Goal: Task Accomplishment & Management: Manage account settings

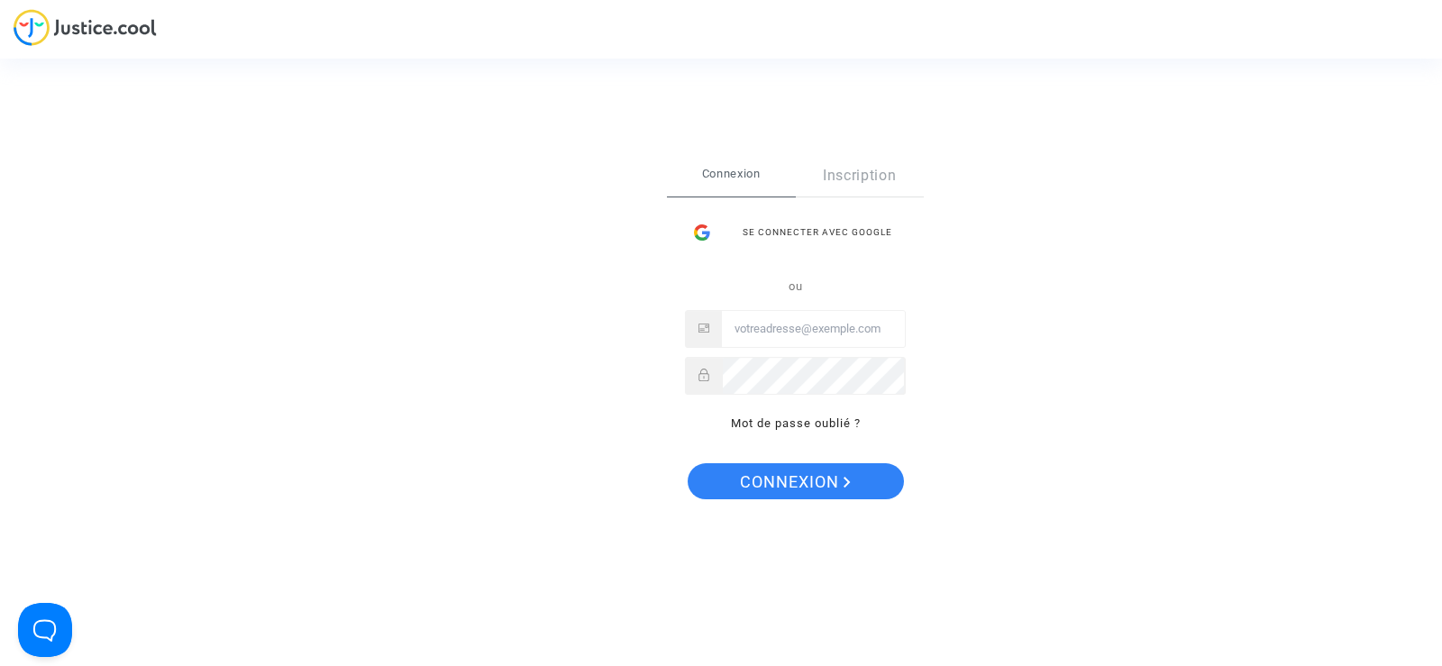
type input "Contact@onrbat.fr"
click at [821, 480] on span "Connexion" at bounding box center [795, 482] width 111 height 38
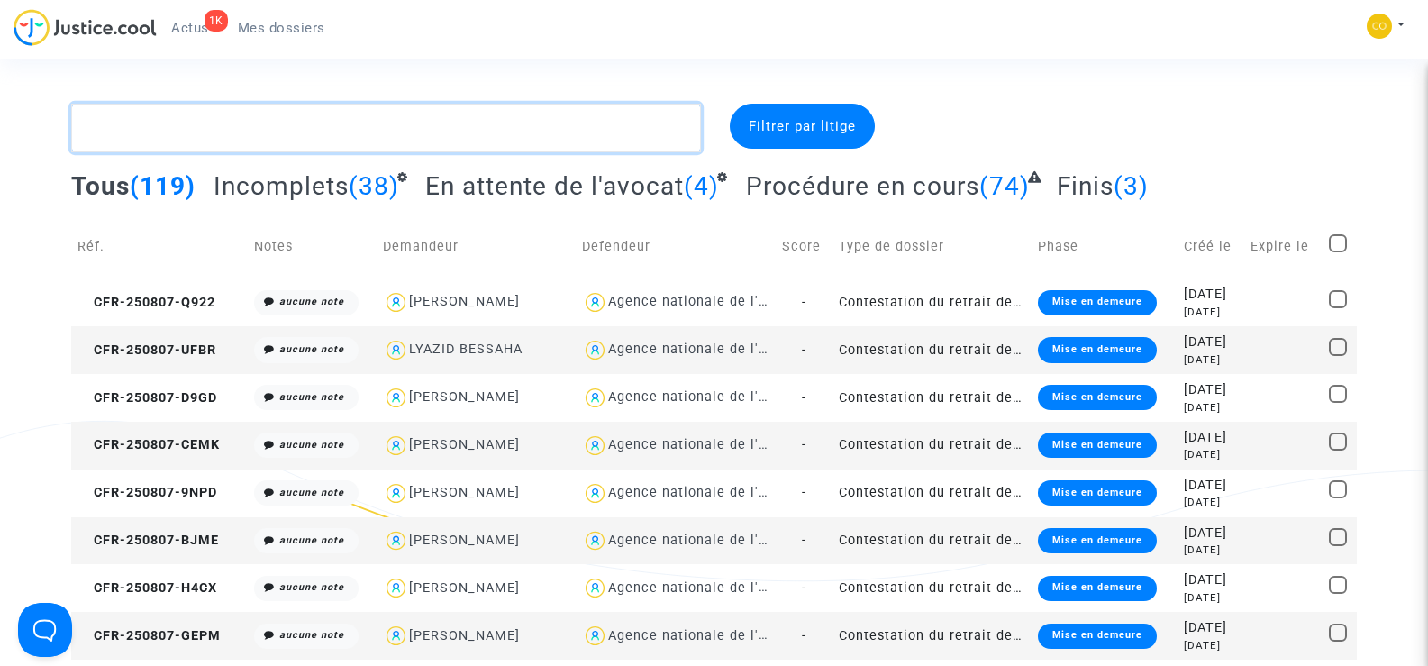
click at [157, 124] on textarea at bounding box center [385, 128] width 629 height 49
paste textarea "NOGUEIRA"
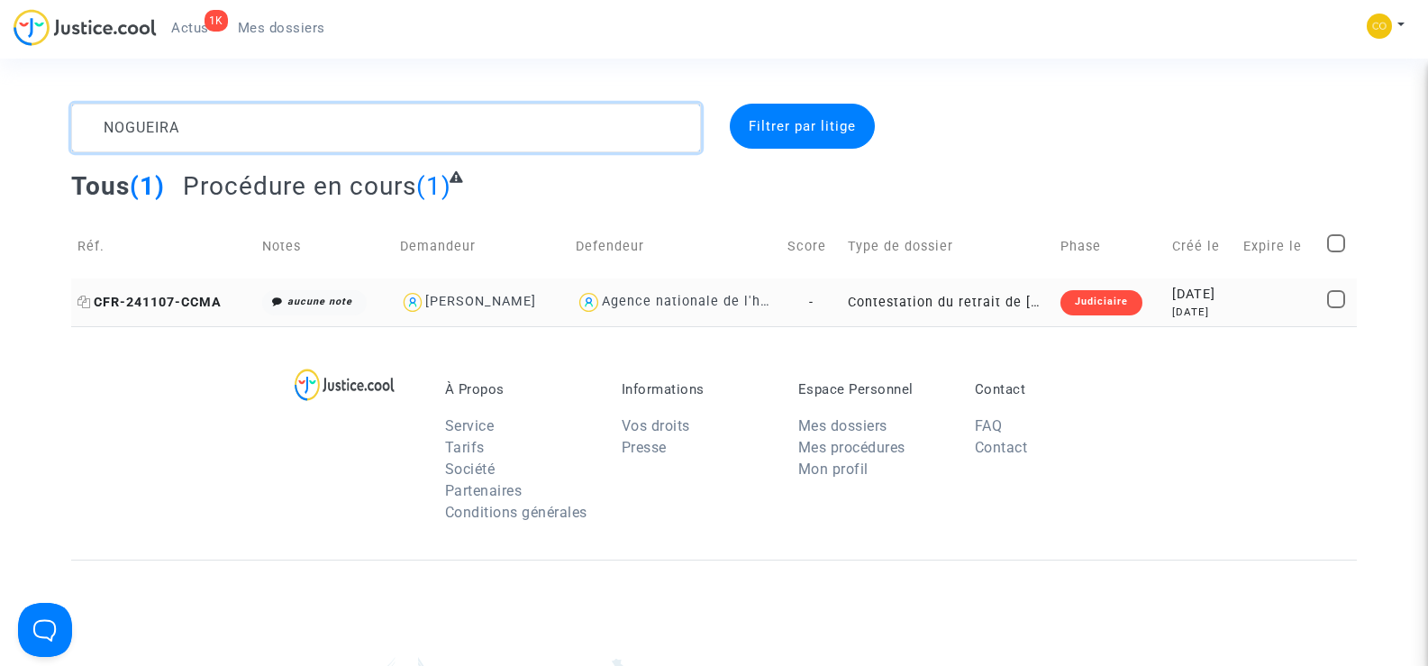
type textarea "NOGUEIRA"
click at [193, 299] on span "CFR-241107-CCMA" at bounding box center [149, 302] width 144 height 15
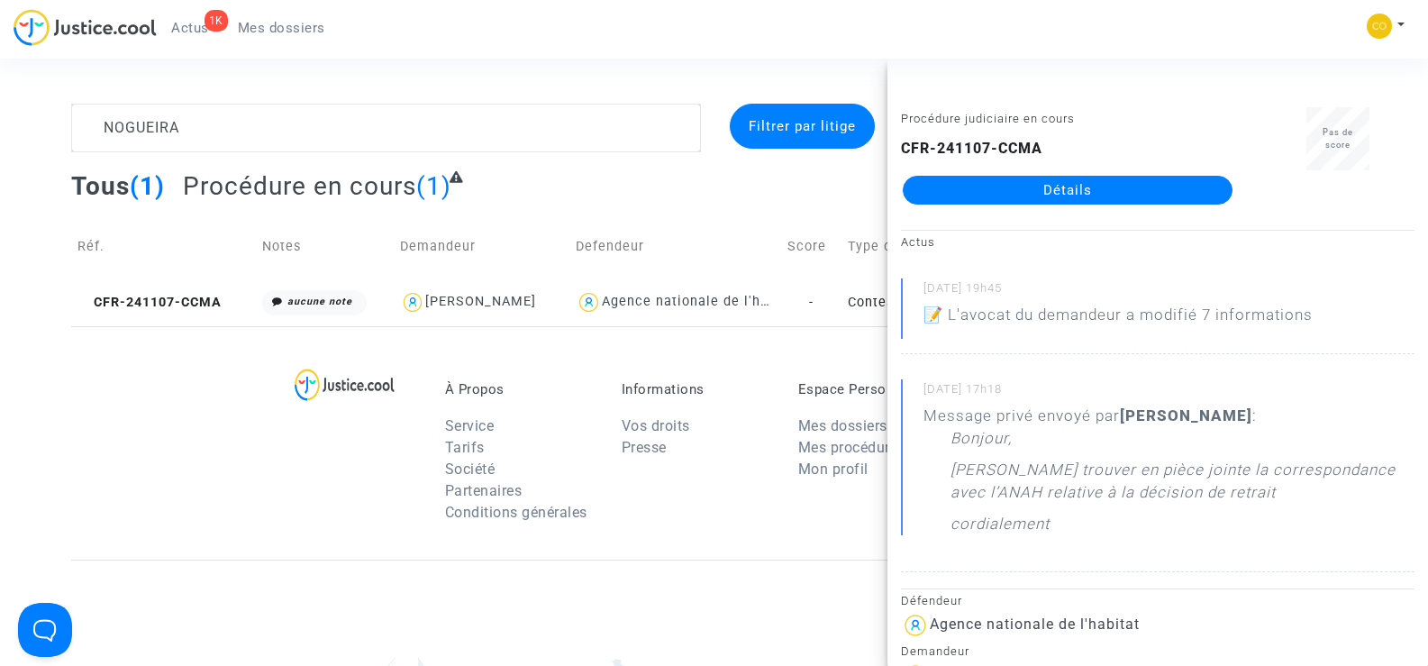
click at [1112, 184] on link "Détails" at bounding box center [1068, 190] width 330 height 29
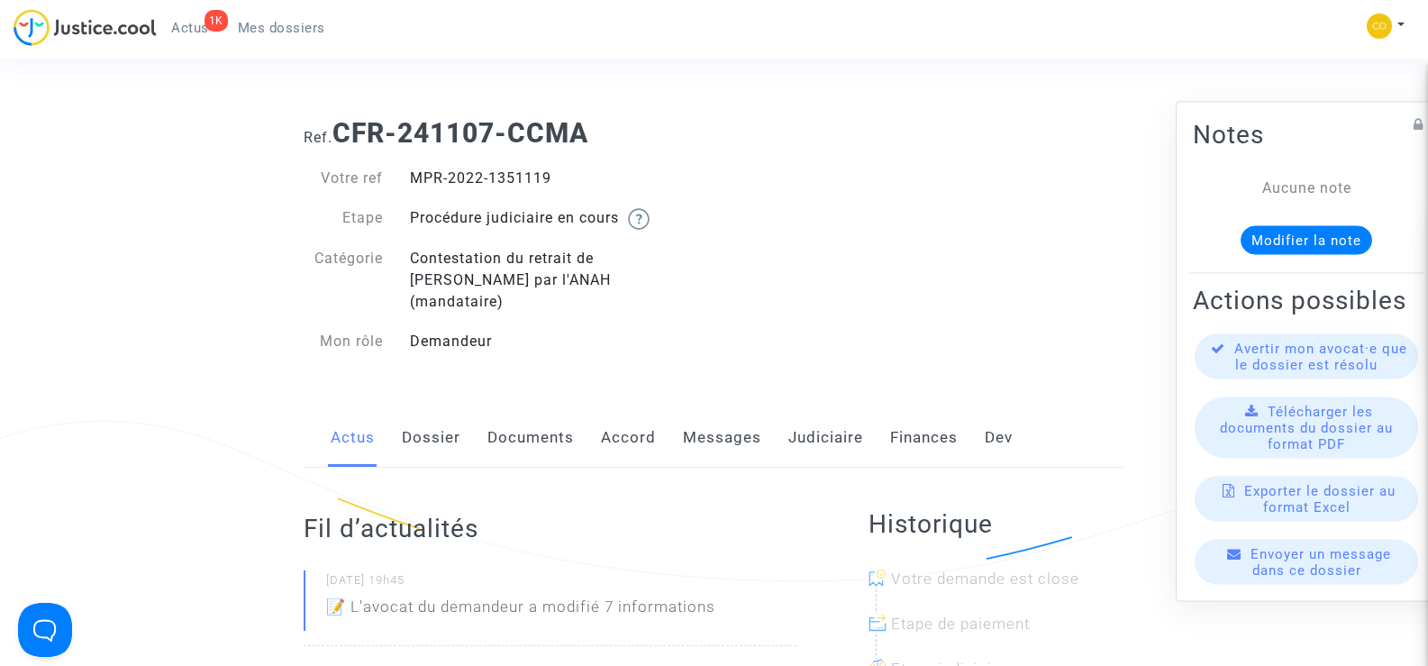
click at [534, 408] on link "Documents" at bounding box center [531, 437] width 87 height 59
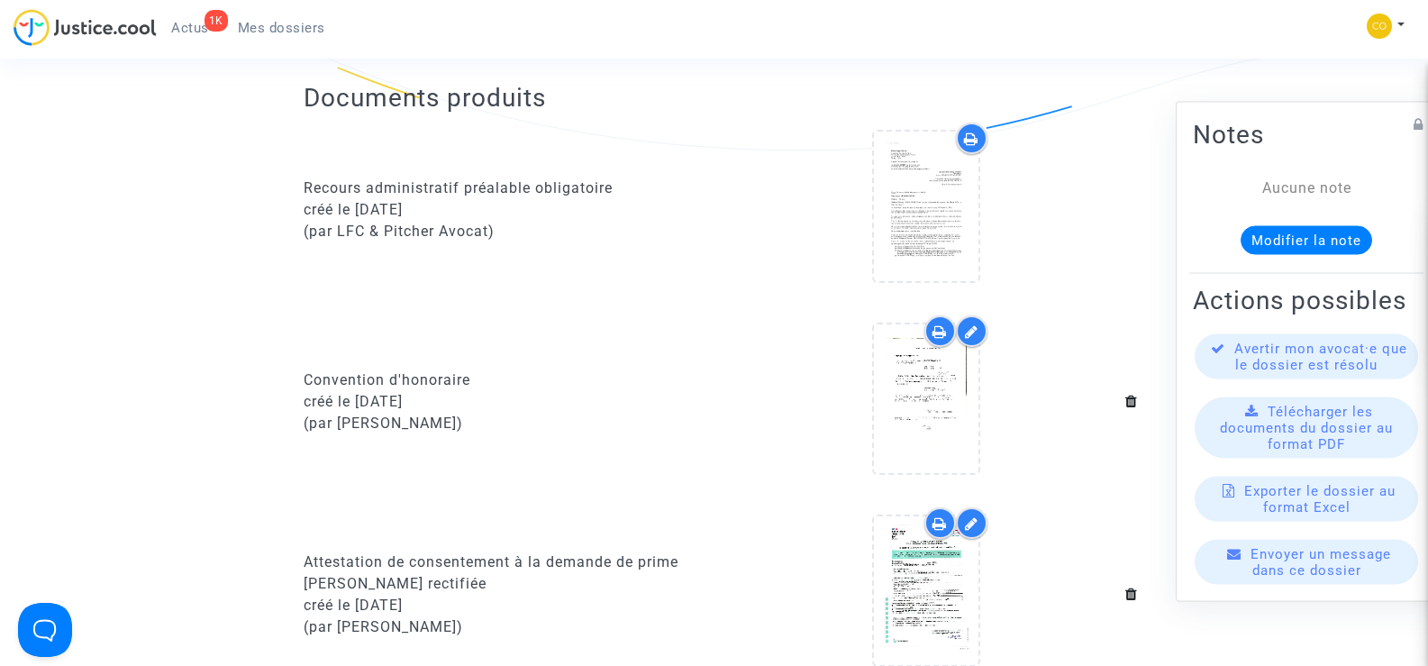
scroll to position [451, 0]
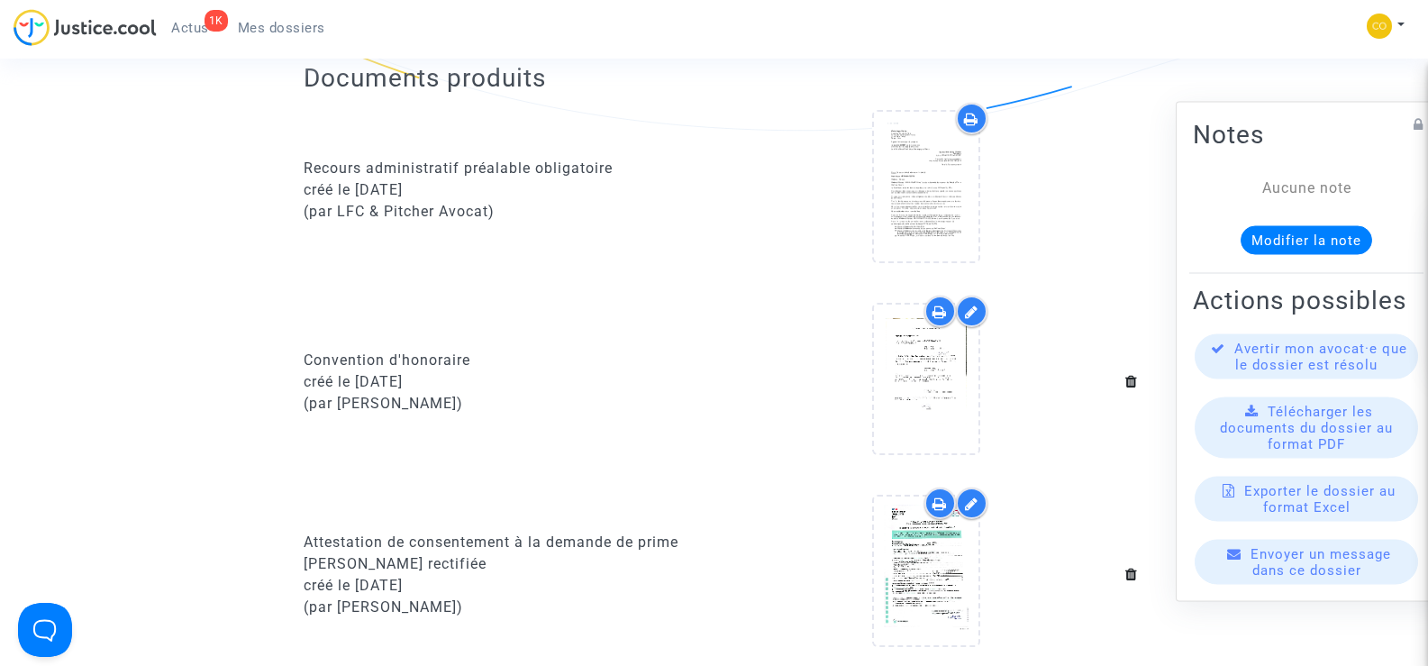
click at [278, 32] on span "Mes dossiers" at bounding box center [281, 28] width 87 height 16
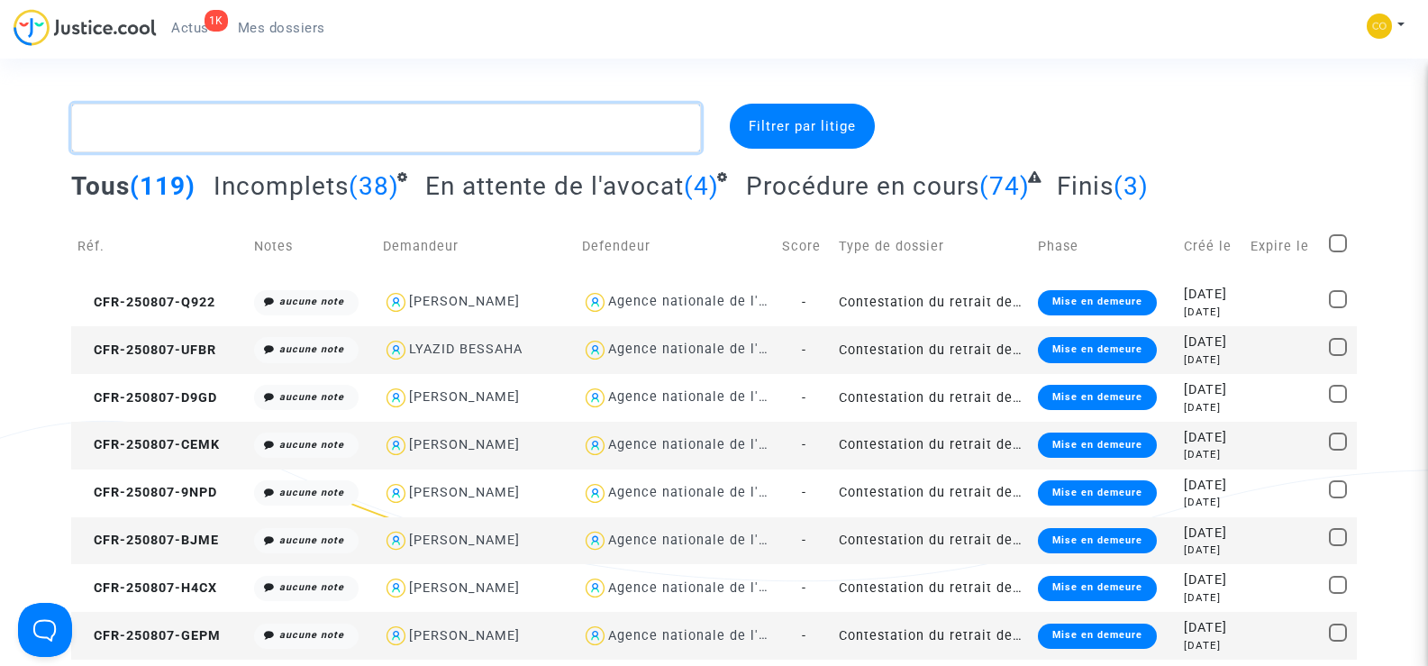
click at [138, 132] on textarea at bounding box center [385, 128] width 629 height 49
paste textarea "FARAH"
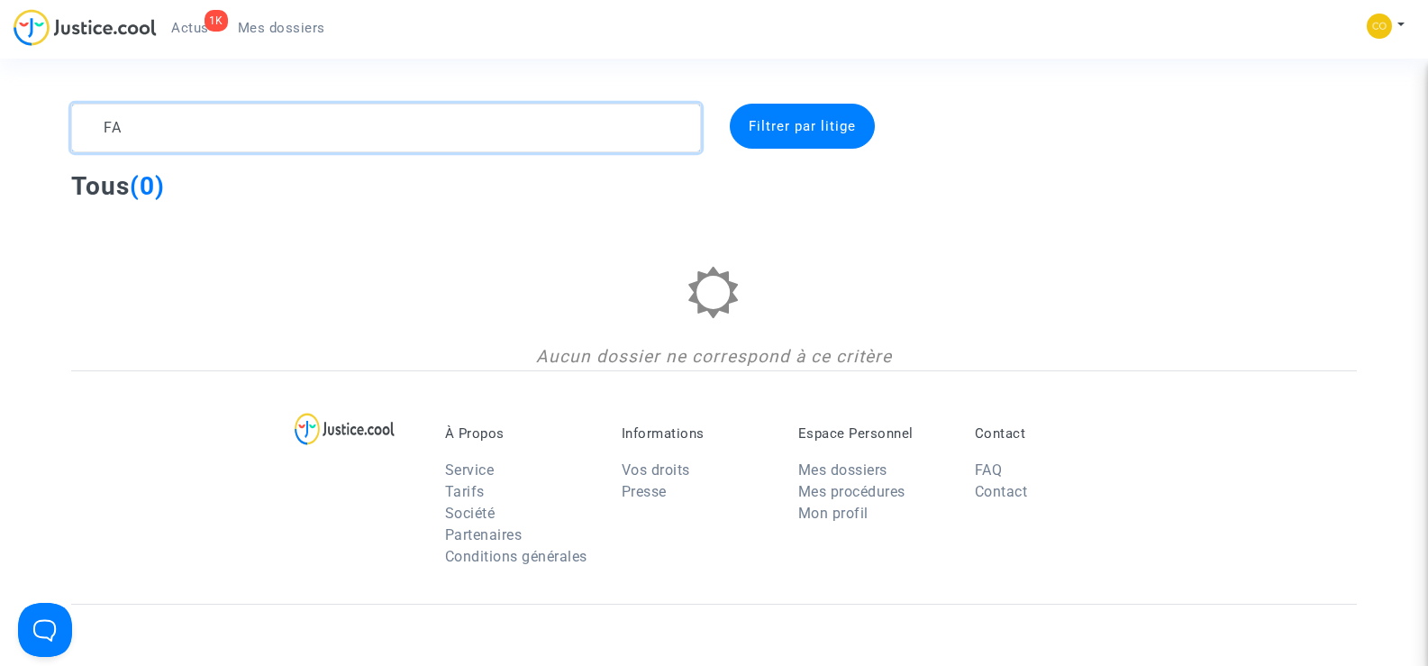
type textarea "F"
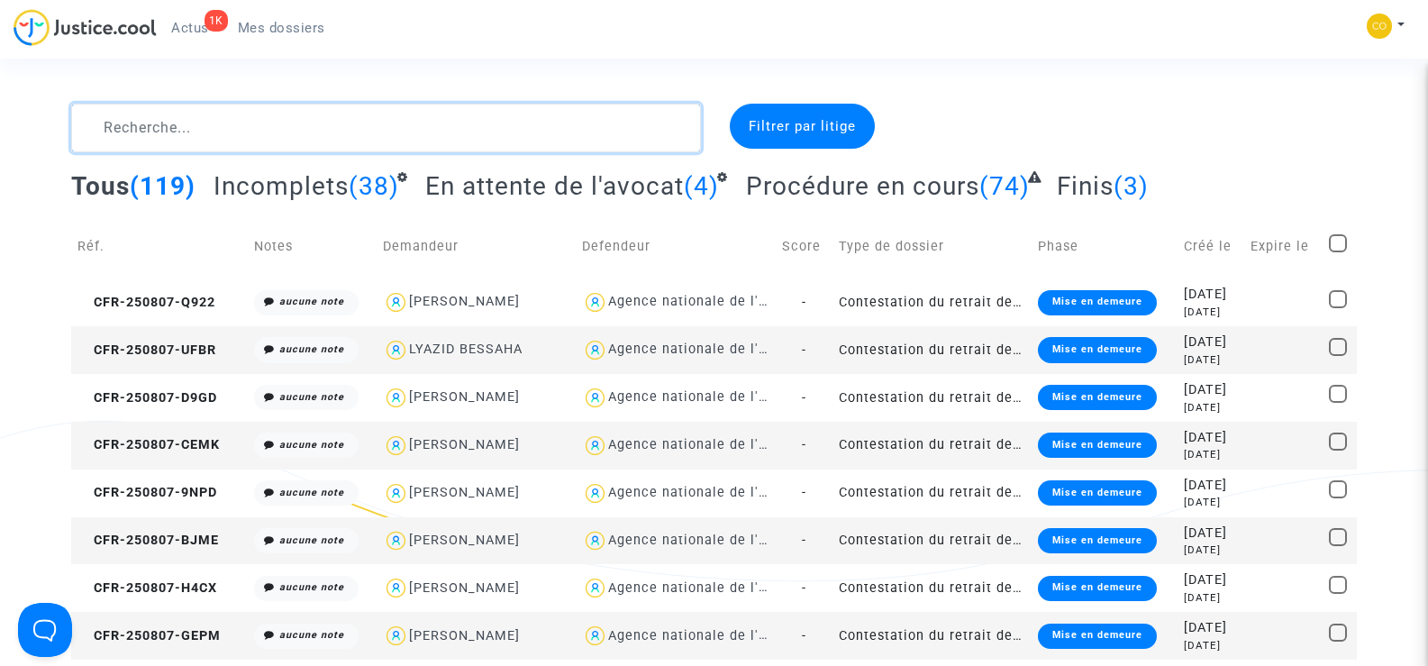
click at [159, 129] on textarea at bounding box center [385, 128] width 629 height 49
paste textarea "TALHI"
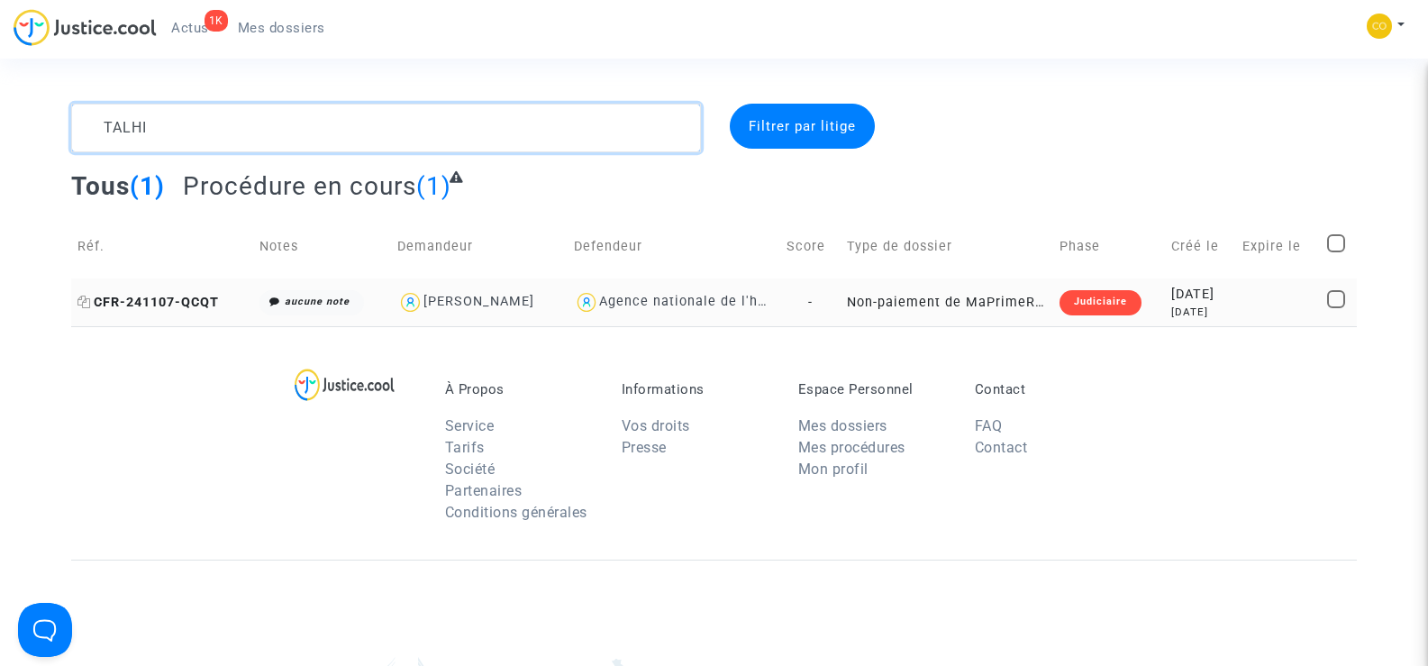
type textarea "TALHI"
click at [180, 305] on span "CFR-241107-QCQT" at bounding box center [147, 302] width 141 height 15
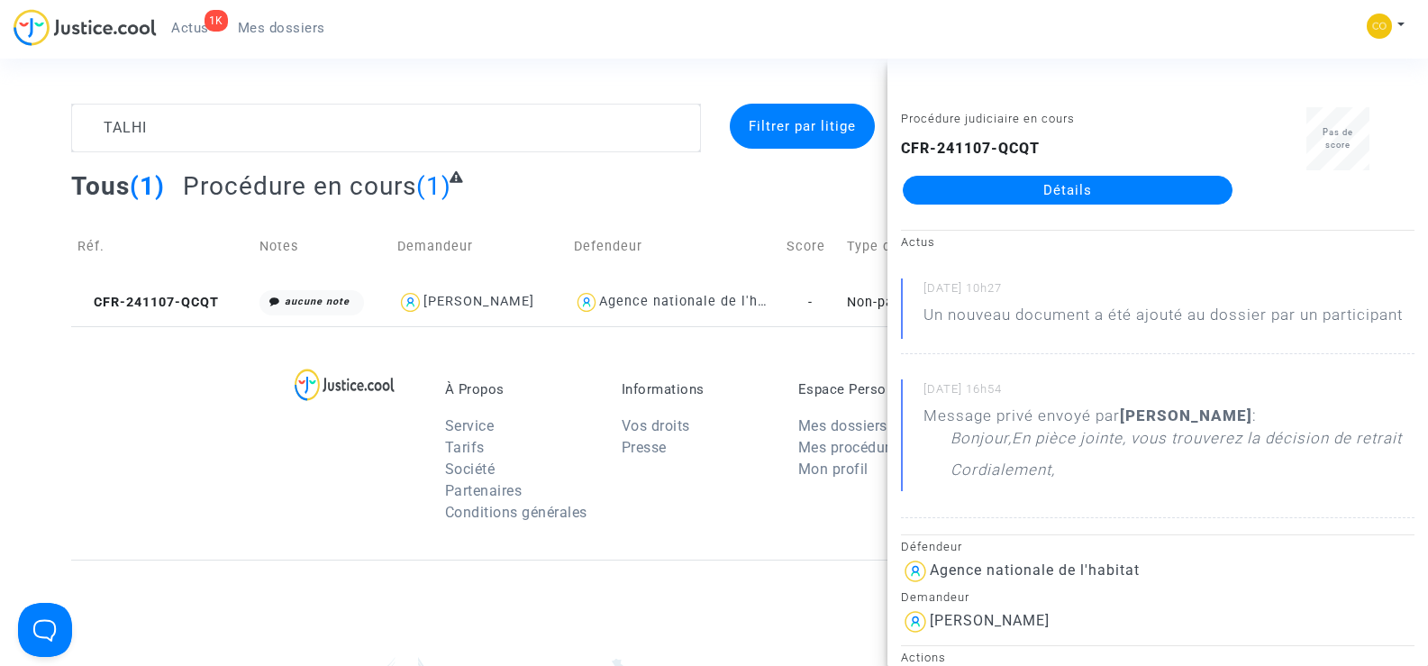
click at [1067, 189] on link "Détails" at bounding box center [1068, 190] width 330 height 29
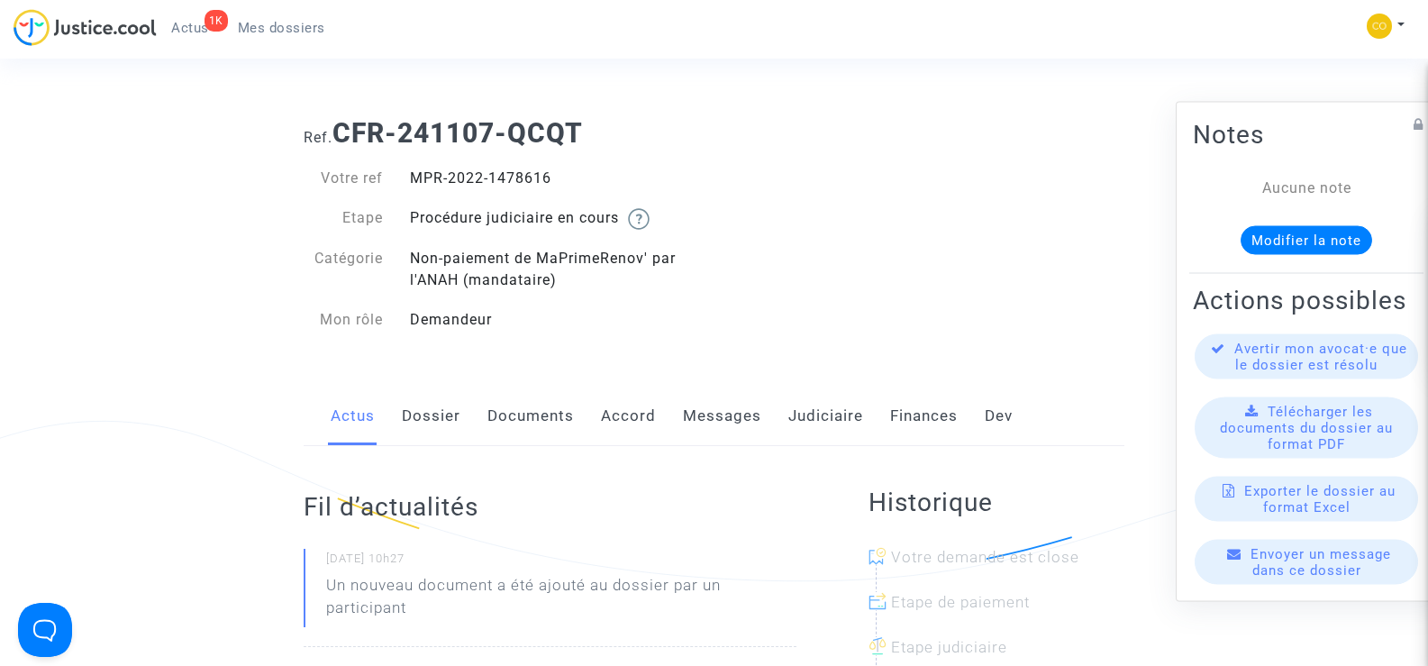
click at [528, 414] on link "Documents" at bounding box center [531, 416] width 87 height 59
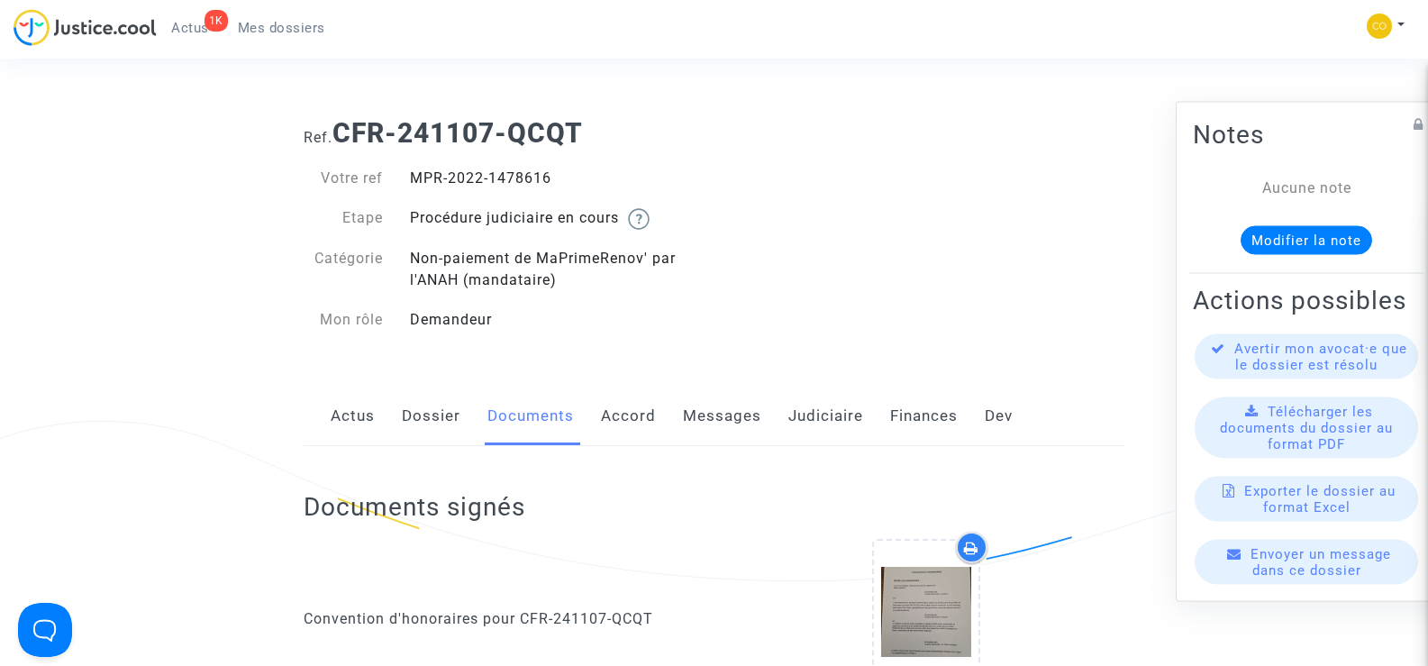
click at [270, 21] on span "Mes dossiers" at bounding box center [281, 28] width 87 height 16
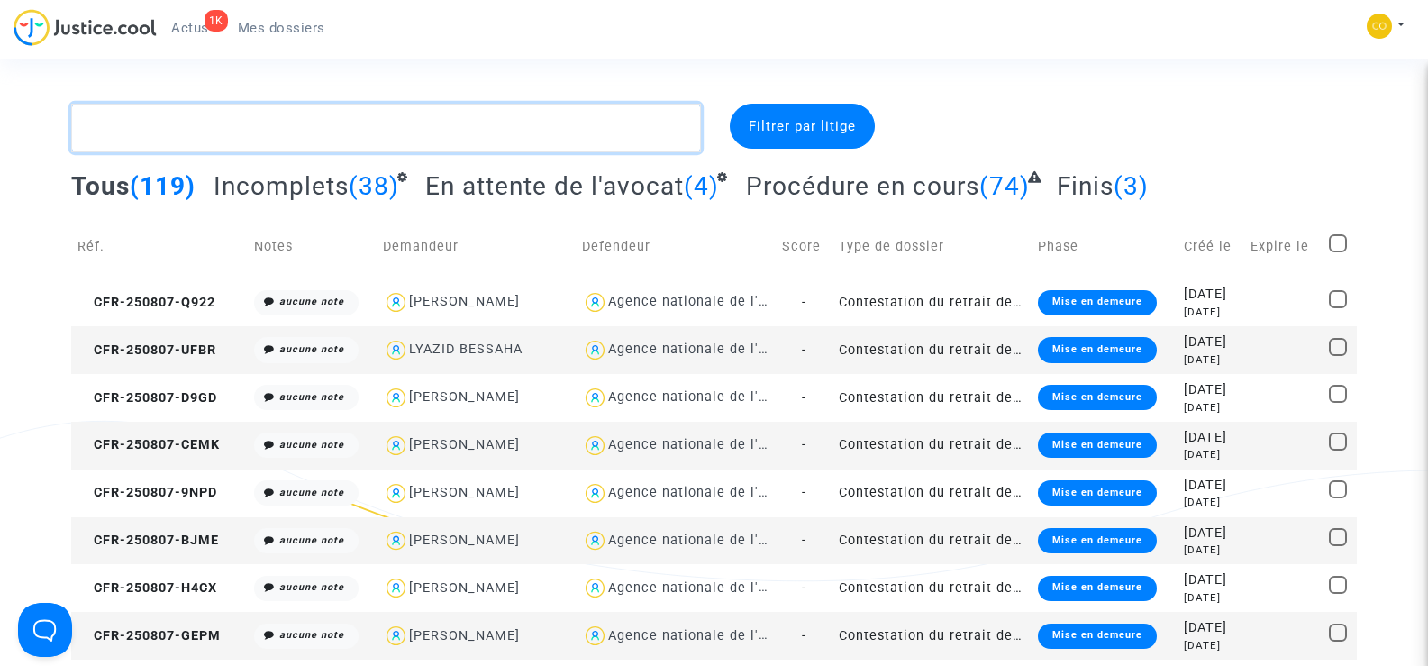
click at [163, 130] on textarea at bounding box center [385, 128] width 629 height 49
paste textarea "SAYAVONG"
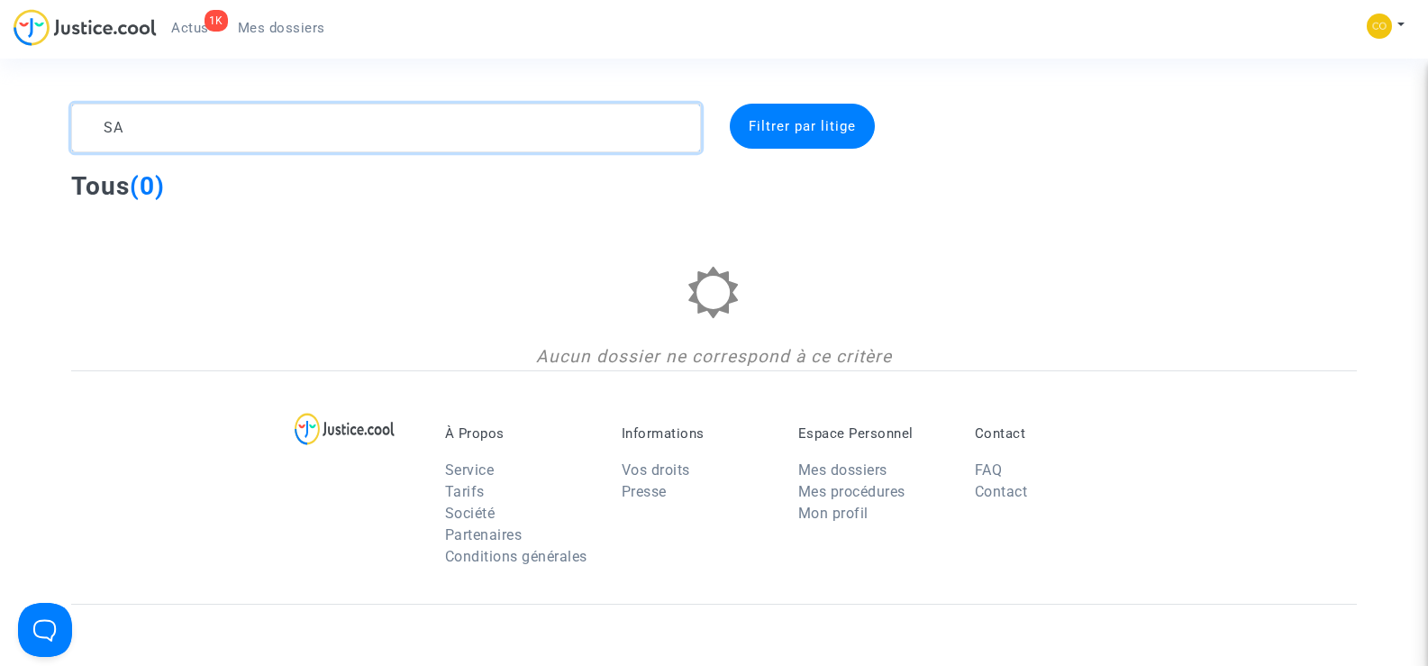
type textarea "S"
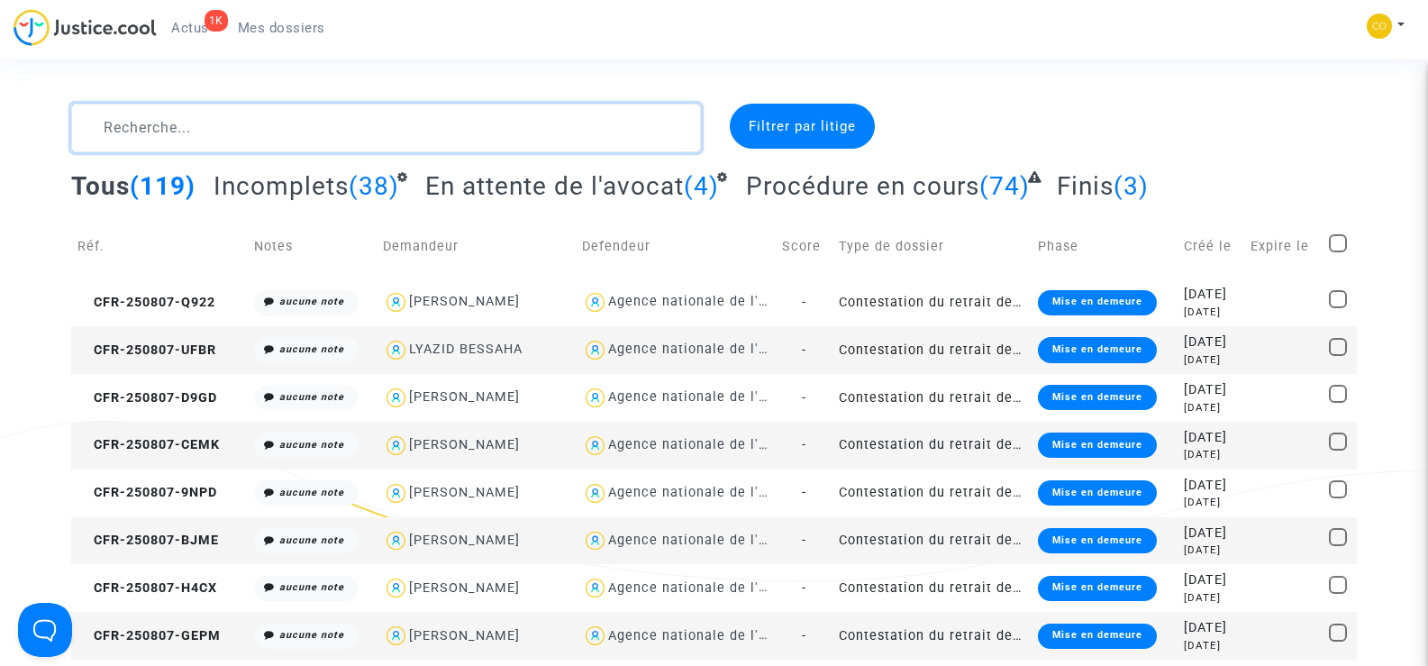
click at [161, 133] on textarea at bounding box center [385, 128] width 629 height 49
paste textarea "DO CARMO CAROLINO"
type textarea "DO CARMO CAROLINO"
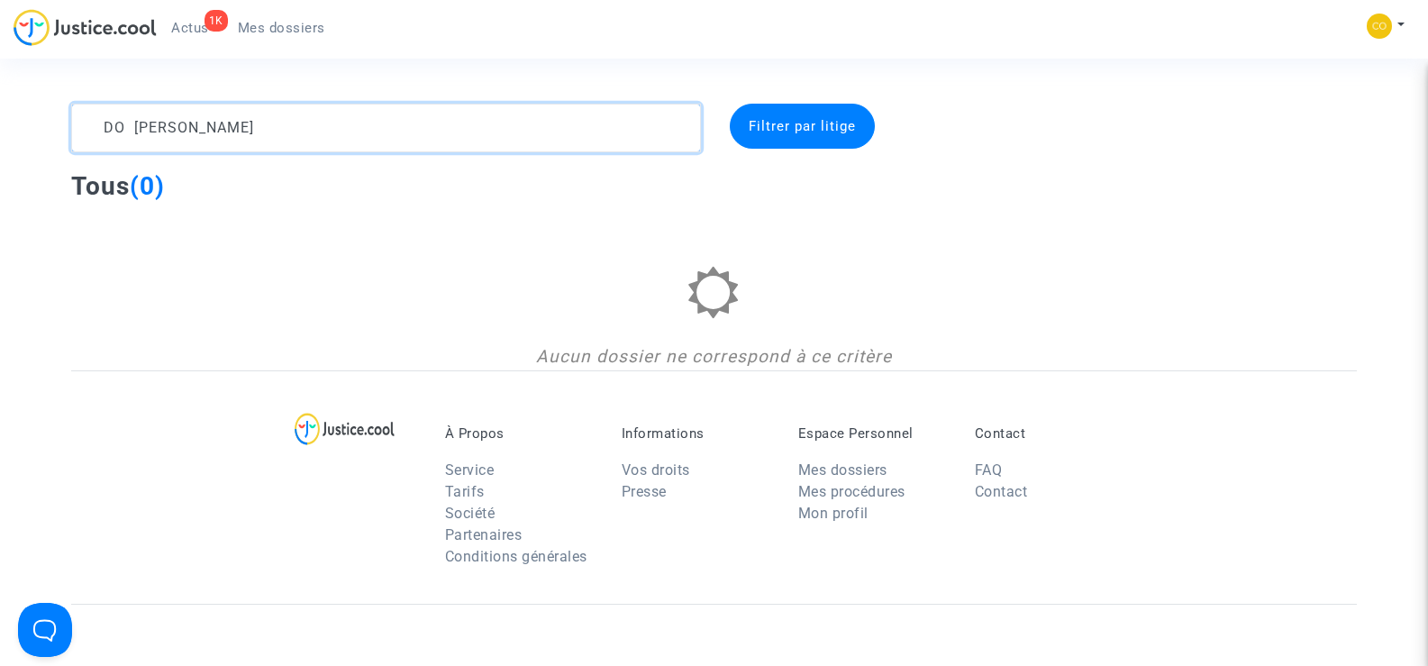
drag, startPoint x: 429, startPoint y: 127, endPoint x: 107, endPoint y: 117, distance: 321.9
click at [107, 117] on textarea at bounding box center [385, 128] width 629 height 49
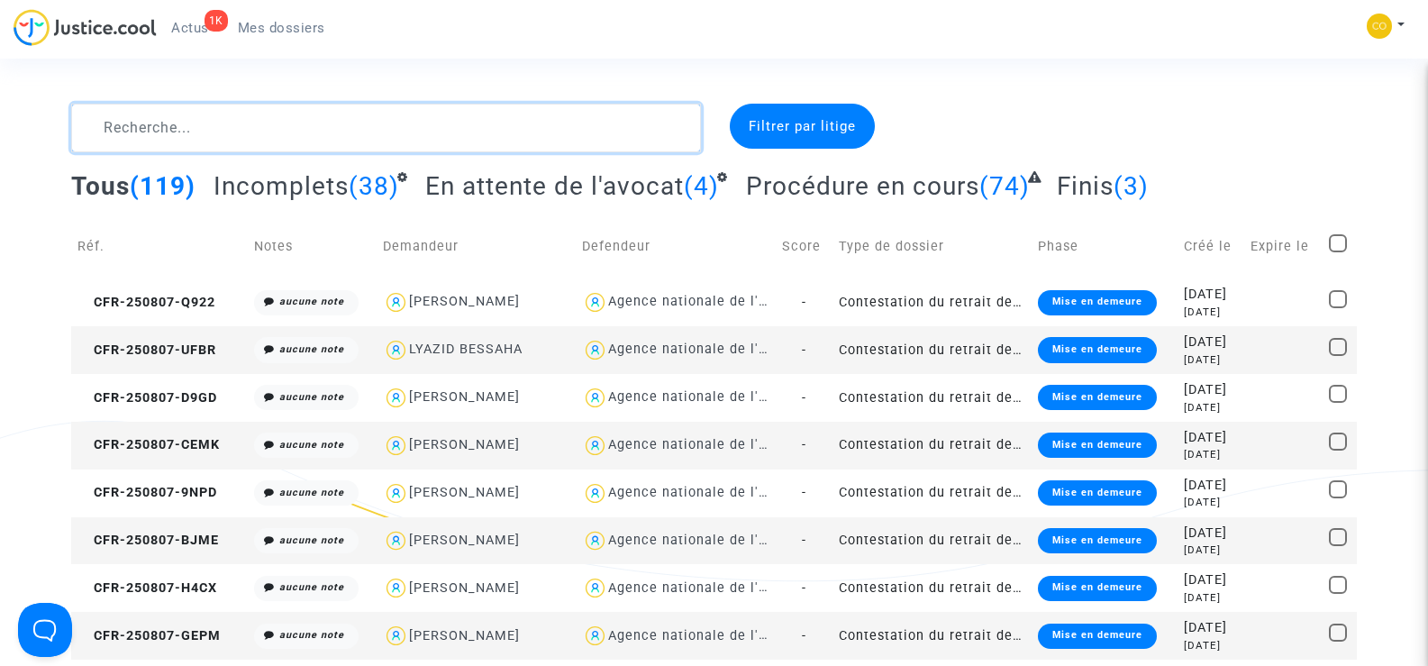
click at [143, 129] on textarea at bounding box center [385, 128] width 629 height 49
paste textarea "ESTEVEZ"
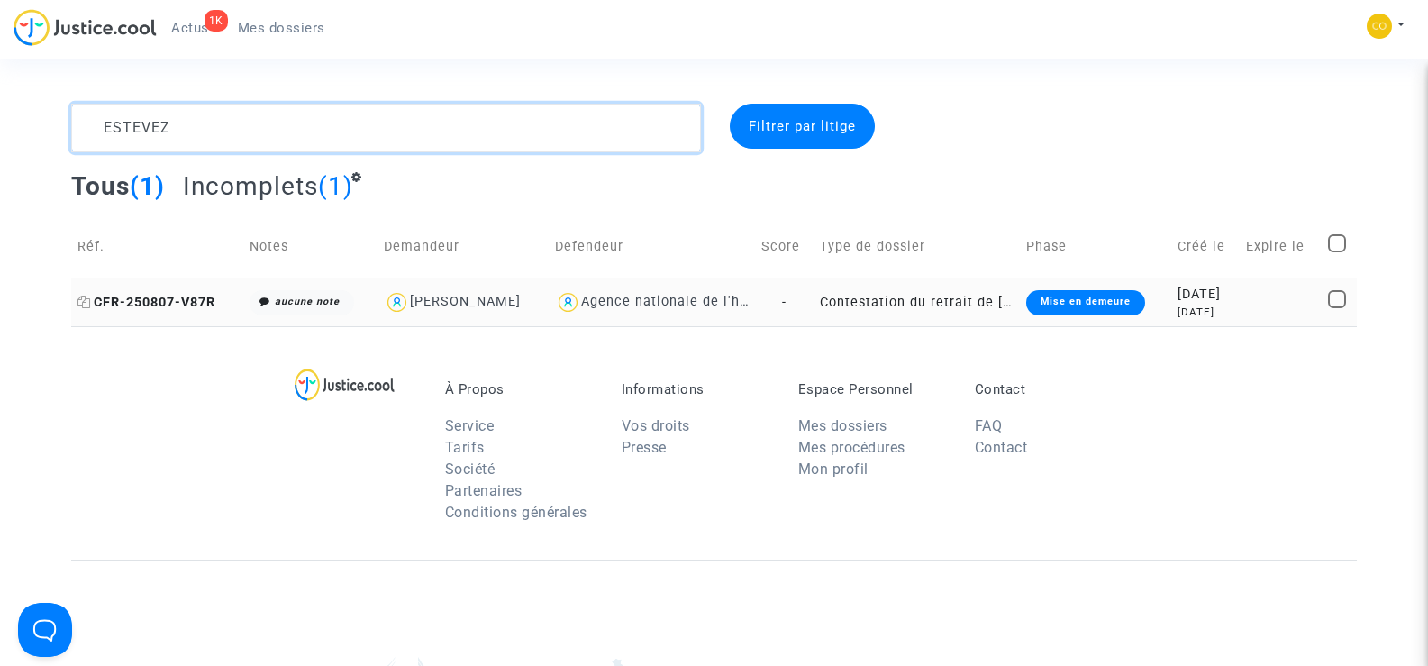
type textarea "ESTEVEZ"
click at [150, 300] on span "CFR-250807-V87R" at bounding box center [146, 302] width 138 height 15
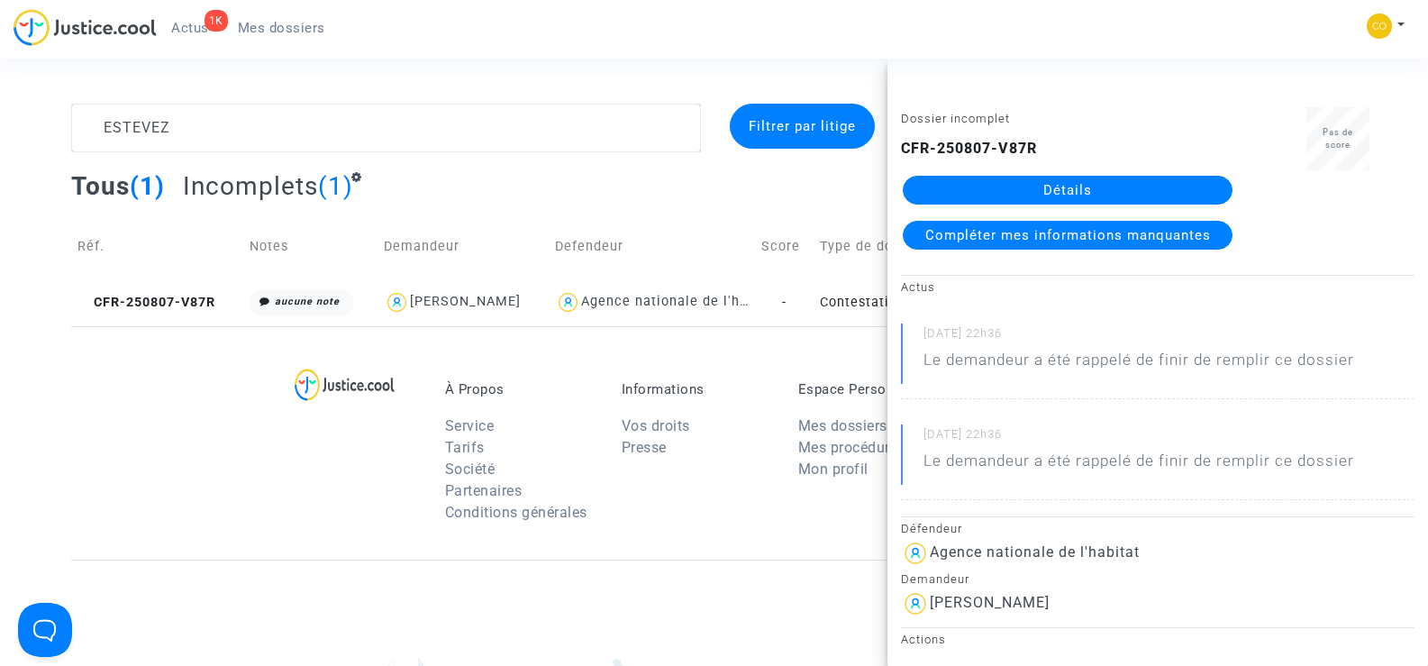
click at [1113, 187] on link "Détails" at bounding box center [1068, 190] width 330 height 29
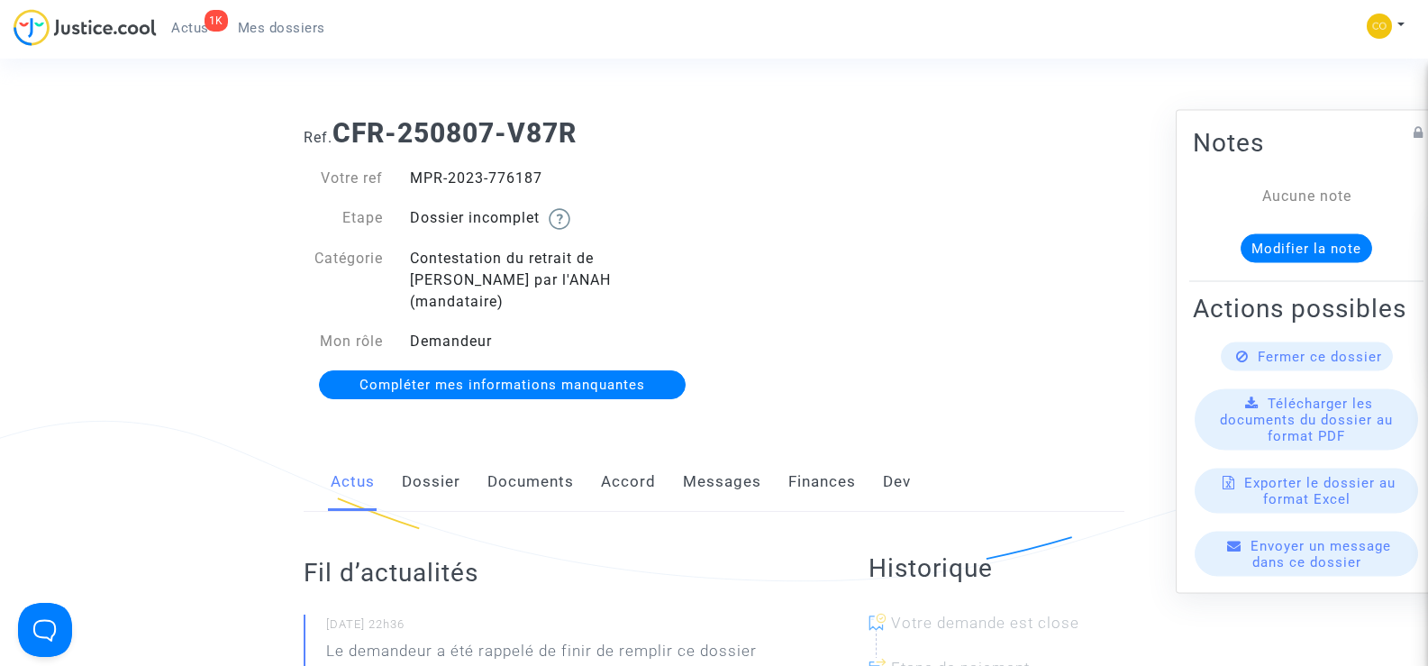
click at [520, 460] on link "Documents" at bounding box center [531, 481] width 87 height 59
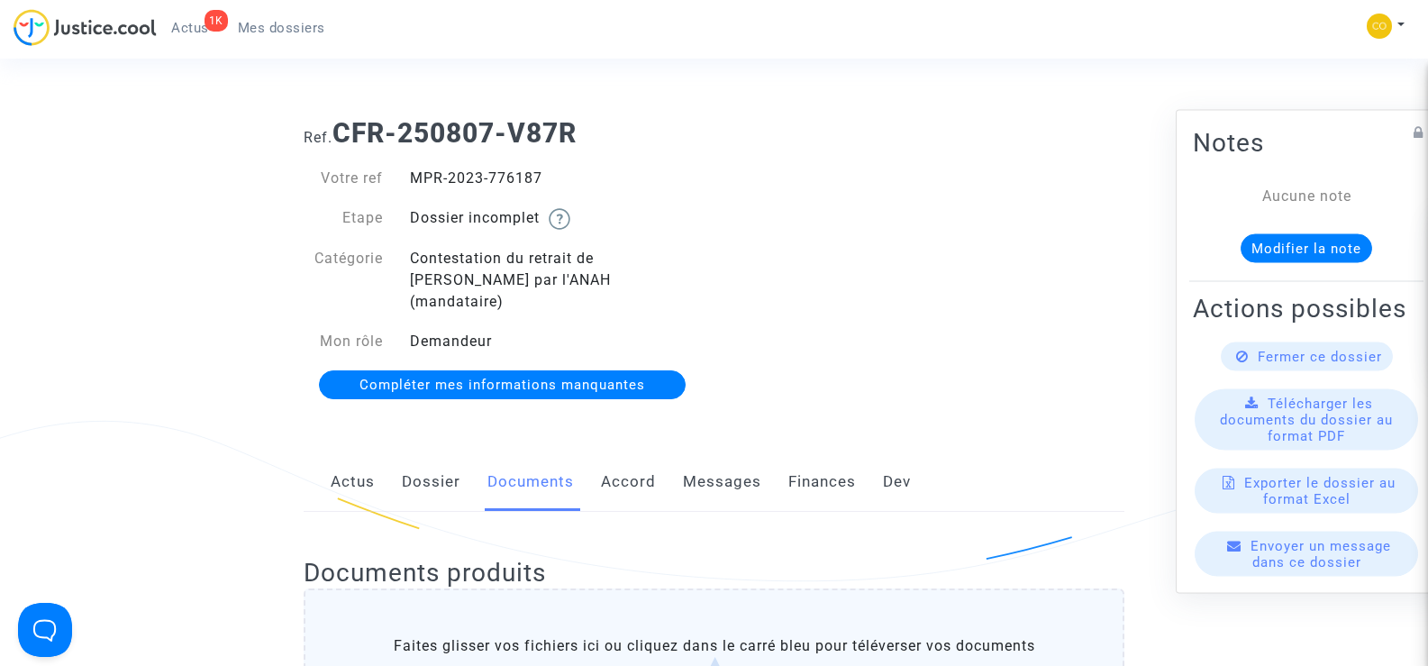
click at [262, 23] on span "Mes dossiers" at bounding box center [281, 28] width 87 height 16
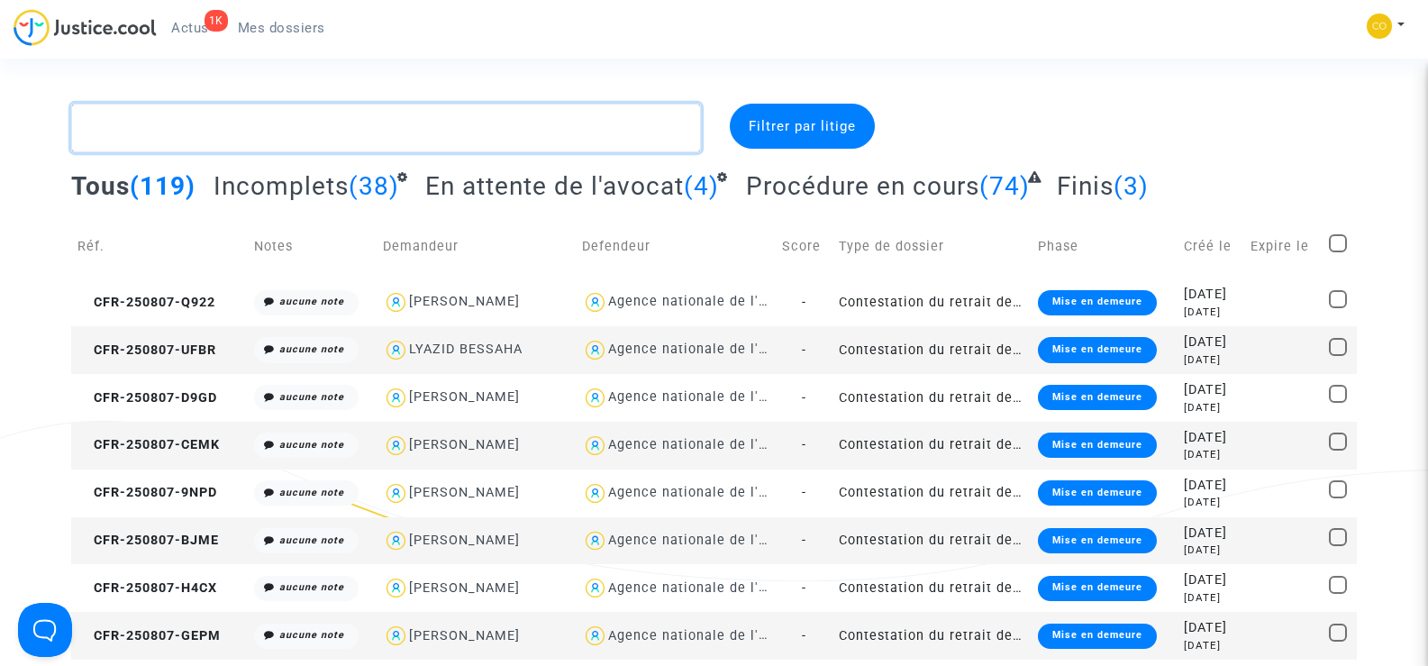
click at [148, 132] on textarea at bounding box center [385, 128] width 629 height 49
paste textarea "RAMI BOTROSS"
type textarea "RAMI BOTROSS"
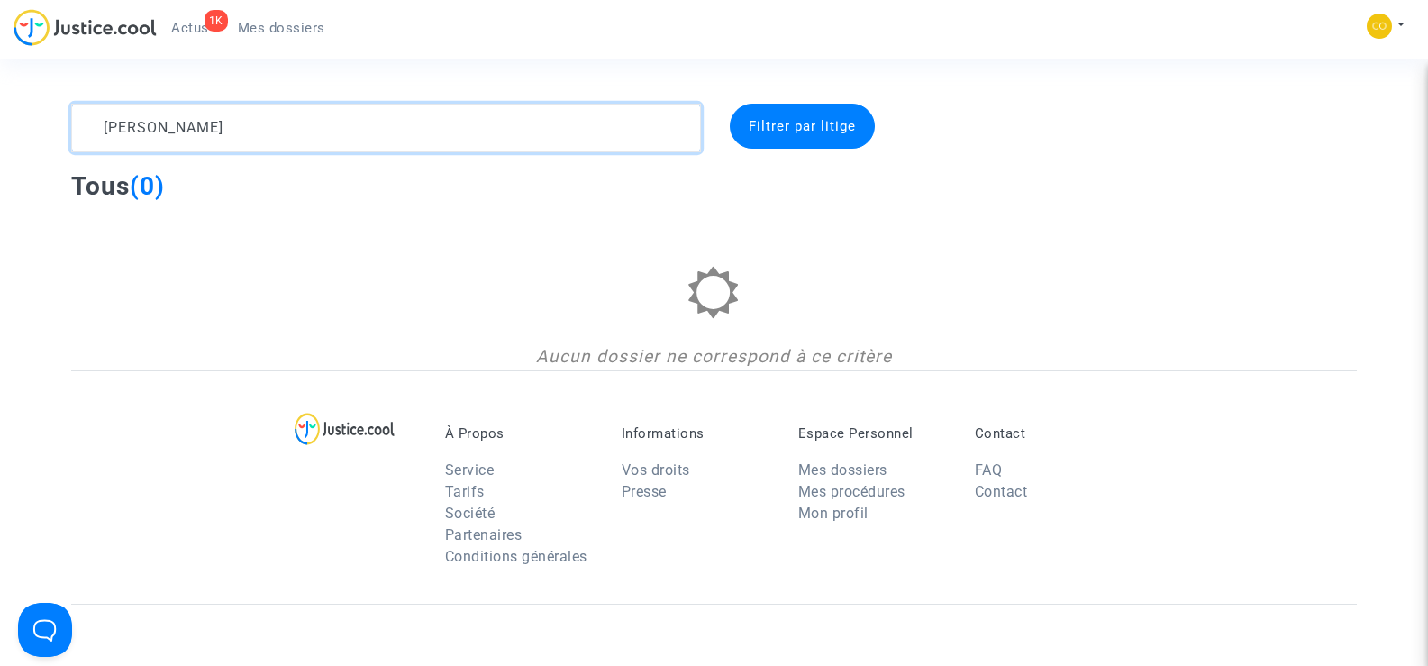
drag, startPoint x: 254, startPoint y: 120, endPoint x: 87, endPoint y: 122, distance: 166.7
click at [87, 122] on textarea at bounding box center [385, 128] width 629 height 49
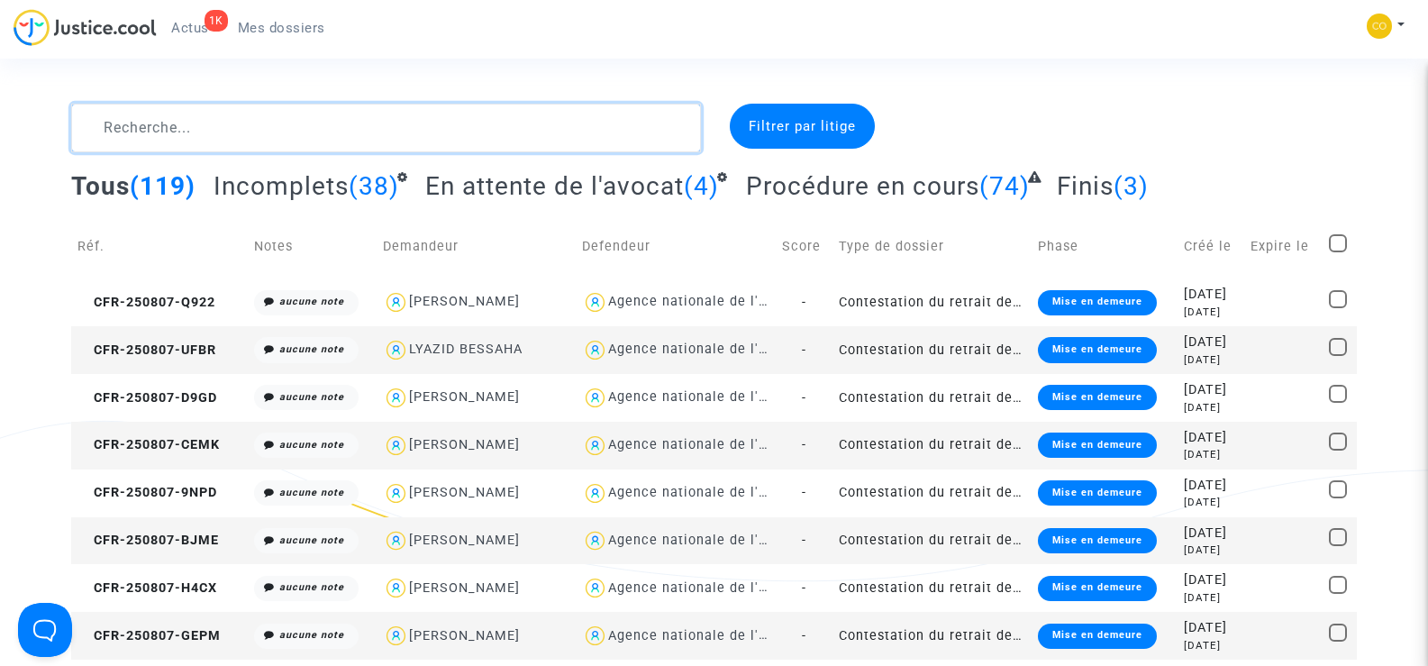
click at [124, 135] on textarea at bounding box center [385, 128] width 629 height 49
paste textarea "HANA MARINA"
type textarea "HANA MARINA"
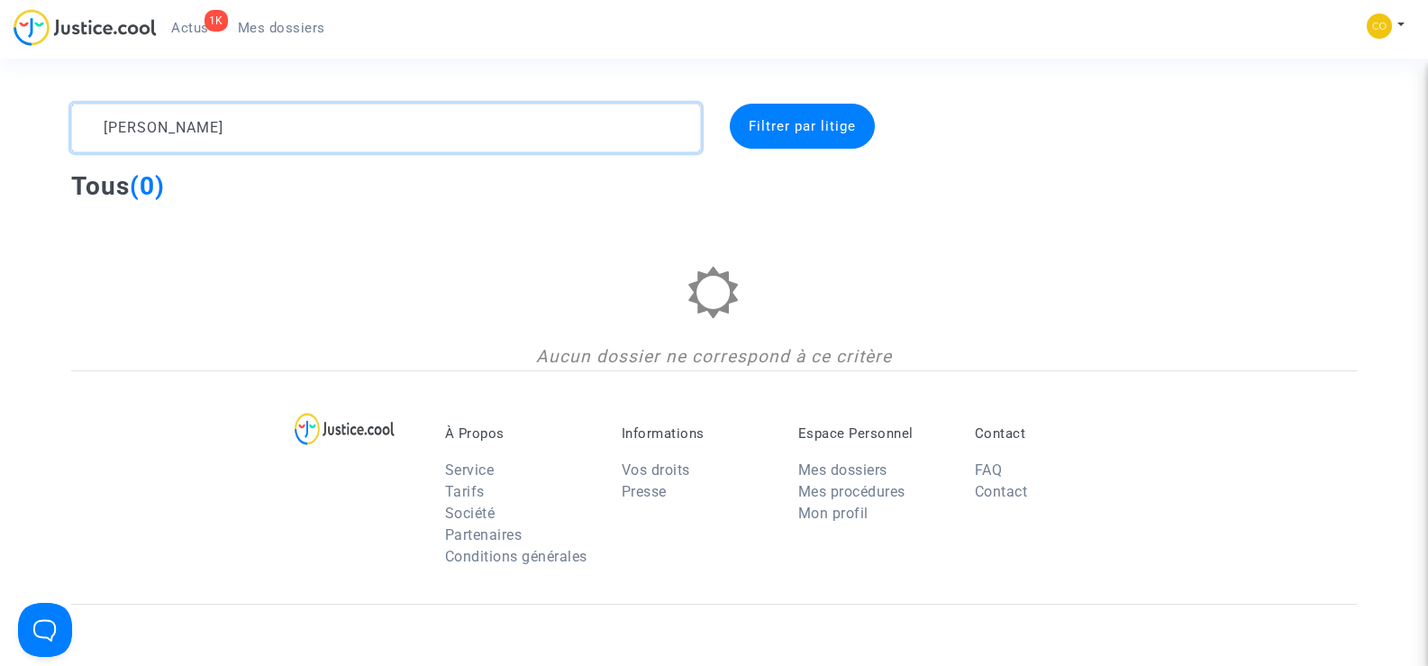
drag, startPoint x: 257, startPoint y: 123, endPoint x: 87, endPoint y: 116, distance: 169.5
click at [87, 116] on textarea at bounding box center [385, 128] width 629 height 49
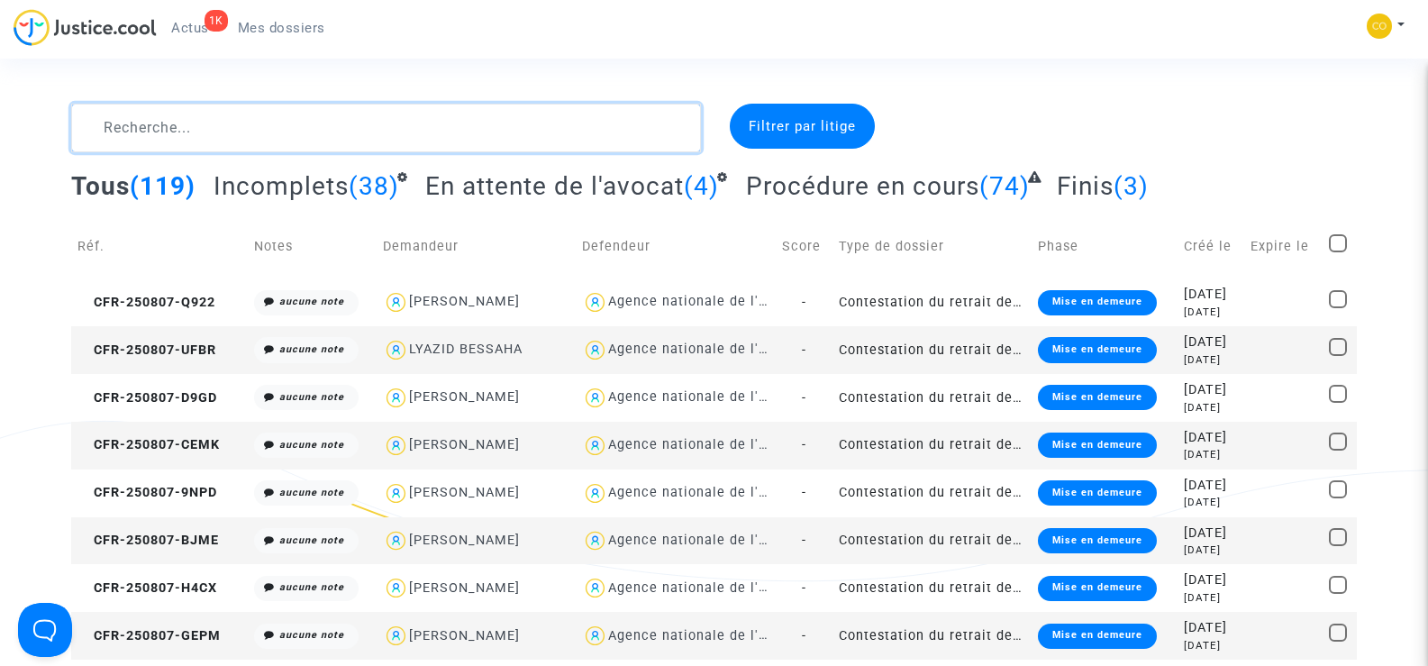
click at [131, 127] on textarea at bounding box center [385, 128] width 629 height 49
paste textarea "ALI CONTAY"
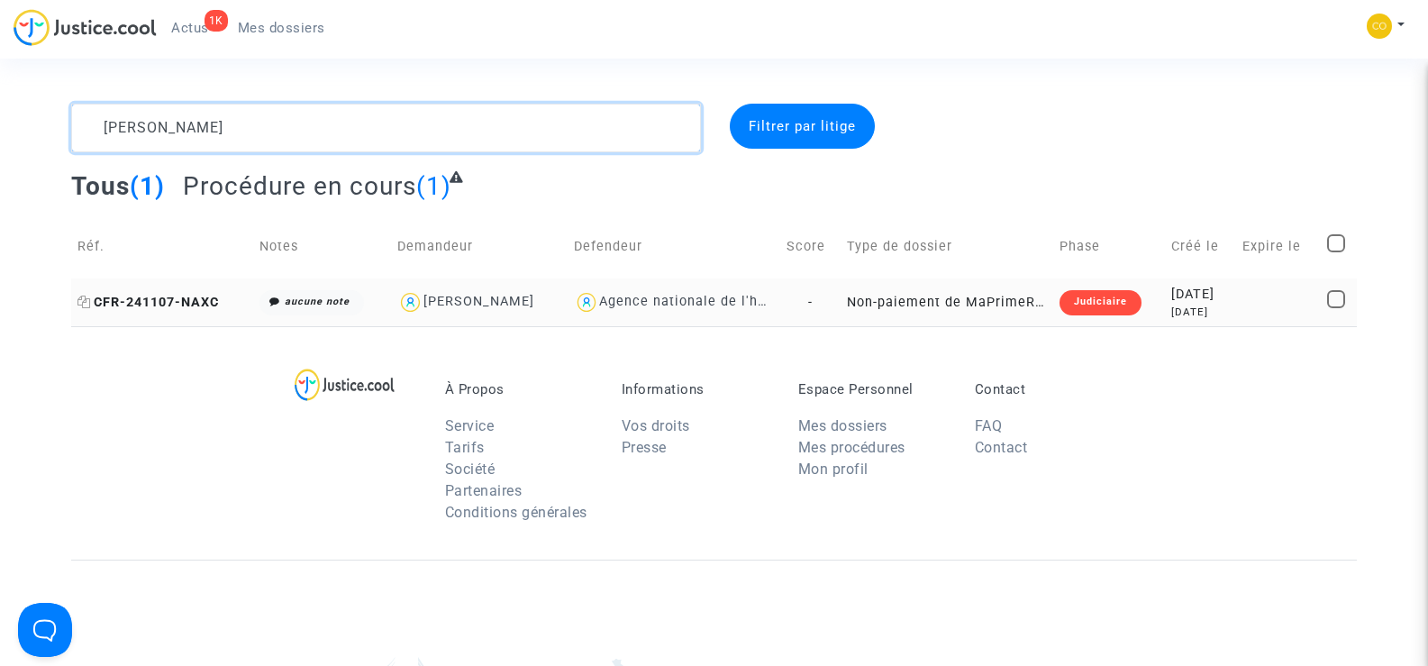
type textarea "ALI CONTAY"
click at [160, 303] on span "CFR-241107-NAXC" at bounding box center [147, 302] width 141 height 15
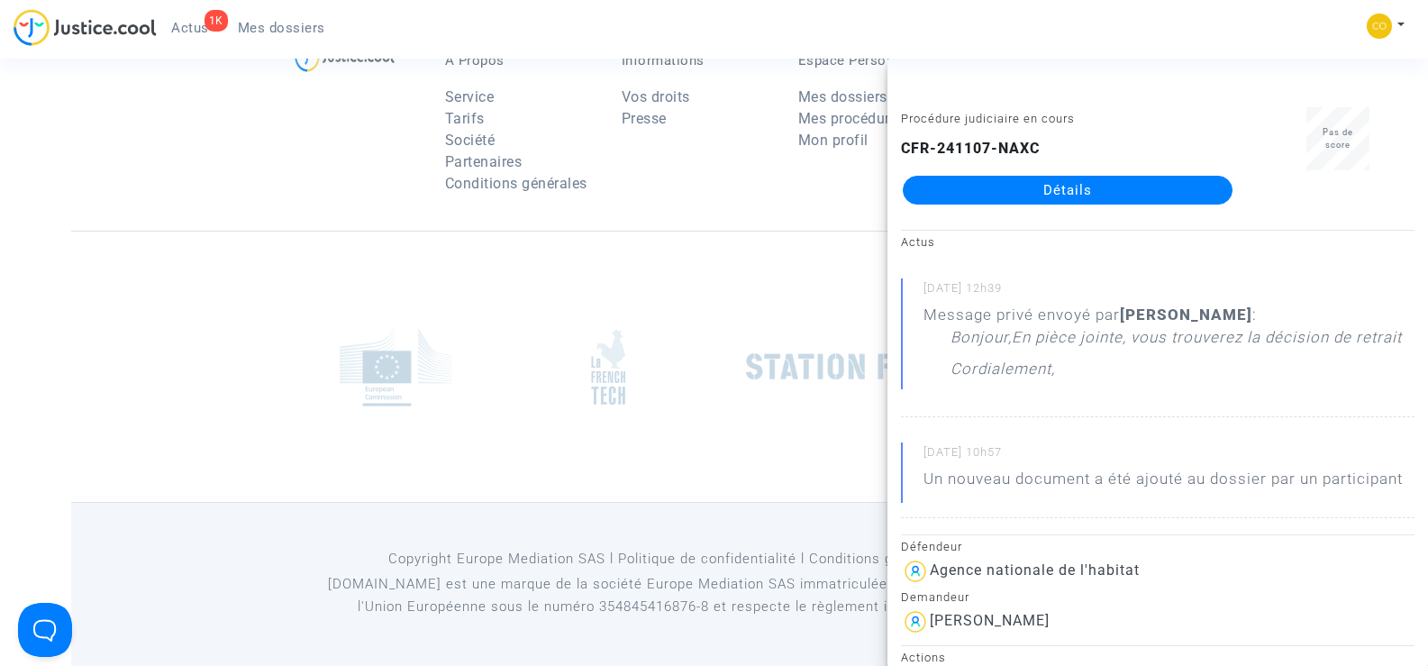
click at [1081, 188] on link "Détails" at bounding box center [1068, 190] width 330 height 29
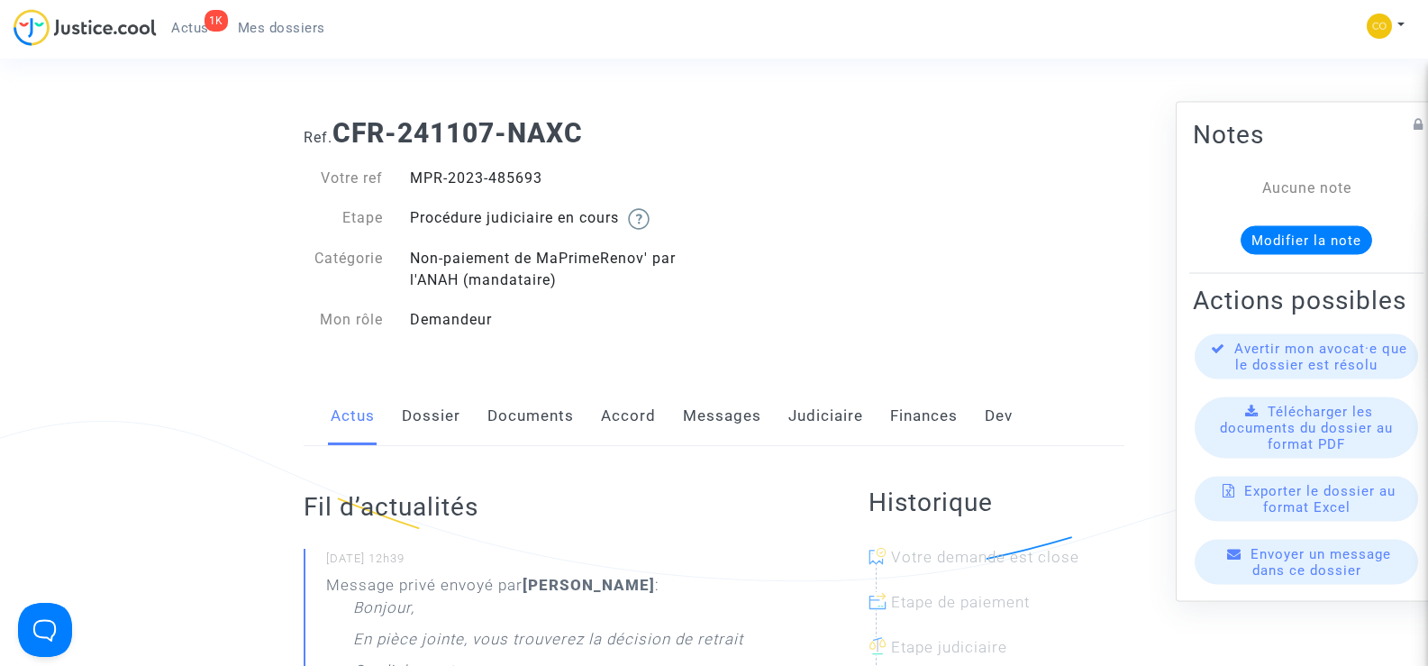
click at [538, 415] on link "Documents" at bounding box center [531, 416] width 87 height 59
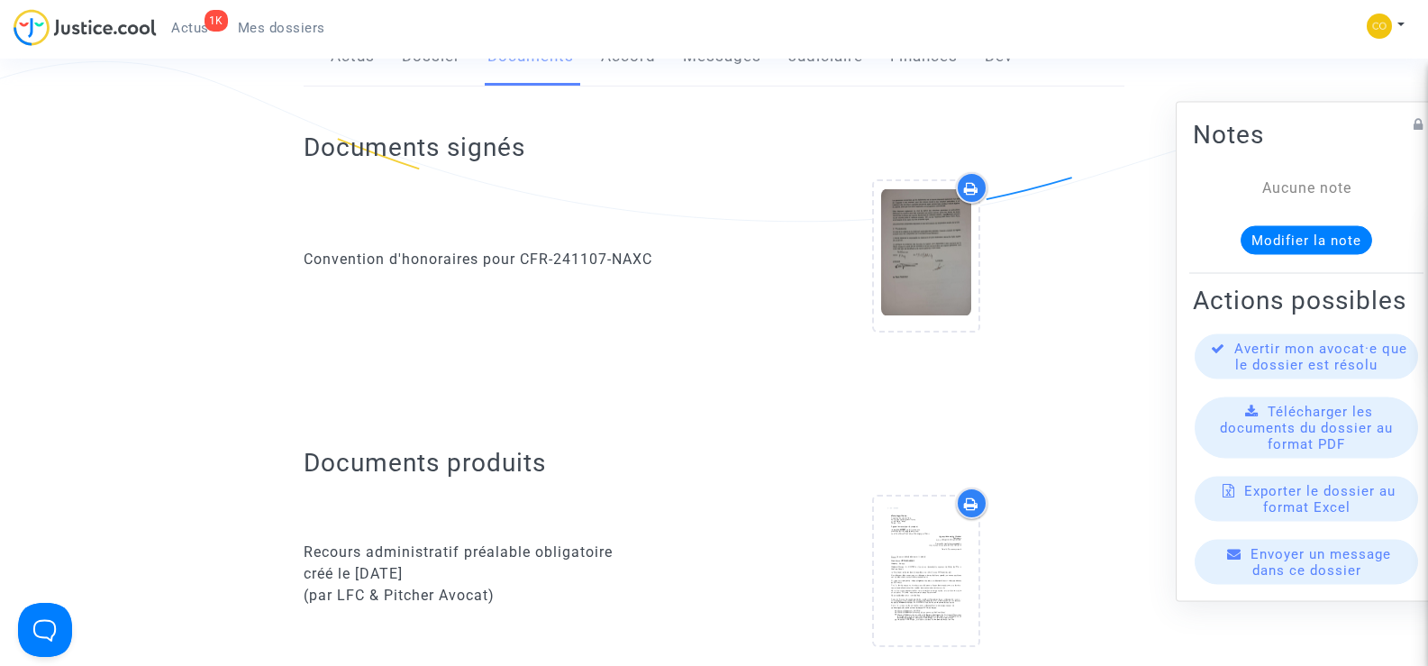
scroll to position [360, 0]
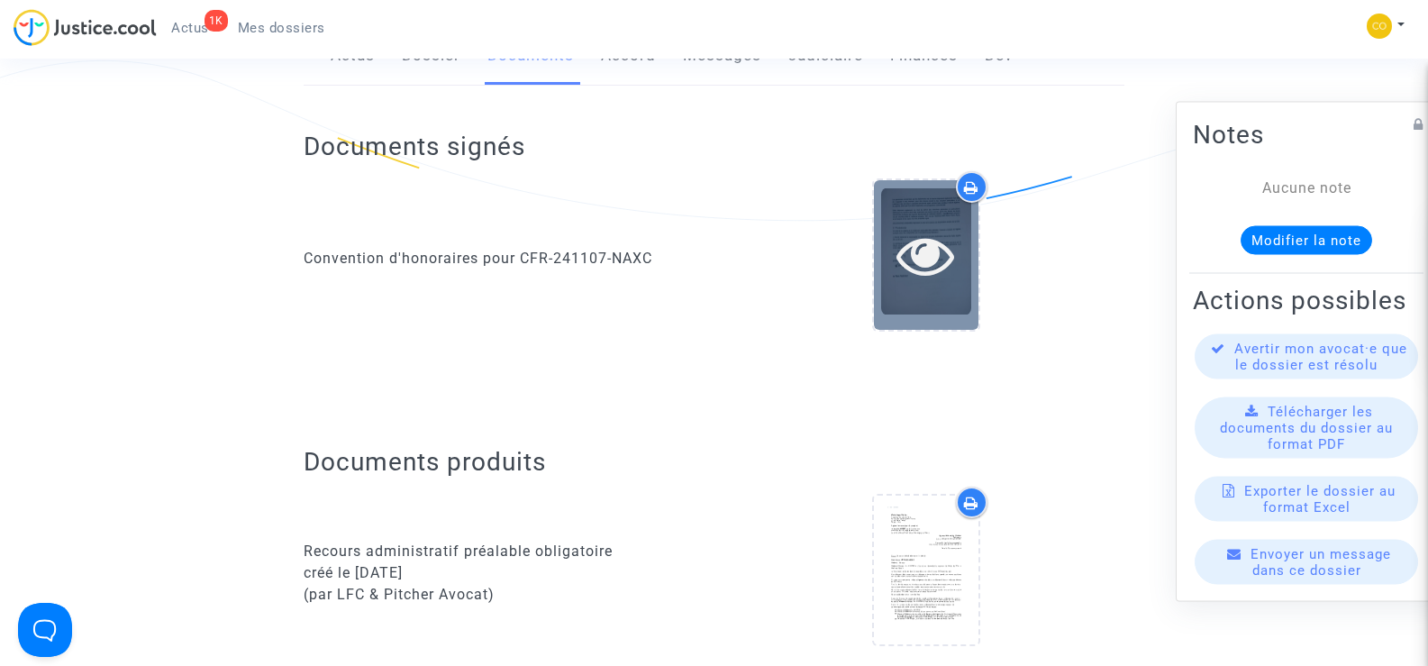
click at [940, 272] on icon at bounding box center [926, 255] width 59 height 58
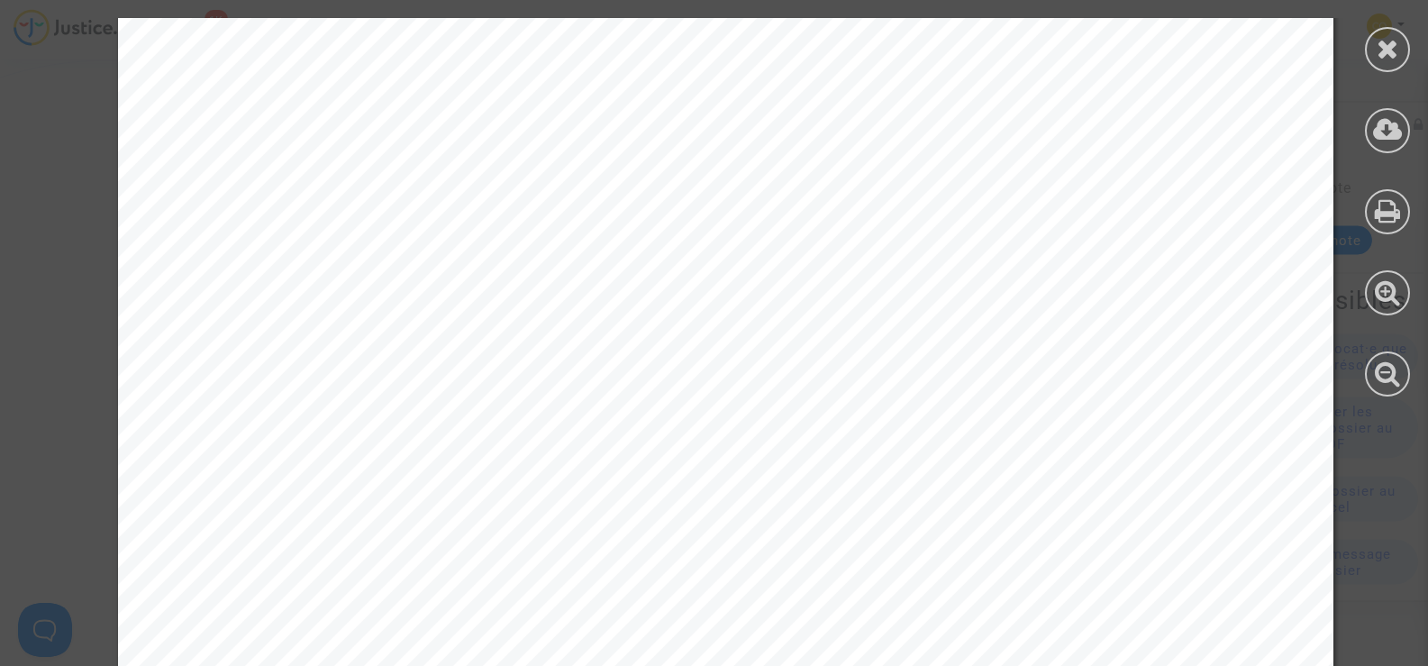
scroll to position [721, 0]
click at [1372, 59] on div at bounding box center [1387, 49] width 45 height 45
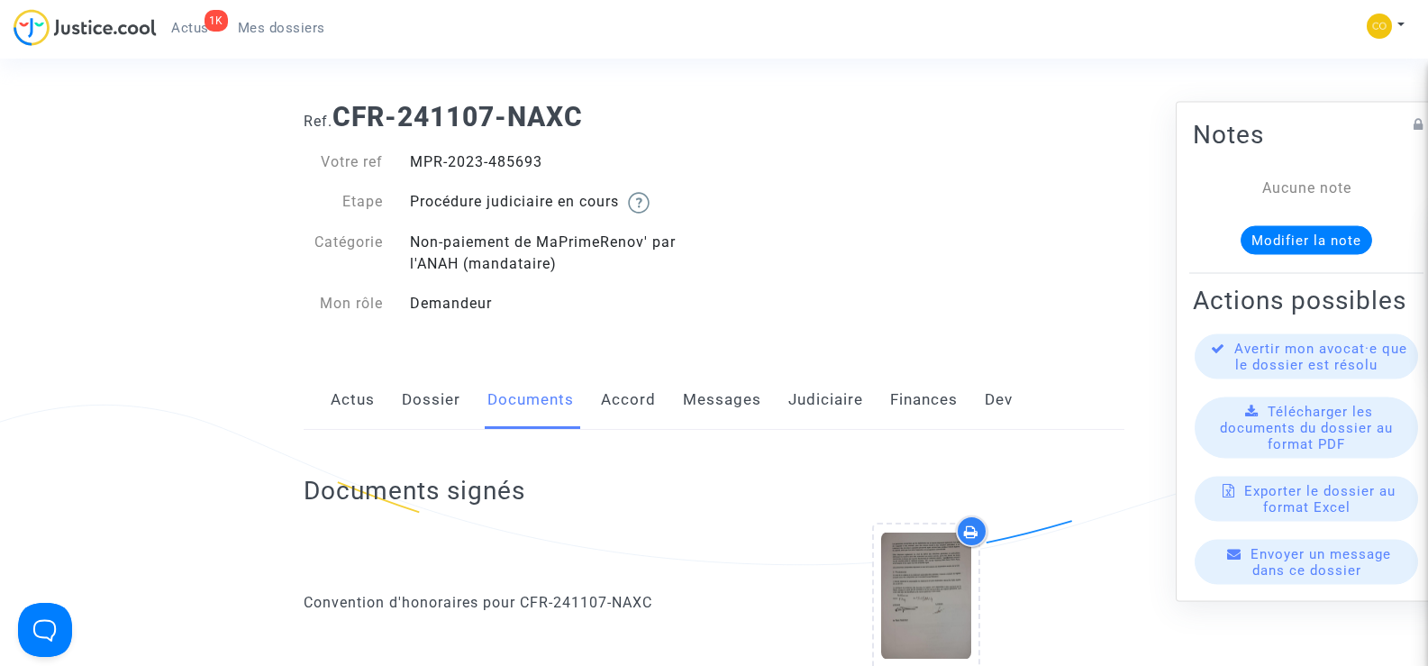
scroll to position [0, 0]
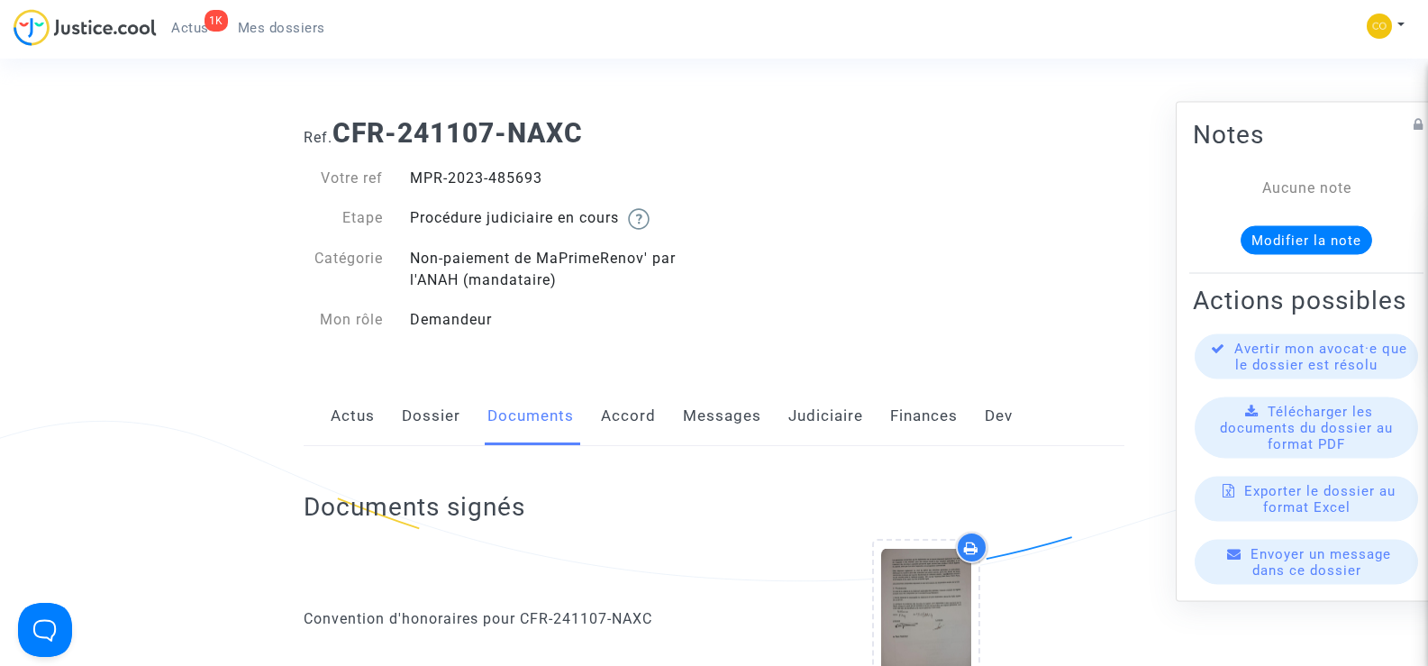
click at [258, 32] on span "Mes dossiers" at bounding box center [281, 28] width 87 height 16
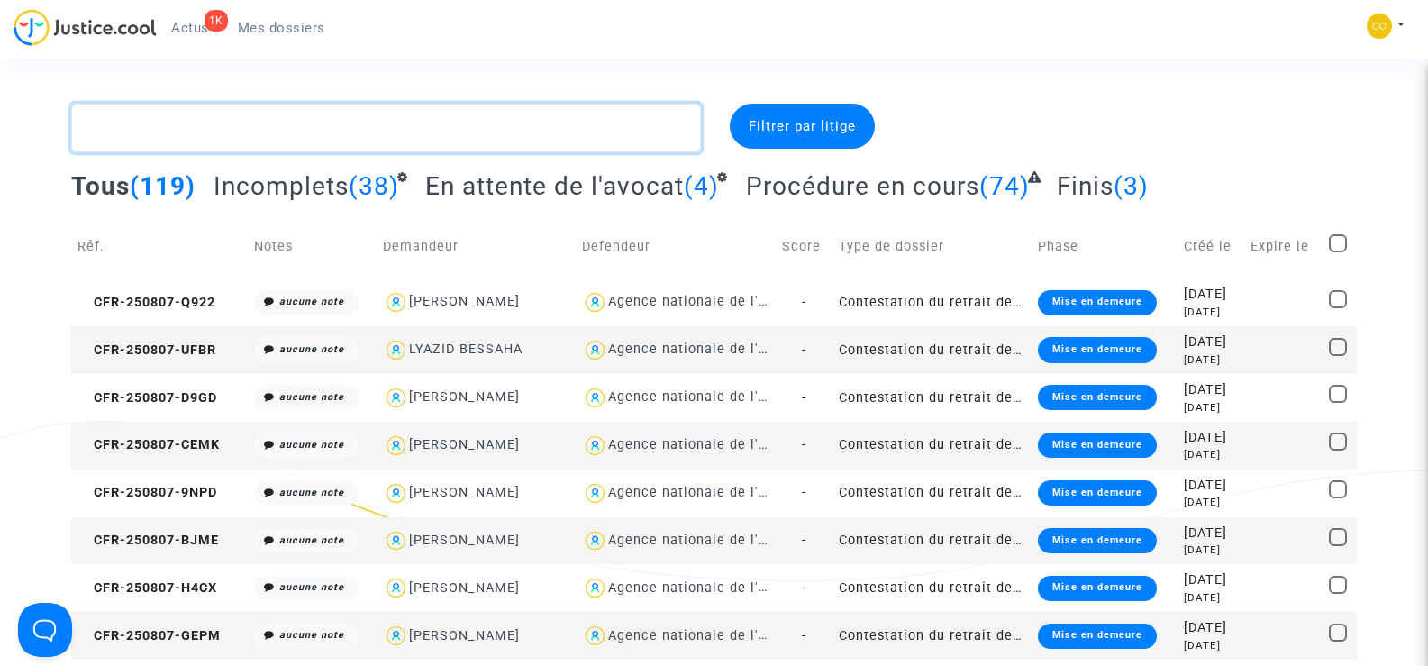
click at [169, 132] on textarea at bounding box center [385, 128] width 629 height 49
paste textarea "LAHLALI JALAL"
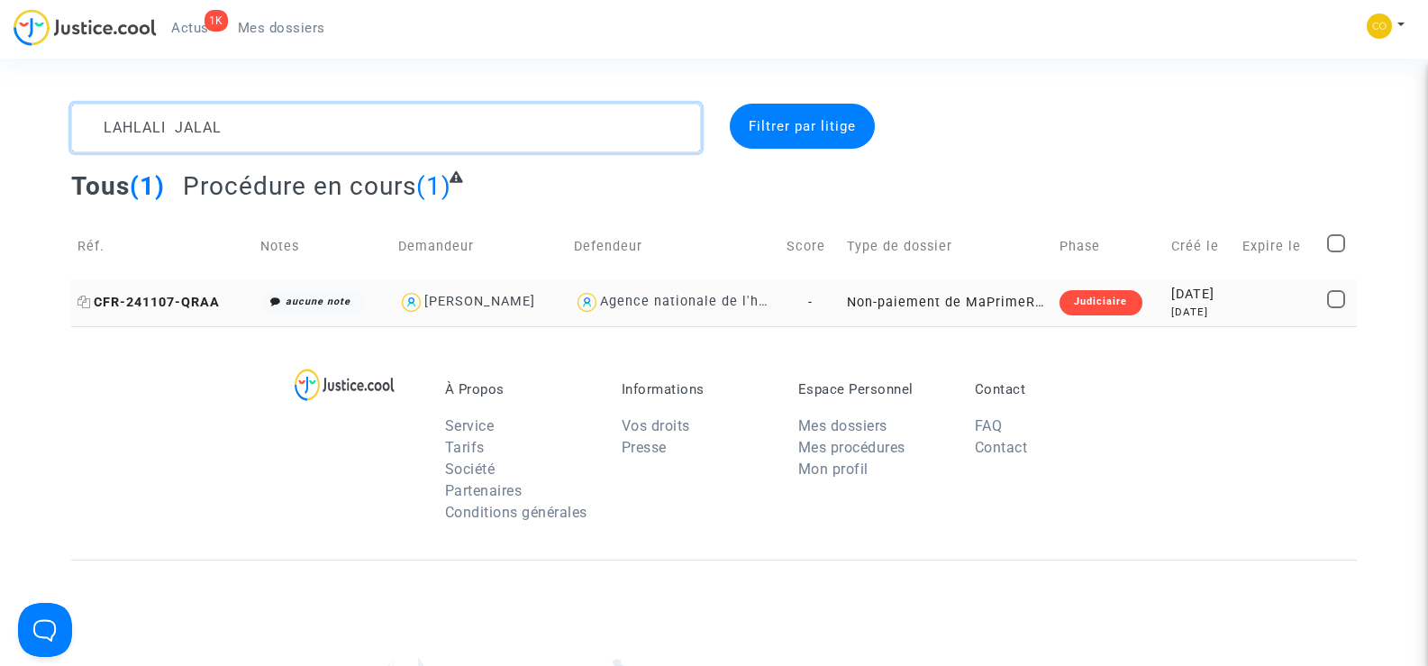
type textarea "LAHLALI JALAL"
click at [156, 305] on span "CFR-241107-QRAA" at bounding box center [148, 302] width 142 height 15
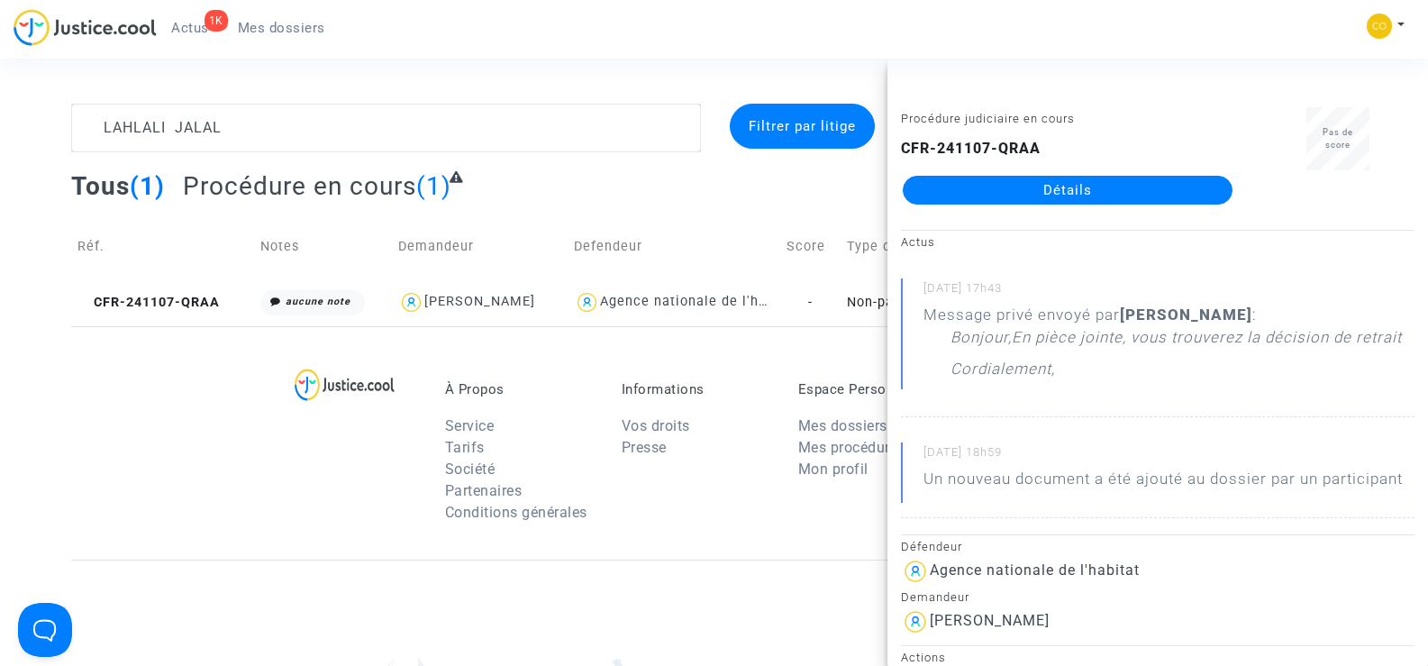
click at [1141, 181] on link "Détails" at bounding box center [1068, 190] width 330 height 29
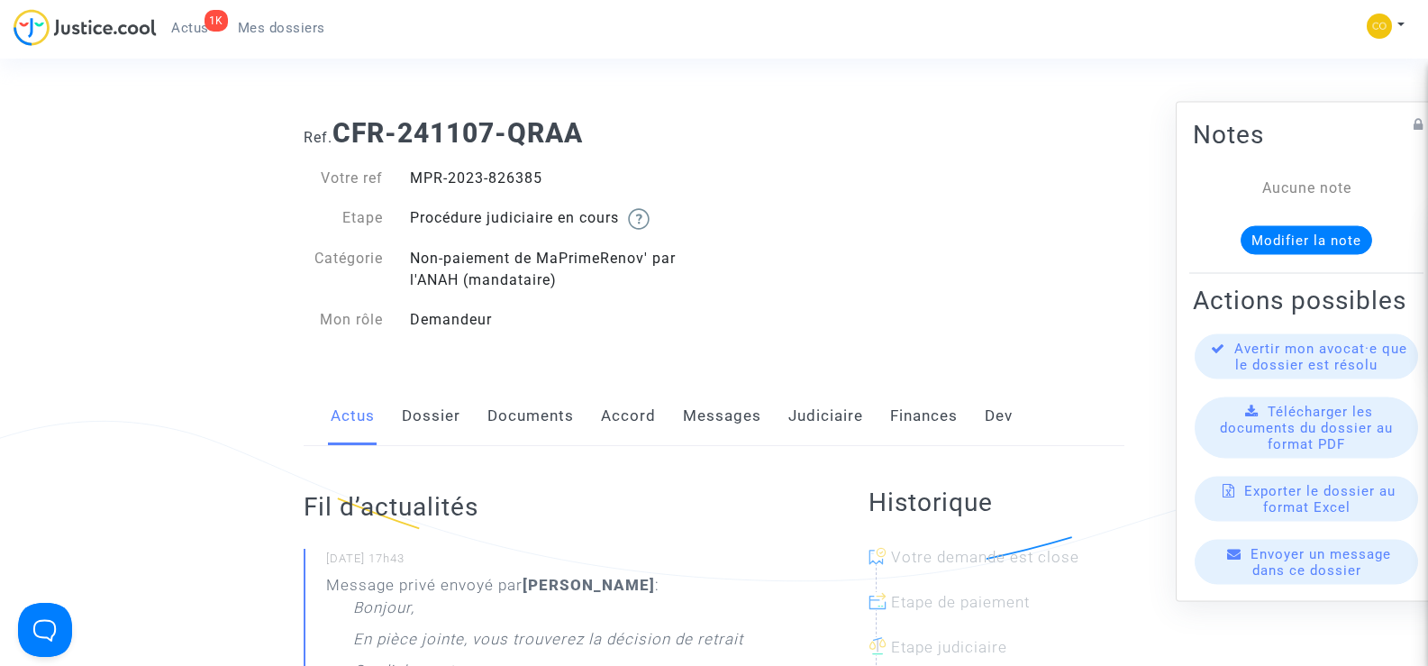
click at [541, 416] on link "Documents" at bounding box center [531, 416] width 87 height 59
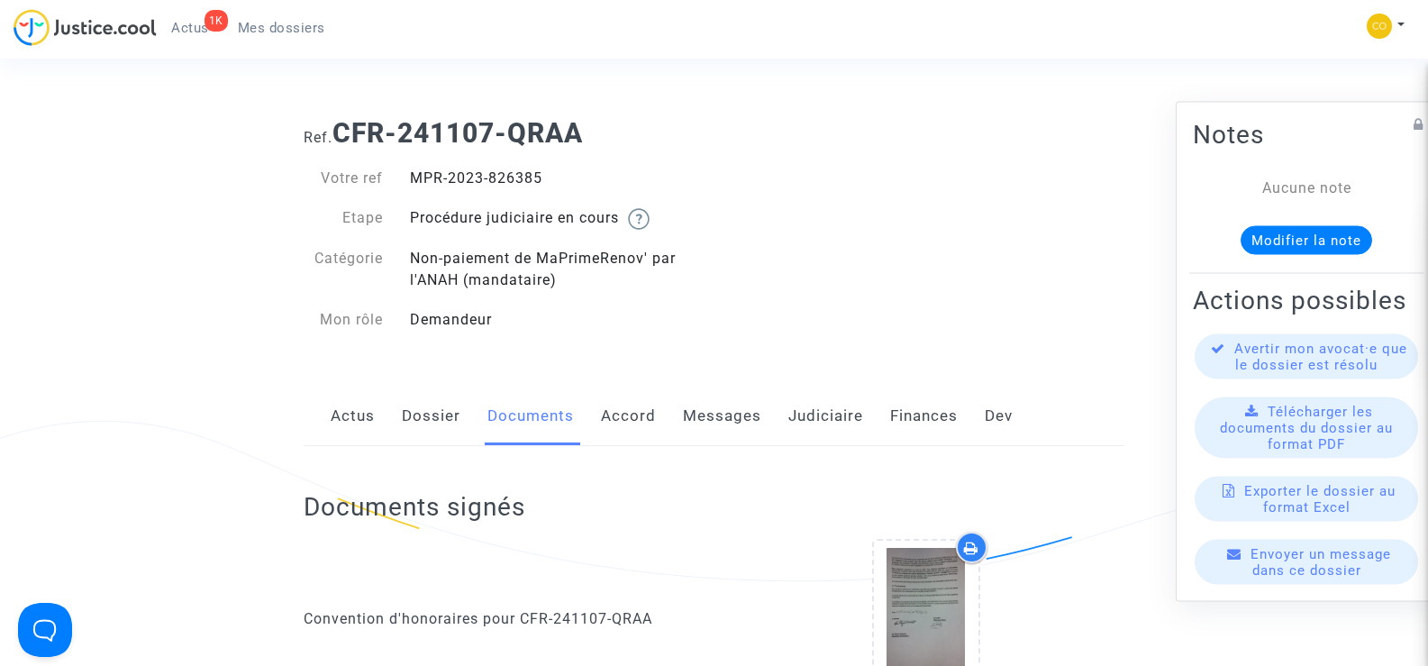
click at [715, 415] on link "Messages" at bounding box center [722, 416] width 78 height 59
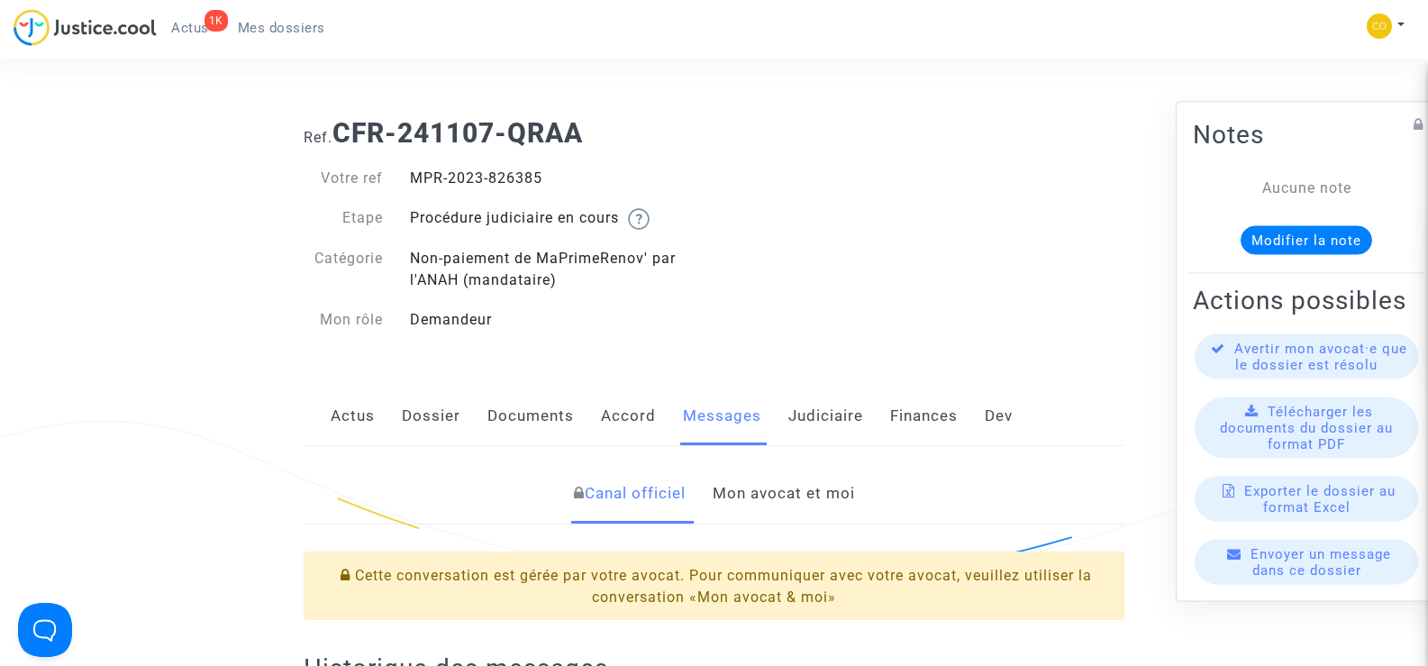
click at [845, 487] on link "Mon avocat et moi" at bounding box center [784, 493] width 142 height 59
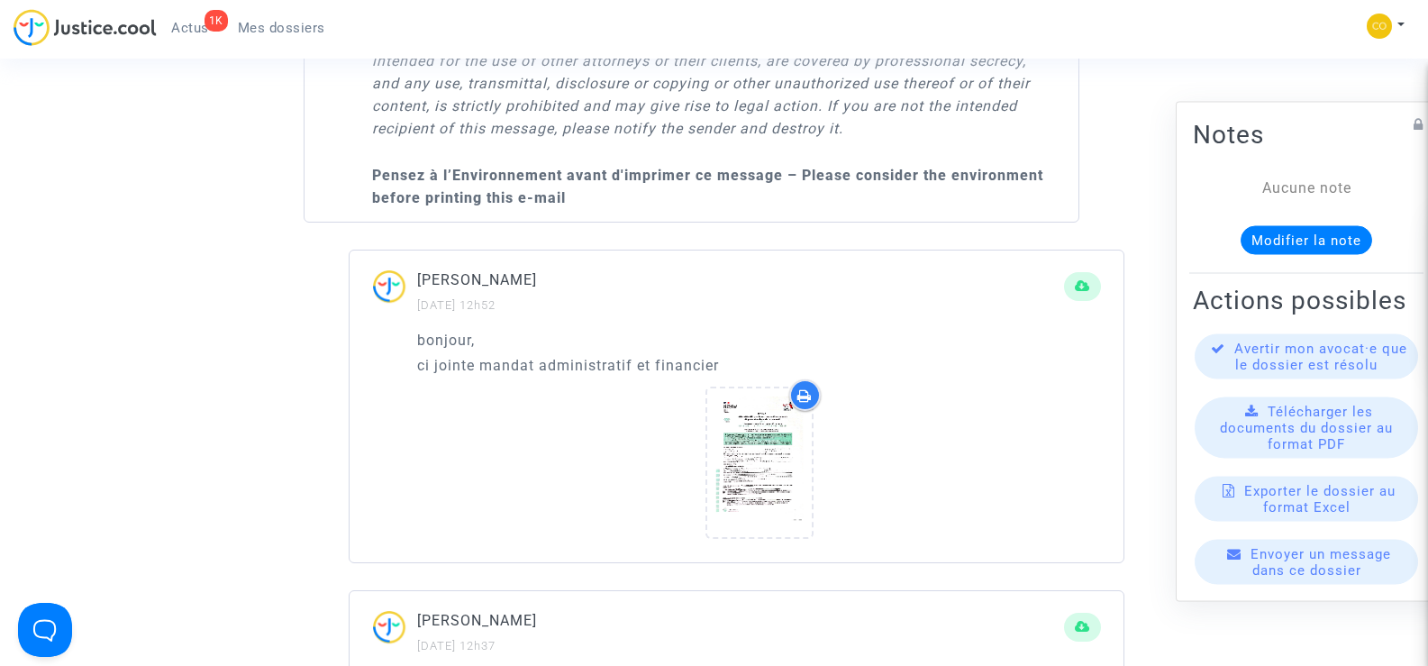
scroll to position [2073, 0]
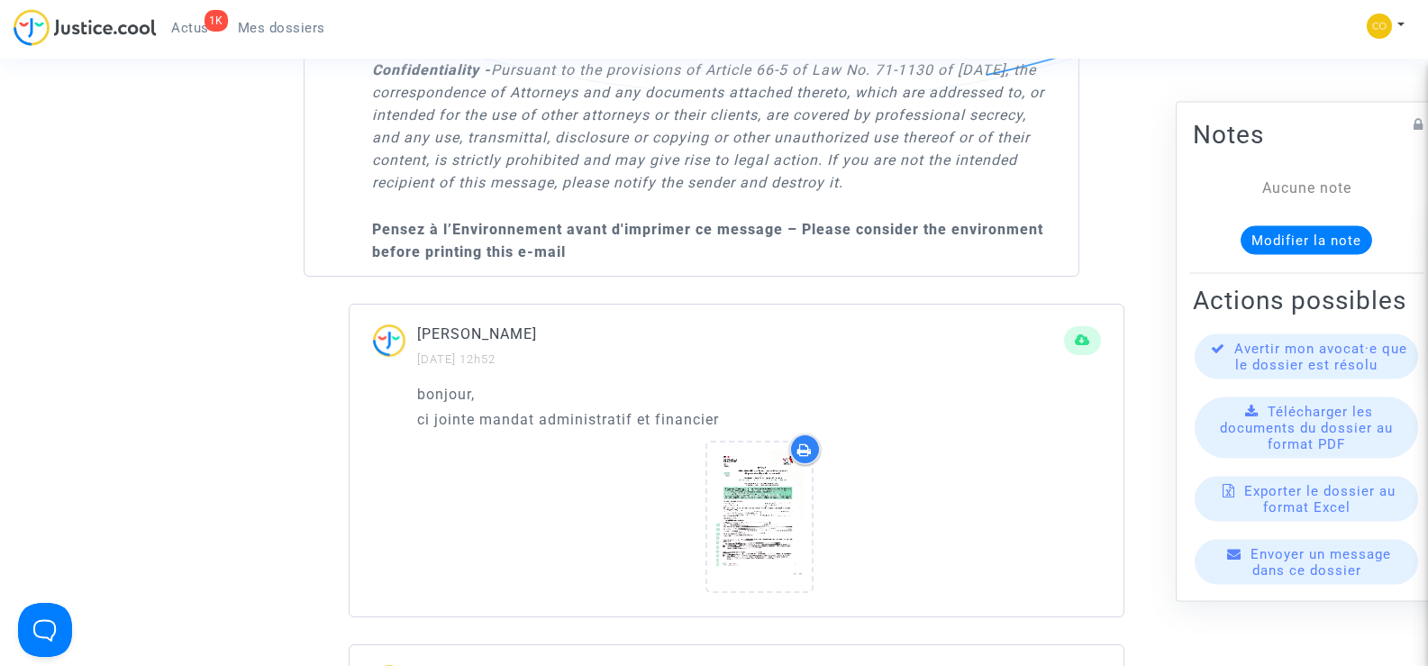
click at [307, 25] on span "Mes dossiers" at bounding box center [281, 28] width 87 height 16
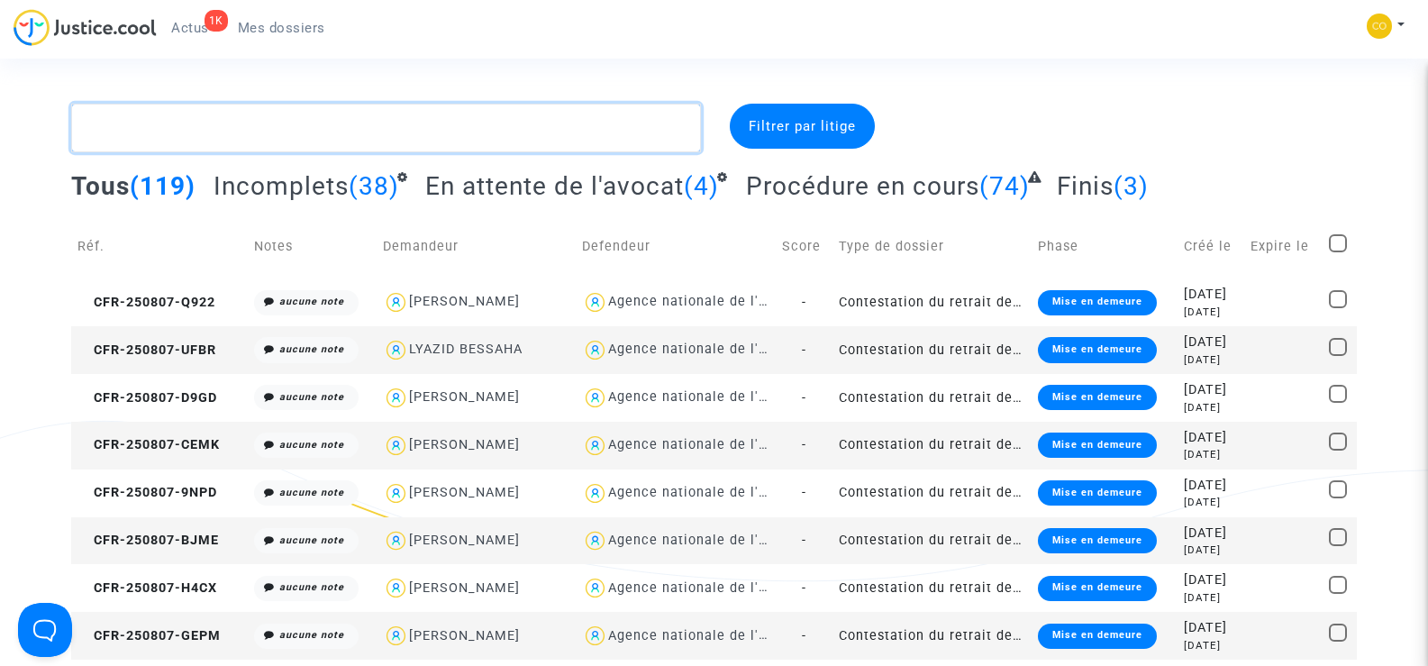
click at [124, 132] on textarea at bounding box center [385, 128] width 629 height 49
paste textarea "MBINA"
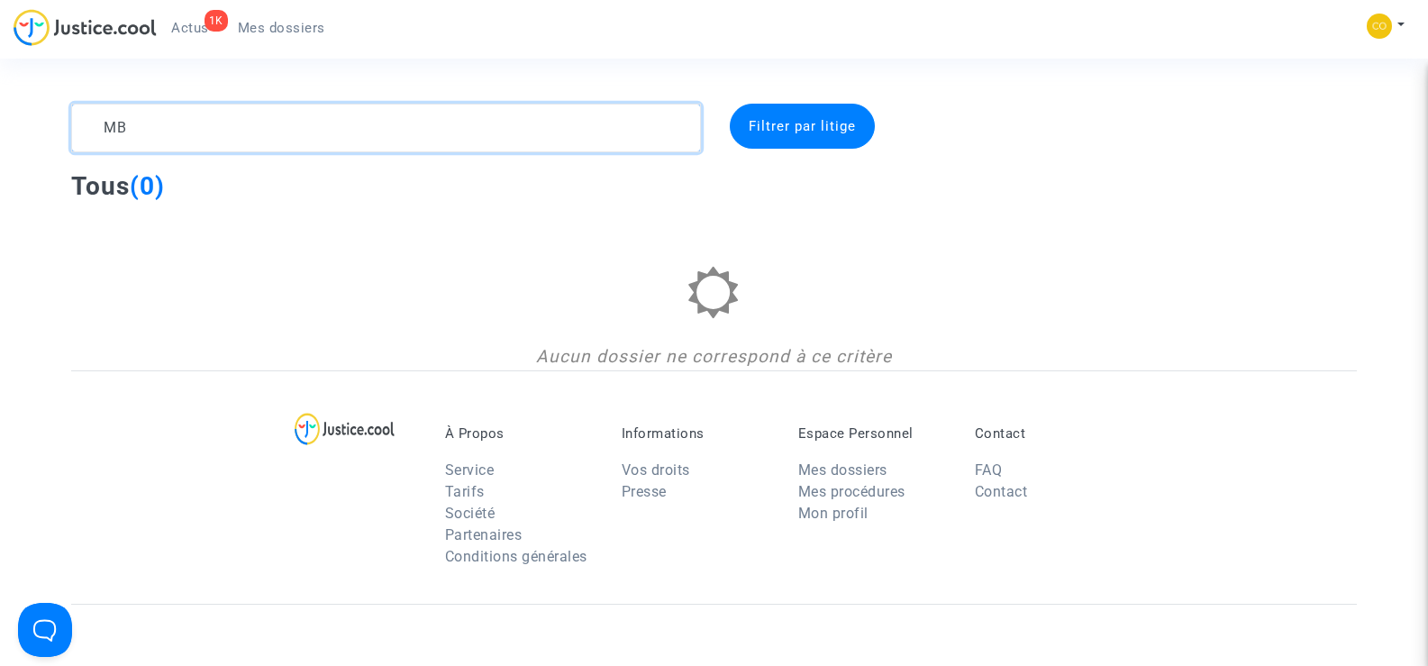
type textarea "M"
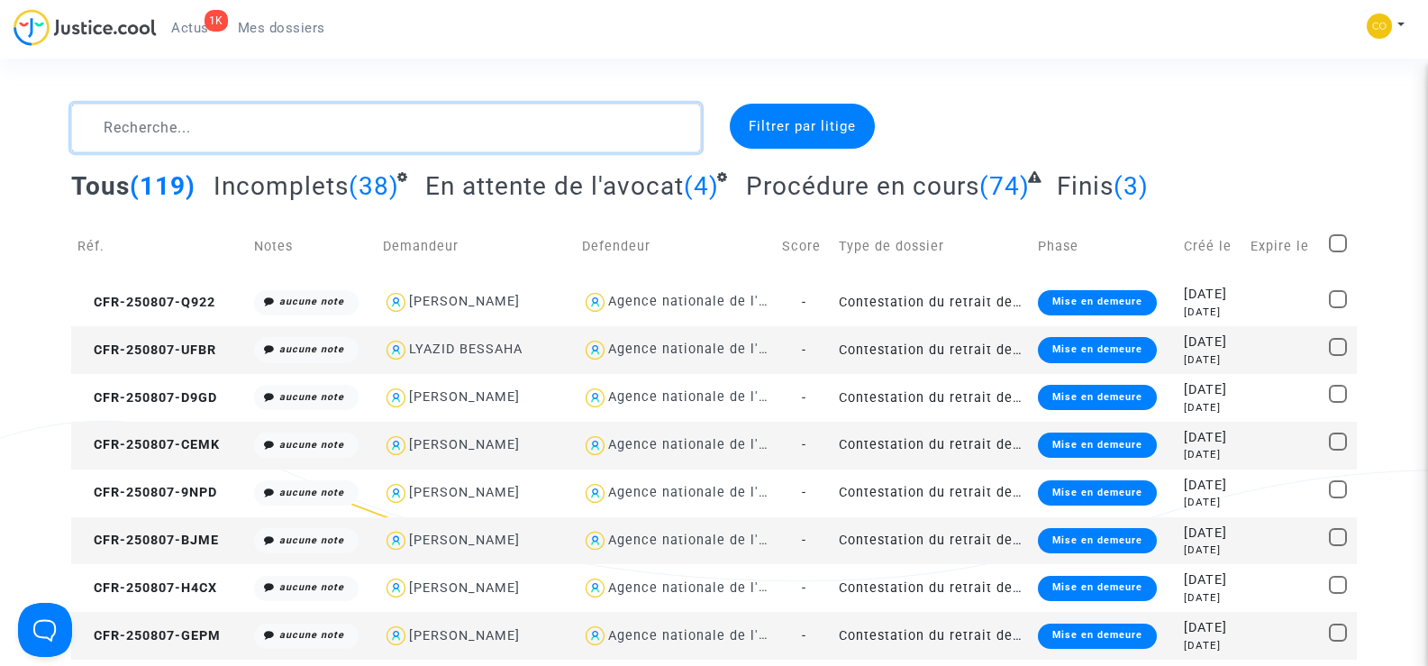
click at [185, 119] on textarea at bounding box center [385, 128] width 629 height 49
paste textarea "[PERSON_NAME] ESTIMA"
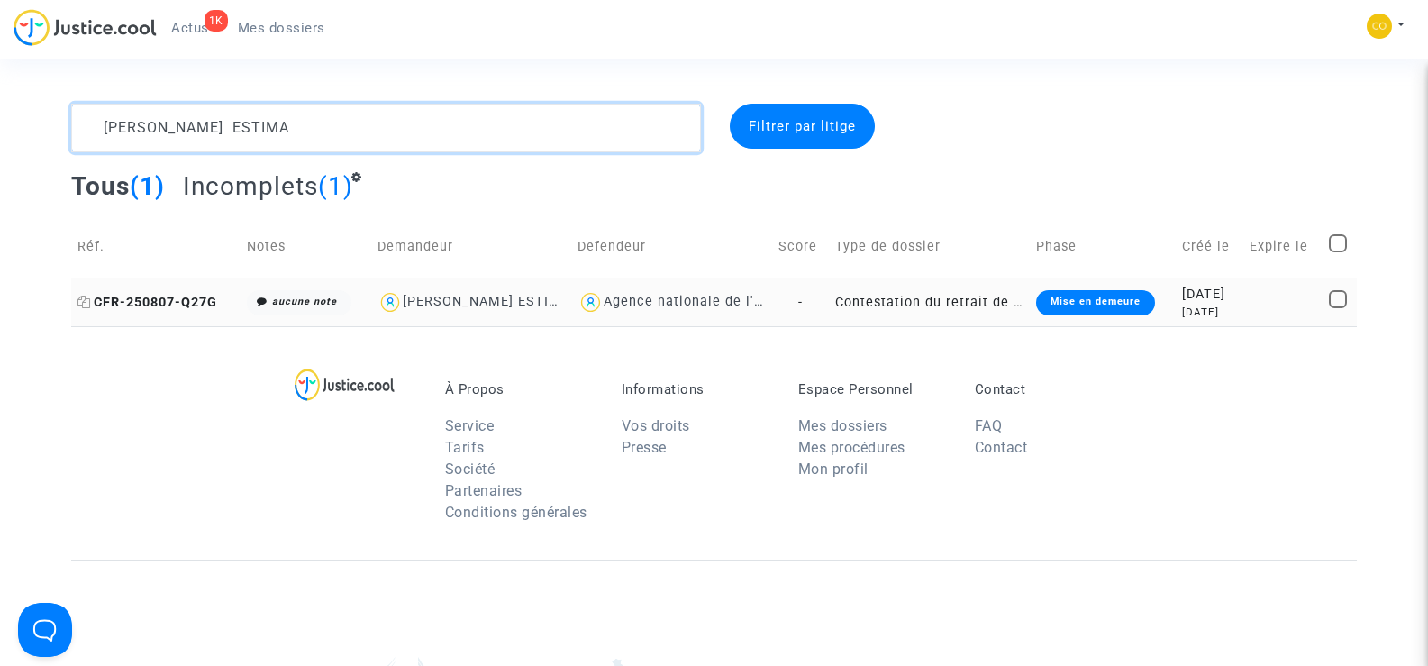
type textarea "[PERSON_NAME] ESTIMA"
click at [198, 295] on span "CFR-250807-Q27G" at bounding box center [147, 302] width 140 height 15
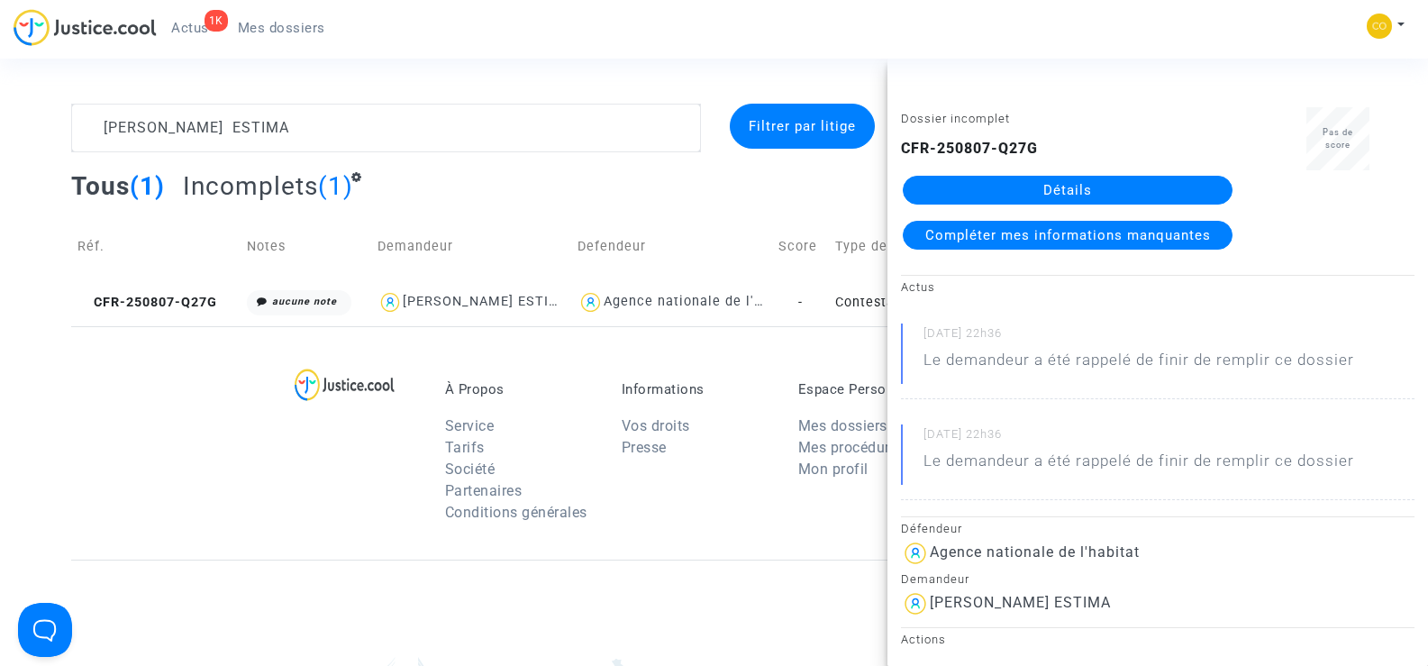
click at [1044, 188] on link "Détails" at bounding box center [1068, 190] width 330 height 29
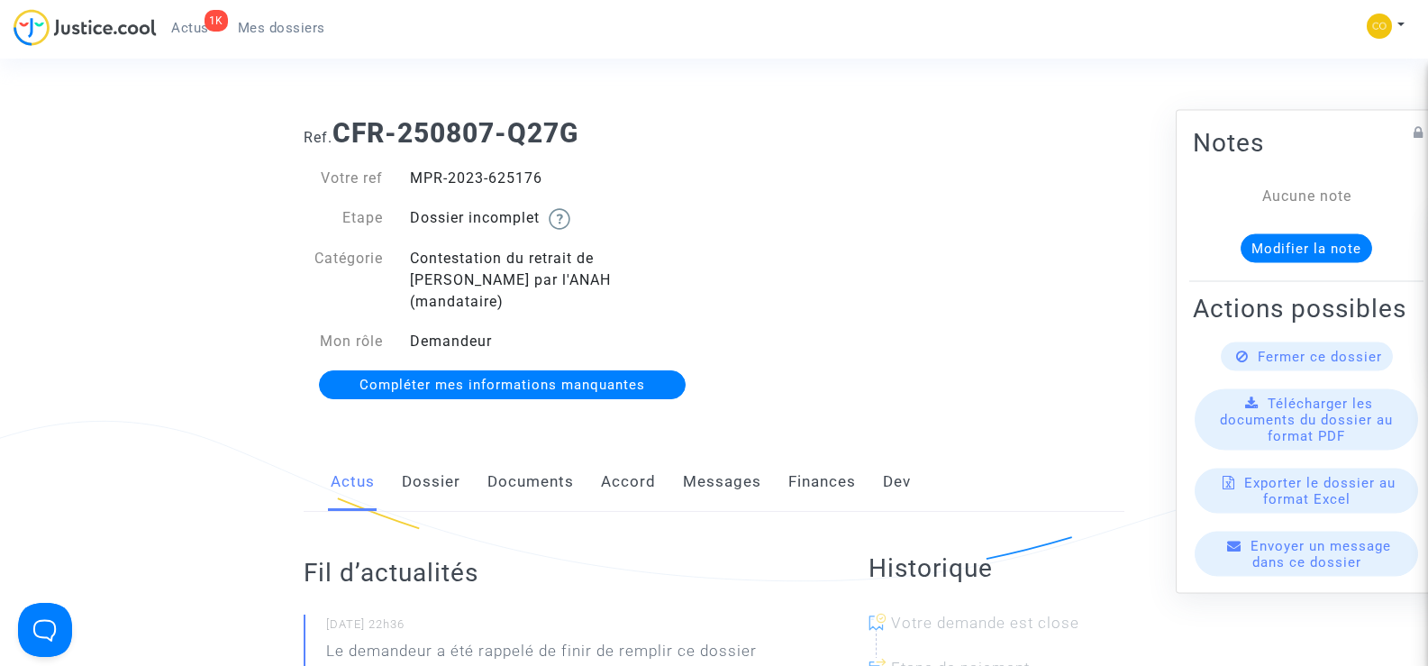
click at [535, 453] on link "Documents" at bounding box center [531, 481] width 87 height 59
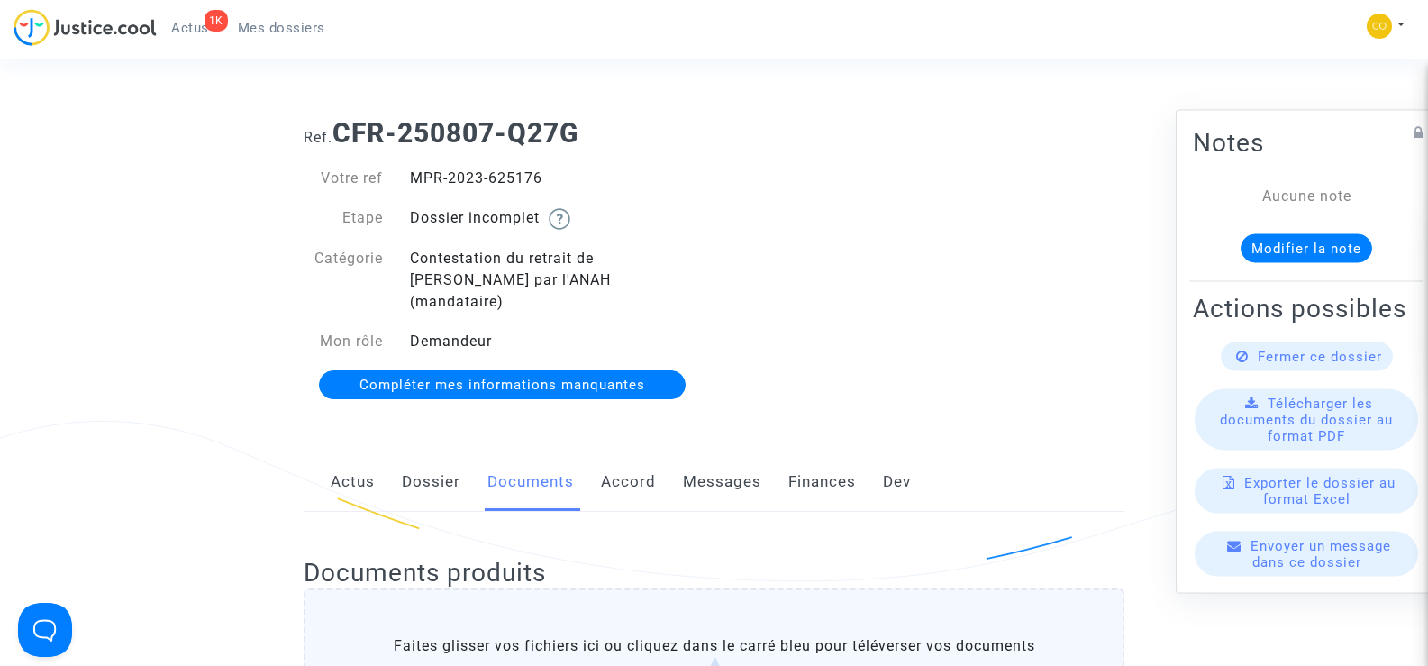
drag, startPoint x: 551, startPoint y: 176, endPoint x: 409, endPoint y: 174, distance: 141.5
click at [409, 174] on div "MPR-2023-625176" at bounding box center [555, 179] width 318 height 22
copy div "MPR-2023-625176"
click at [906, 337] on div "Ref. CFR-250807-Q27G Votre ref MPR-2023-625176 Etape Dossier incomplet Catégori…" at bounding box center [714, 260] width 848 height 312
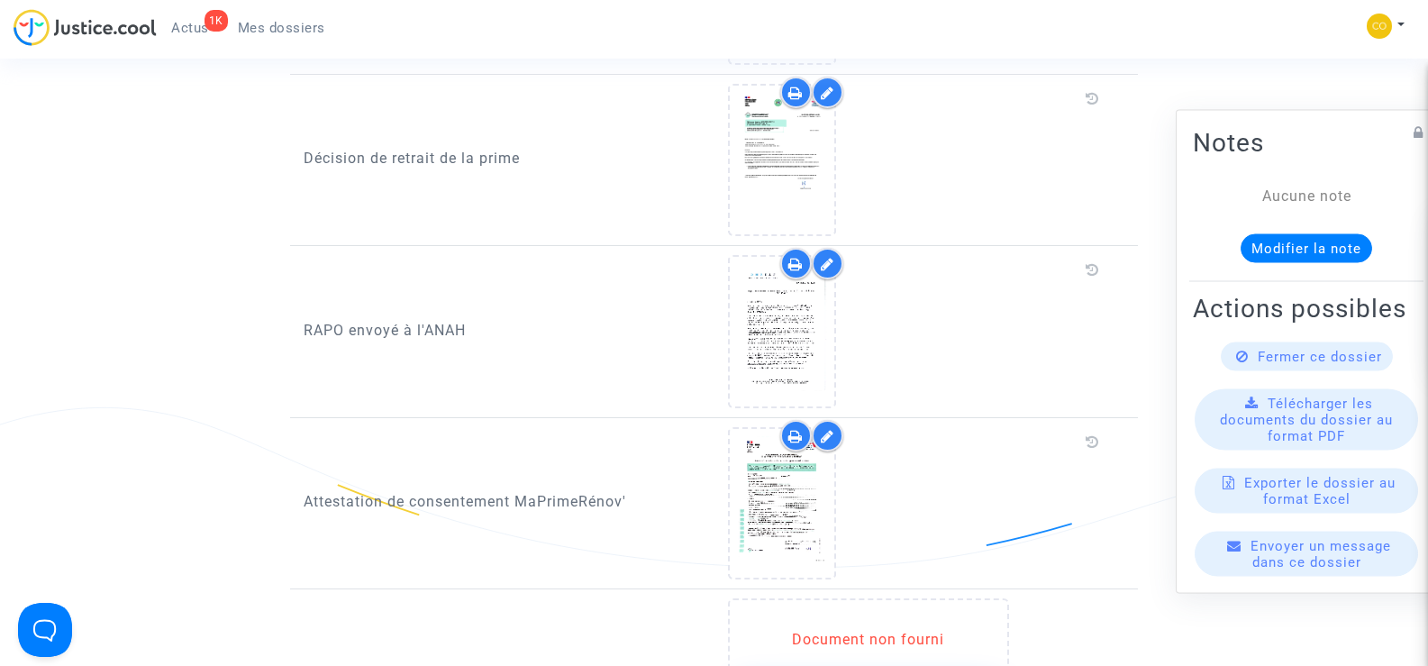
scroll to position [1802, 0]
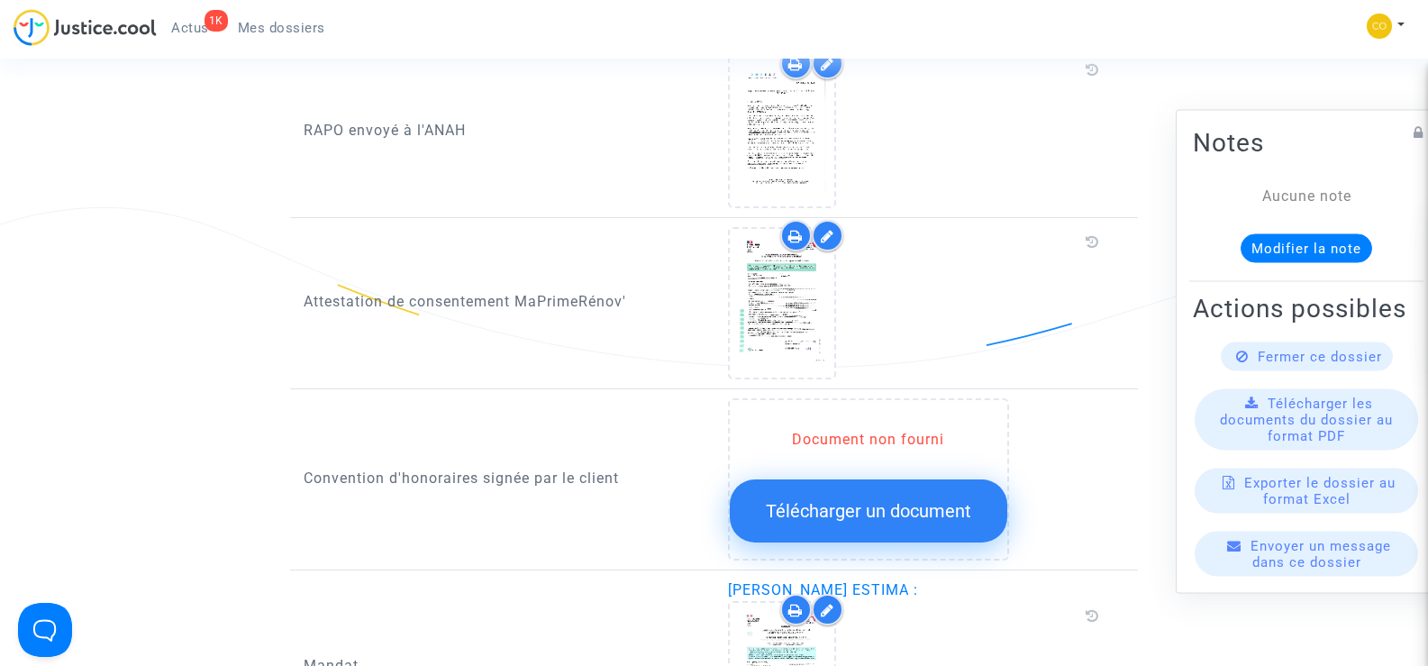
click at [719, 263] on div at bounding box center [927, 303] width 424 height 152
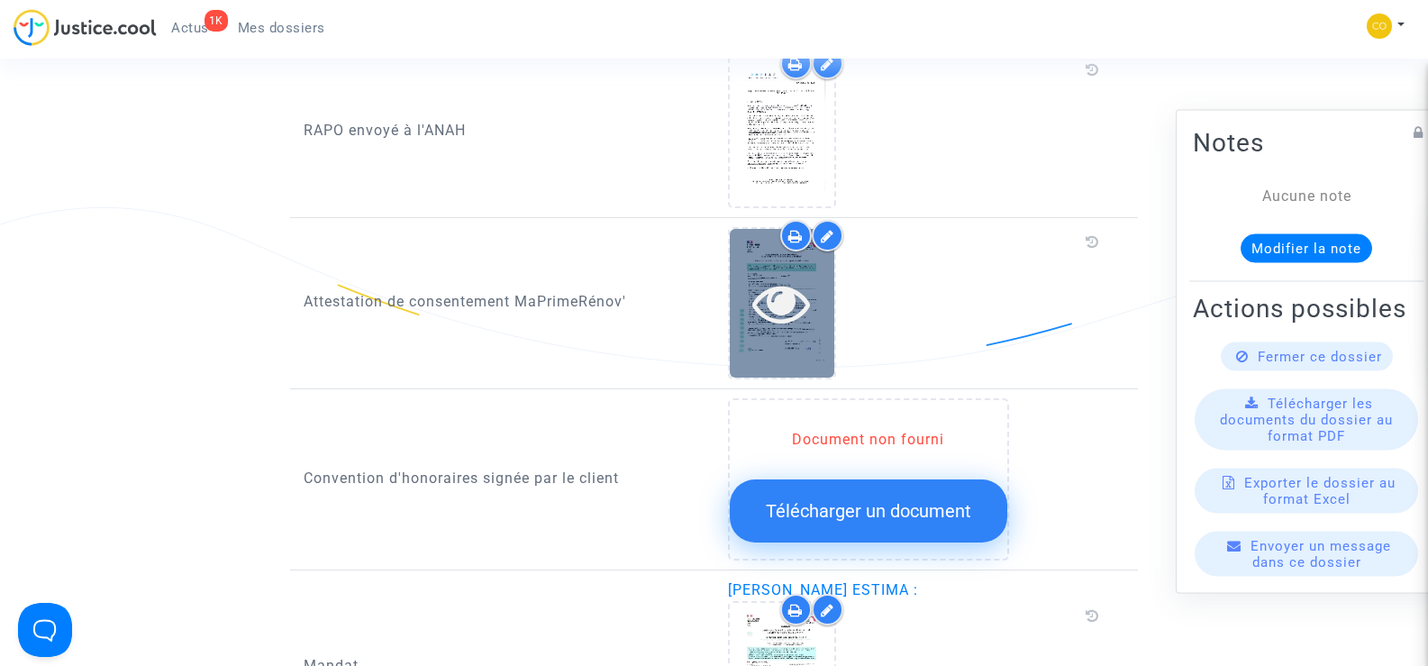
click at [780, 287] on icon at bounding box center [781, 303] width 59 height 58
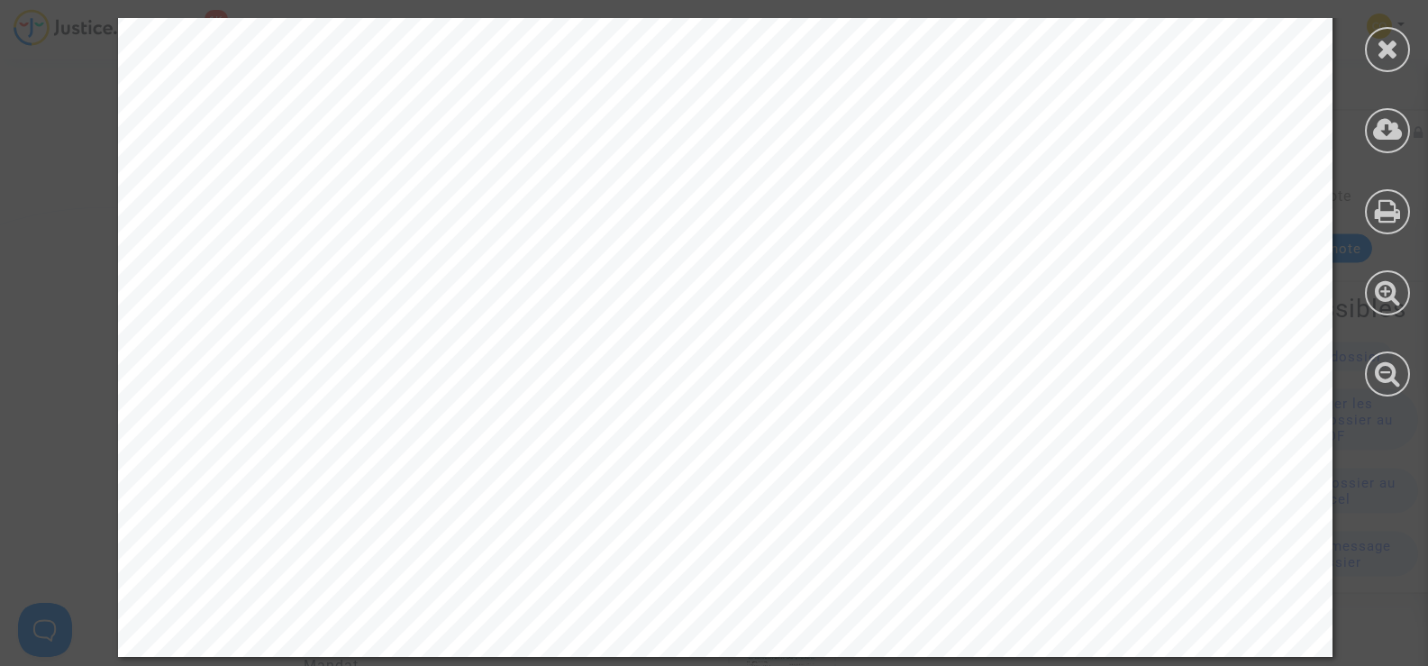
scroll to position [1094, 0]
click at [1387, 46] on icon at bounding box center [1388, 48] width 23 height 27
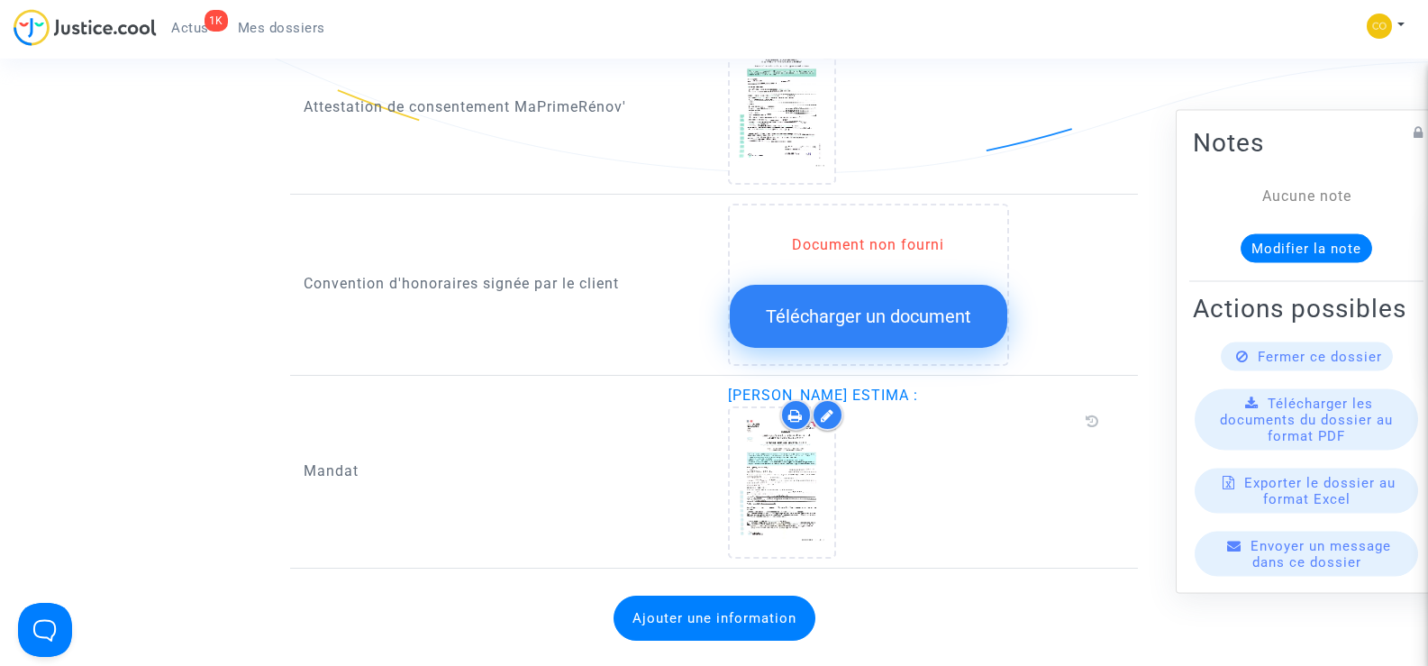
scroll to position [2073, 0]
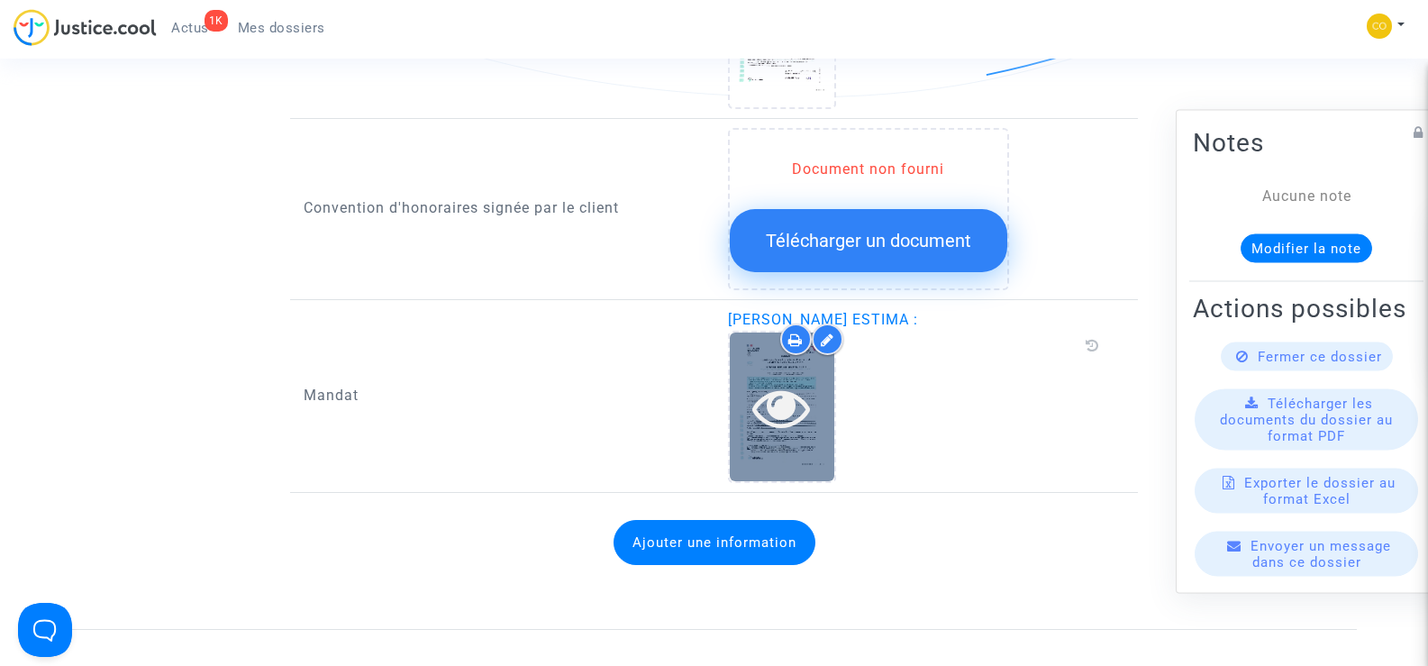
click at [804, 396] on icon at bounding box center [781, 407] width 59 height 58
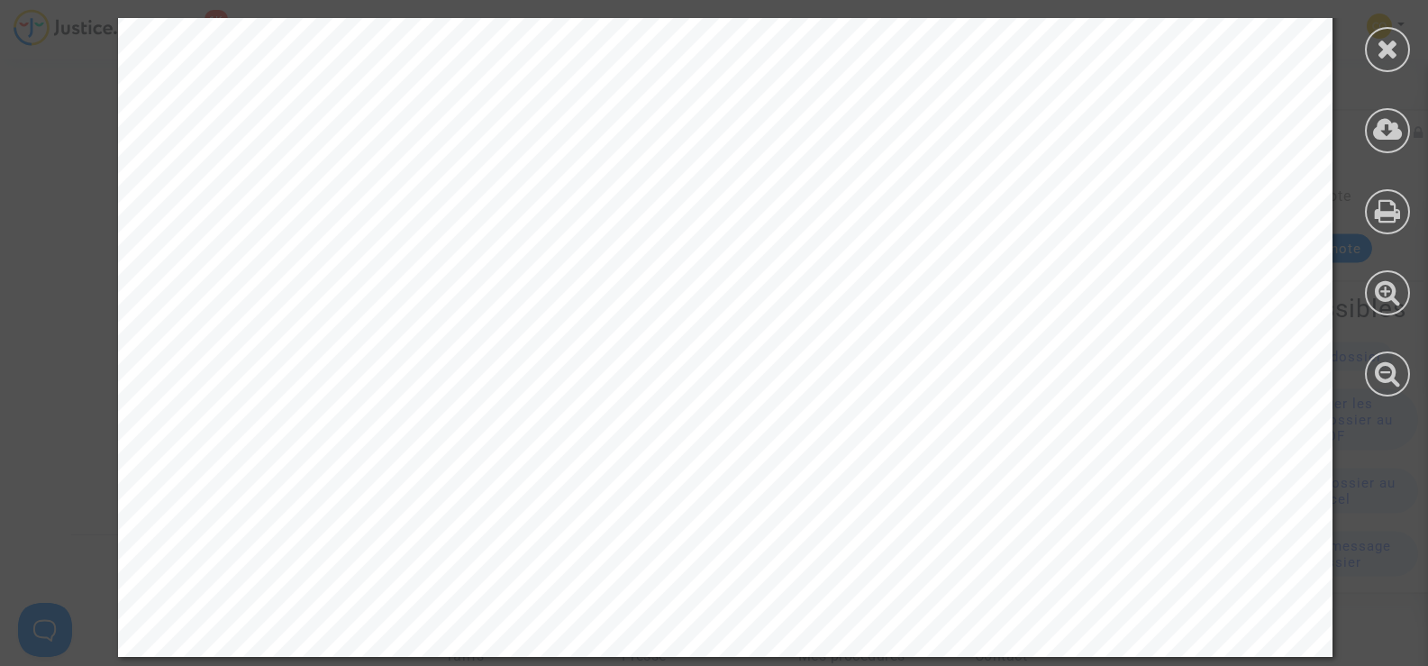
scroll to position [2343, 0]
click at [1391, 59] on icon at bounding box center [1388, 48] width 23 height 27
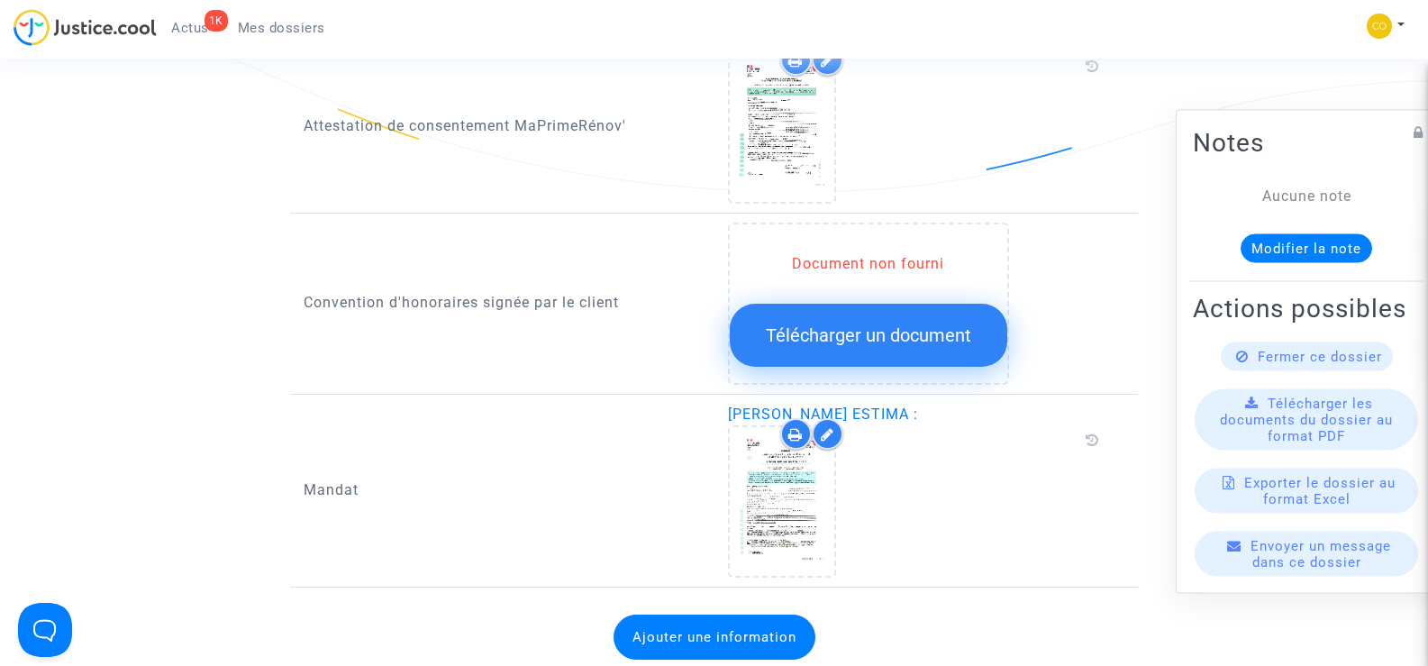
scroll to position [1982, 0]
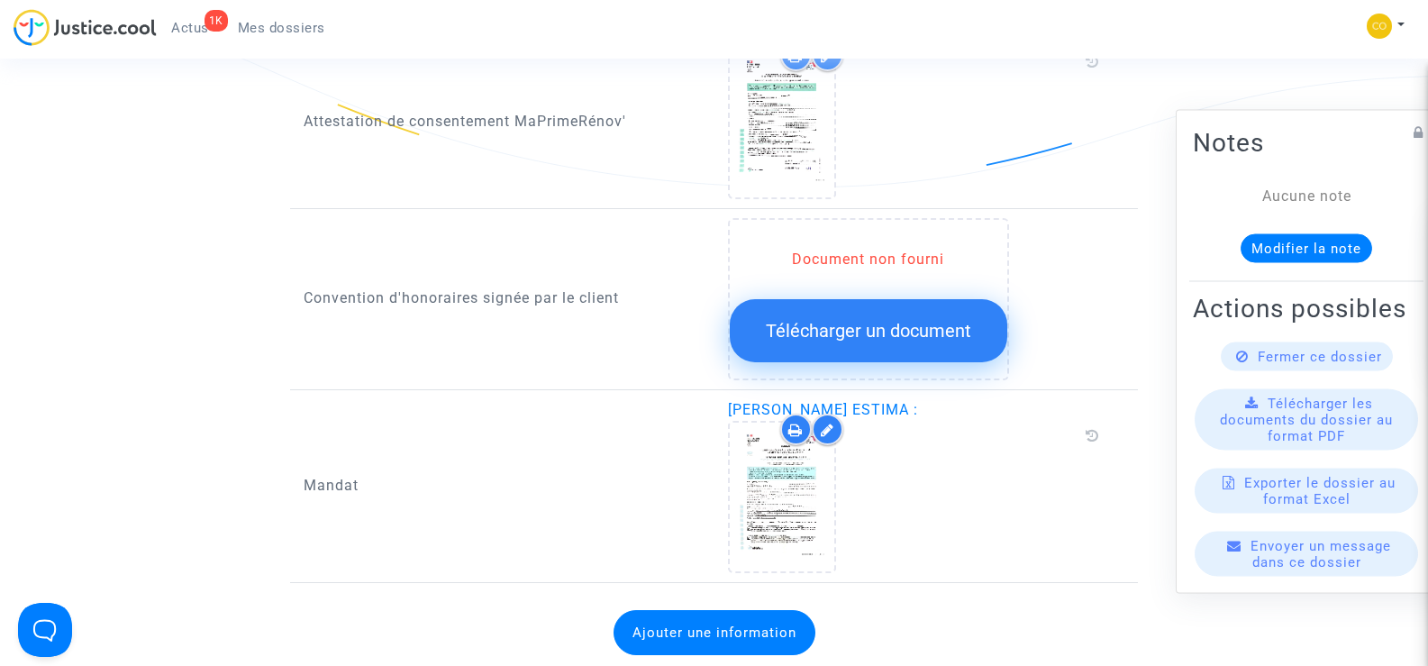
click at [850, 320] on span "Télécharger un document" at bounding box center [868, 331] width 205 height 22
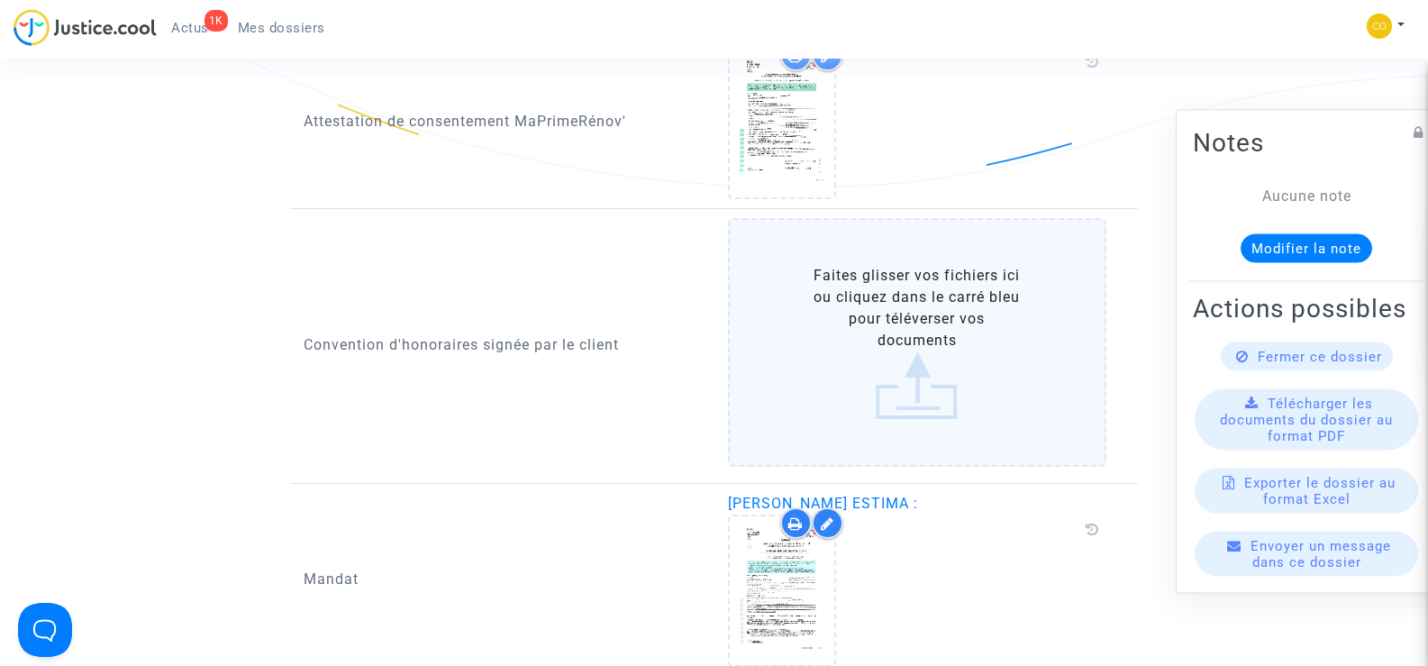
click at [928, 305] on label "Faites glisser vos fichiers ici ou cliquez dans le carré bleu pour téléverser v…" at bounding box center [917, 342] width 379 height 249
click at [0, 0] on input "Faites glisser vos fichiers ici ou cliquez dans le carré bleu pour téléverser v…" at bounding box center [0, 0] width 0 height 0
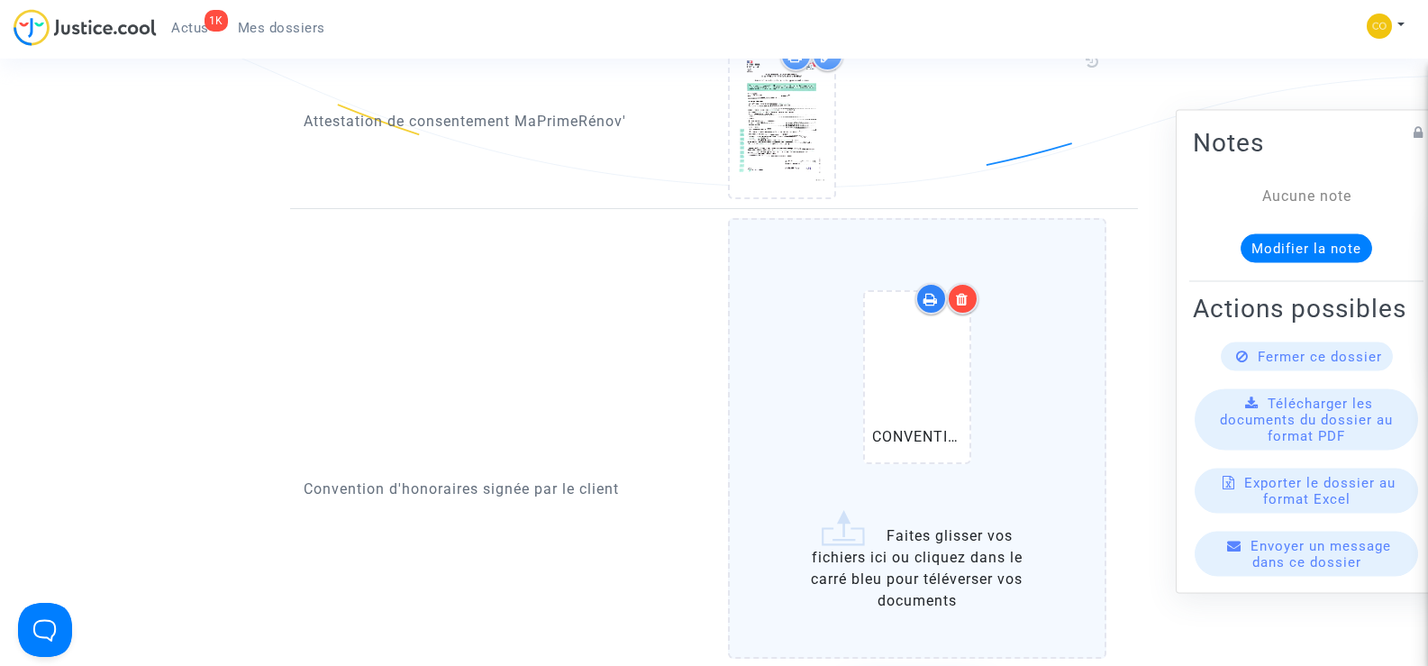
click at [958, 292] on icon at bounding box center [962, 299] width 13 height 14
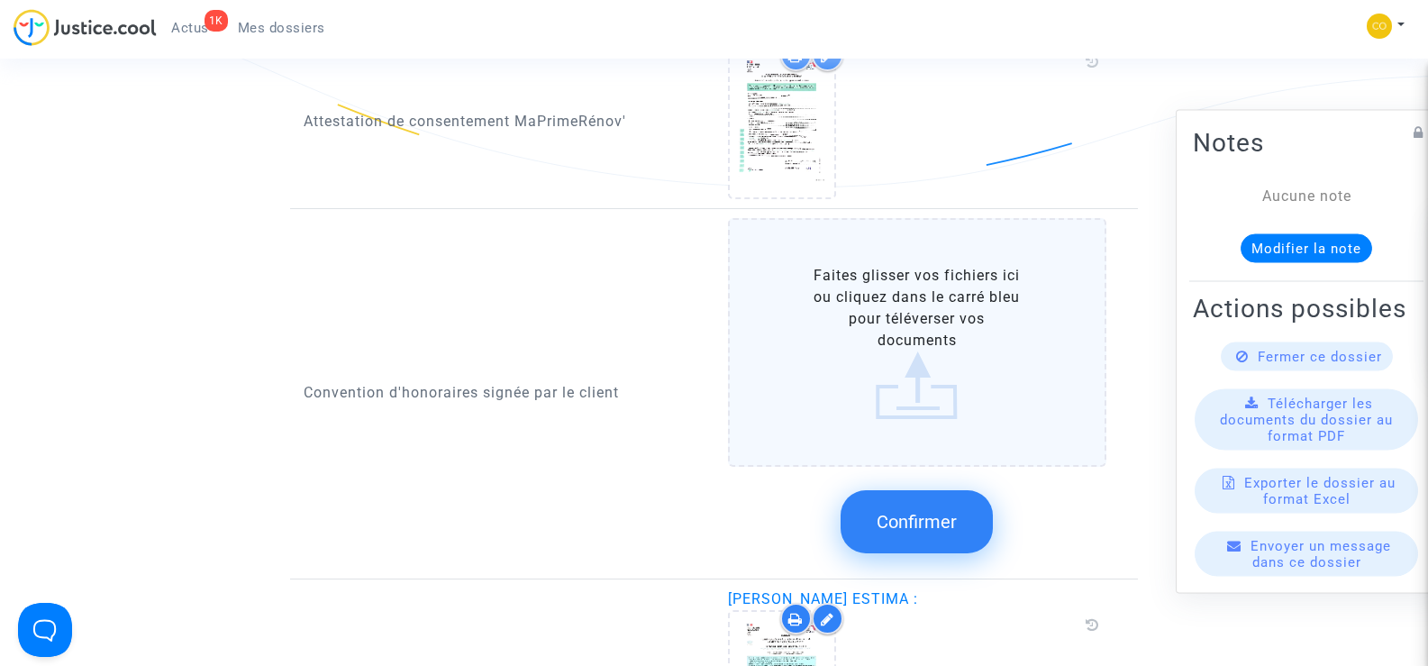
click at [875, 333] on label "Faites glisser vos fichiers ici ou cliquez dans le carré bleu pour téléverser v…" at bounding box center [917, 342] width 379 height 249
click at [0, 0] on input "Faites glisser vos fichiers ici ou cliquez dans le carré bleu pour téléverser v…" at bounding box center [0, 0] width 0 height 0
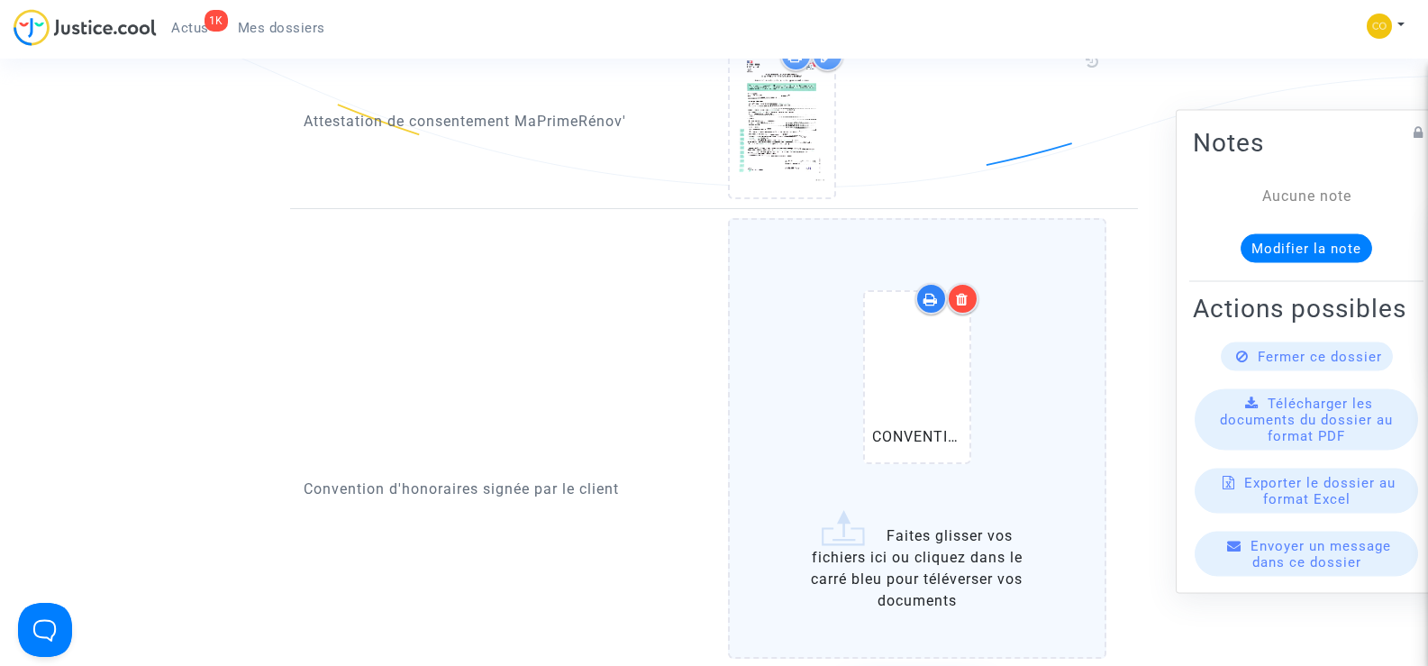
click at [984, 360] on div "CONVENTION SIGNEE (3).pdf" at bounding box center [917, 381] width 159 height 232
click at [0, 0] on input "CONVENTION SIGNEE (3).pdf Faites glisser vos fichiers ici ou cliquez dans le ca…" at bounding box center [0, 0] width 0 height 0
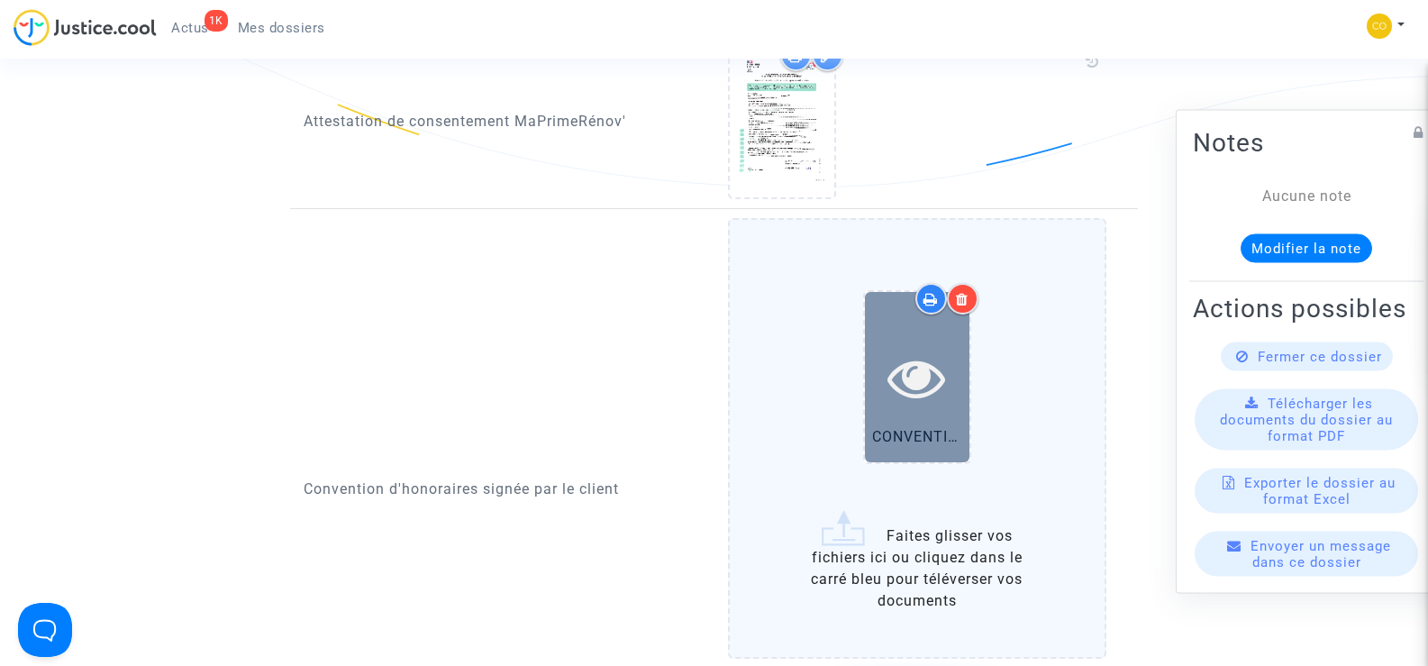
click at [922, 392] on div at bounding box center [917, 377] width 105 height 170
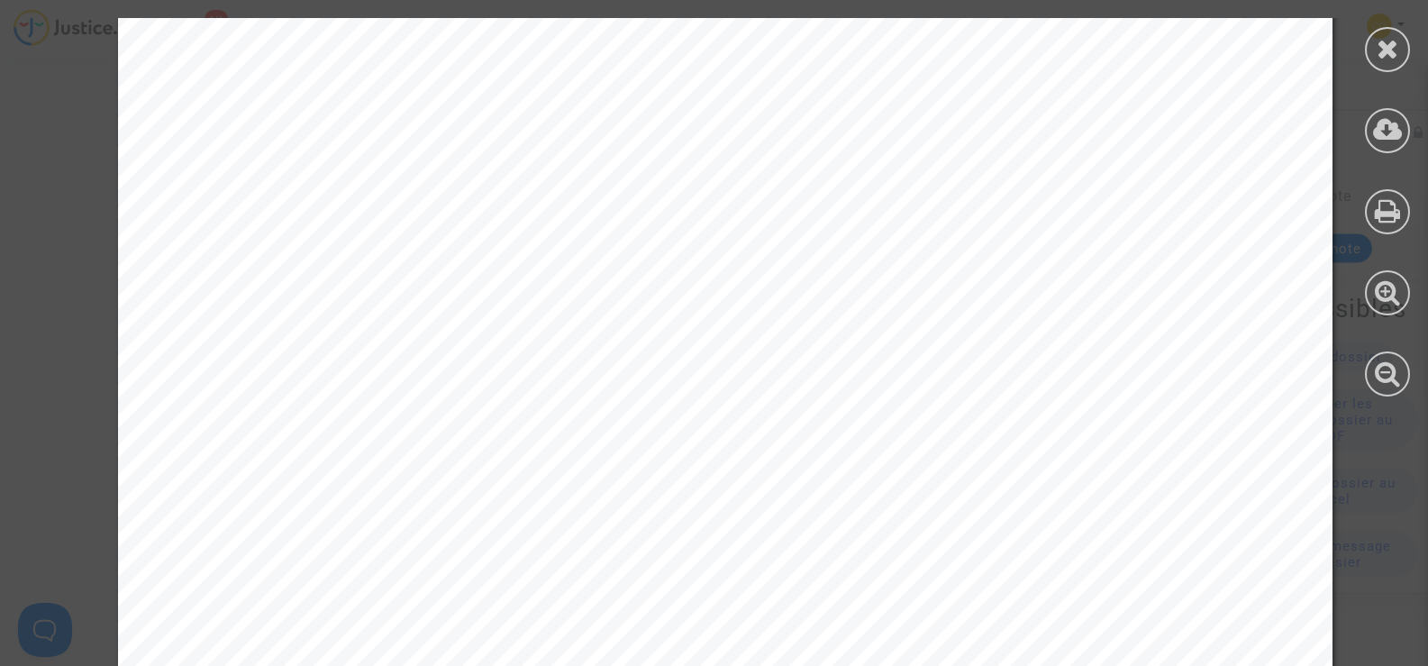
scroll to position [541, 0]
click at [1407, 59] on div at bounding box center [1387, 49] width 45 height 45
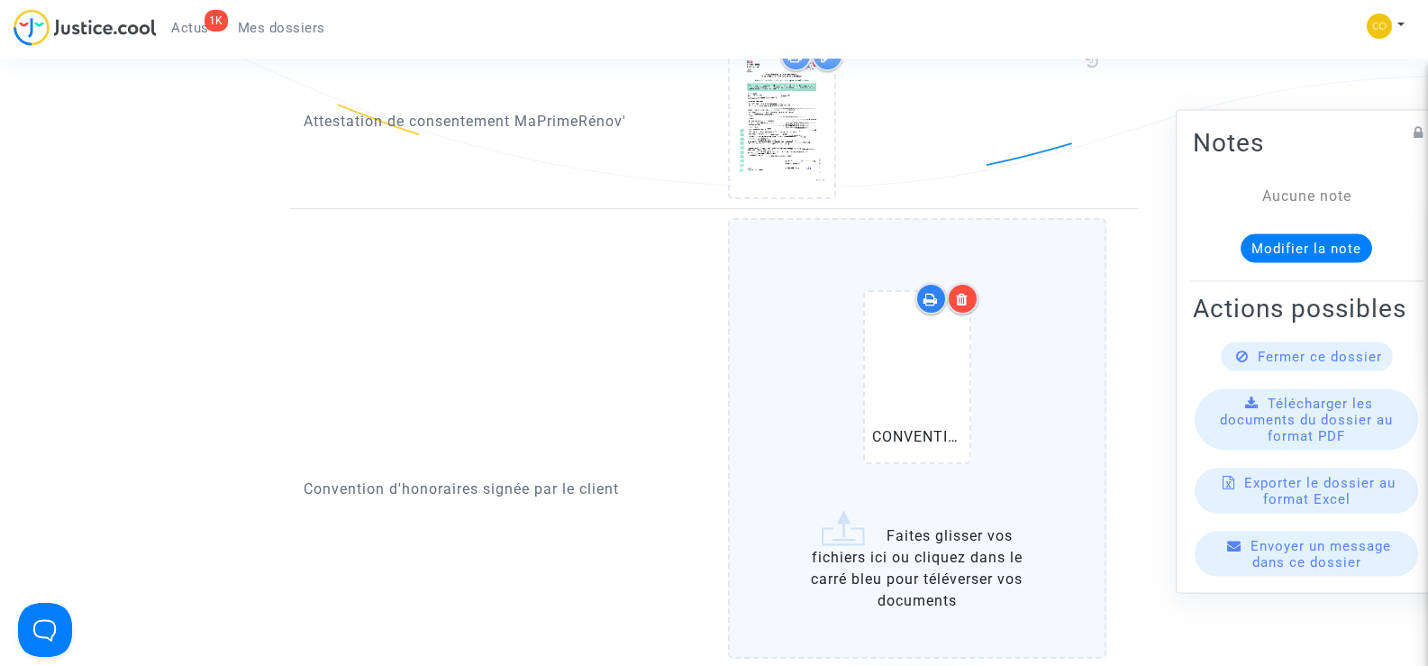
click at [971, 283] on div at bounding box center [963, 299] width 32 height 32
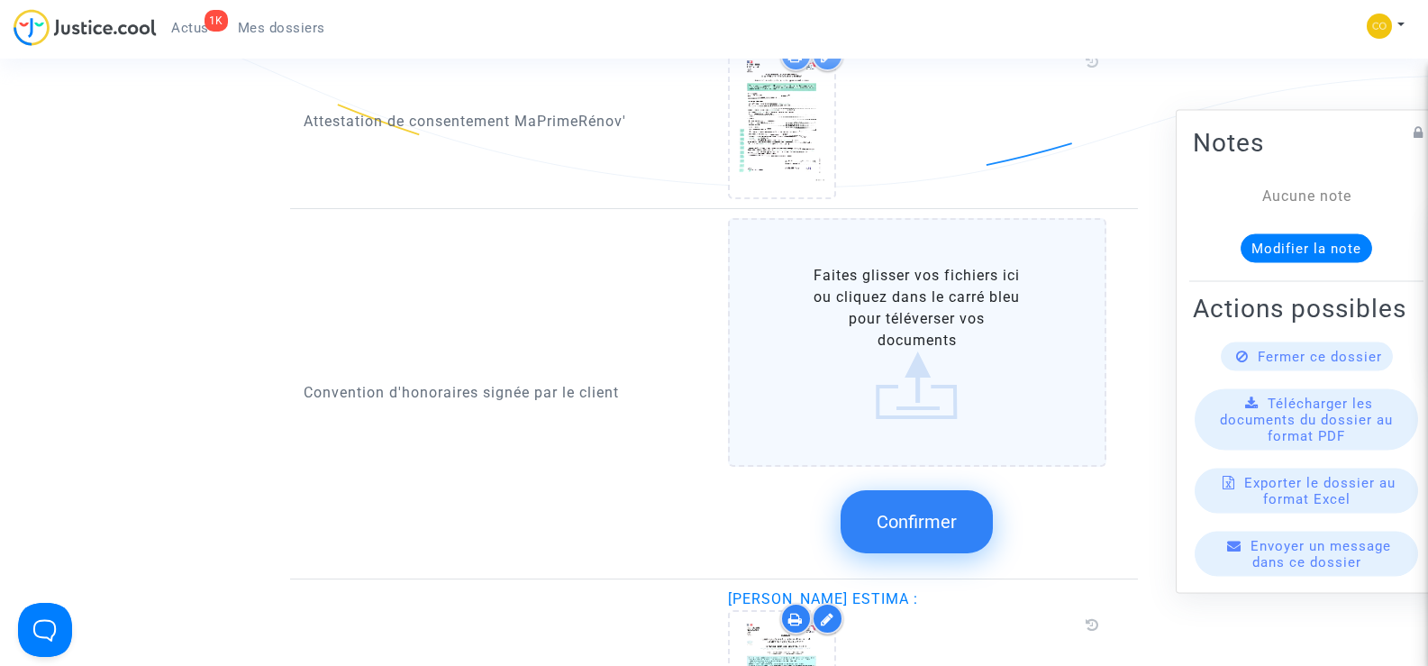
click at [896, 343] on label "Faites glisser vos fichiers ici ou cliquez dans le carré bleu pour téléverser v…" at bounding box center [917, 342] width 379 height 249
click at [0, 0] on input "Faites glisser vos fichiers ici ou cliquez dans le carré bleu pour téléverser v…" at bounding box center [0, 0] width 0 height 0
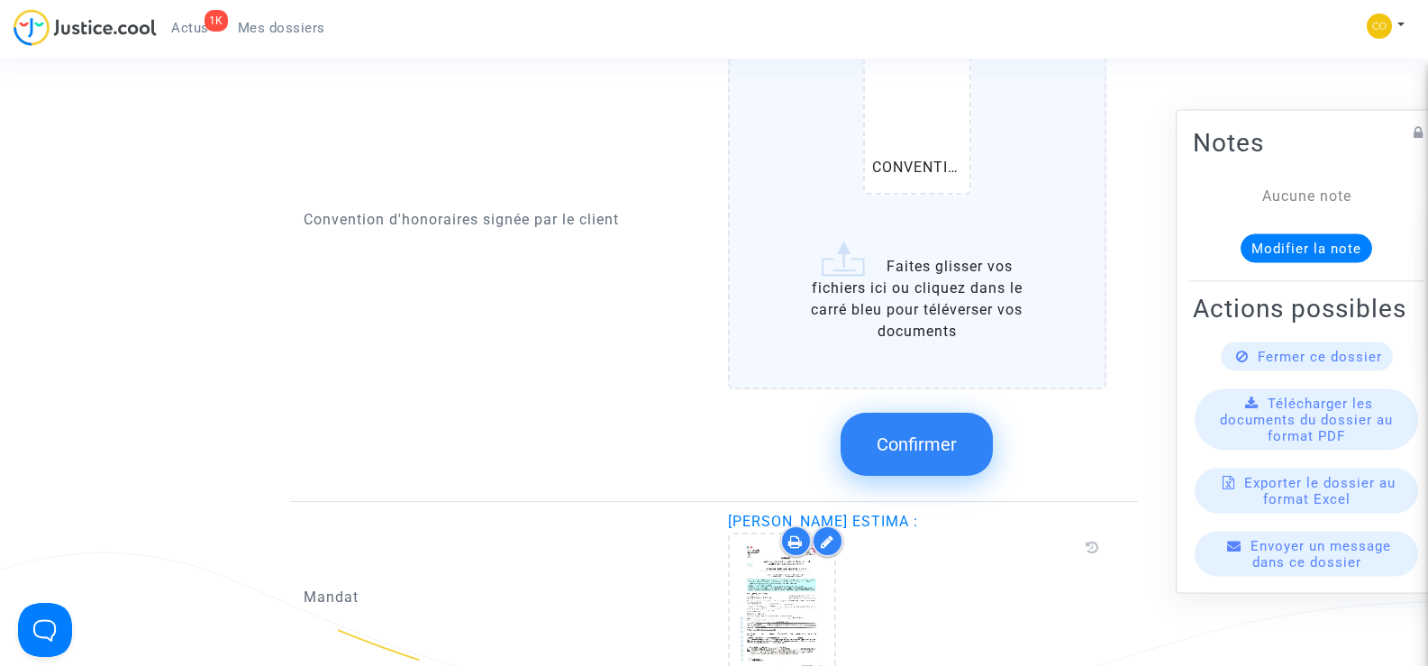
scroll to position [2253, 0]
click at [921, 433] on span "Confirmer" at bounding box center [917, 444] width 80 height 22
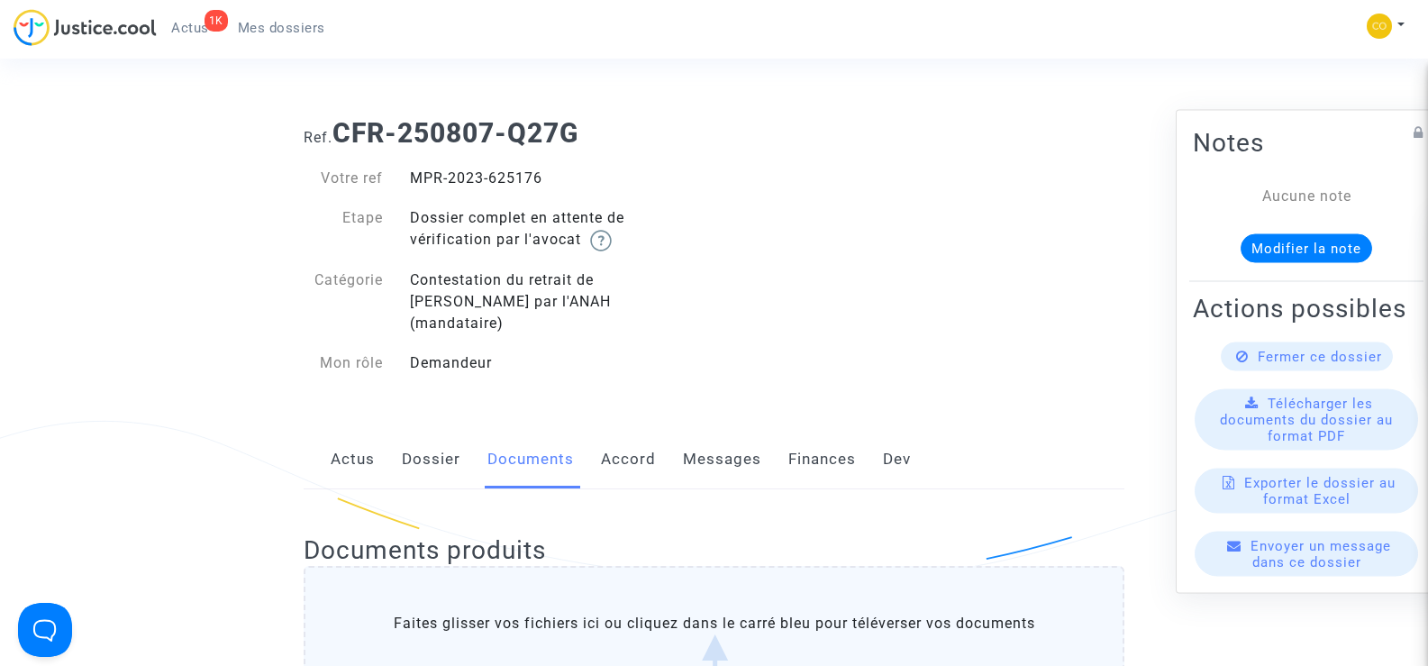
drag, startPoint x: 549, startPoint y: 172, endPoint x: 411, endPoint y: 177, distance: 137.9
click at [411, 177] on div "MPR-2023-625176" at bounding box center [555, 179] width 318 height 22
copy div "MPR-2023-625176"
click at [268, 32] on span "Mes dossiers" at bounding box center [281, 28] width 87 height 16
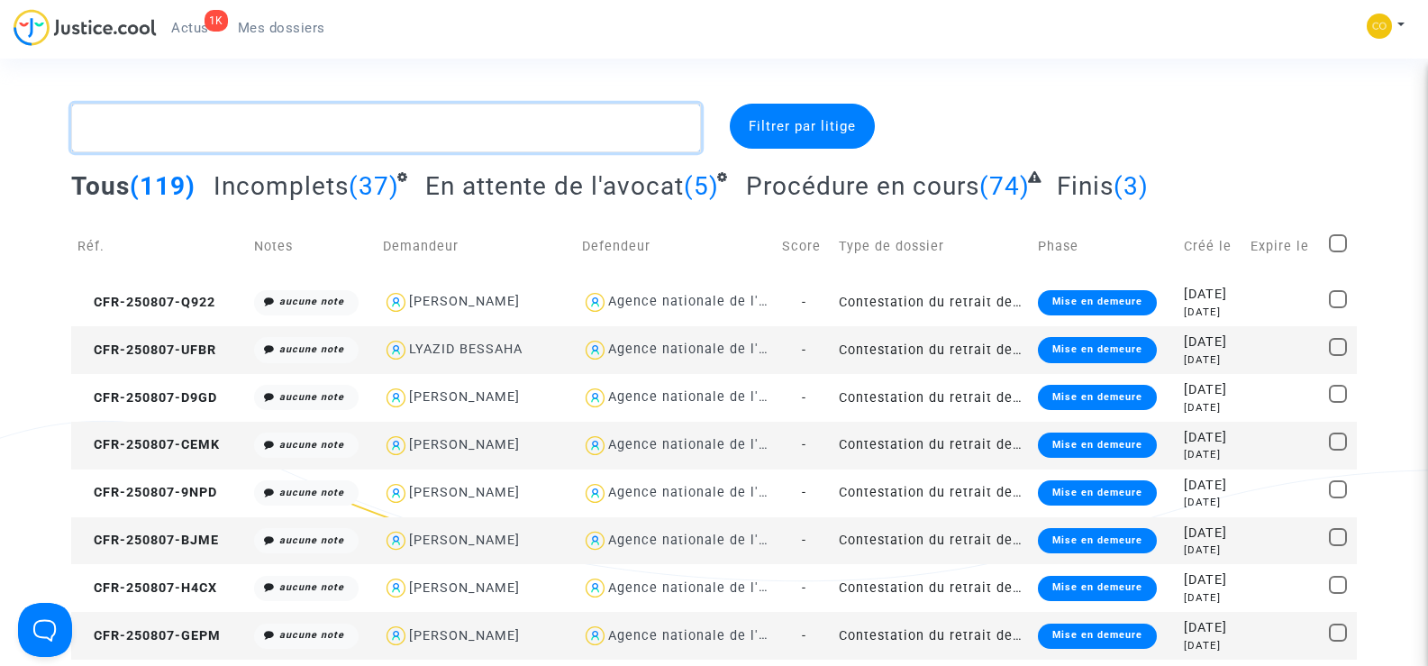
click at [124, 129] on textarea at bounding box center [385, 128] width 629 height 49
paste textarea "DJENAOUSSINE"
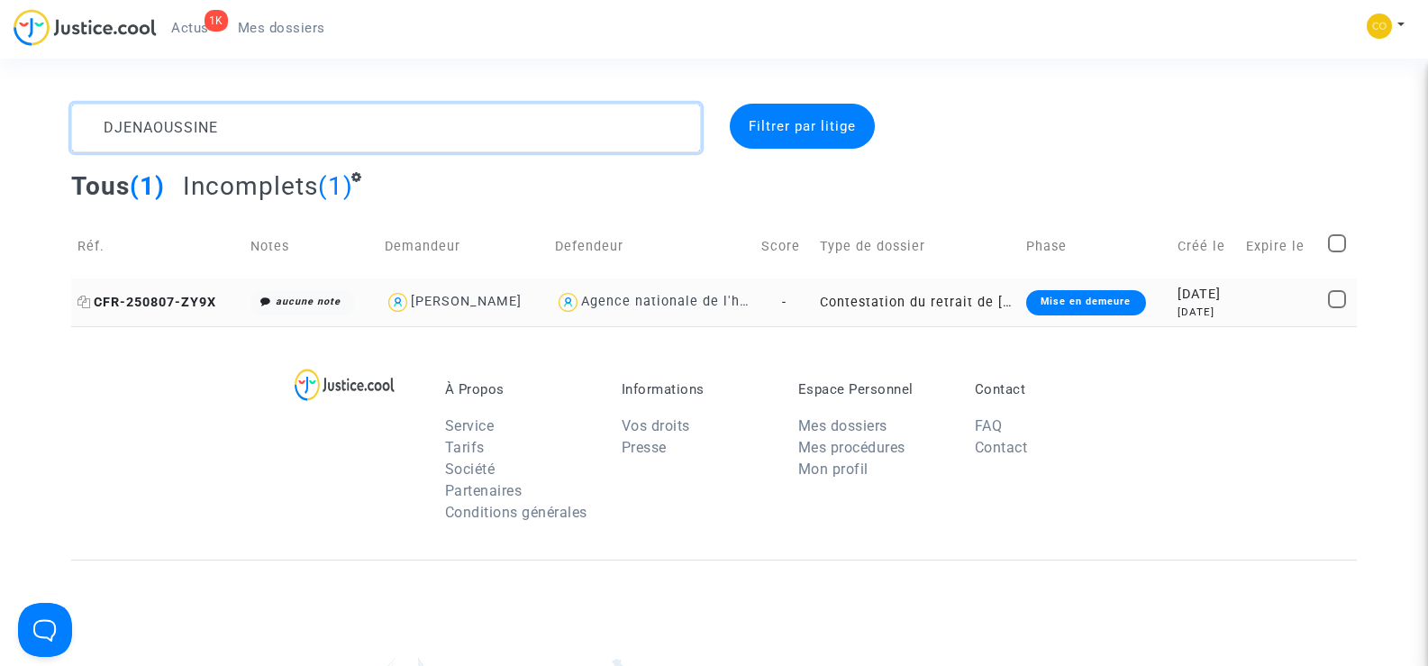
type textarea "DJENAOUSSINE"
click at [183, 298] on span "CFR-250807-ZY9X" at bounding box center [146, 302] width 139 height 15
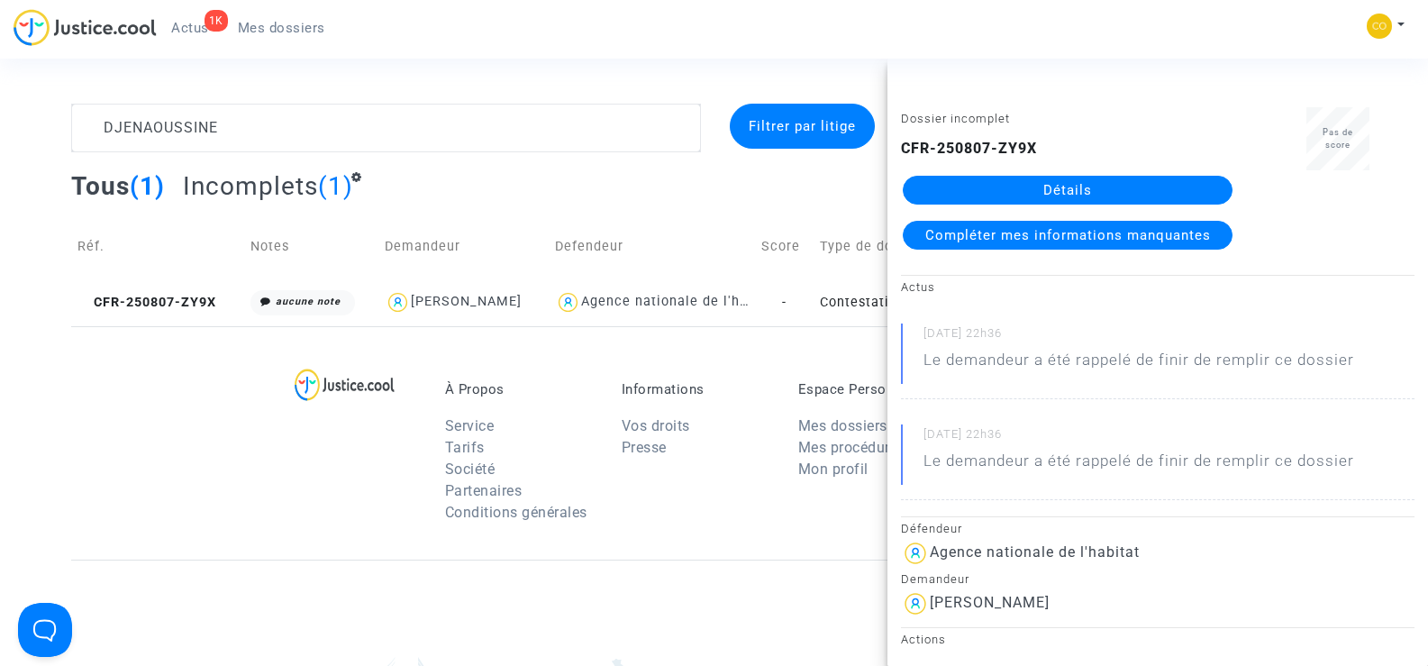
click at [1081, 191] on link "Détails" at bounding box center [1068, 190] width 330 height 29
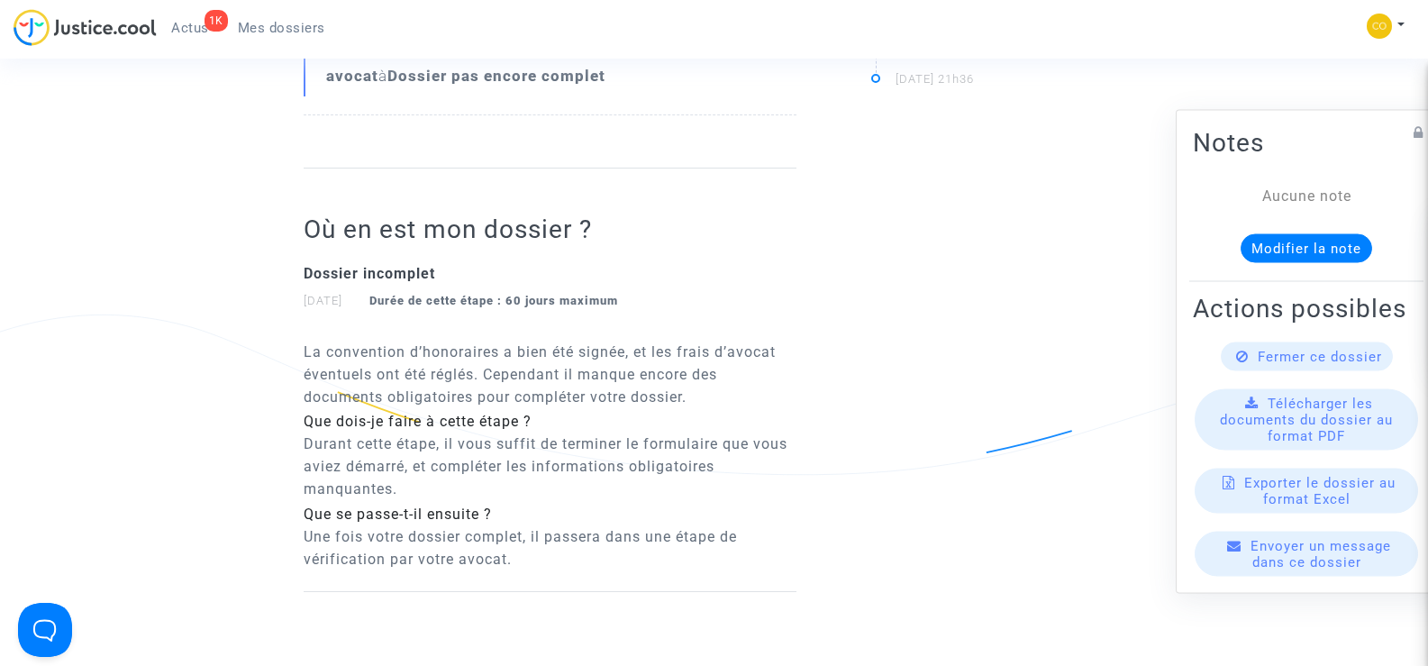
scroll to position [270, 0]
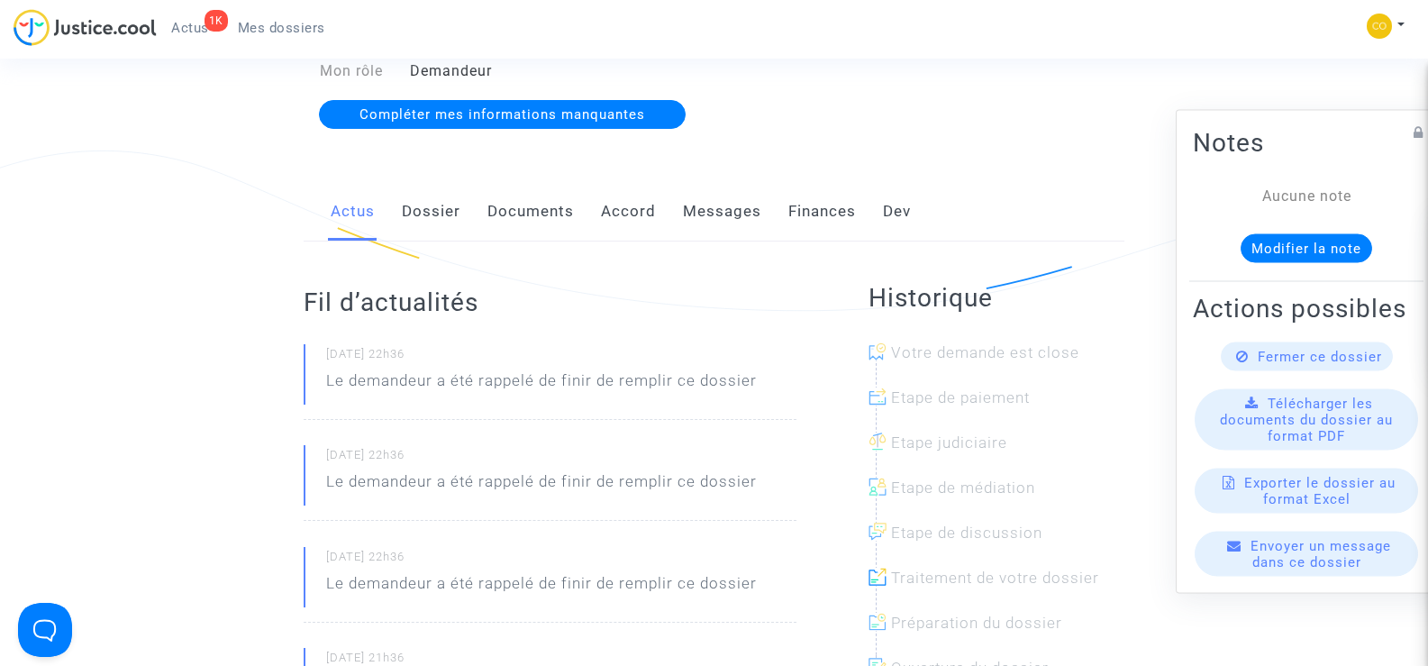
click at [530, 187] on link "Documents" at bounding box center [531, 211] width 87 height 59
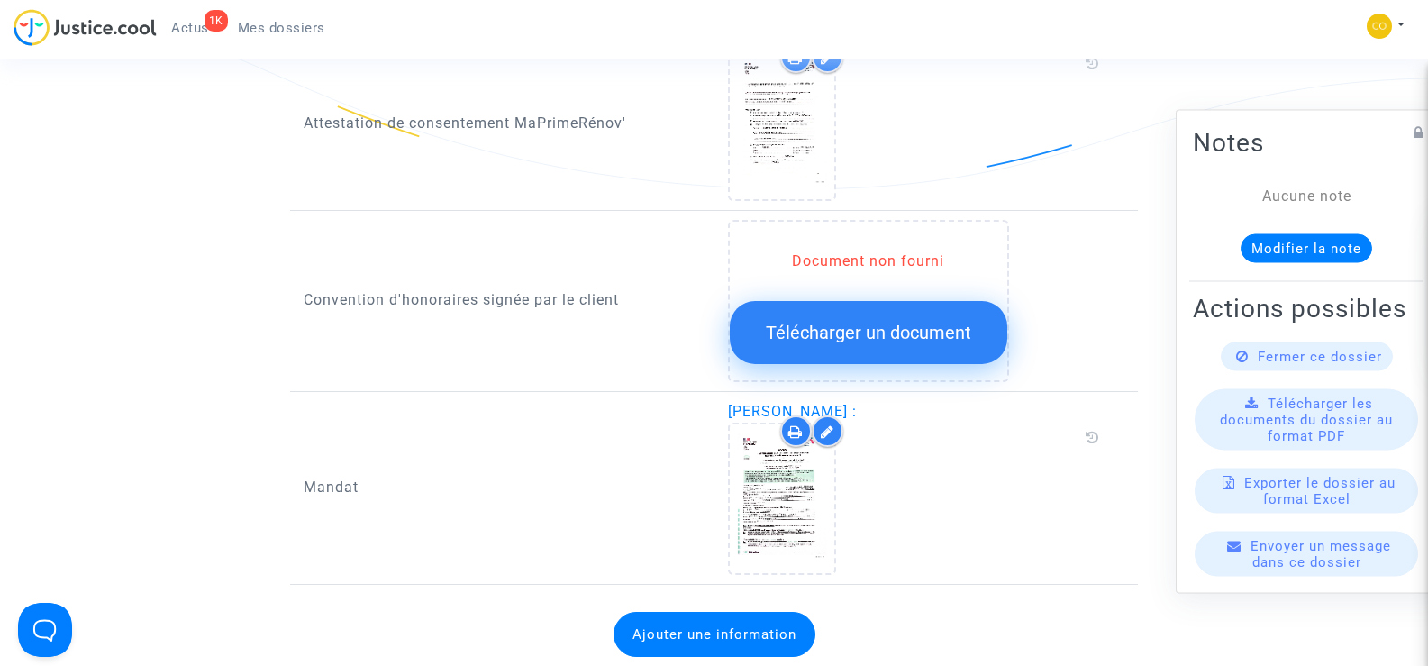
scroll to position [1982, 0]
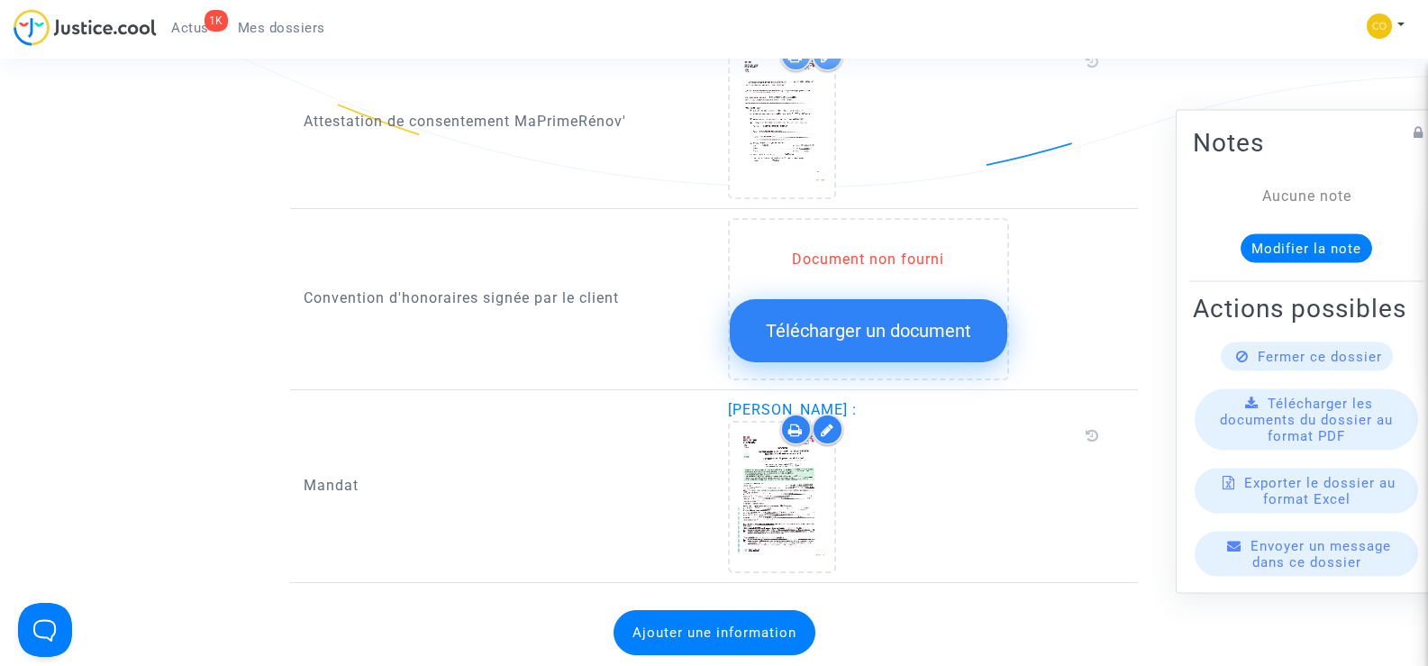
click at [873, 320] on span "Télécharger un document" at bounding box center [868, 331] width 205 height 22
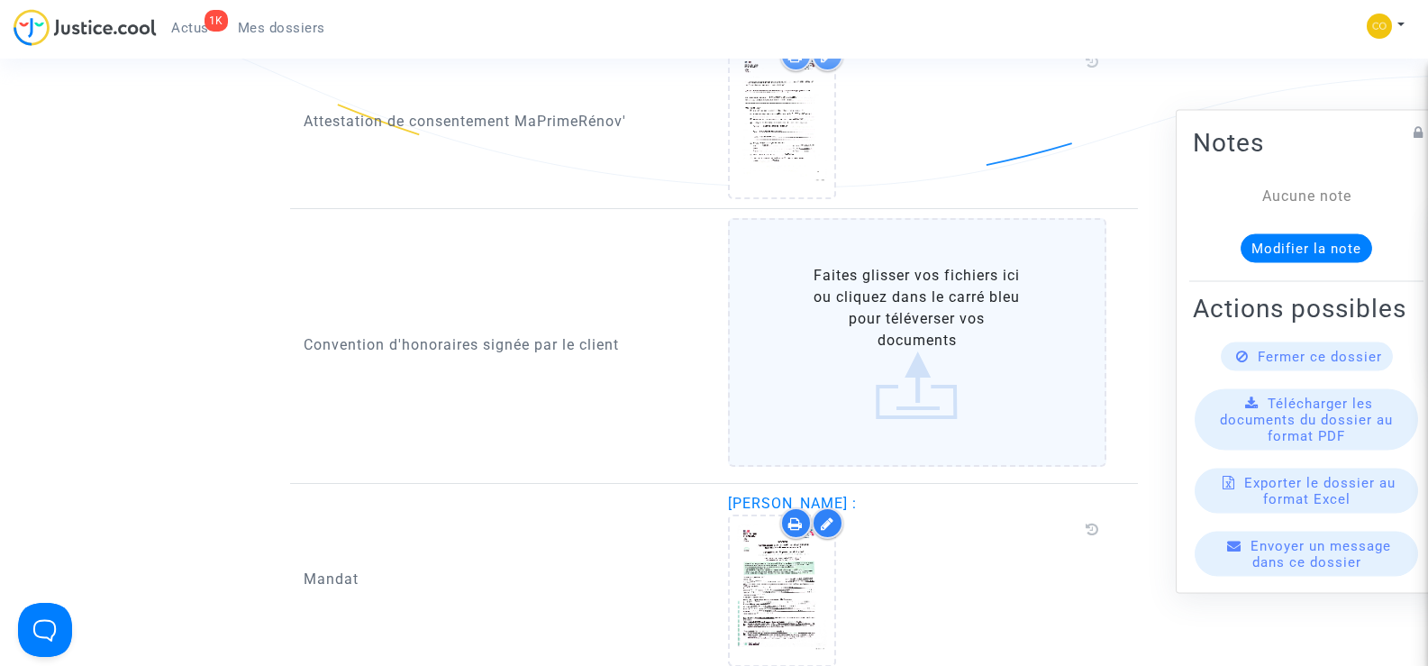
click at [915, 305] on label "Faites glisser vos fichiers ici ou cliquez dans le carré bleu pour téléverser v…" at bounding box center [917, 342] width 379 height 249
click at [0, 0] on input "Faites glisser vos fichiers ici ou cliquez dans le carré bleu pour téléverser v…" at bounding box center [0, 0] width 0 height 0
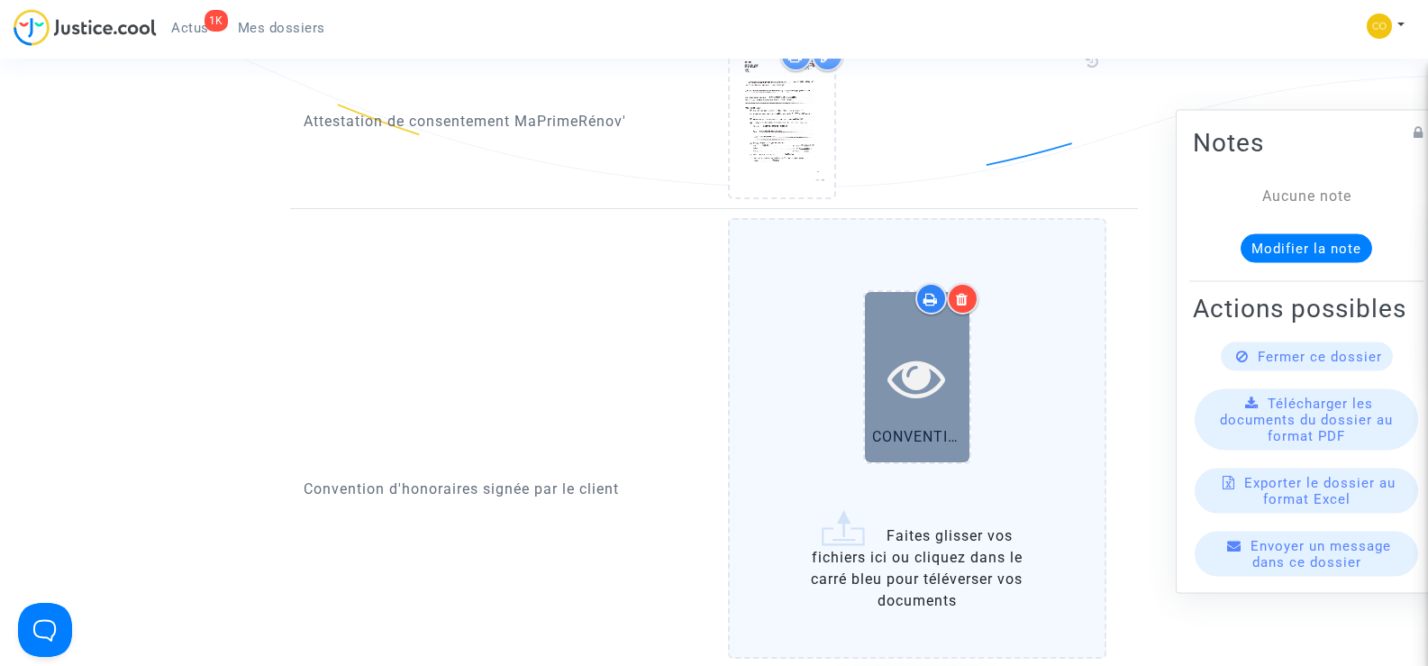
click at [921, 370] on icon at bounding box center [917, 378] width 59 height 58
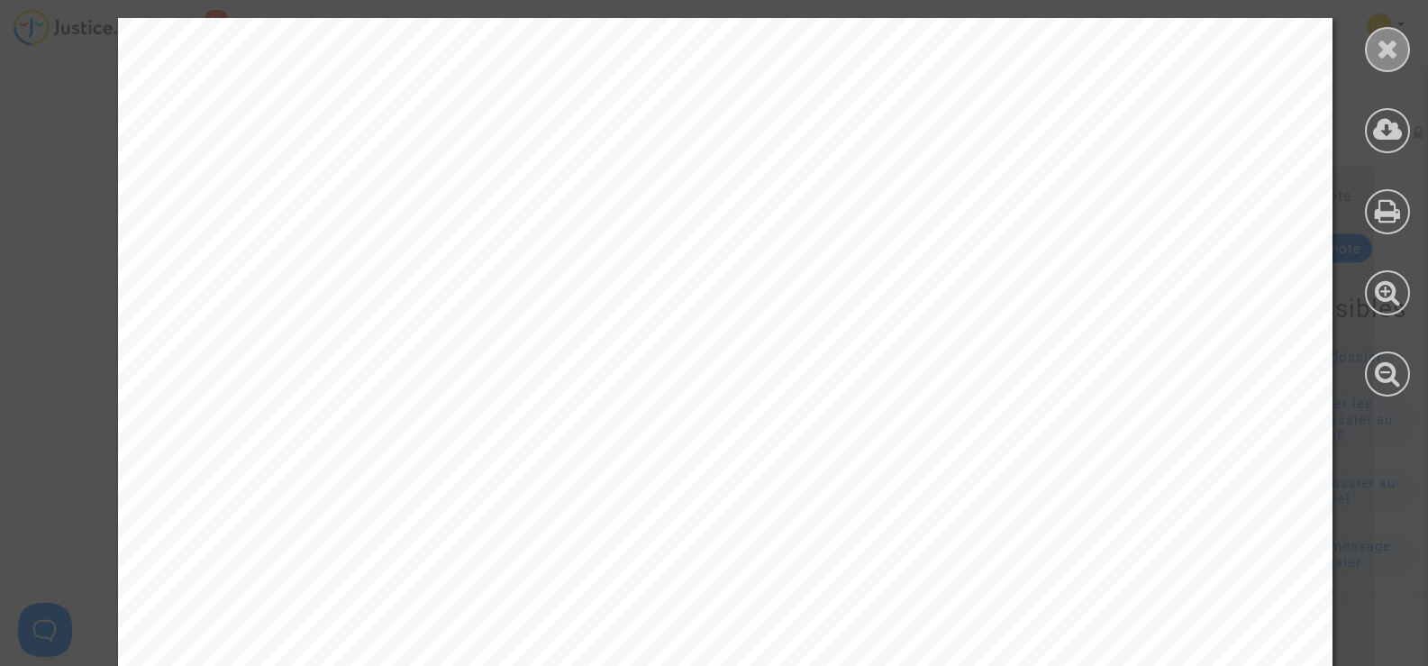
click at [1383, 53] on icon at bounding box center [1388, 48] width 23 height 27
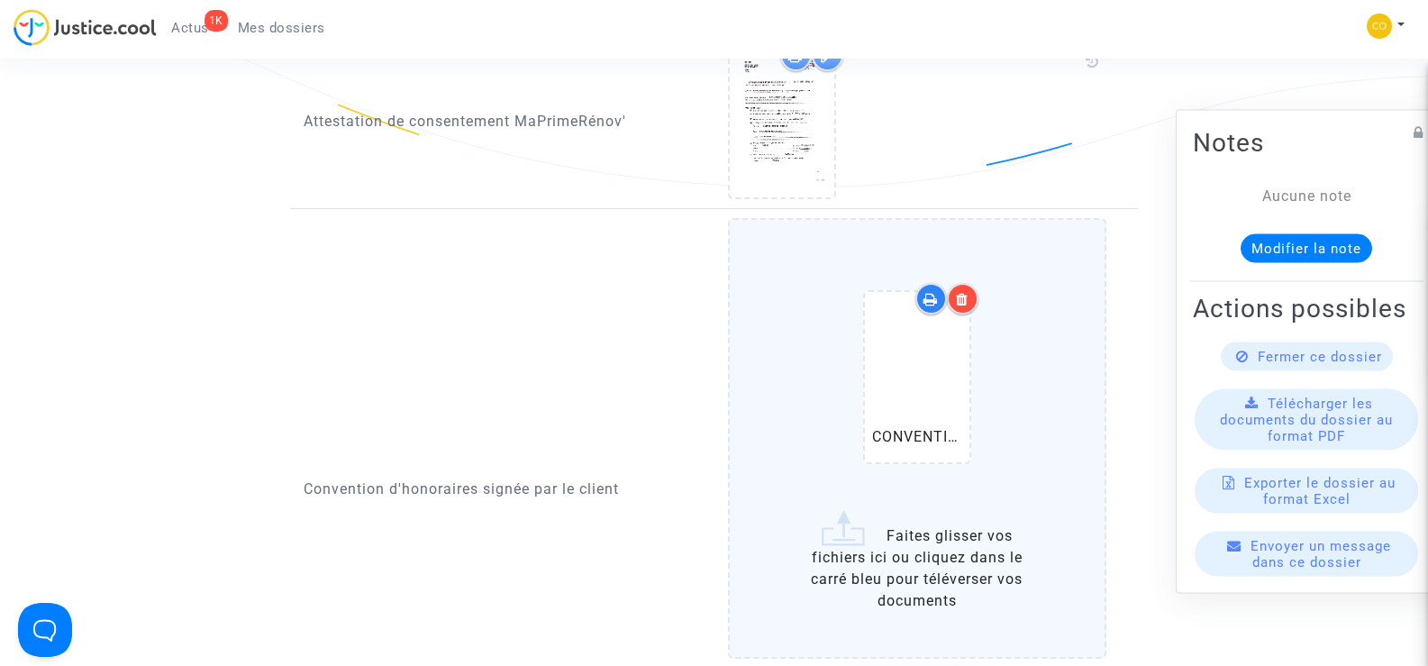
scroll to position [2163, 0]
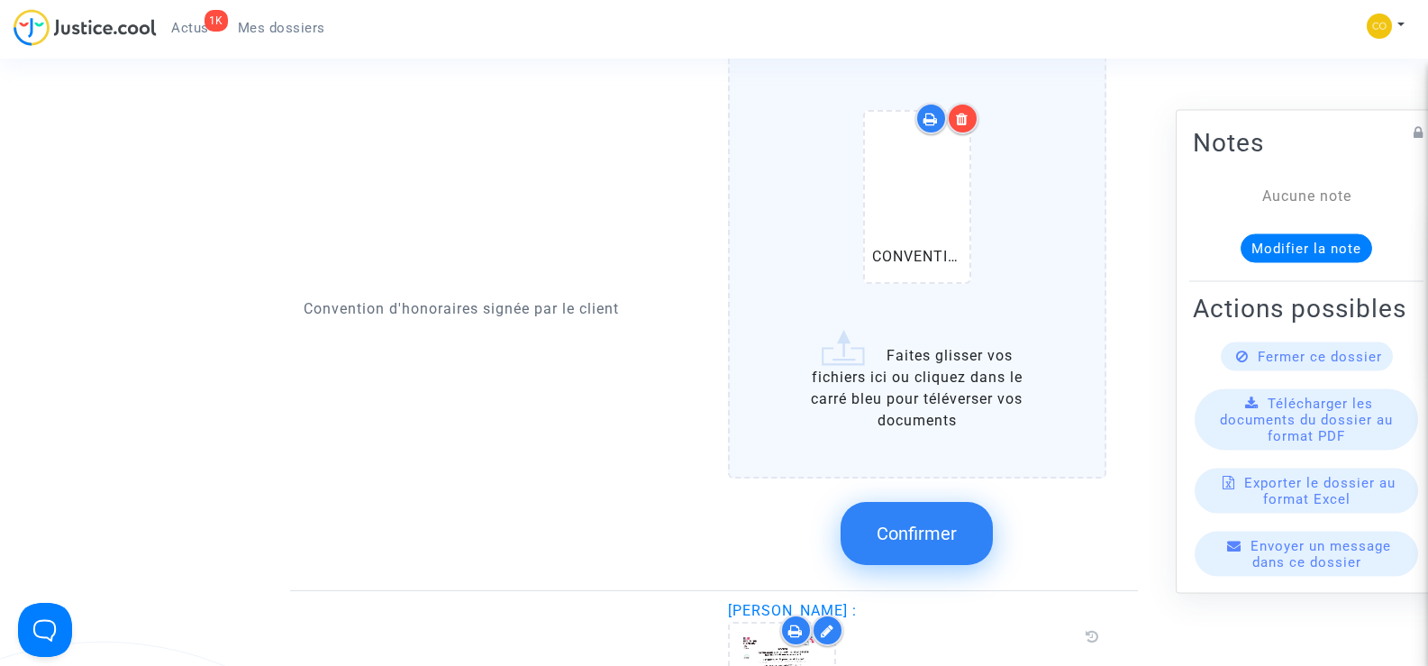
click at [911, 524] on button "Confirmer" at bounding box center [917, 533] width 152 height 63
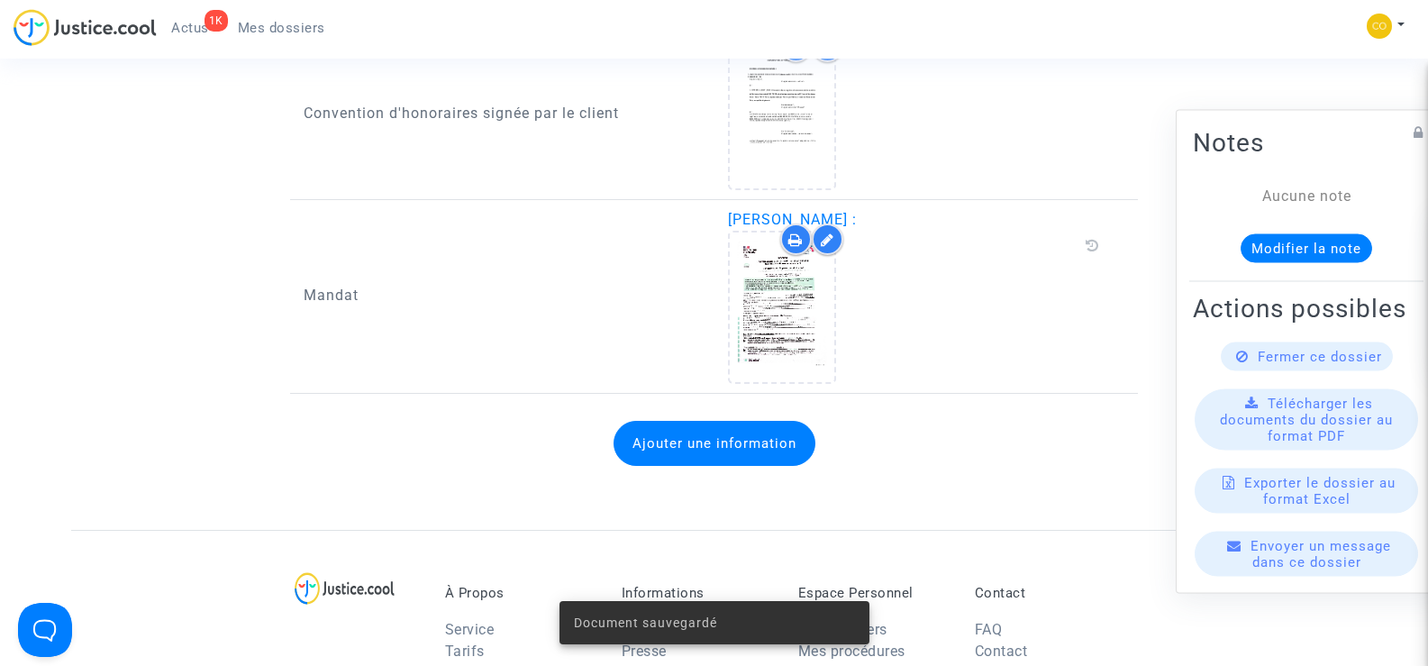
scroll to position [1802, 0]
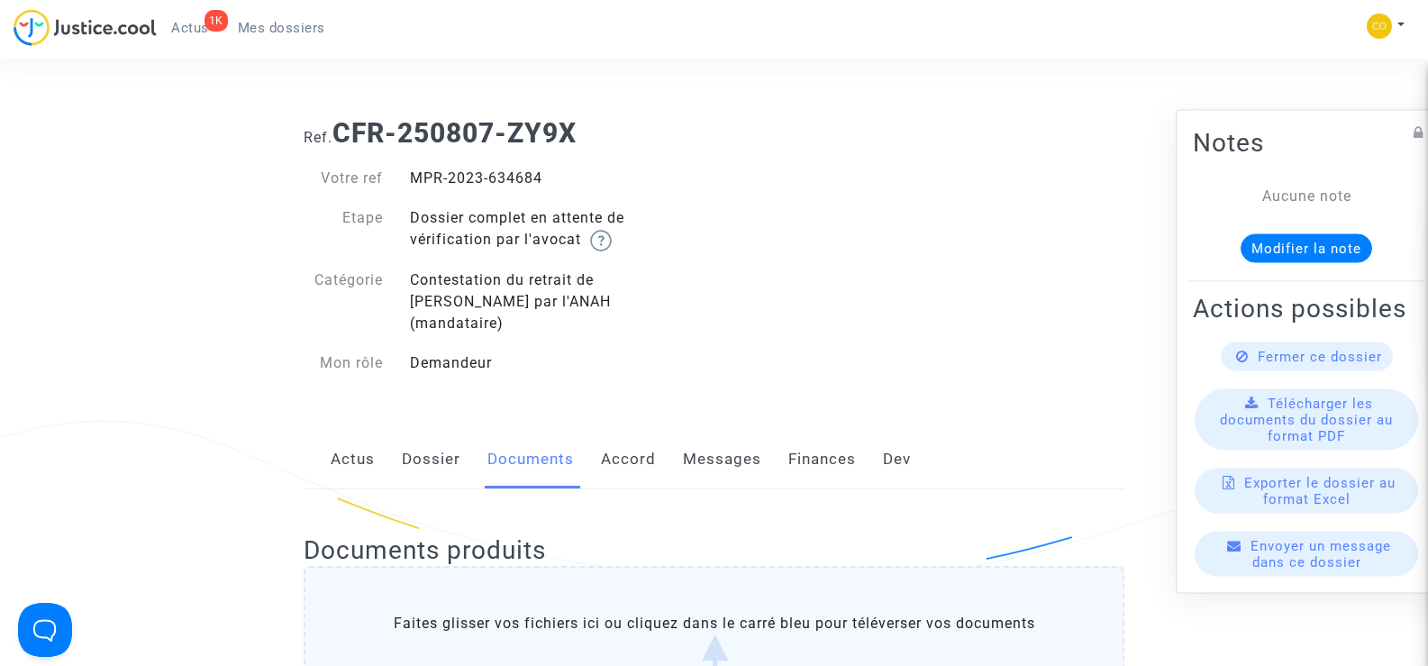
click at [290, 14] on ul "1K Actus Mes dossiers" at bounding box center [248, 25] width 183 height 32
click at [269, 34] on span "Mes dossiers" at bounding box center [281, 28] width 87 height 16
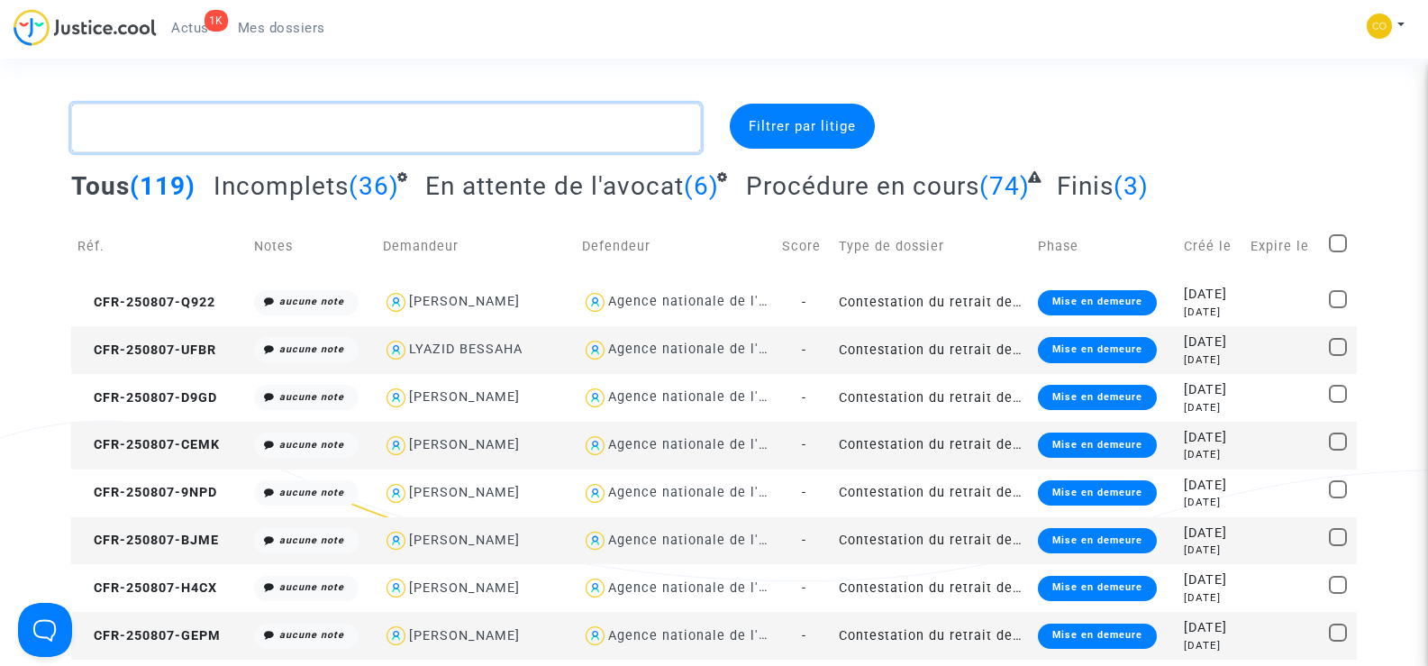
click at [178, 125] on textarea at bounding box center [385, 128] width 629 height 49
paste textarea "BOTROS"
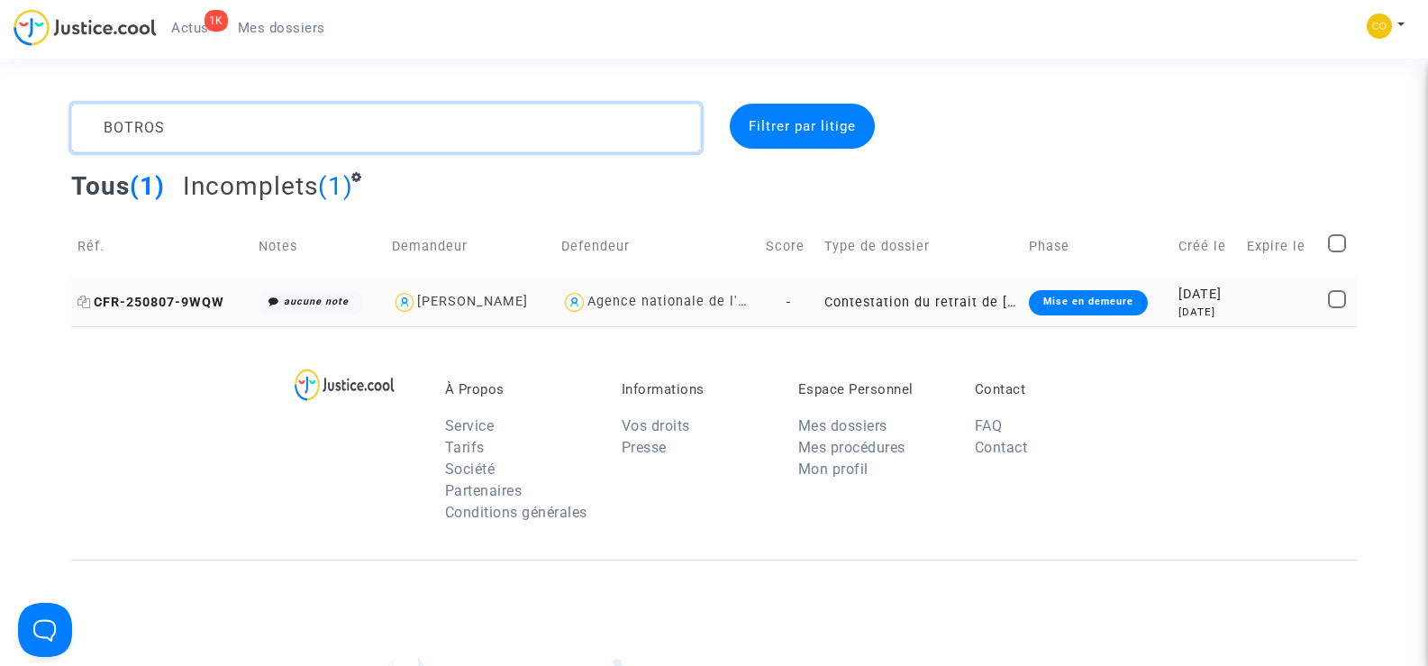
type textarea "BOTROS"
click at [146, 299] on span "CFR-250807-9WQW" at bounding box center [150, 302] width 147 height 15
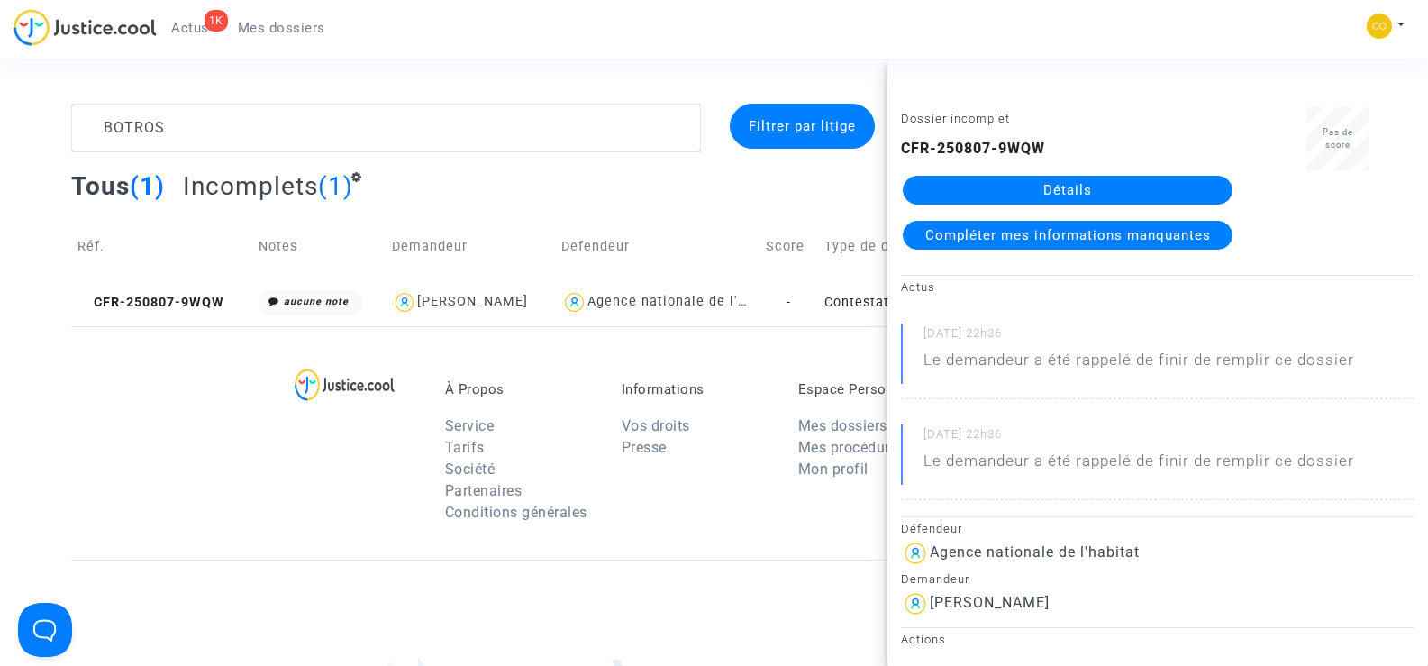
click at [1074, 191] on link "Détails" at bounding box center [1068, 190] width 330 height 29
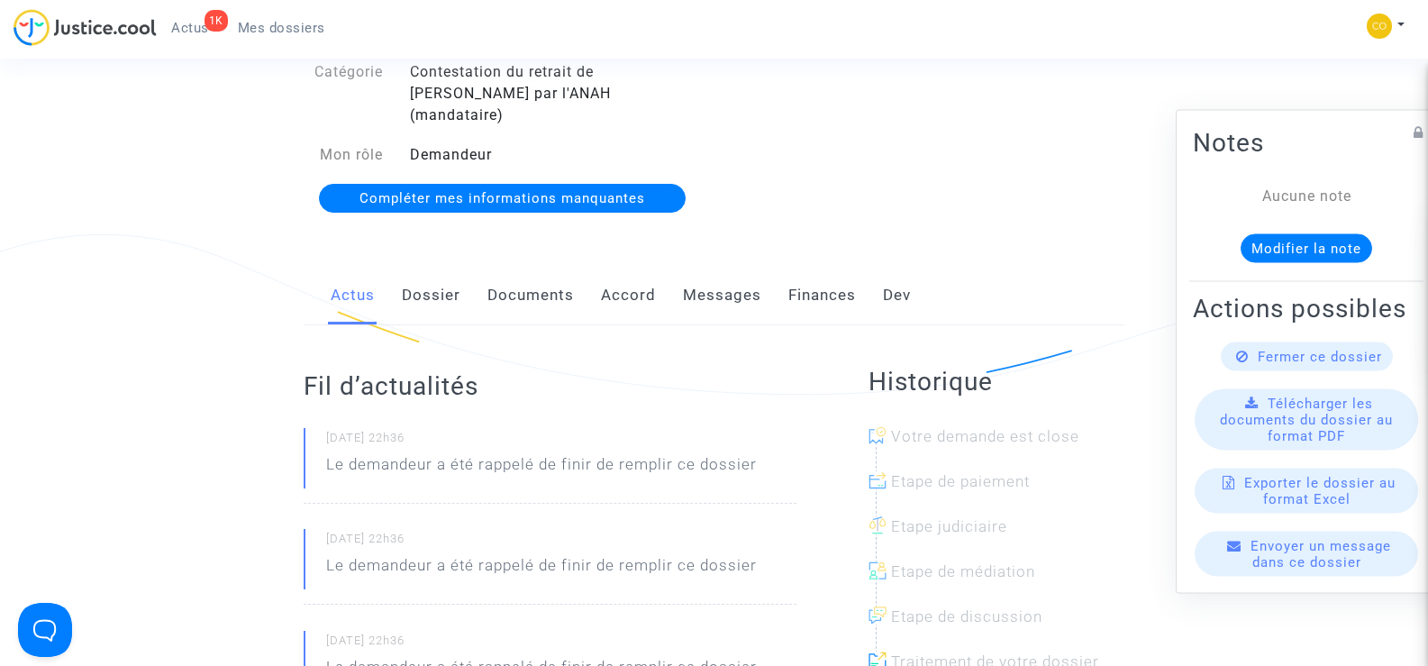
scroll to position [180, 0]
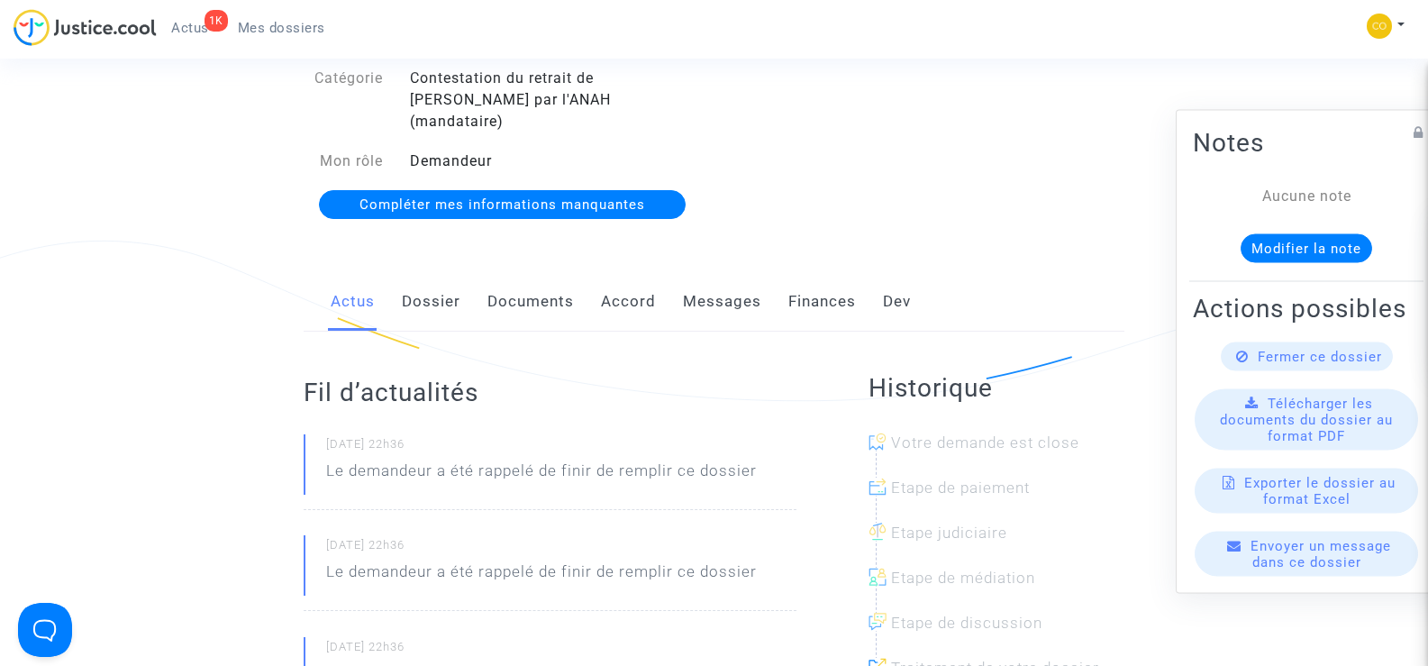
click at [533, 289] on link "Documents" at bounding box center [531, 301] width 87 height 59
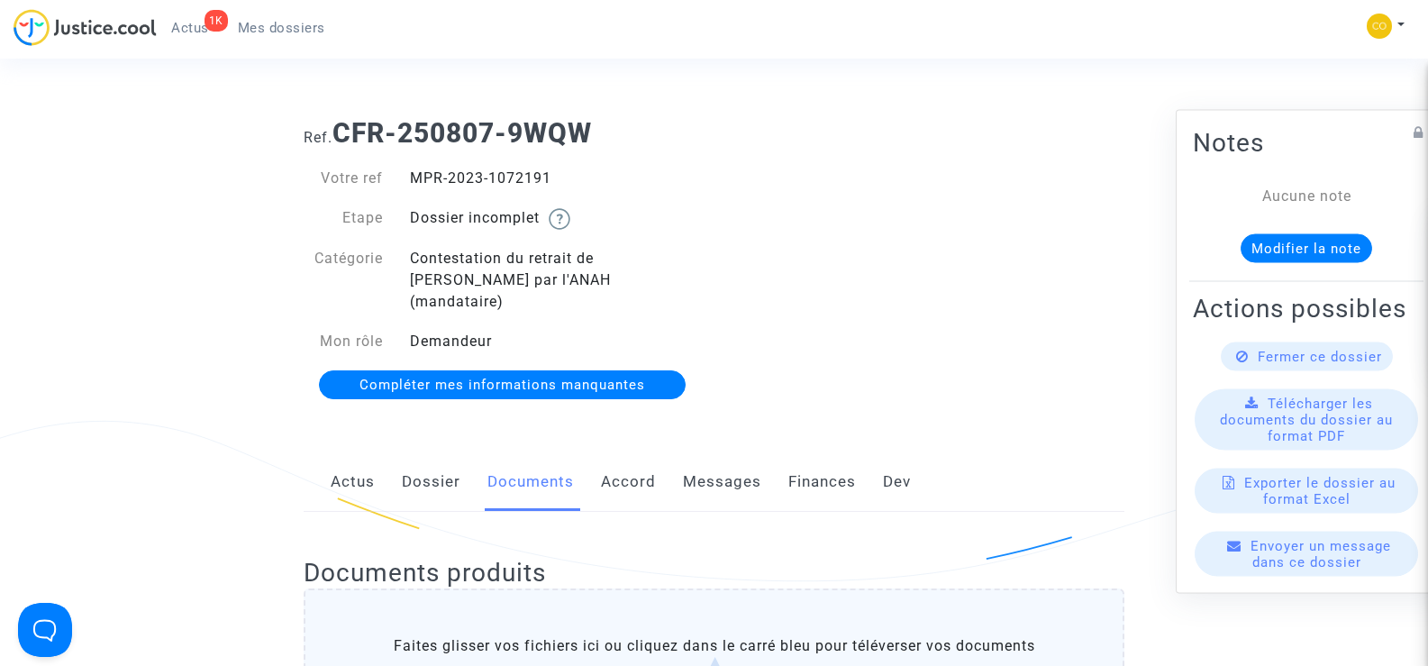
drag, startPoint x: 570, startPoint y: 179, endPoint x: 414, endPoint y: 178, distance: 156.8
click at [414, 178] on div "MPR-2023-1072191" at bounding box center [555, 179] width 318 height 22
copy div "MPR-2023-1072191"
click at [1100, 309] on div "Ref. CFR-250807-9WQW Votre ref MPR-2023-1072191 Etape Dossier incomplet Catégor…" at bounding box center [714, 260] width 848 height 312
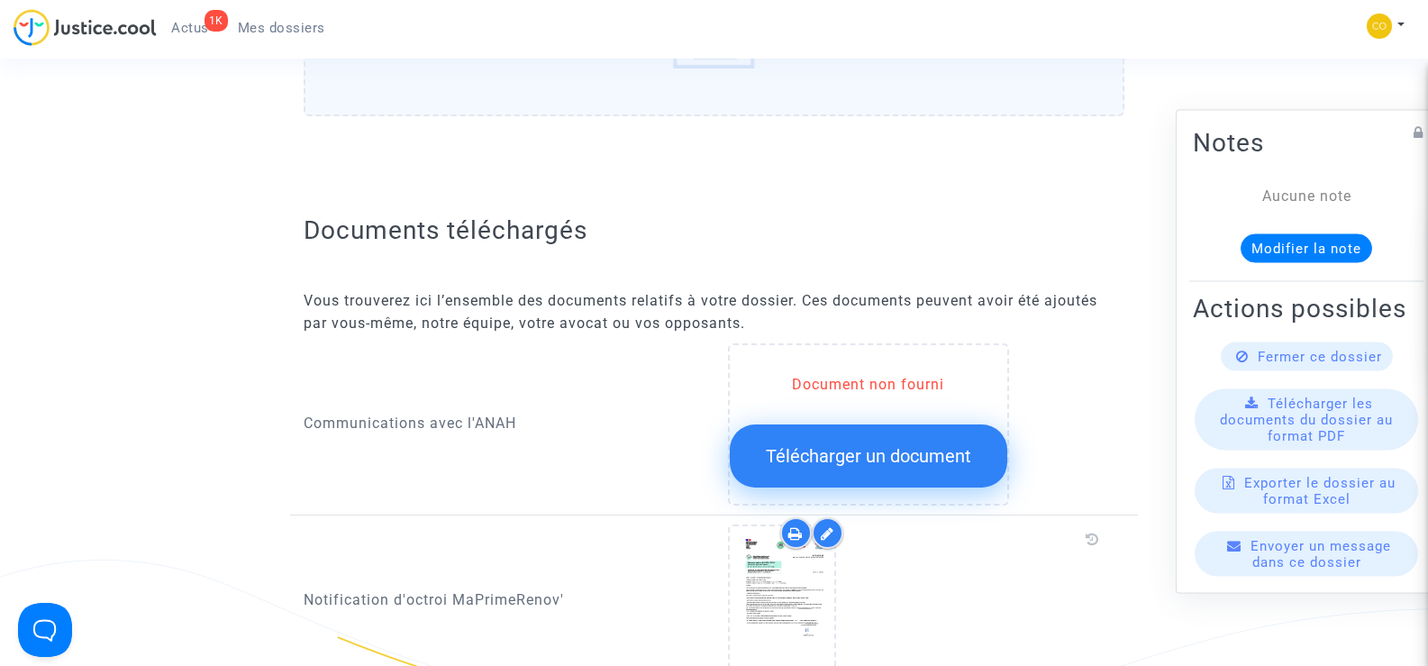
scroll to position [901, 0]
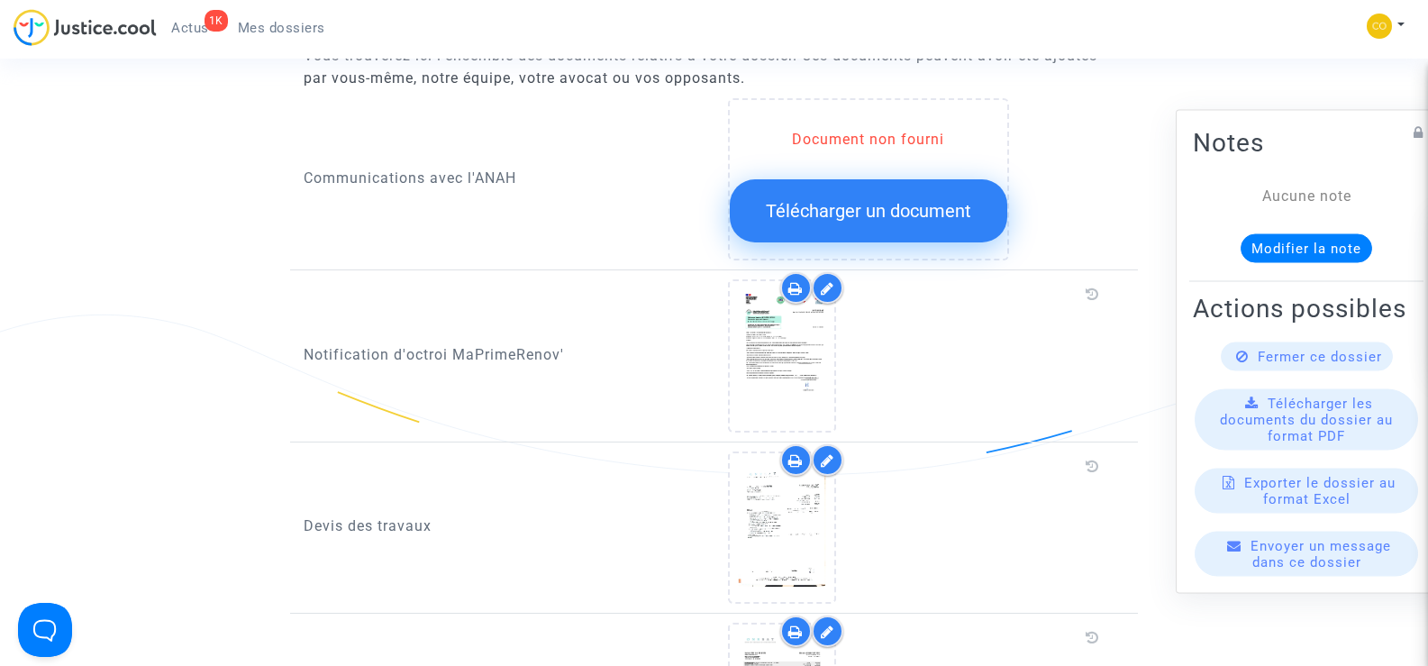
click at [866, 200] on span "Télécharger un document" at bounding box center [868, 211] width 205 height 22
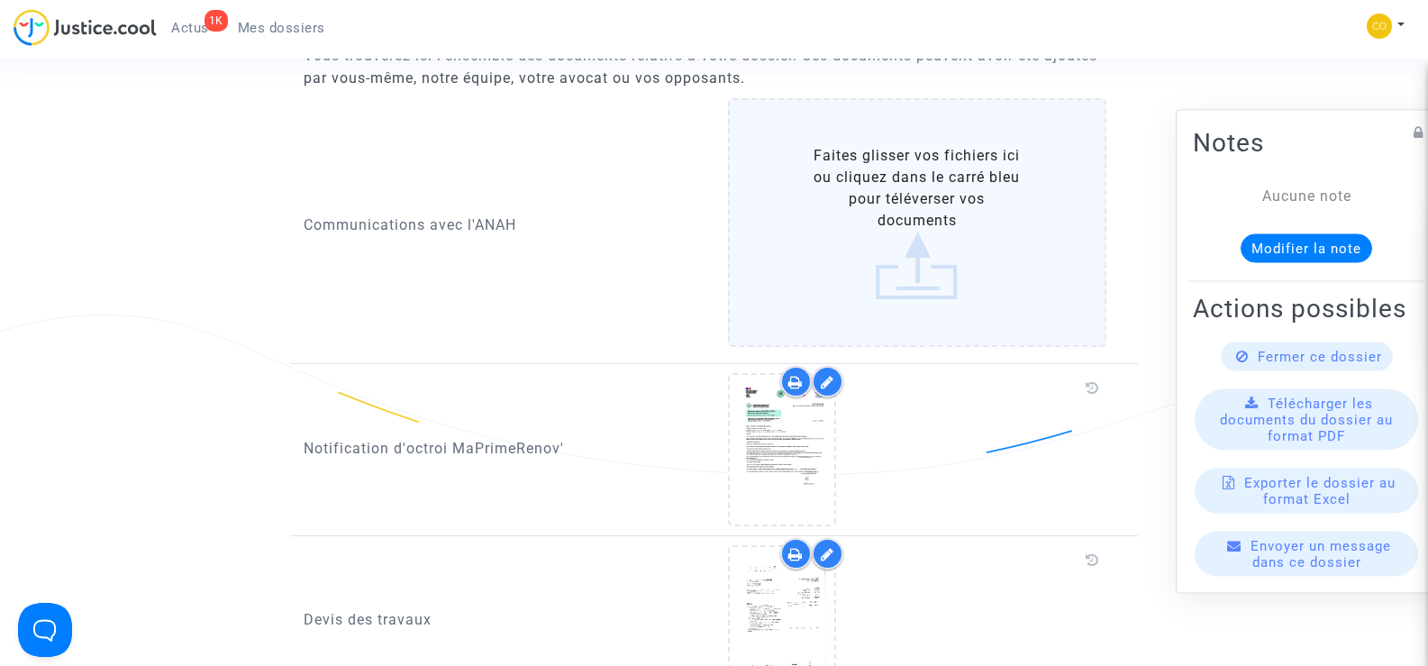
click at [921, 192] on label "Faites glisser vos fichiers ici ou cliquez dans le carré bleu pour téléverser v…" at bounding box center [917, 222] width 379 height 249
click at [0, 0] on input "Faites glisser vos fichiers ici ou cliquez dans le carré bleu pour téléverser v…" at bounding box center [0, 0] width 0 height 0
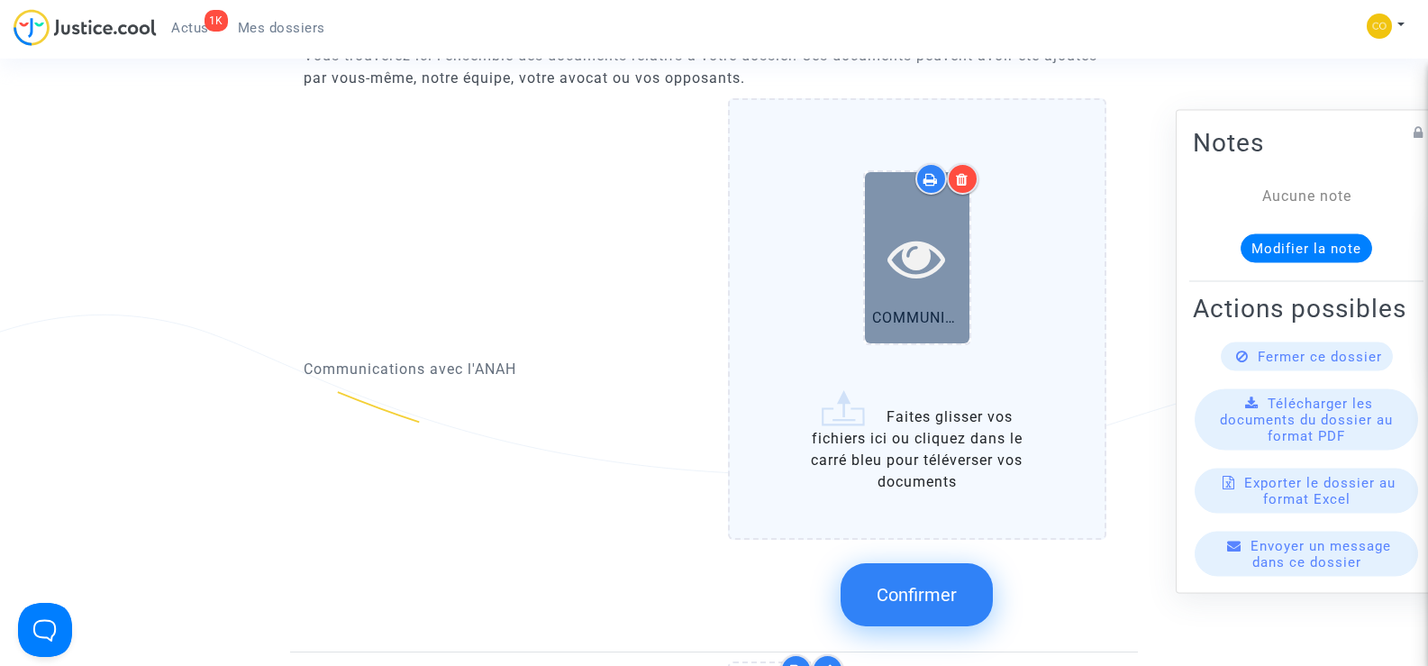
click at [879, 251] on div at bounding box center [917, 258] width 105 height 58
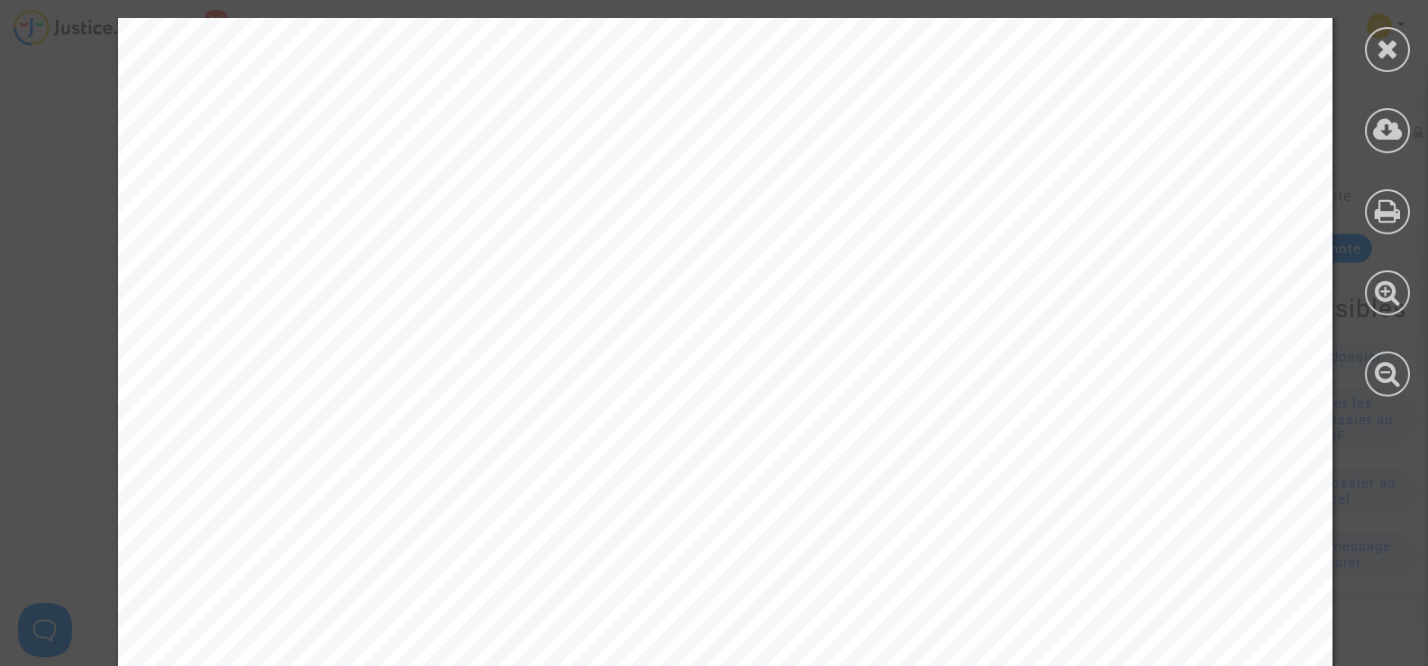
scroll to position [0, 0]
click at [1391, 53] on icon at bounding box center [1388, 48] width 23 height 27
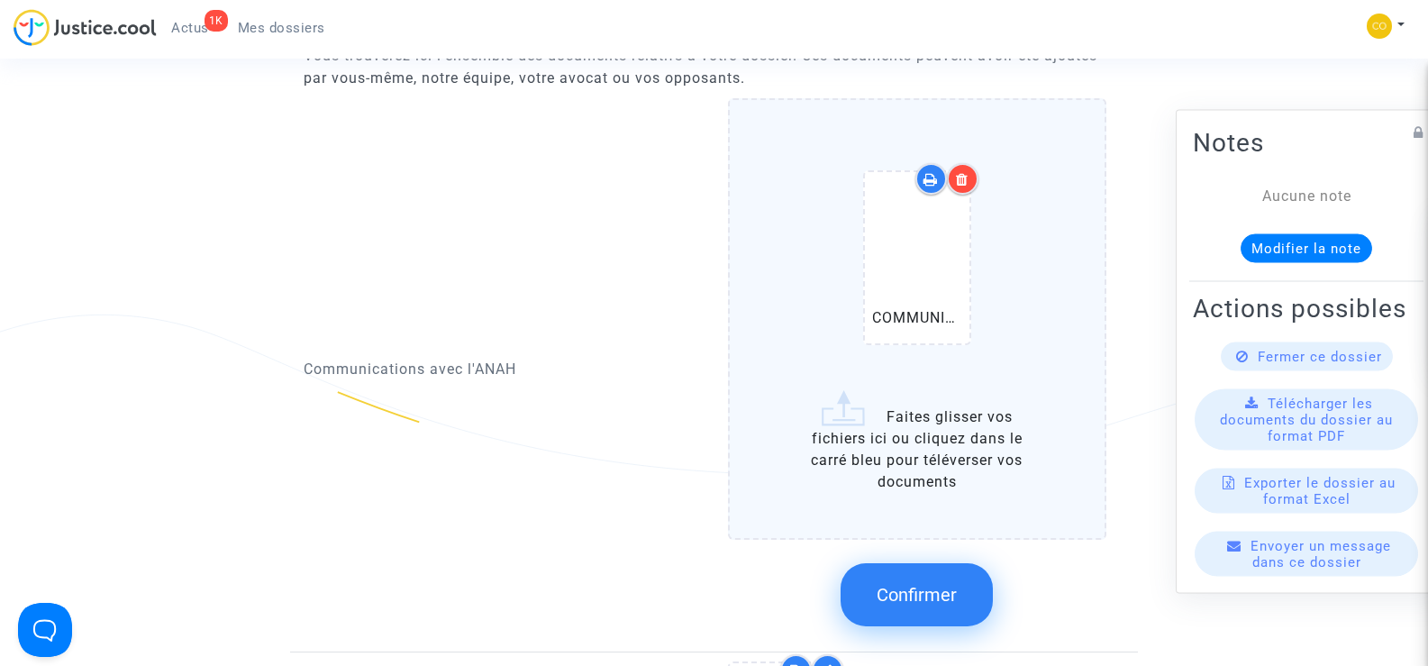
scroll to position [1171, 0]
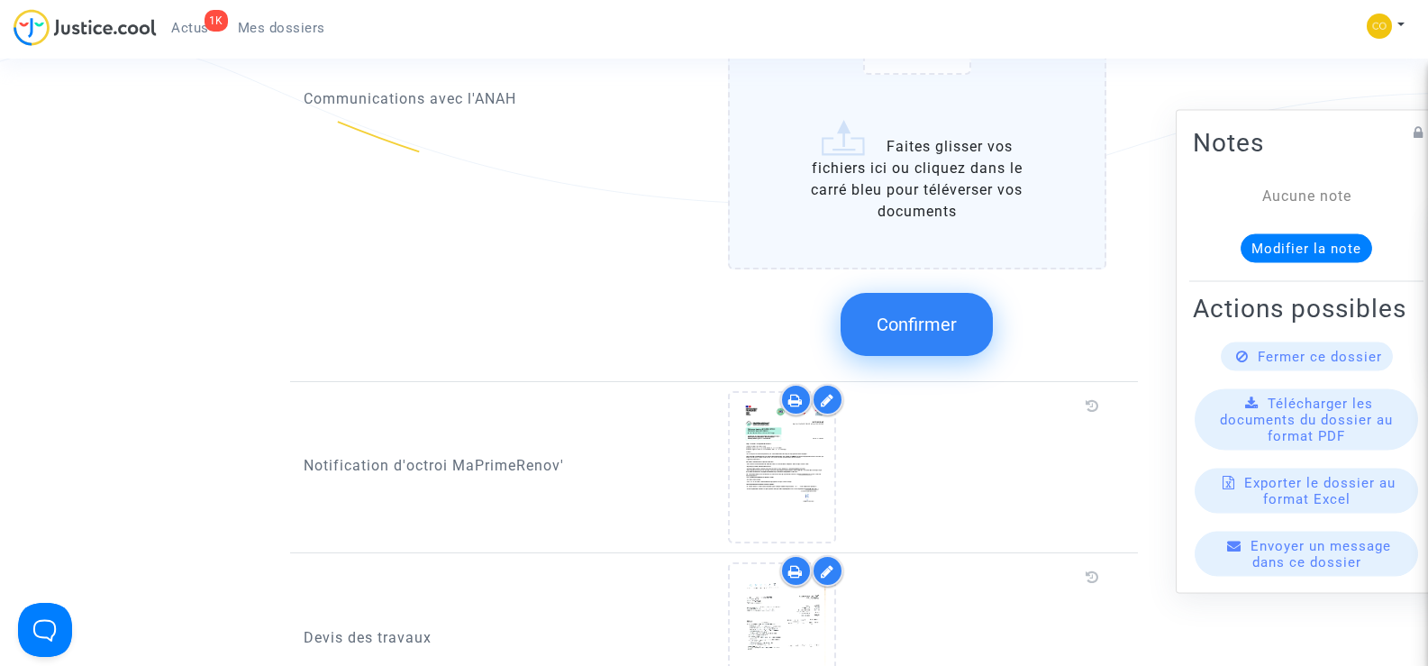
click at [952, 314] on span "Confirmer" at bounding box center [917, 325] width 80 height 22
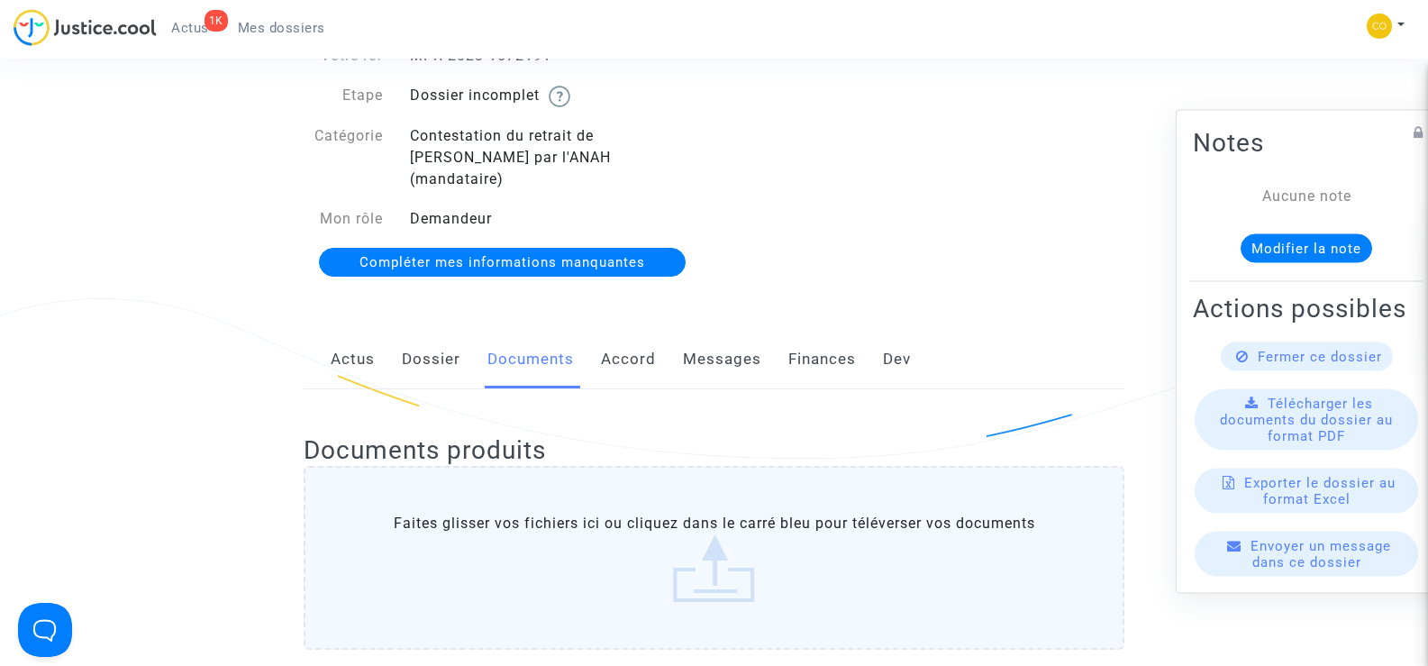
scroll to position [0, 0]
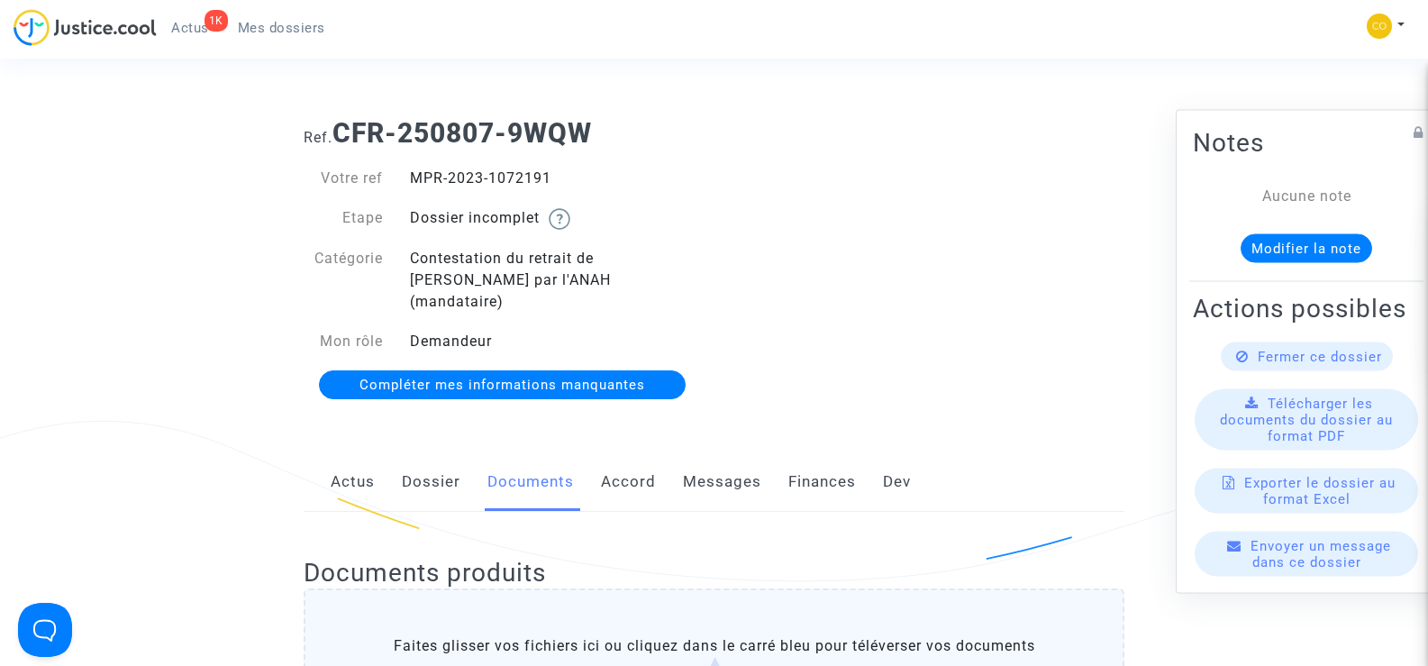
click at [284, 32] on span "Mes dossiers" at bounding box center [281, 28] width 87 height 16
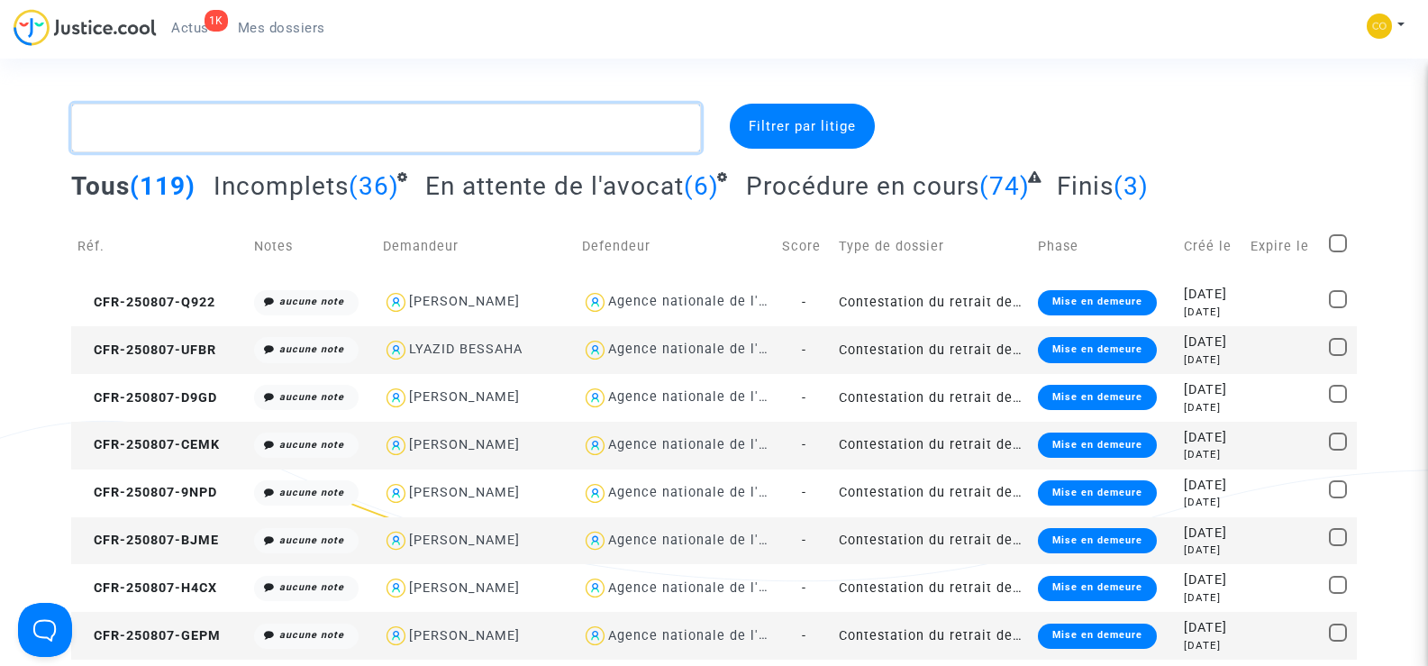
click at [300, 134] on textarea at bounding box center [385, 128] width 629 height 49
paste textarea "BICHARD CHRISTIAN"
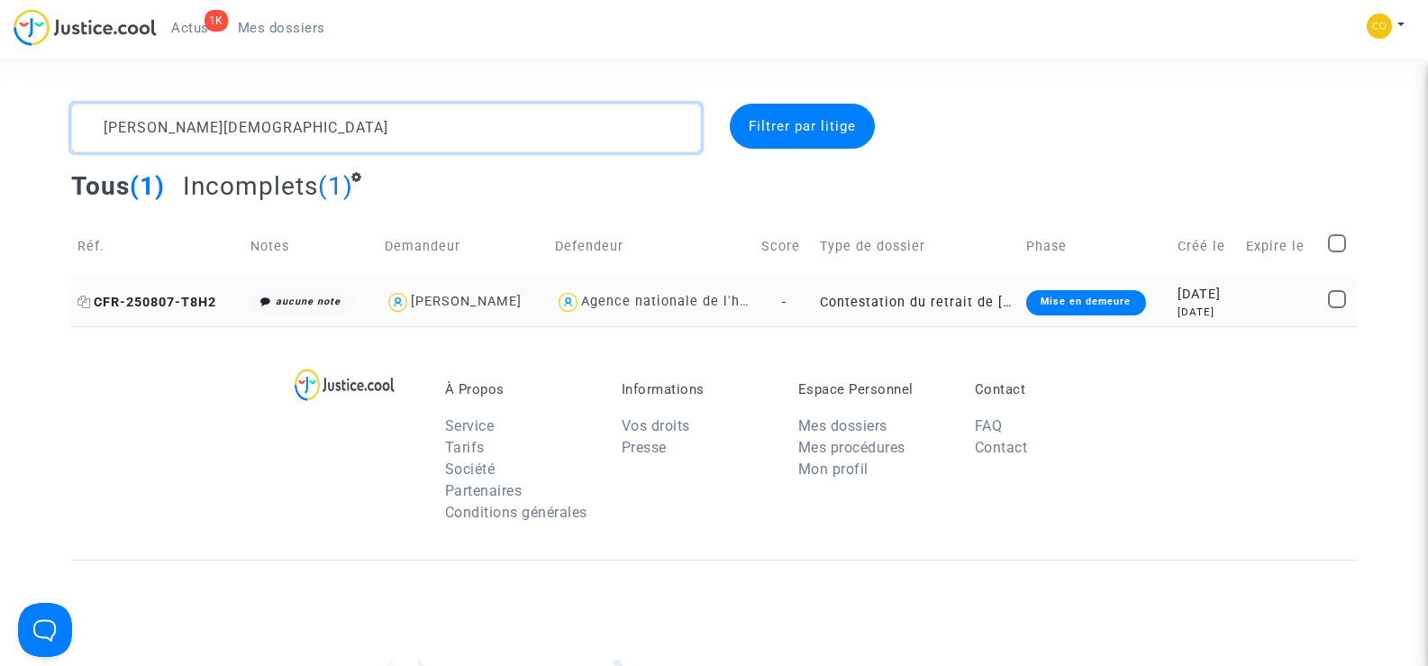
type textarea "BICHARD CHRISTIAN"
click at [156, 308] on span "CFR-250807-T8H2" at bounding box center [146, 302] width 139 height 15
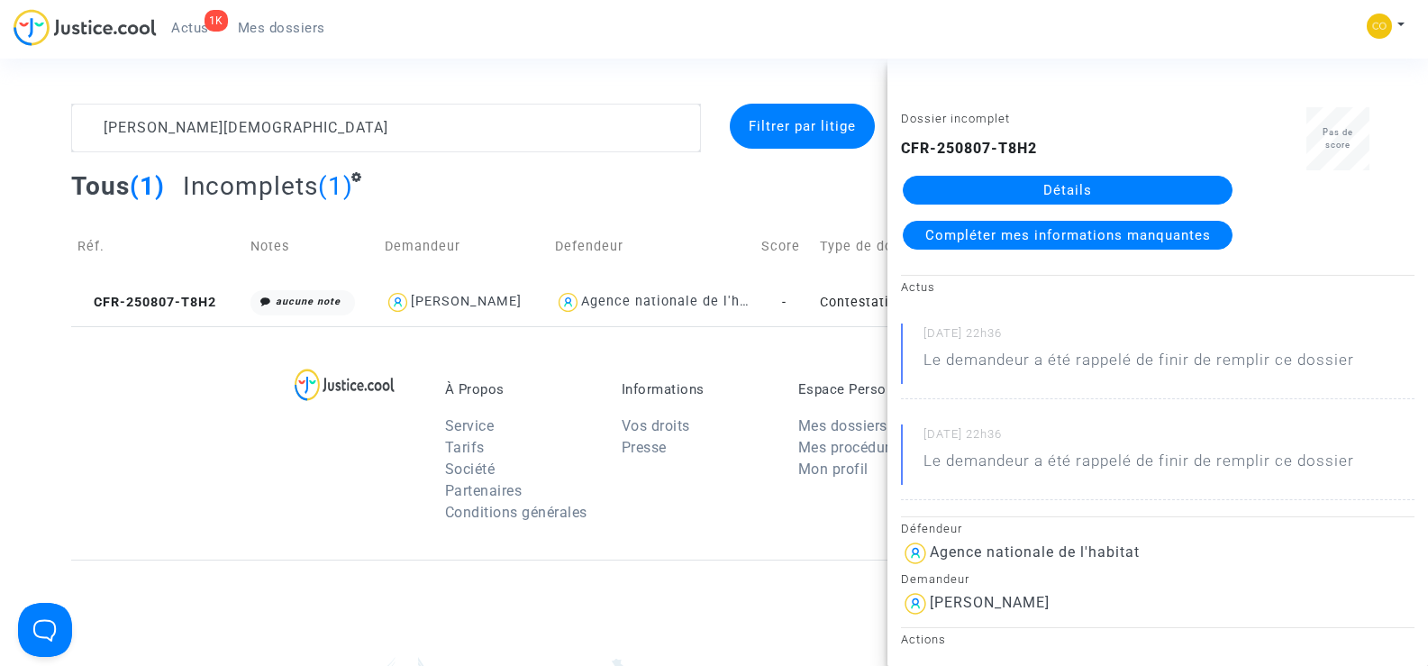
click at [1092, 188] on link "Détails" at bounding box center [1068, 190] width 330 height 29
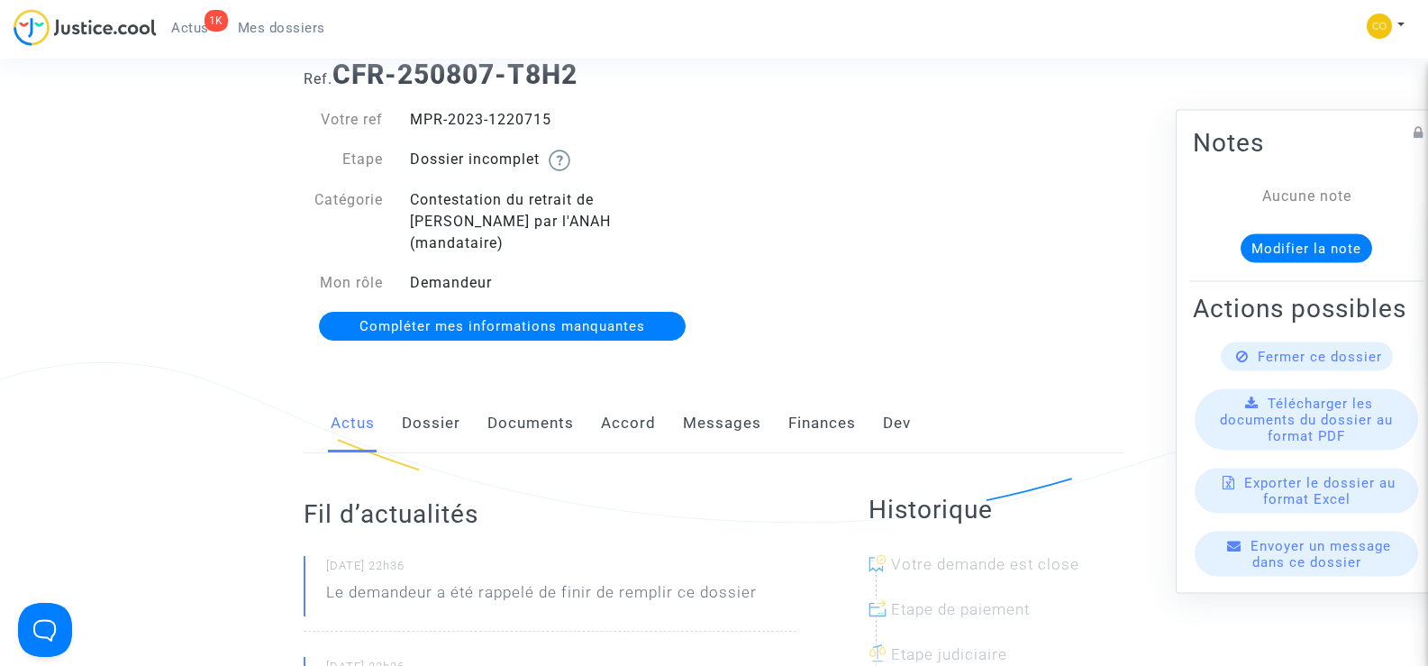
scroll to position [90, 0]
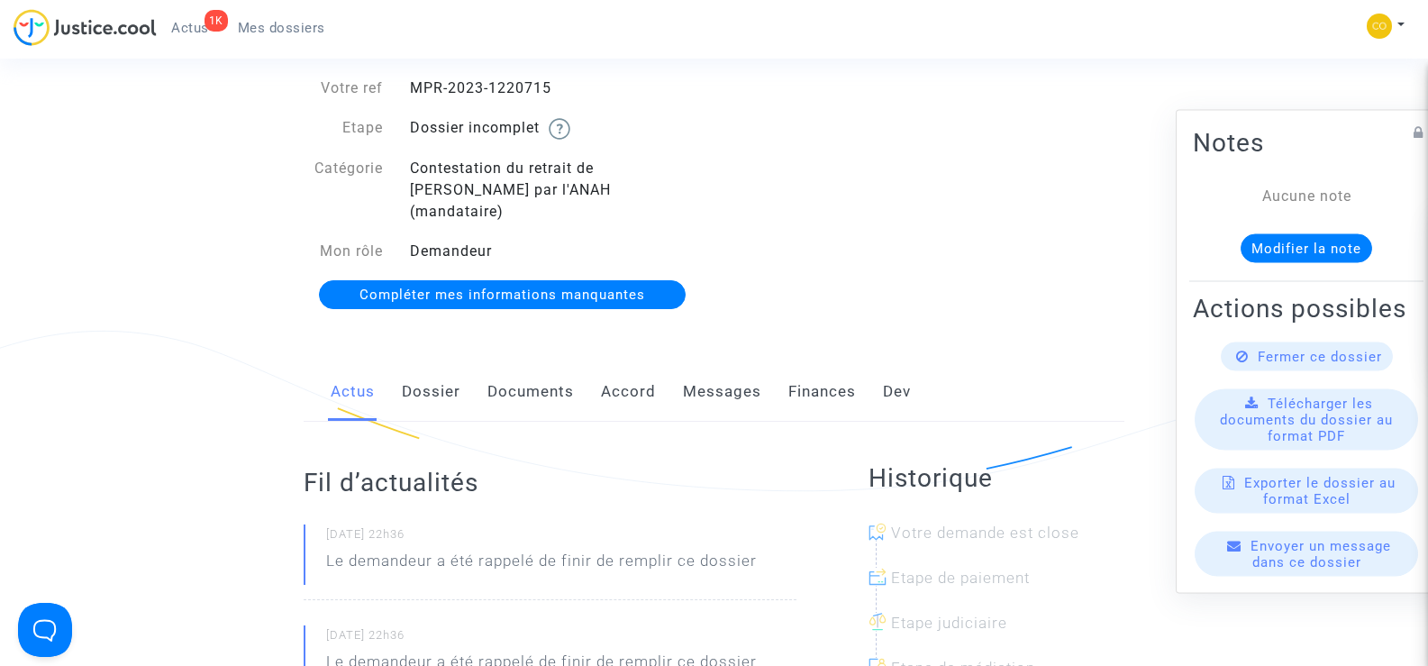
click at [541, 368] on link "Documents" at bounding box center [531, 391] width 87 height 59
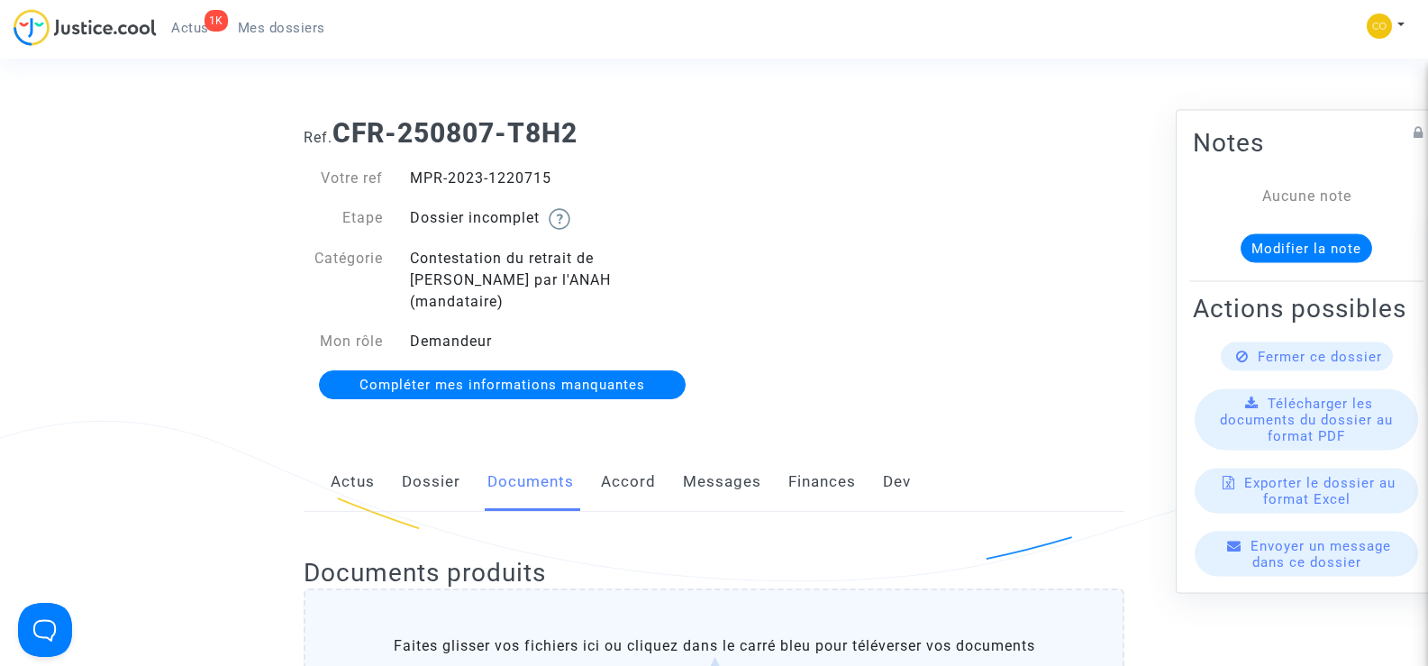
drag, startPoint x: 568, startPoint y: 175, endPoint x: 411, endPoint y: 172, distance: 156.8
click at [411, 172] on div "MPR-2023-1220715" at bounding box center [555, 179] width 318 height 22
copy div "MPR-2023-1220715"
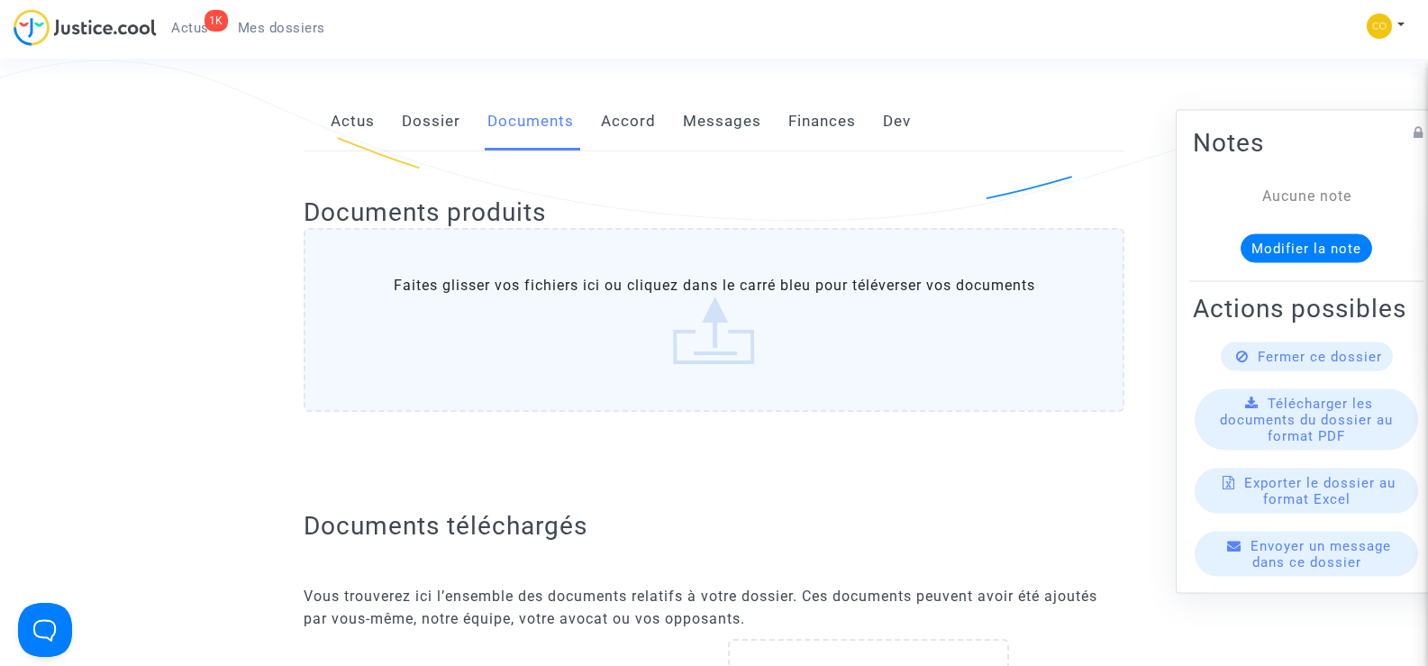
scroll to position [811, 0]
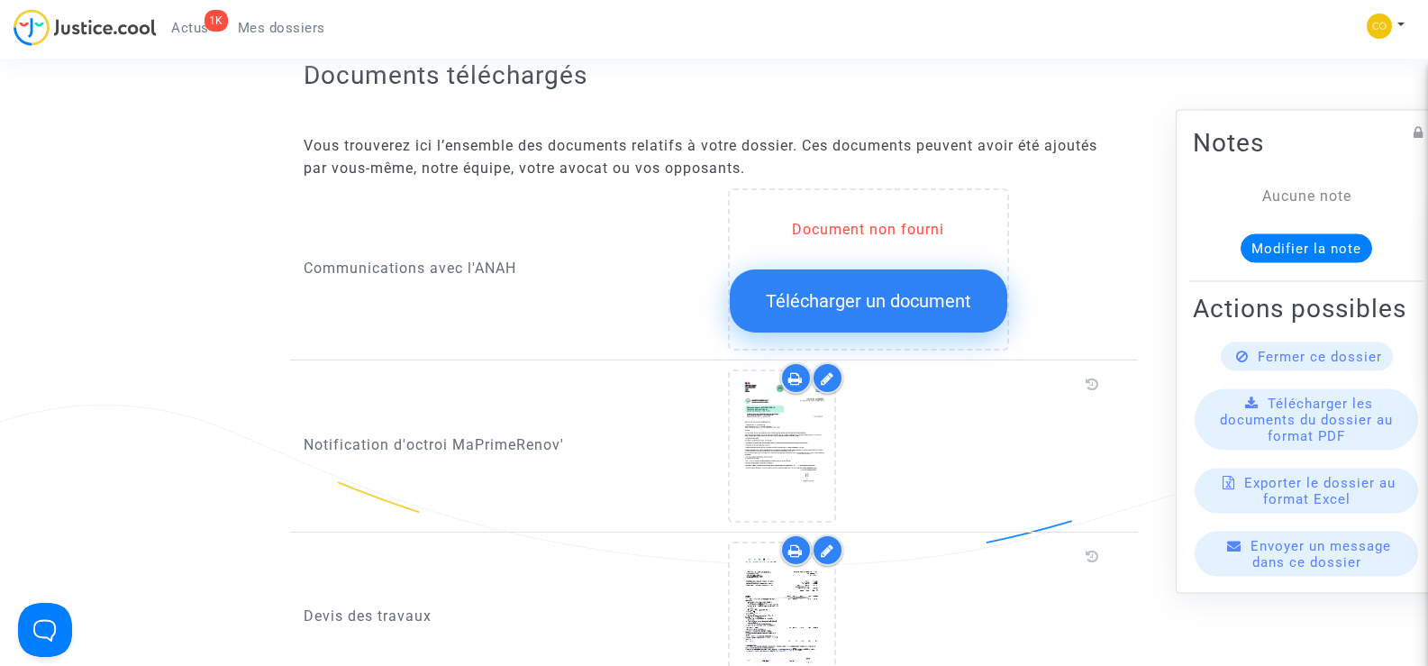
click at [907, 292] on button "Télécharger un document" at bounding box center [869, 300] width 278 height 63
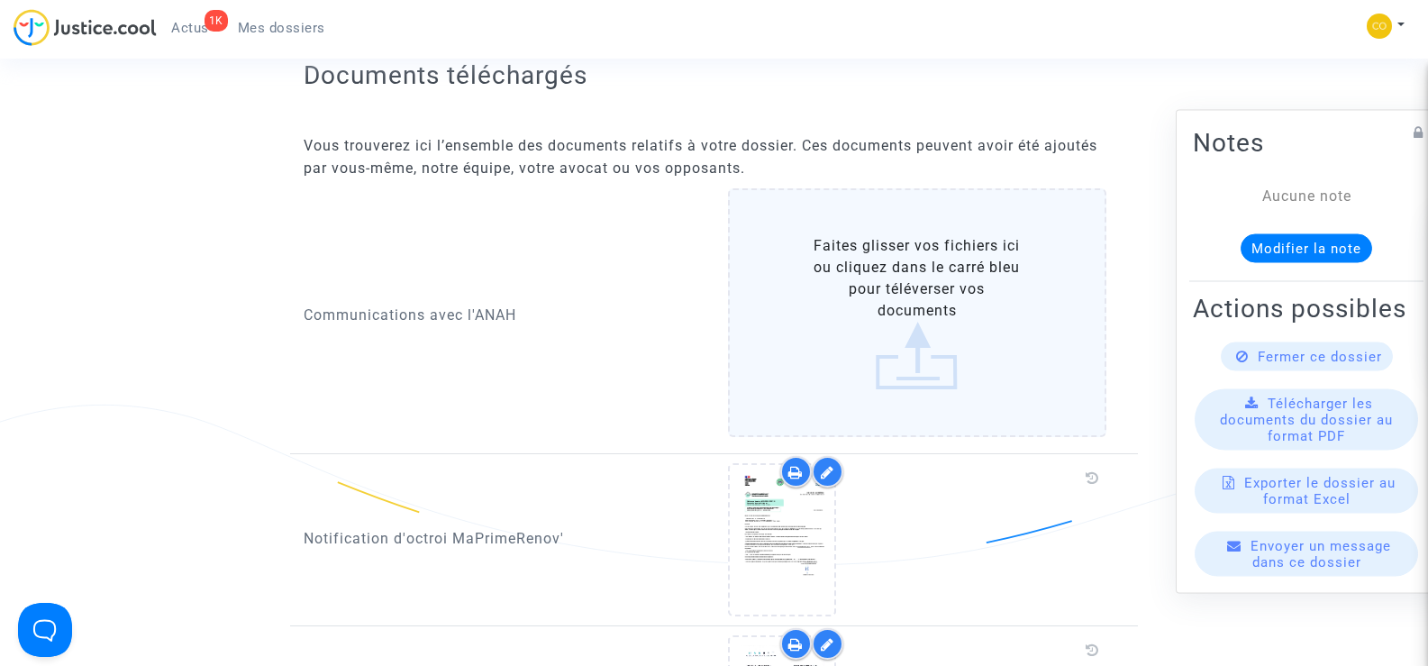
click at [932, 288] on label "Faites glisser vos fichiers ici ou cliquez dans le carré bleu pour téléverser v…" at bounding box center [917, 312] width 379 height 249
click at [0, 0] on input "Faites glisser vos fichiers ici ou cliquez dans le carré bleu pour téléverser v…" at bounding box center [0, 0] width 0 height 0
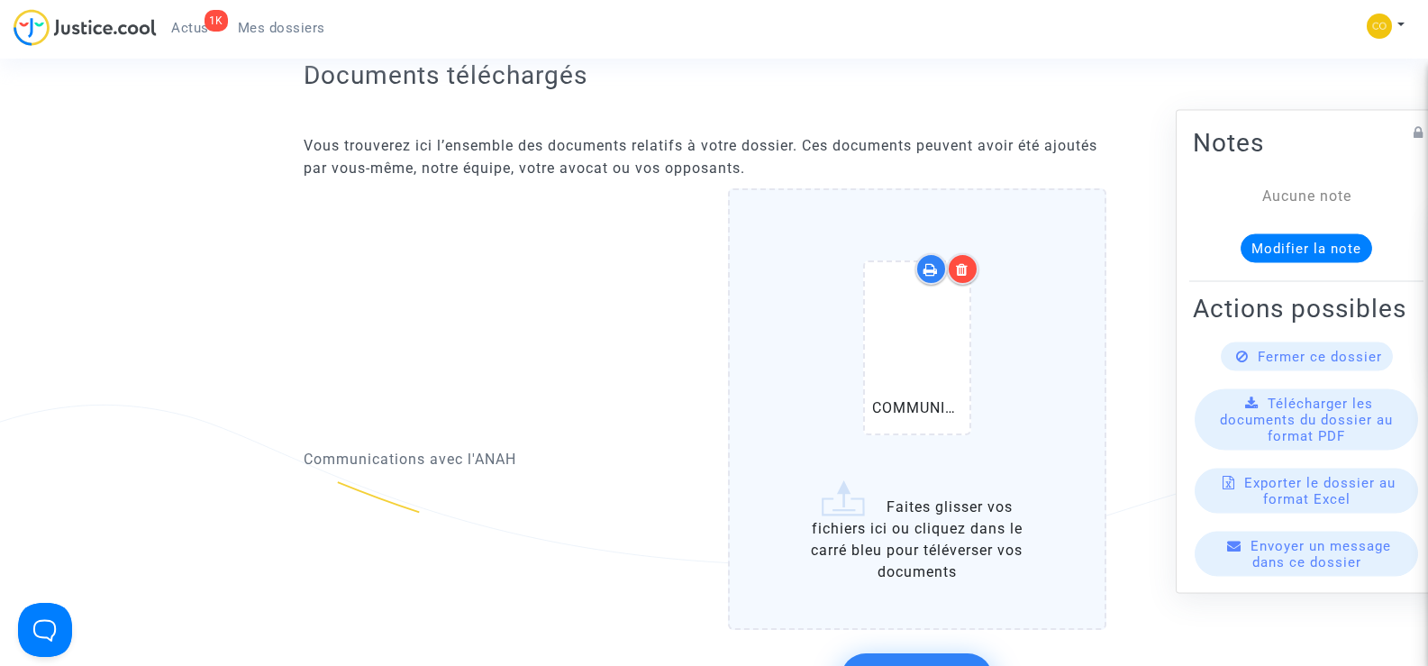
click at [964, 262] on icon at bounding box center [962, 269] width 13 height 14
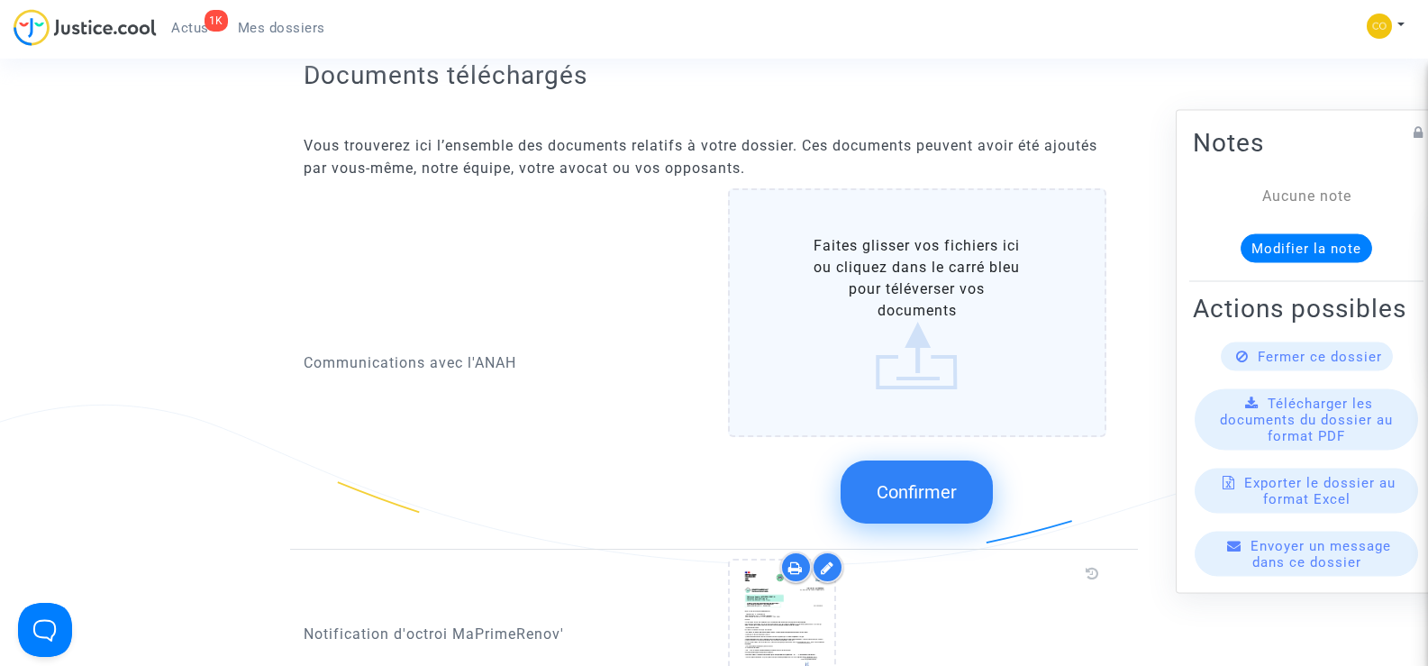
click at [933, 296] on label "Faites glisser vos fichiers ici ou cliquez dans le carré bleu pour téléverser v…" at bounding box center [917, 312] width 379 height 249
click at [0, 0] on input "Faites glisser vos fichiers ici ou cliquez dans le carré bleu pour téléverser v…" at bounding box center [0, 0] width 0 height 0
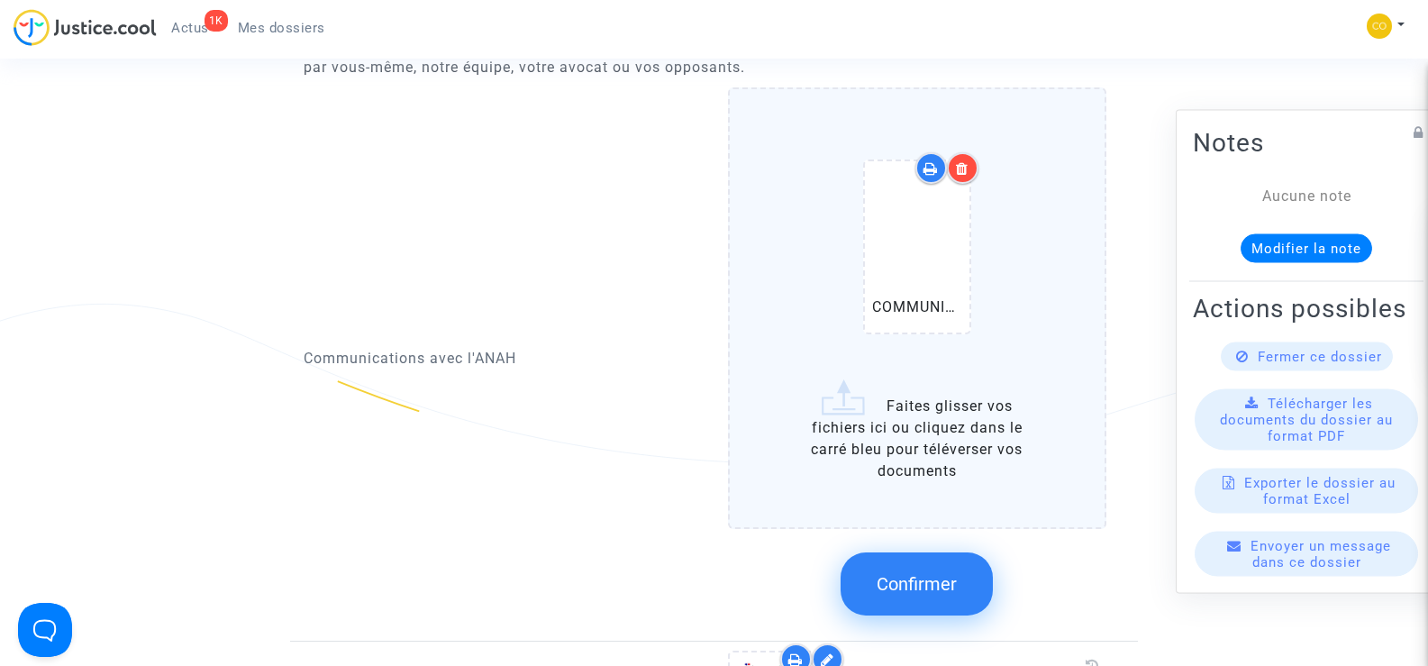
scroll to position [1081, 0]
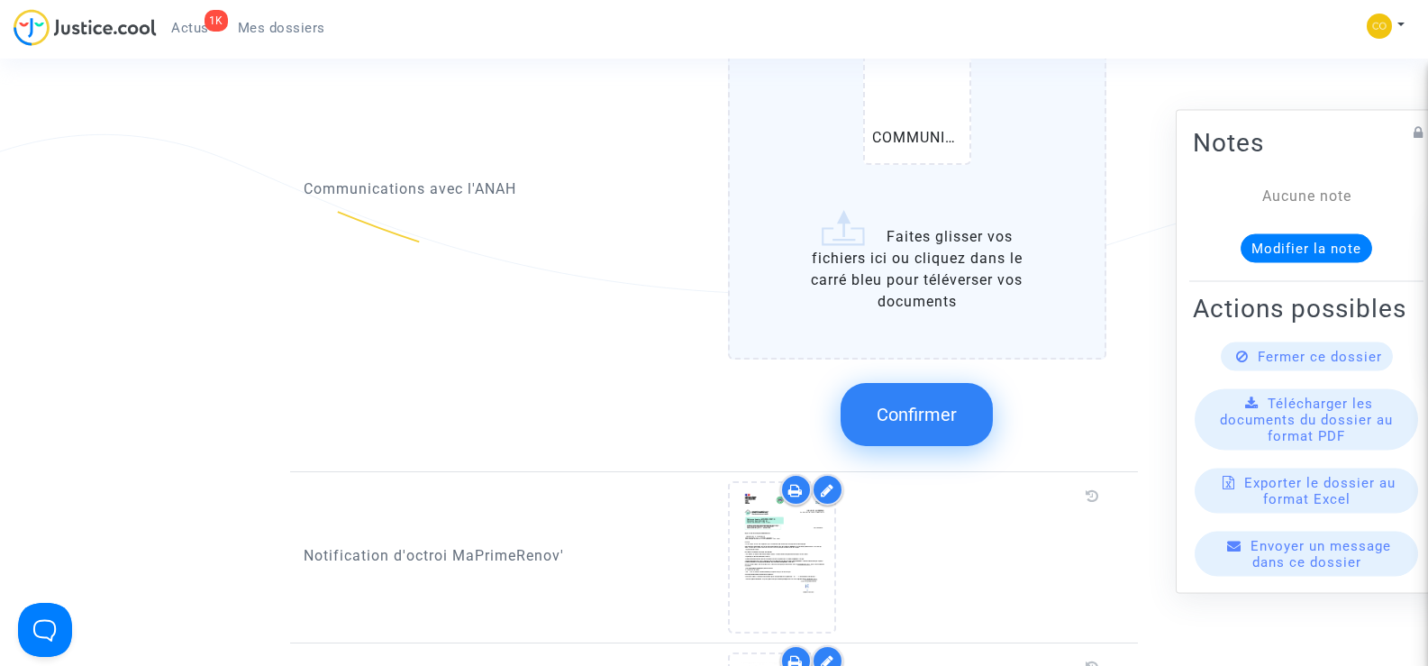
click at [929, 404] on span "Confirmer" at bounding box center [917, 415] width 80 height 22
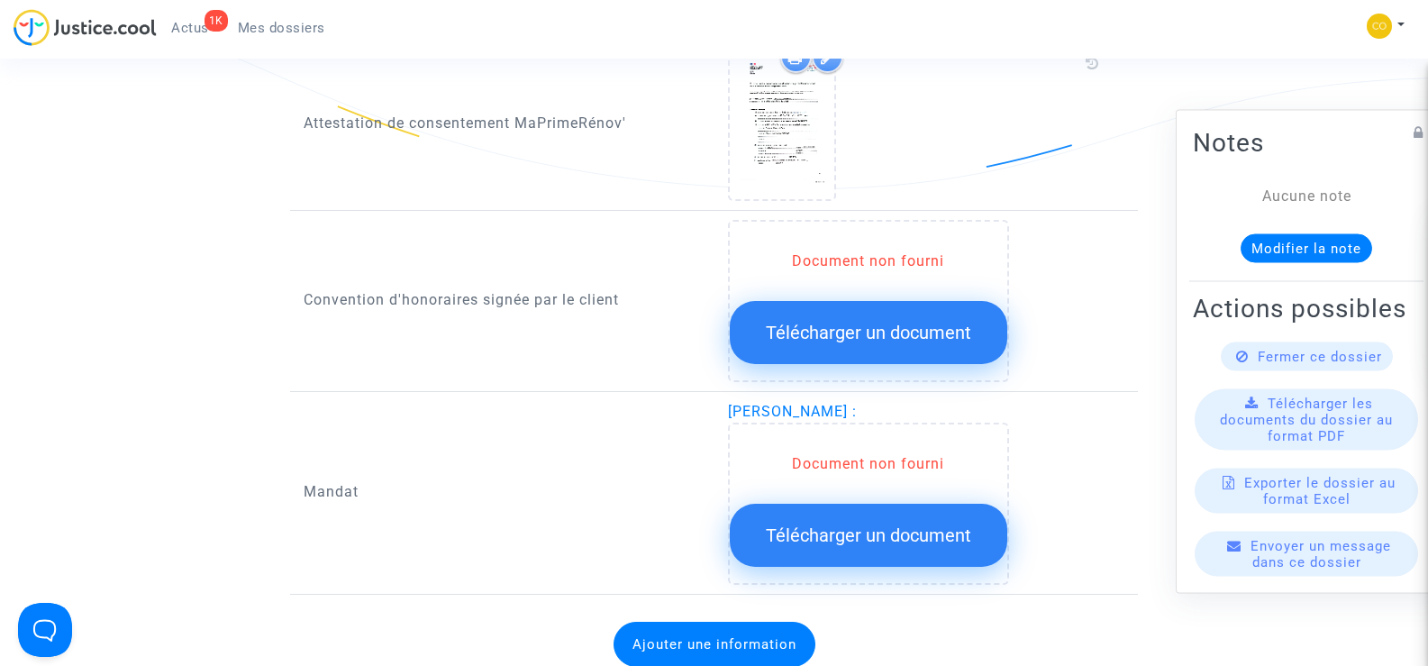
scroll to position [1982, 0]
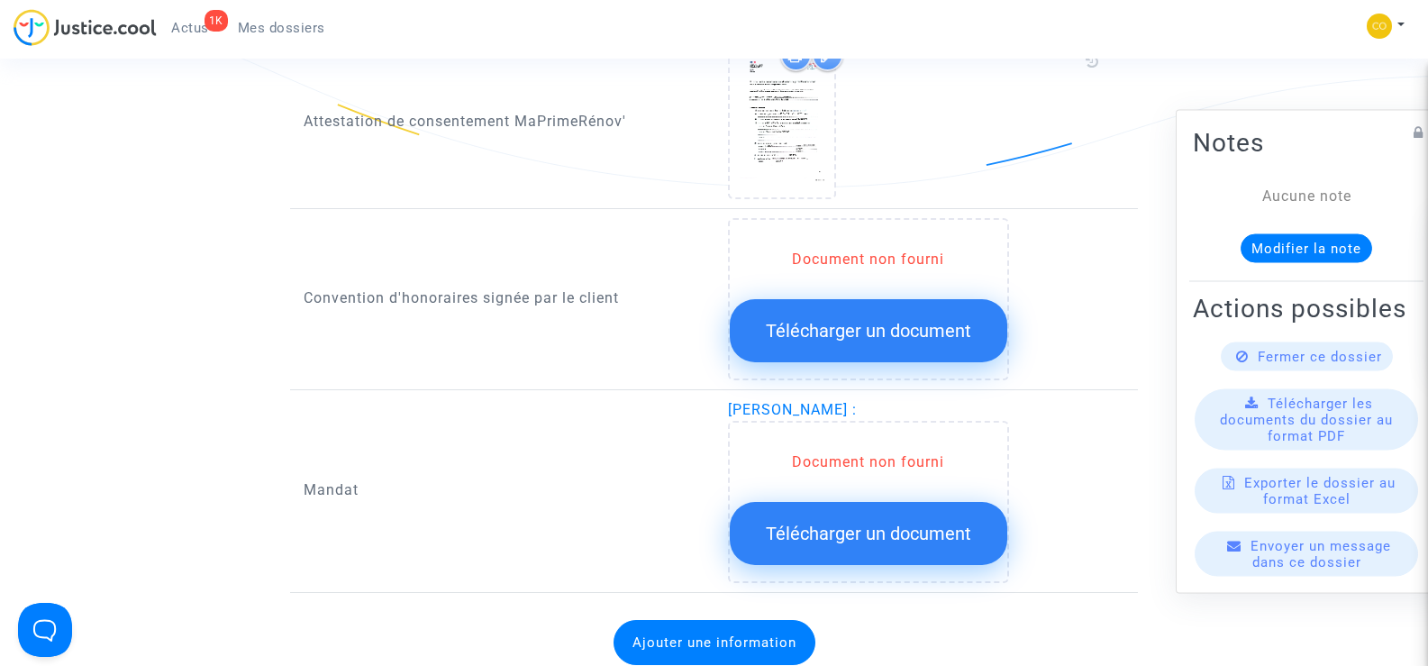
click at [862, 320] on span "Télécharger un document" at bounding box center [868, 331] width 205 height 22
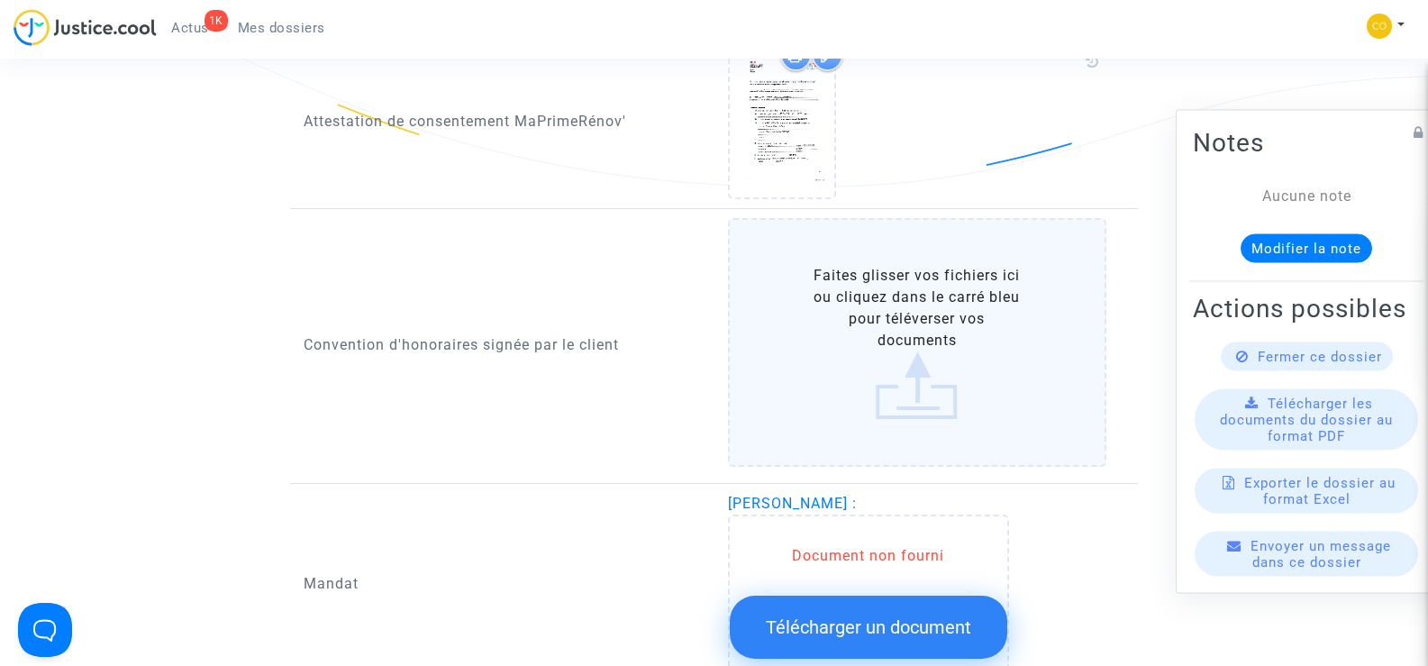
click at [931, 301] on label "Faites glisser vos fichiers ici ou cliquez dans le carré bleu pour téléverser v…" at bounding box center [917, 342] width 379 height 249
click at [0, 0] on input "Faites glisser vos fichiers ici ou cliquez dans le carré bleu pour téléverser v…" at bounding box center [0, 0] width 0 height 0
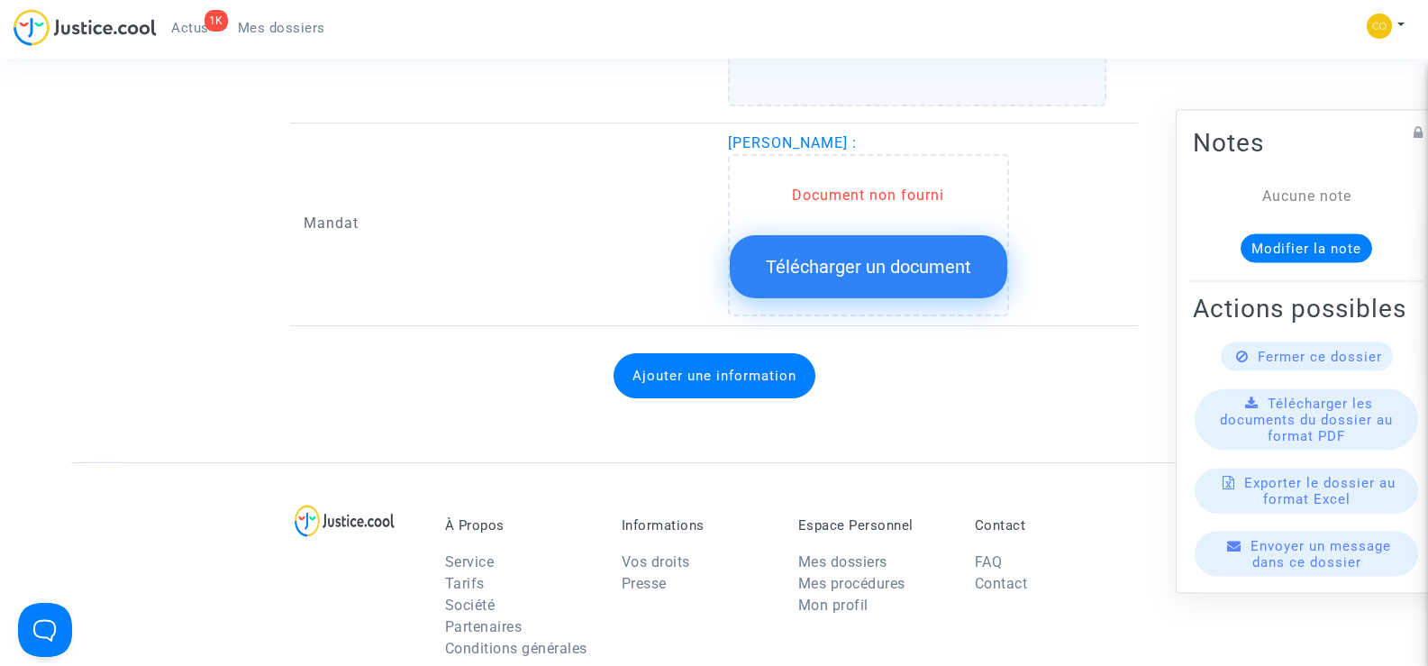
click at [854, 256] on span "Télécharger un document" at bounding box center [868, 267] width 205 height 22
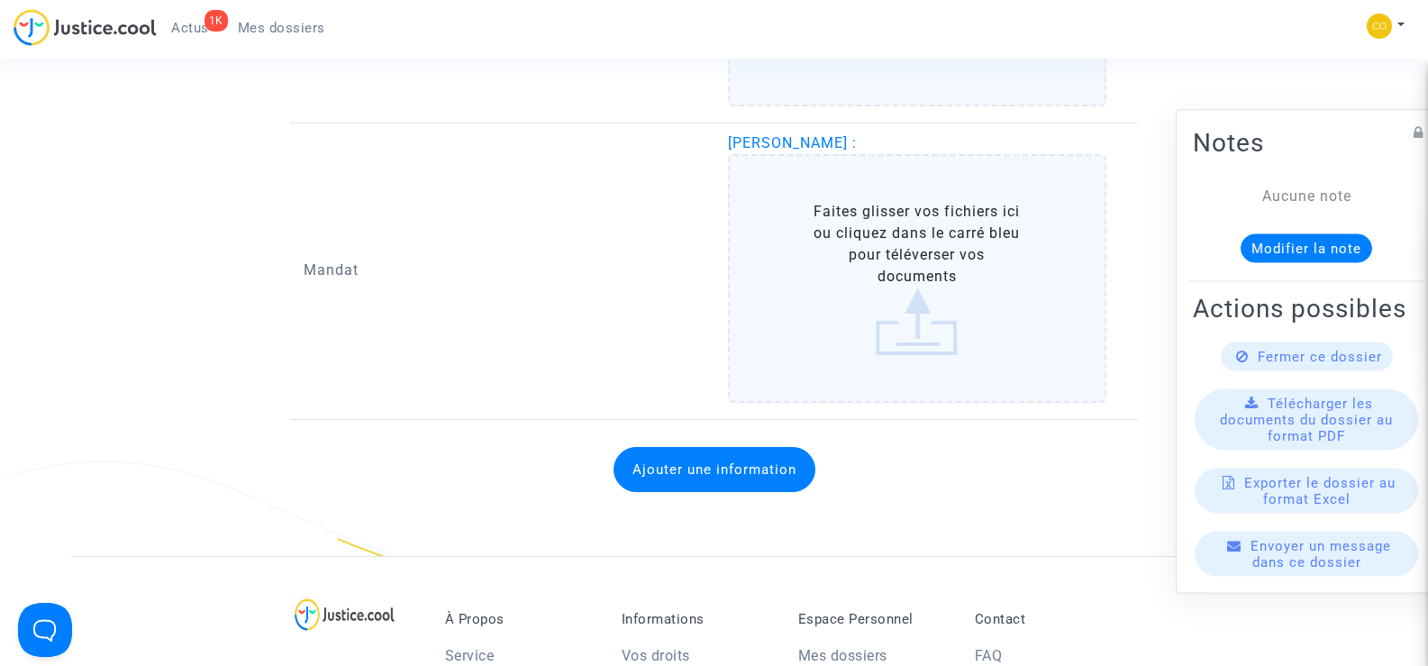
click at [948, 265] on label "Faites glisser vos fichiers ici ou cliquez dans le carré bleu pour téléverser v…" at bounding box center [917, 278] width 379 height 249
click at [0, 0] on input "Faites glisser vos fichiers ici ou cliquez dans le carré bleu pour téléverser v…" at bounding box center [0, 0] width 0 height 0
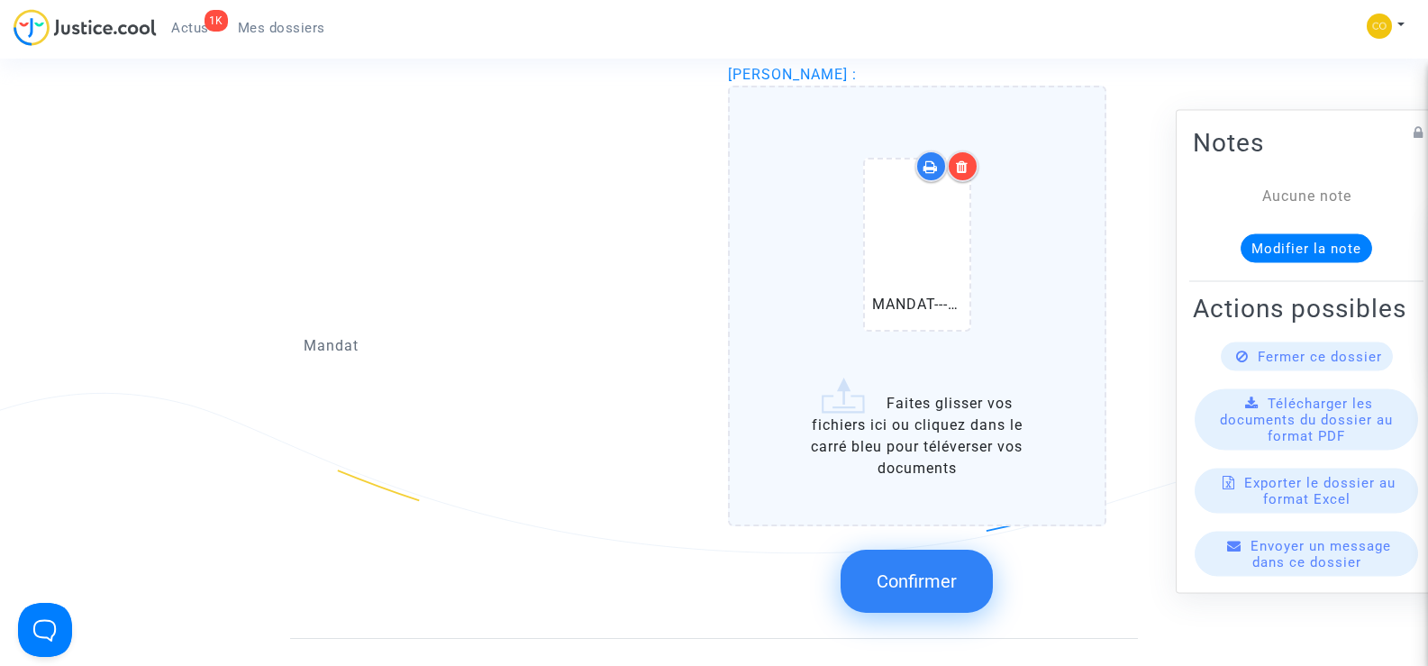
scroll to position [2523, 0]
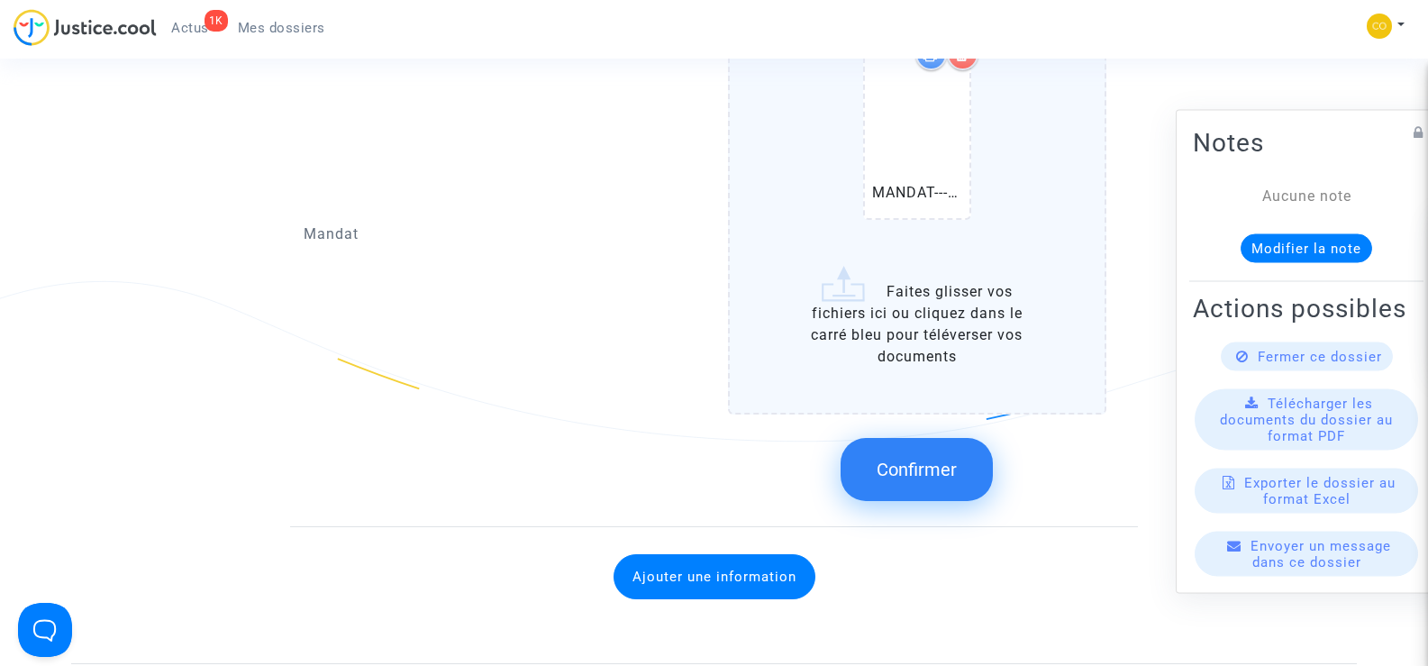
click at [925, 459] on span "Confirmer" at bounding box center [917, 470] width 80 height 22
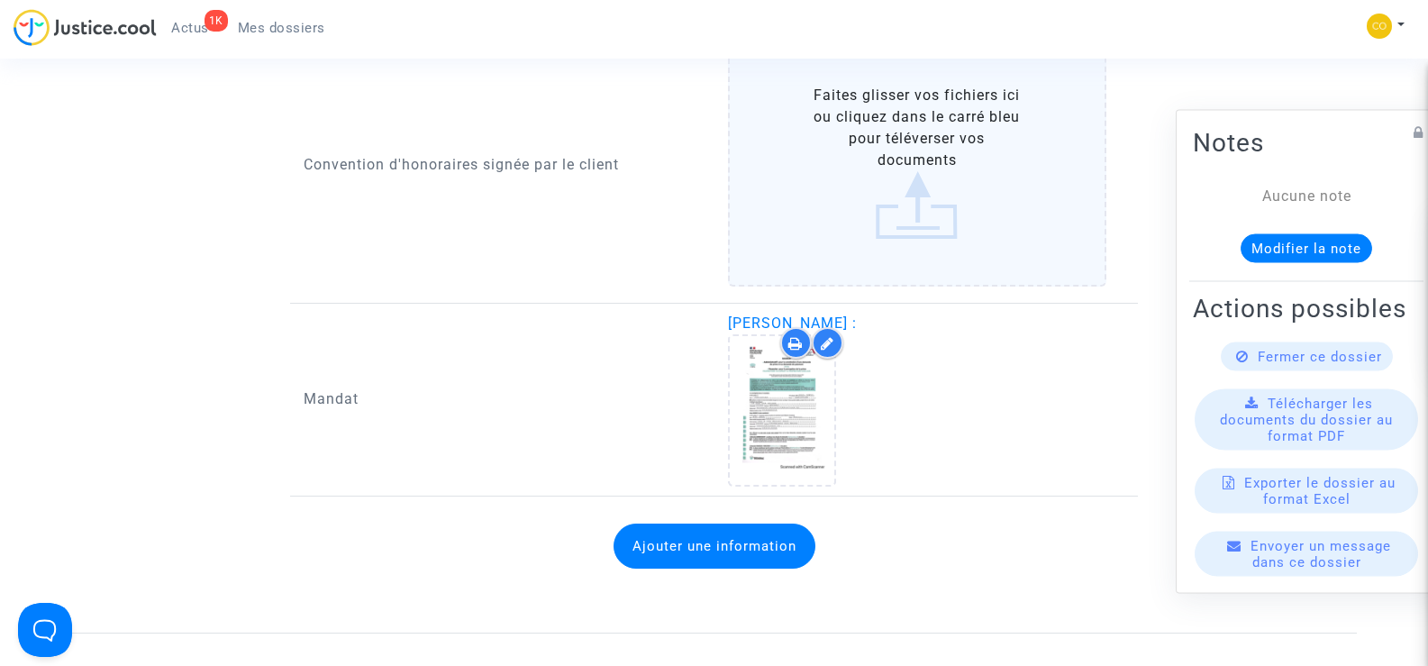
scroll to position [1982, 0]
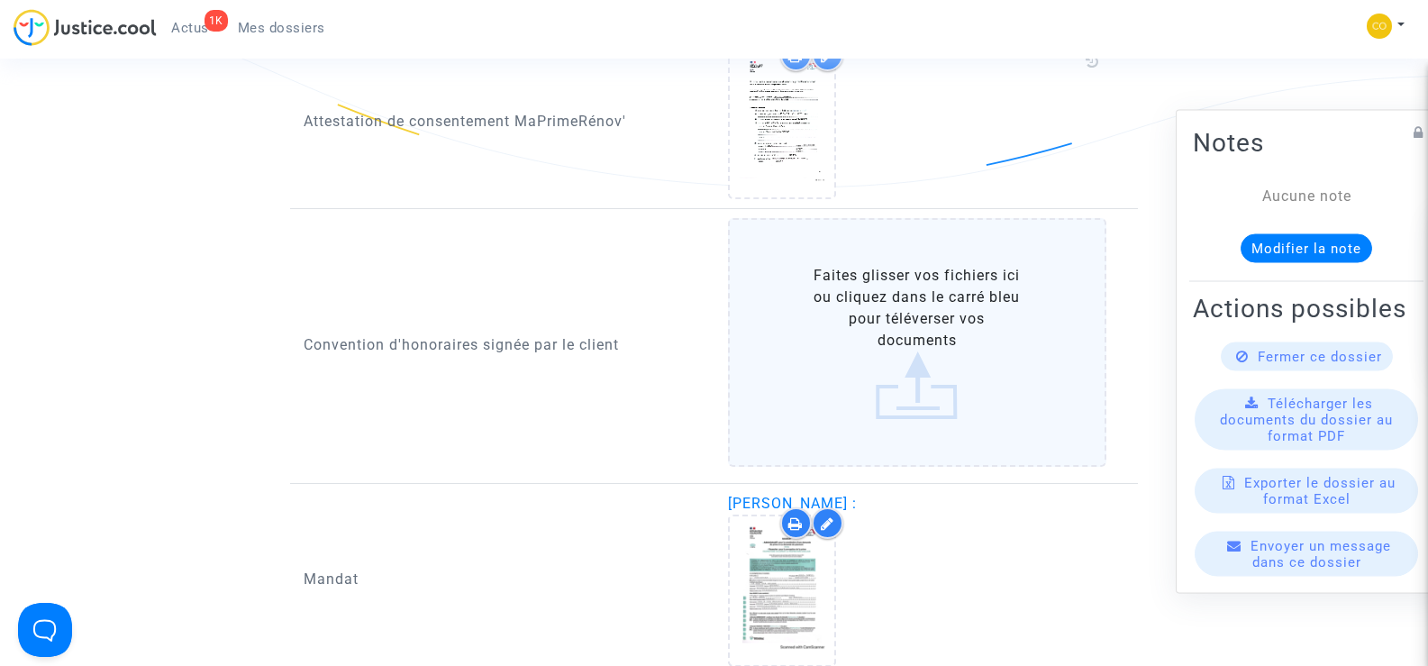
click at [906, 314] on label "Faites glisser vos fichiers ici ou cliquez dans le carré bleu pour téléverser v…" at bounding box center [917, 342] width 379 height 249
click at [0, 0] on input "Faites glisser vos fichiers ici ou cliquez dans le carré bleu pour téléverser v…" at bounding box center [0, 0] width 0 height 0
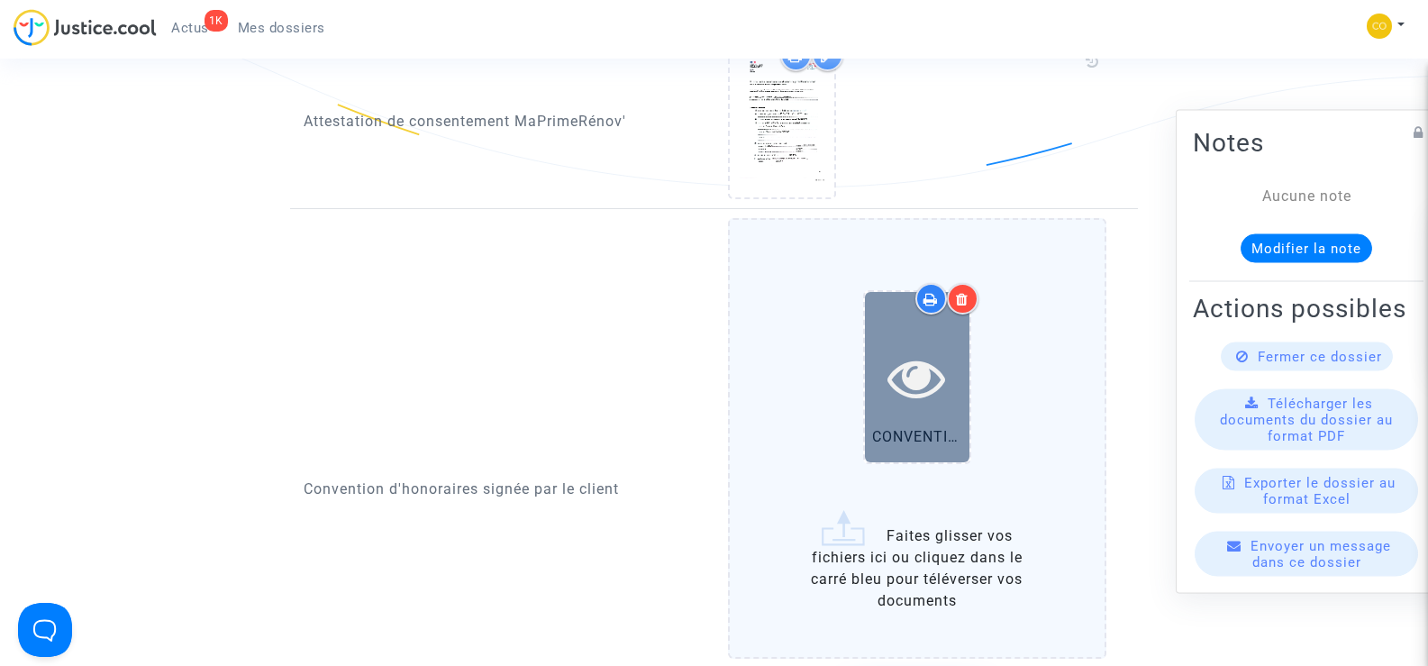
click at [932, 367] on icon at bounding box center [917, 378] width 59 height 58
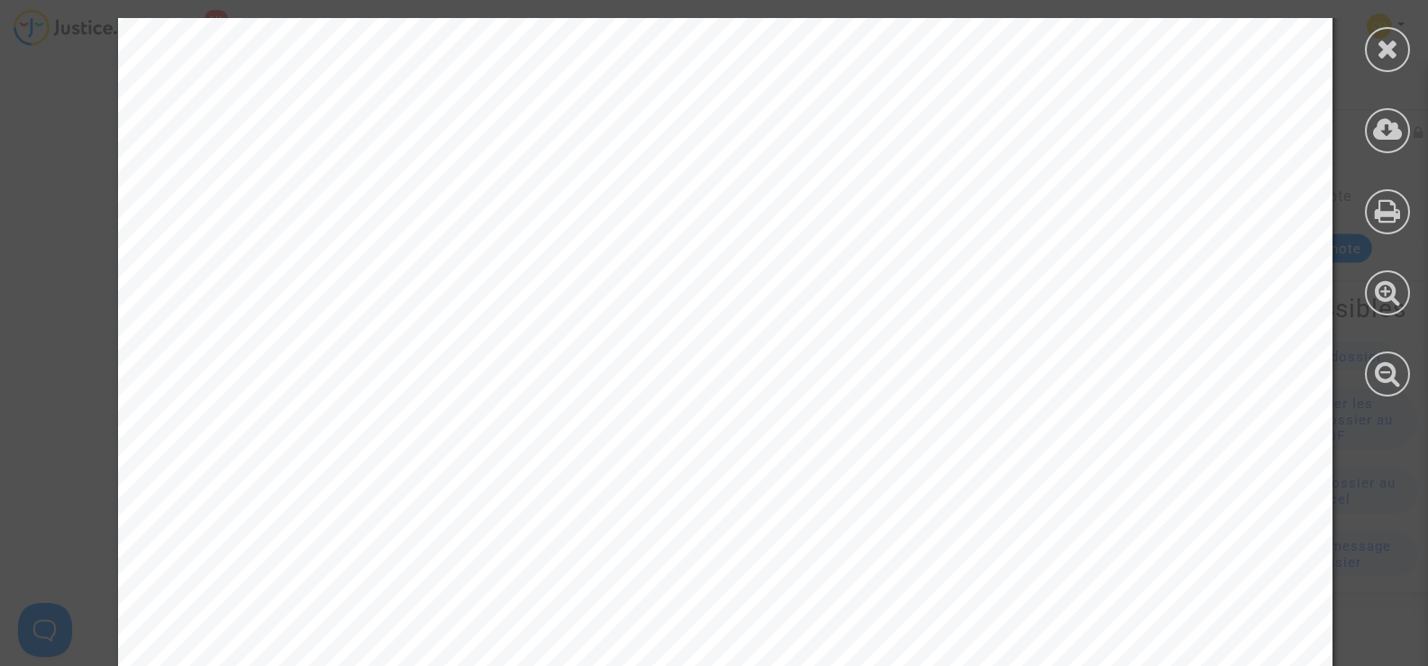
scroll to position [11174, 0]
click at [1390, 42] on icon at bounding box center [1388, 48] width 23 height 27
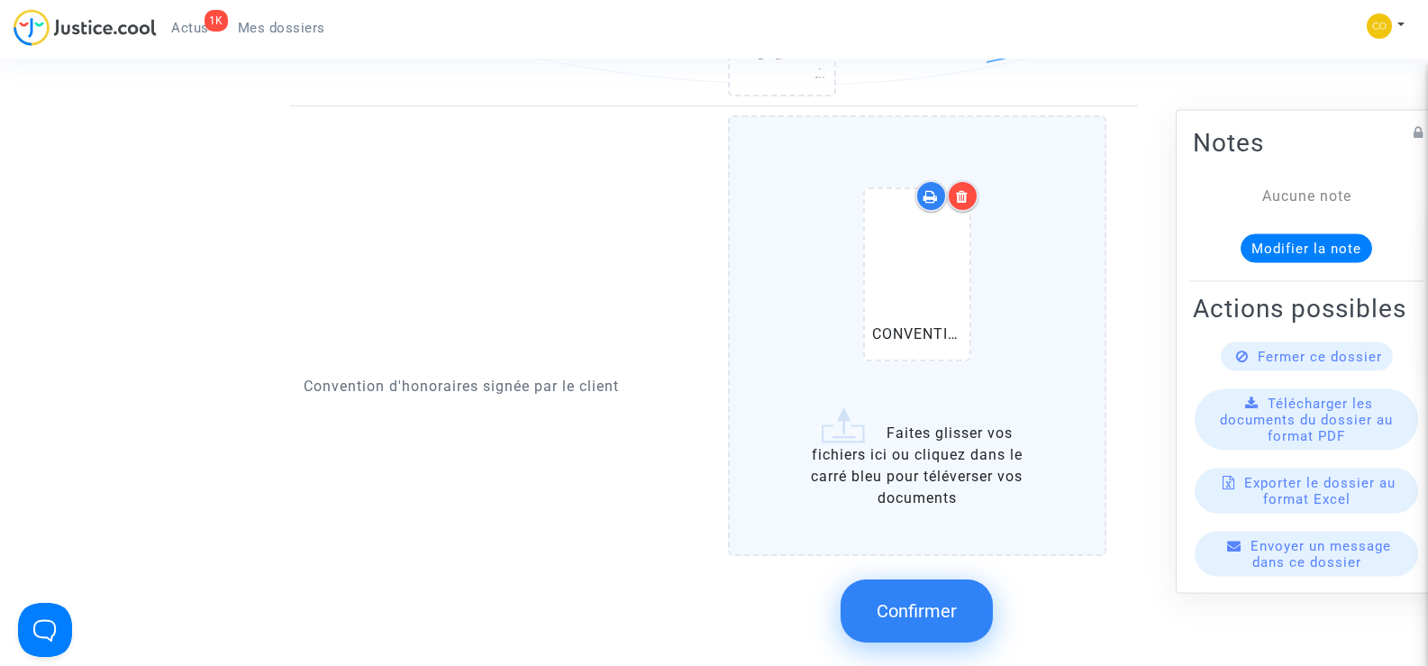
scroll to position [2253, 0]
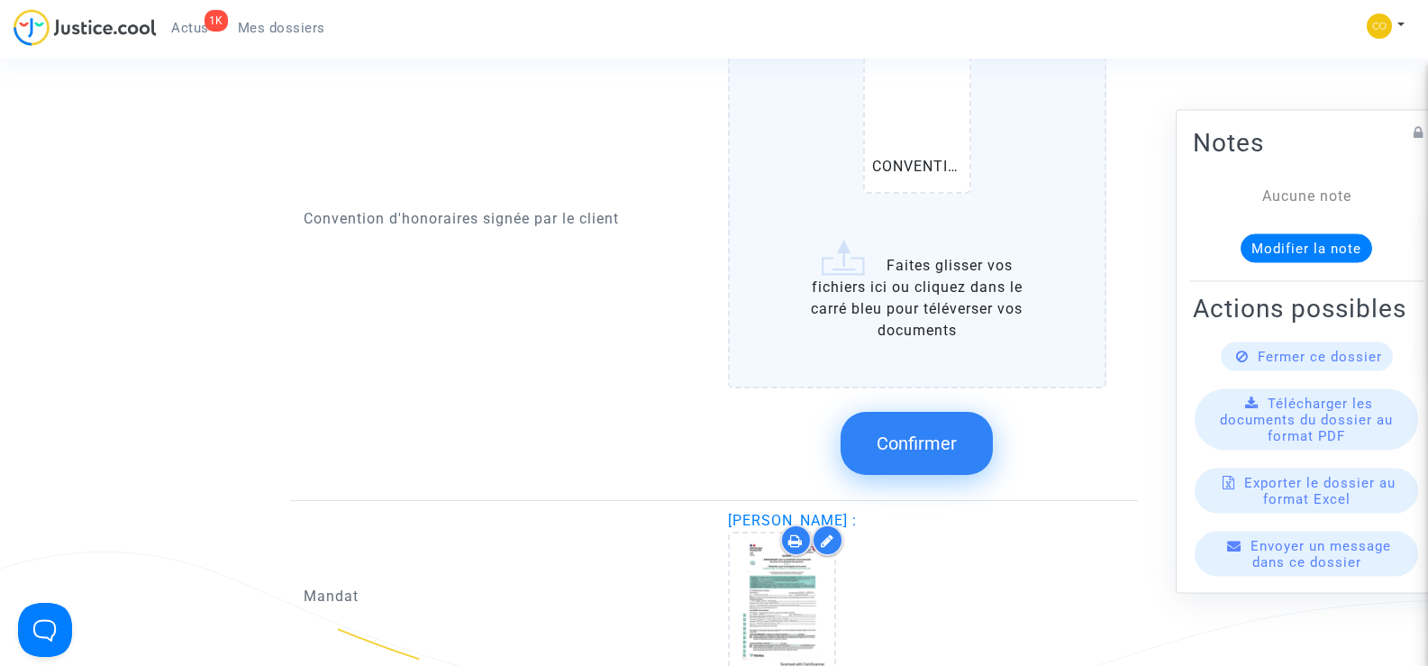
click at [943, 433] on span "Confirmer" at bounding box center [917, 444] width 80 height 22
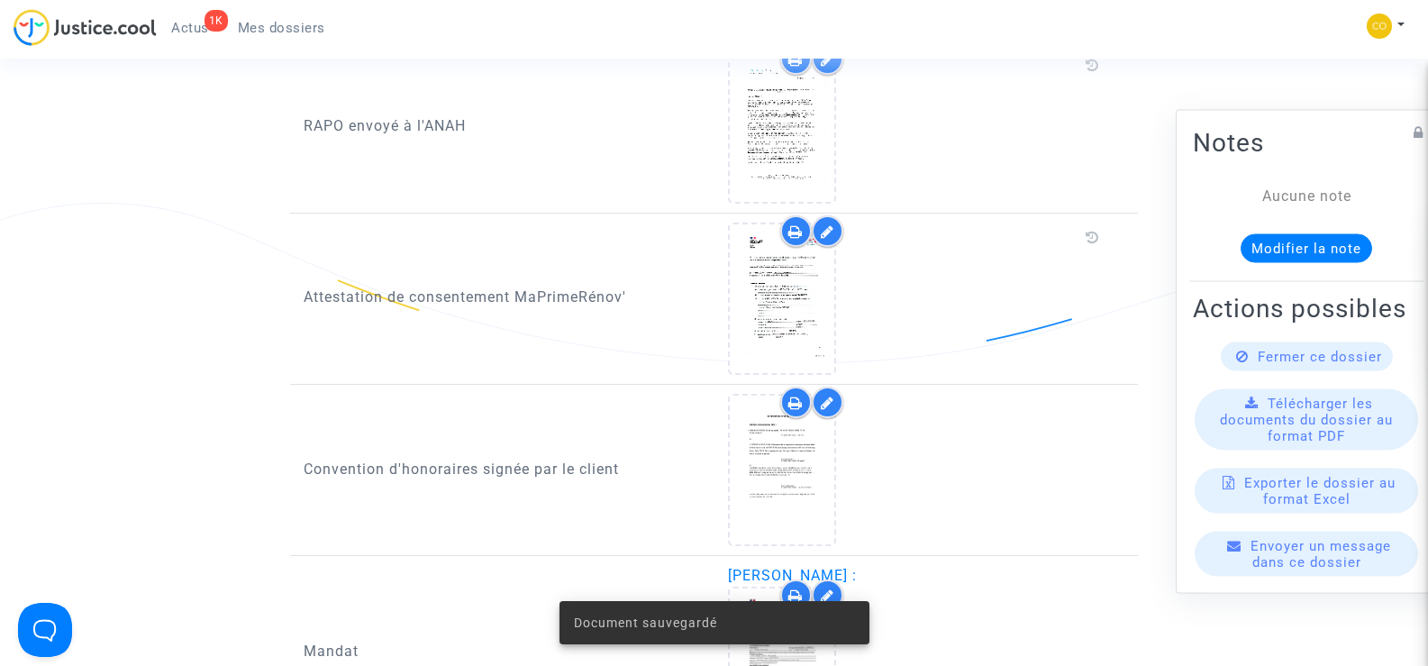
scroll to position [1802, 0]
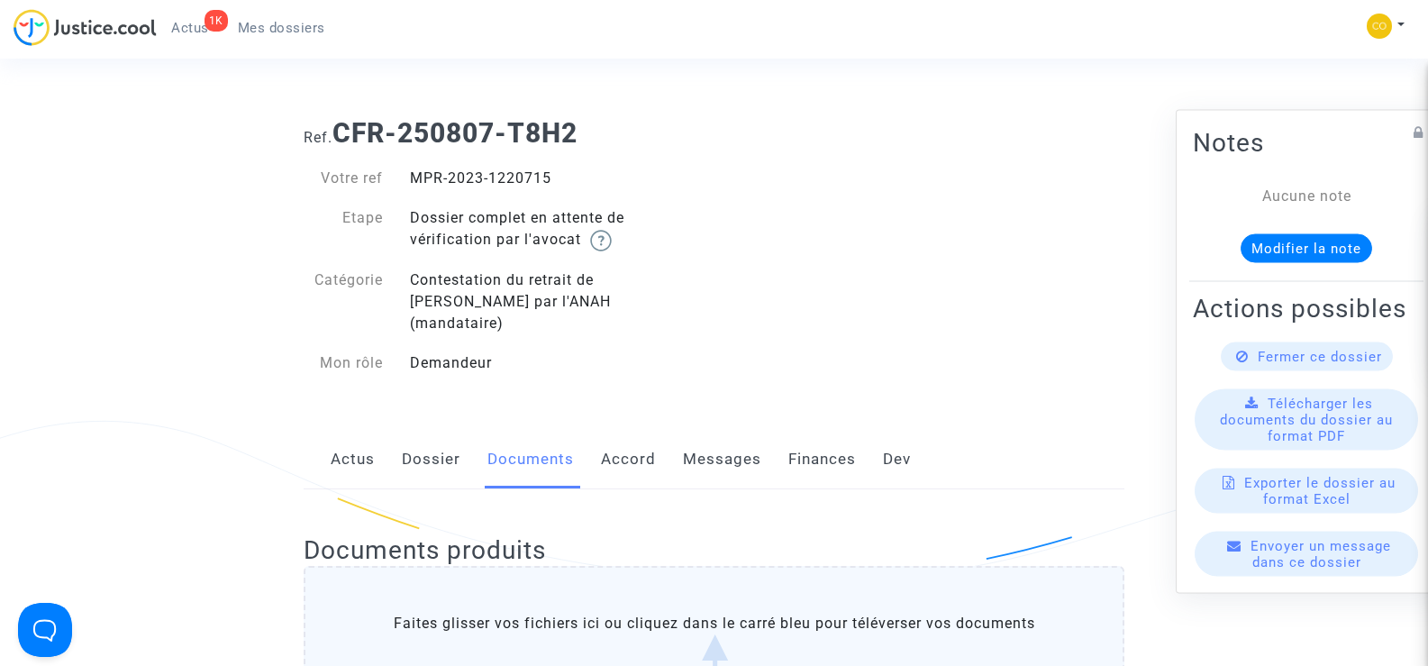
click at [273, 35] on span "Mes dossiers" at bounding box center [281, 28] width 87 height 16
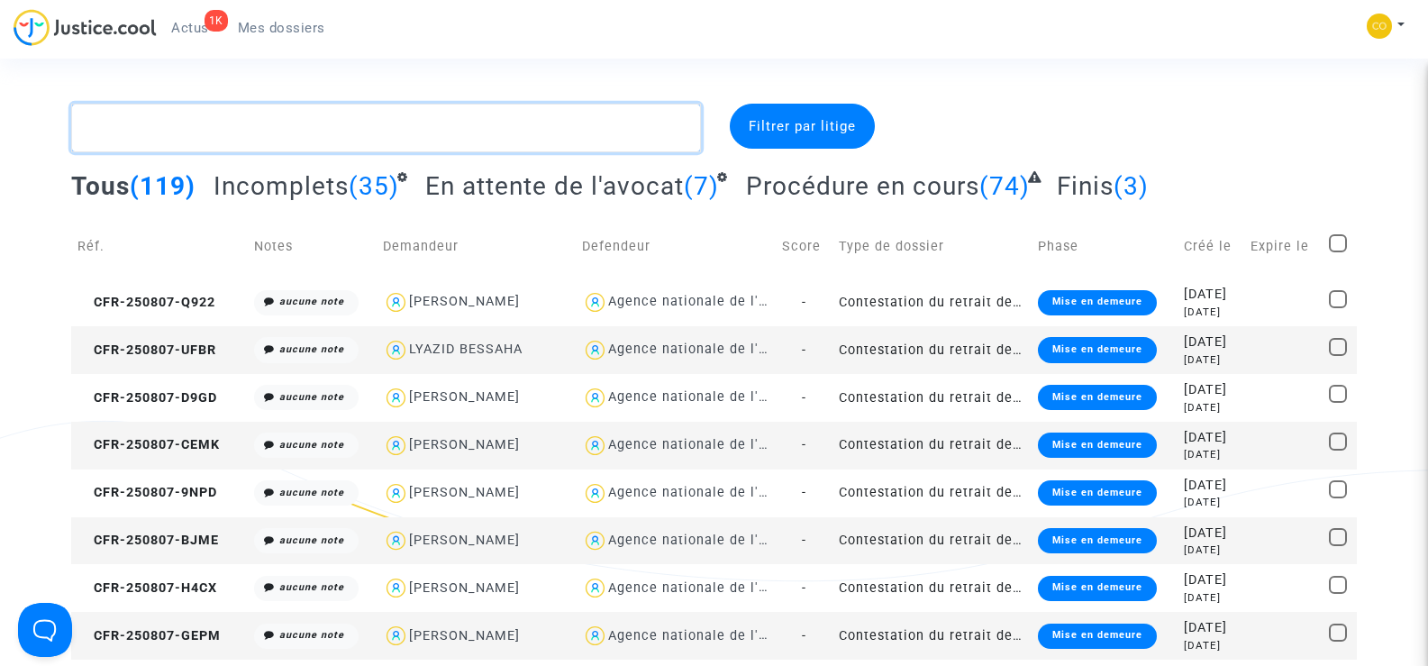
click at [162, 133] on textarea at bounding box center [385, 128] width 629 height 49
paste textarea "GRAUPNER"
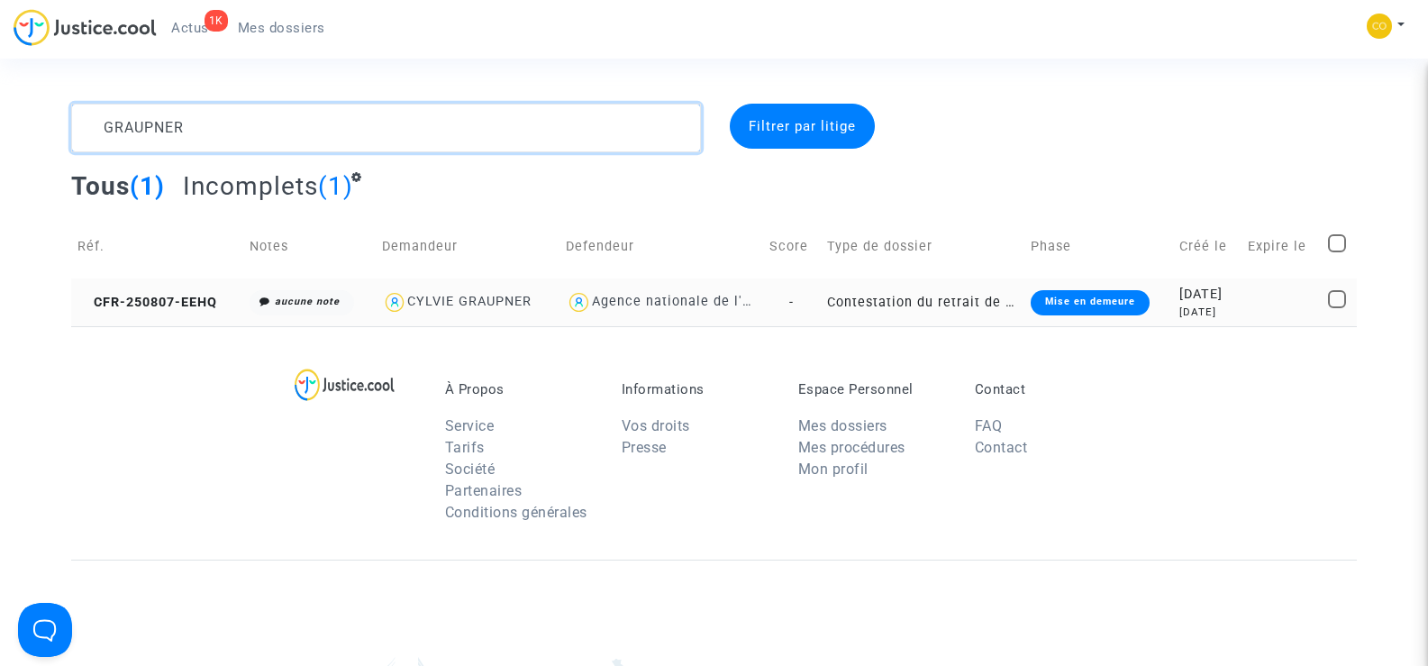
type textarea "GRAUPNER"
click at [135, 310] on td "CFR-250807-EEHQ" at bounding box center [157, 302] width 172 height 48
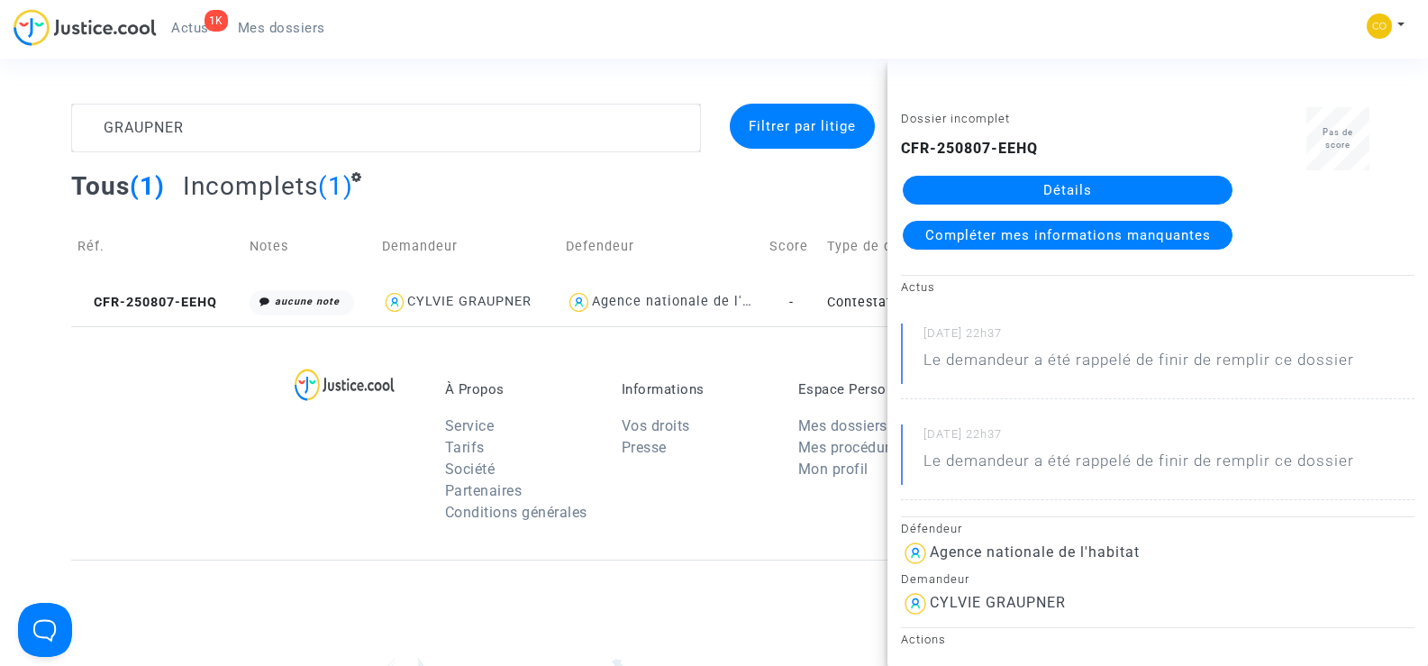
click at [1106, 187] on link "Détails" at bounding box center [1068, 190] width 330 height 29
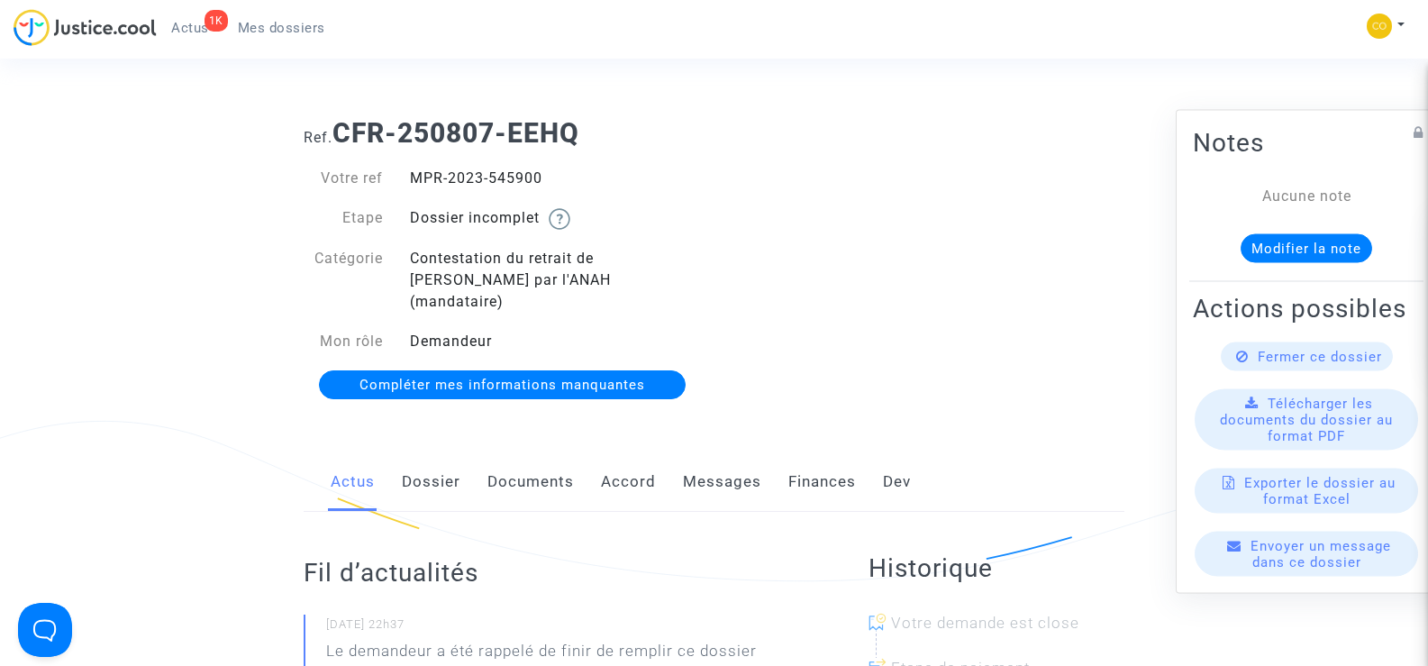
click at [504, 474] on link "Documents" at bounding box center [531, 481] width 87 height 59
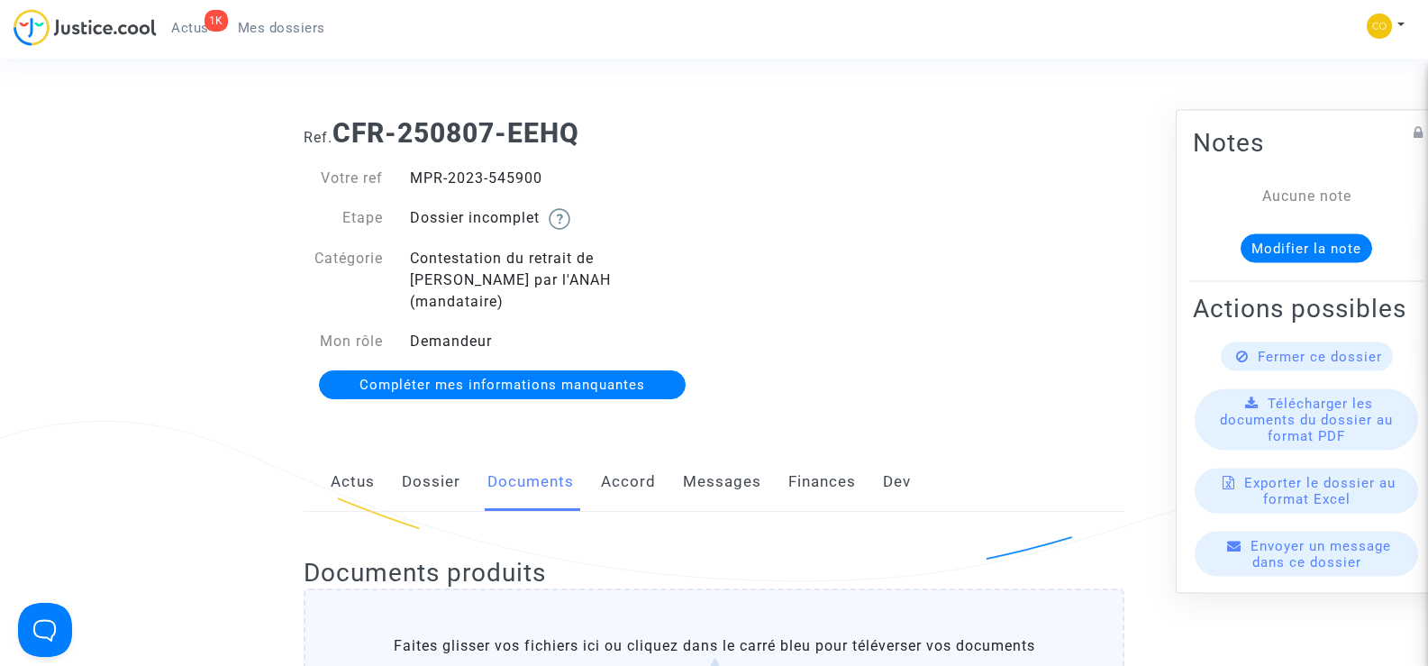
click at [257, 30] on span "Mes dossiers" at bounding box center [281, 28] width 87 height 16
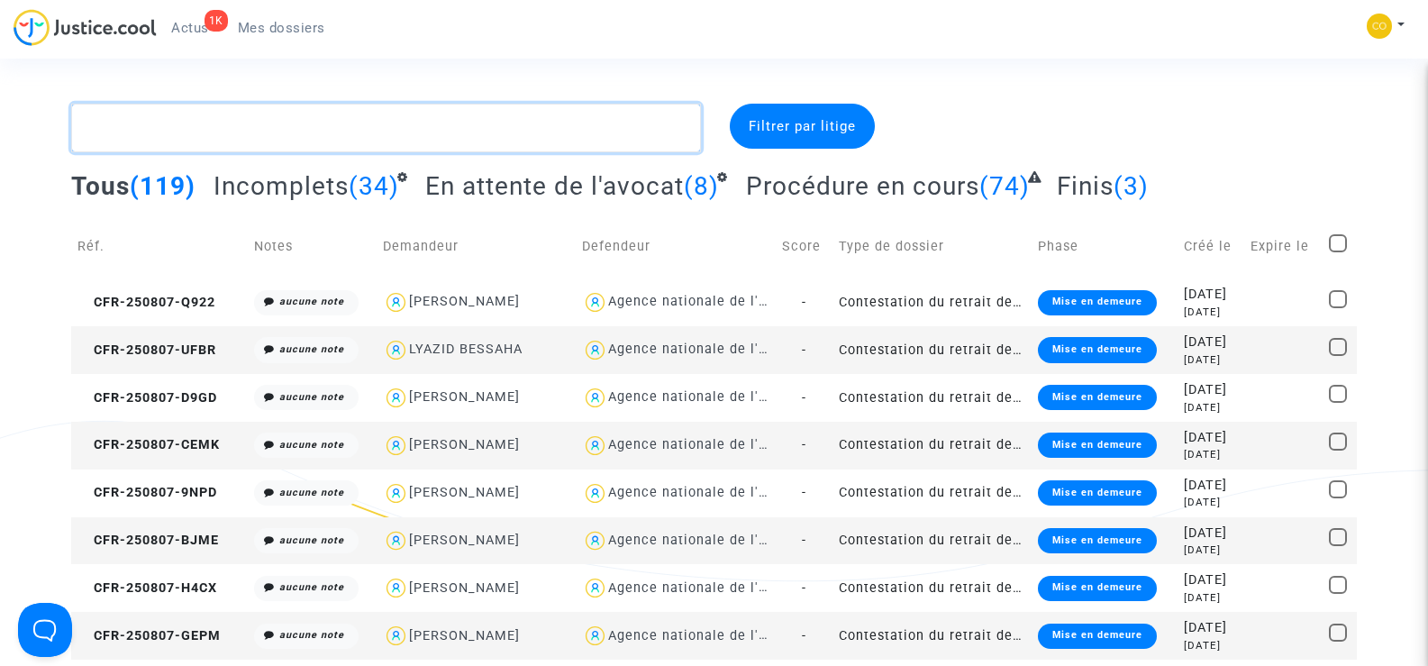
click at [168, 125] on textarea at bounding box center [385, 128] width 629 height 49
paste textarea "BONYEME LONGOLI"
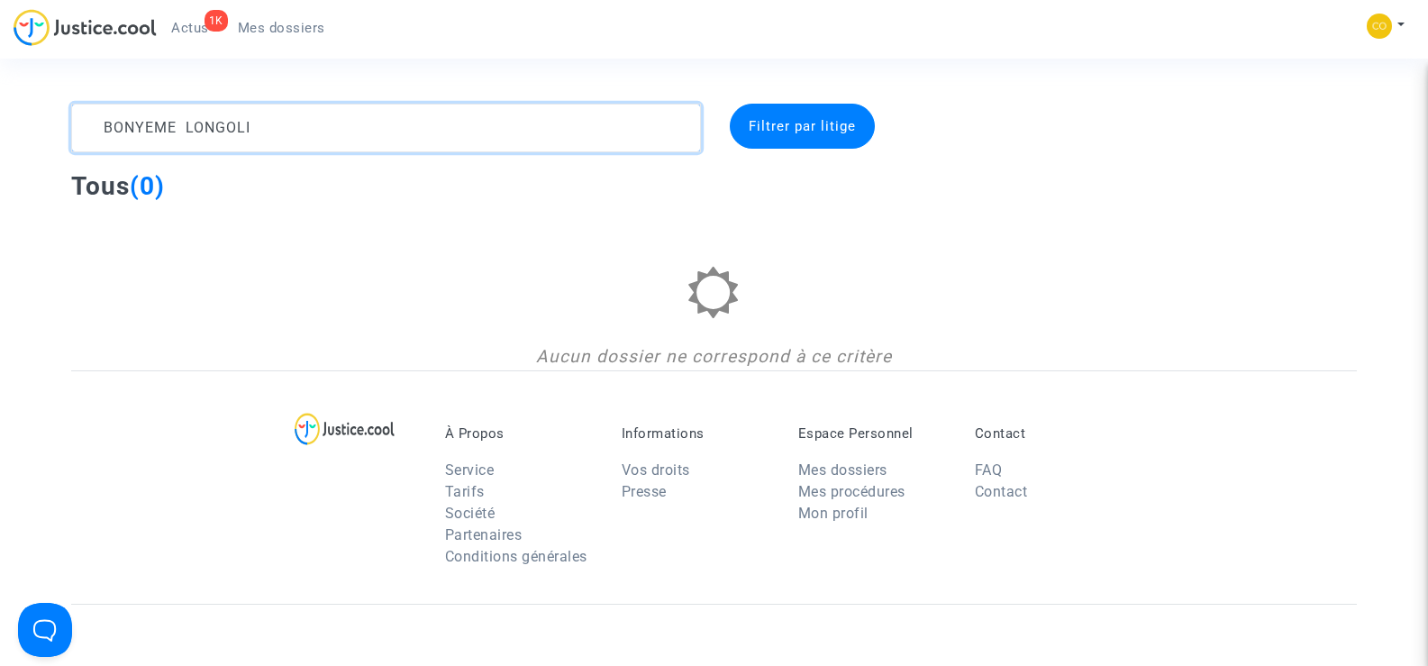
drag, startPoint x: 275, startPoint y: 130, endPoint x: 184, endPoint y: 127, distance: 91.1
click at [184, 127] on textarea at bounding box center [385, 128] width 629 height 49
type textarea "BONYEME"
drag, startPoint x: 201, startPoint y: 124, endPoint x: 91, endPoint y: 120, distance: 110.0
click at [98, 128] on textarea at bounding box center [385, 128] width 629 height 49
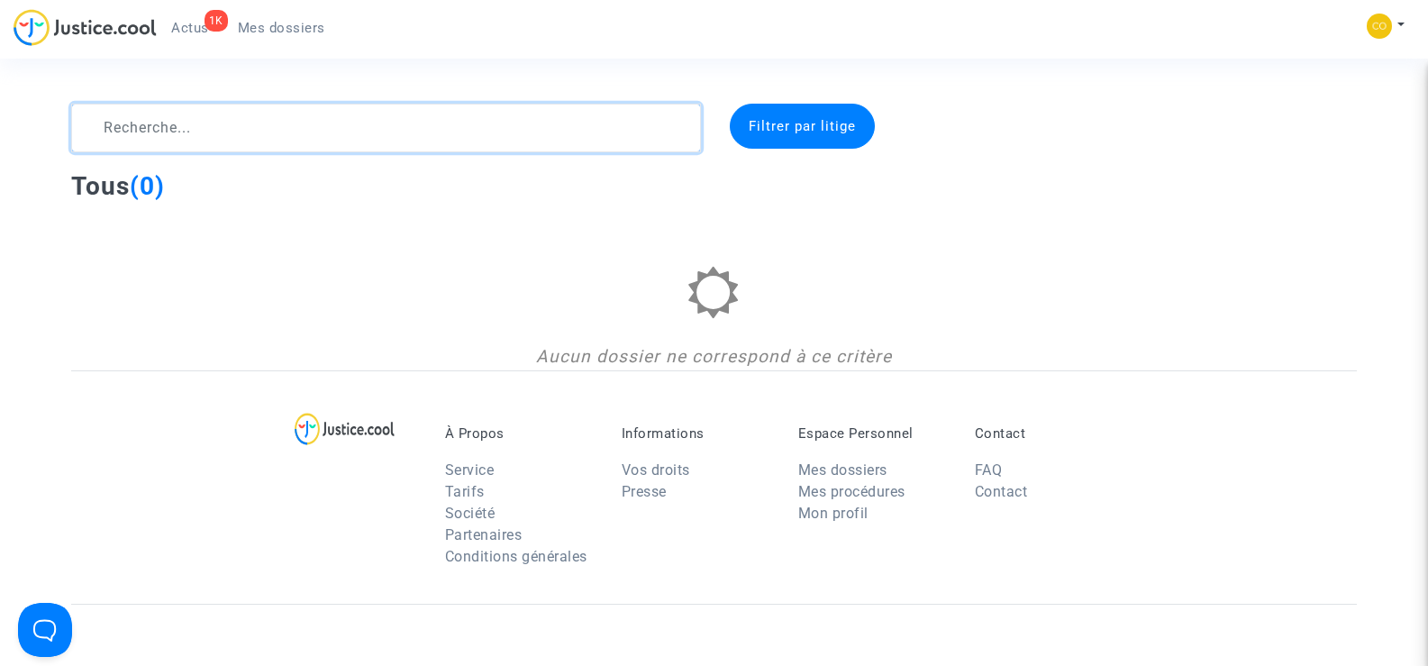
paste textarea "KADY"
type textarea "K"
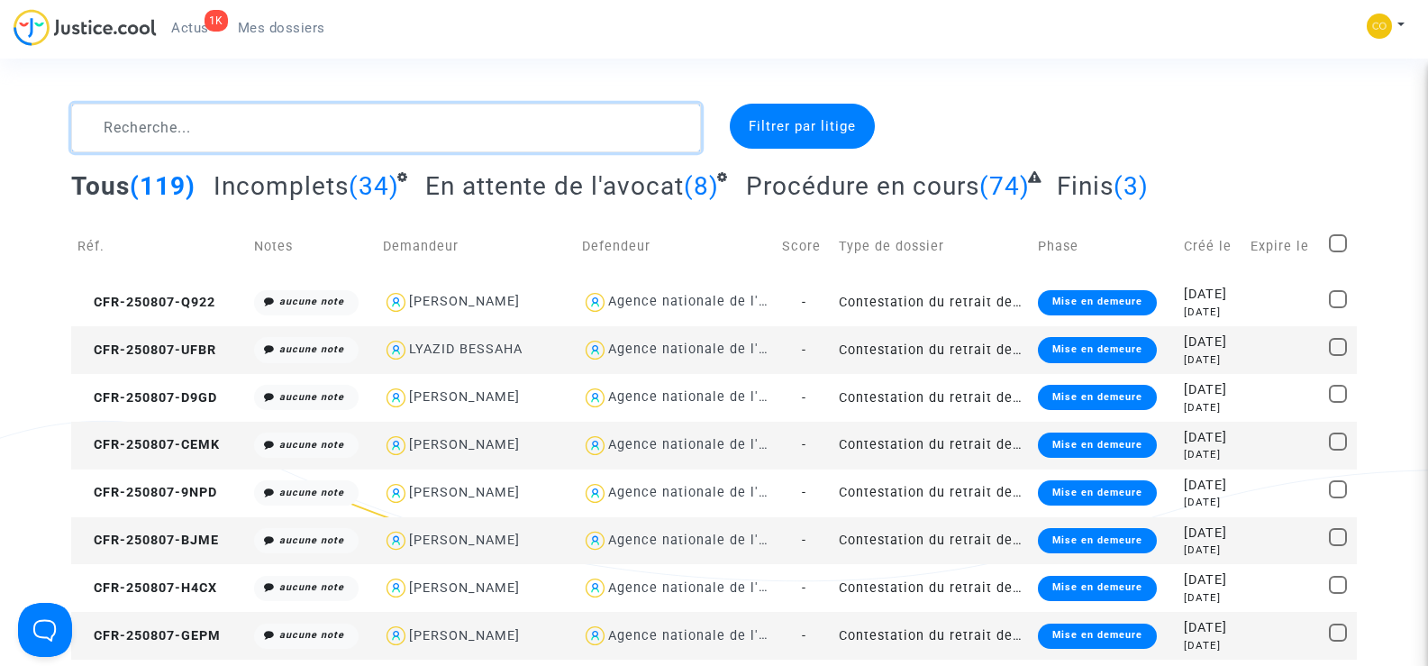
click at [120, 129] on textarea at bounding box center [385, 128] width 629 height 49
paste textarea "MAYEMBA FALLONE"
type textarea "MAYEMBA FALLONE"
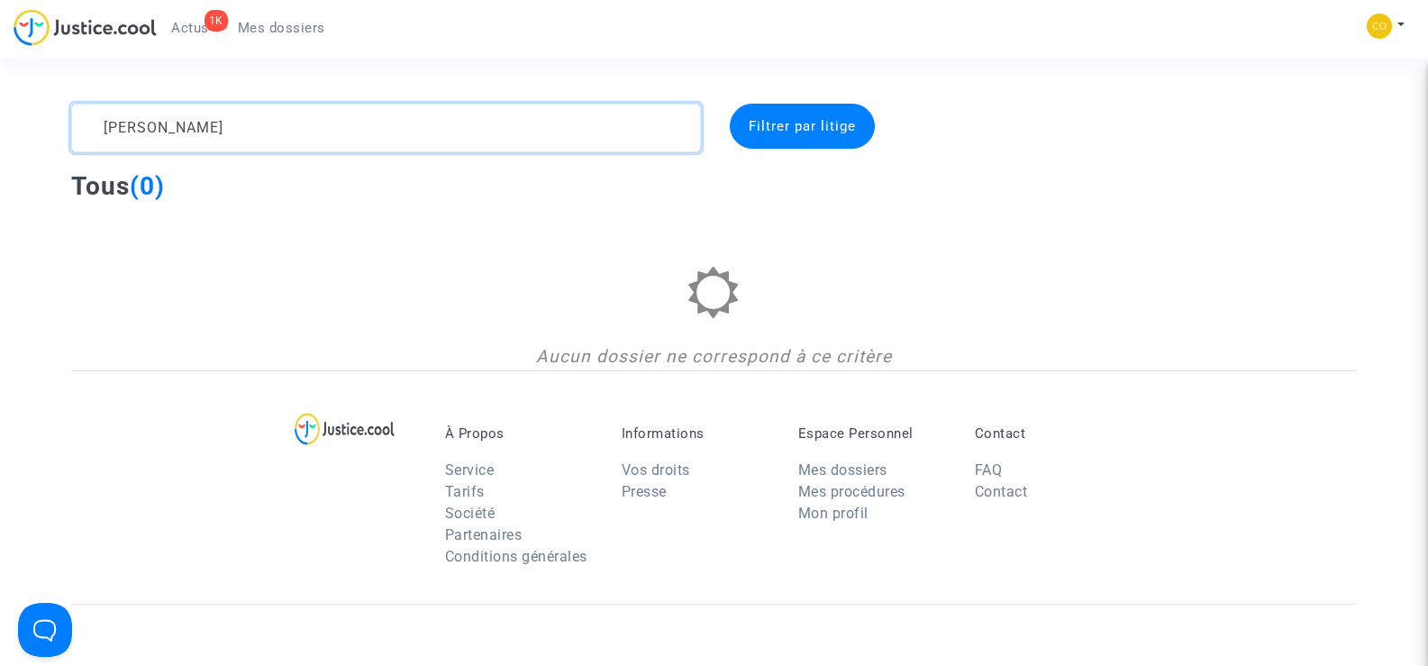
drag, startPoint x: 230, startPoint y: 123, endPoint x: 101, endPoint y: 121, distance: 128.9
click at [101, 121] on textarea at bounding box center [385, 128] width 629 height 49
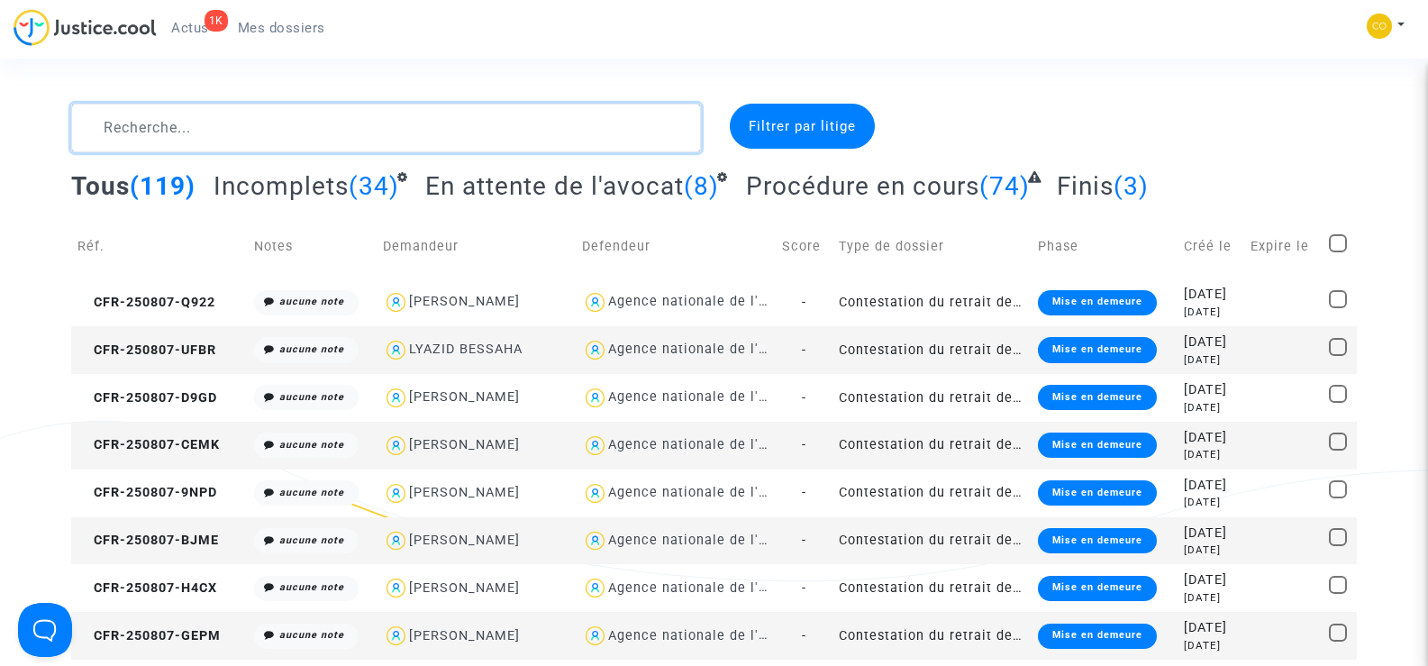
click at [117, 124] on textarea at bounding box center [385, 128] width 629 height 49
paste textarea "MOREL"
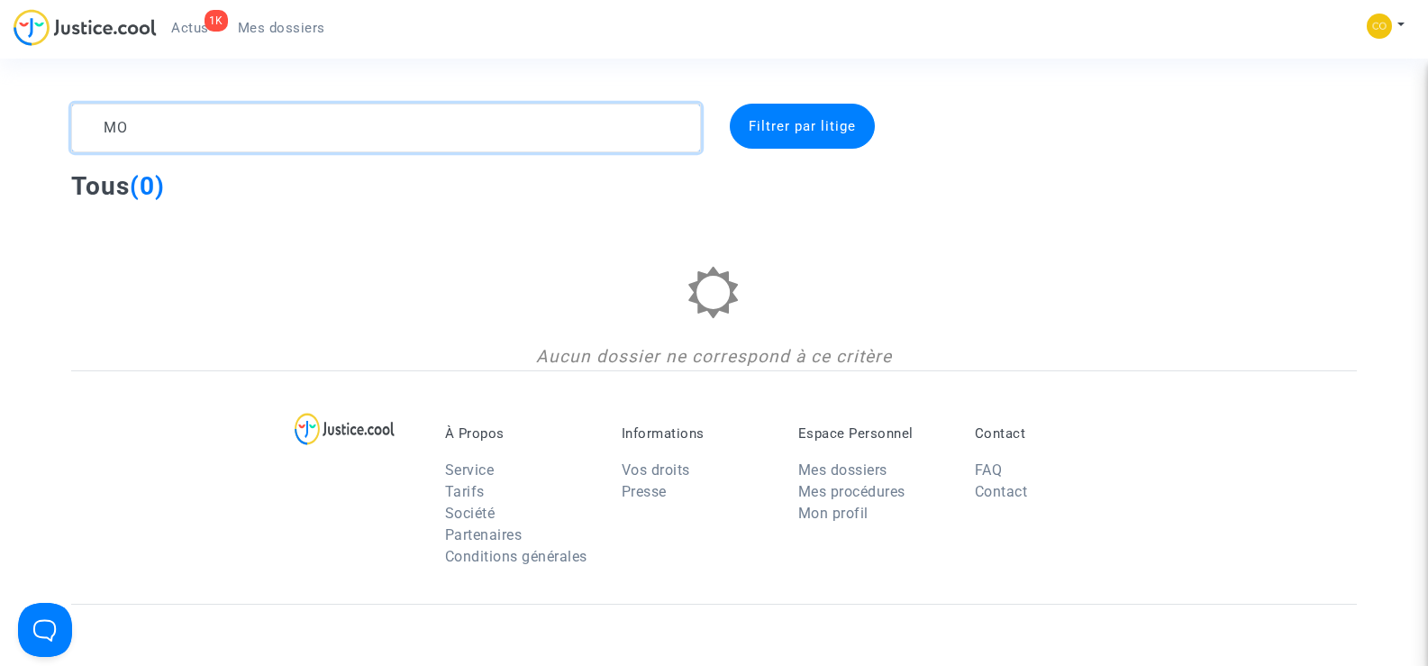
type textarea "M"
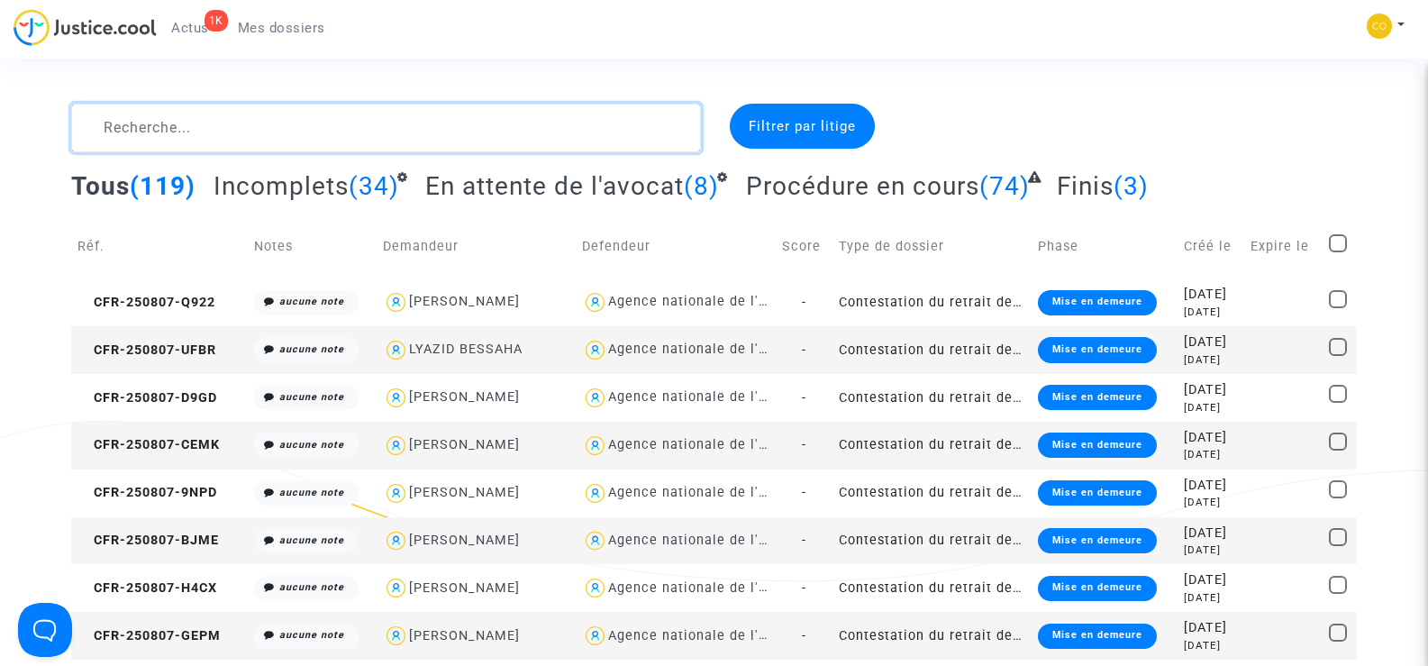
click at [258, 140] on textarea at bounding box center [385, 128] width 629 height 49
paste textarea "JACQUES"
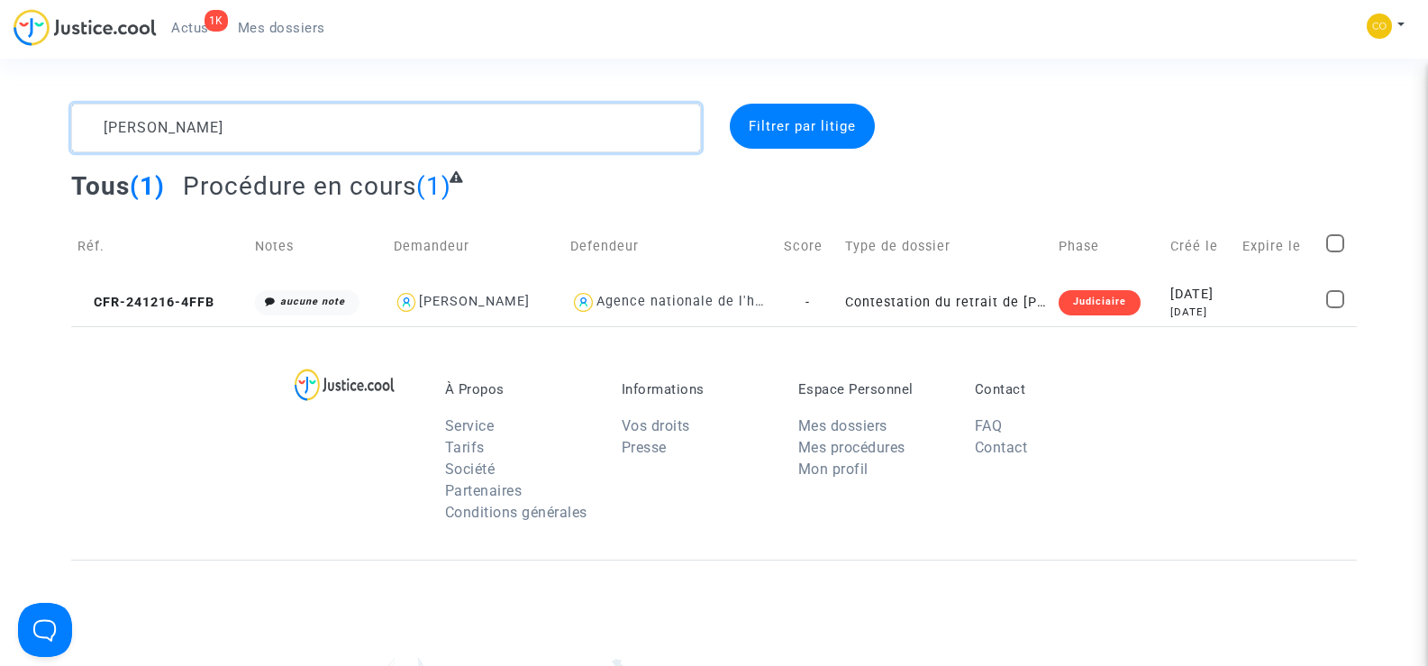
type textarea "J"
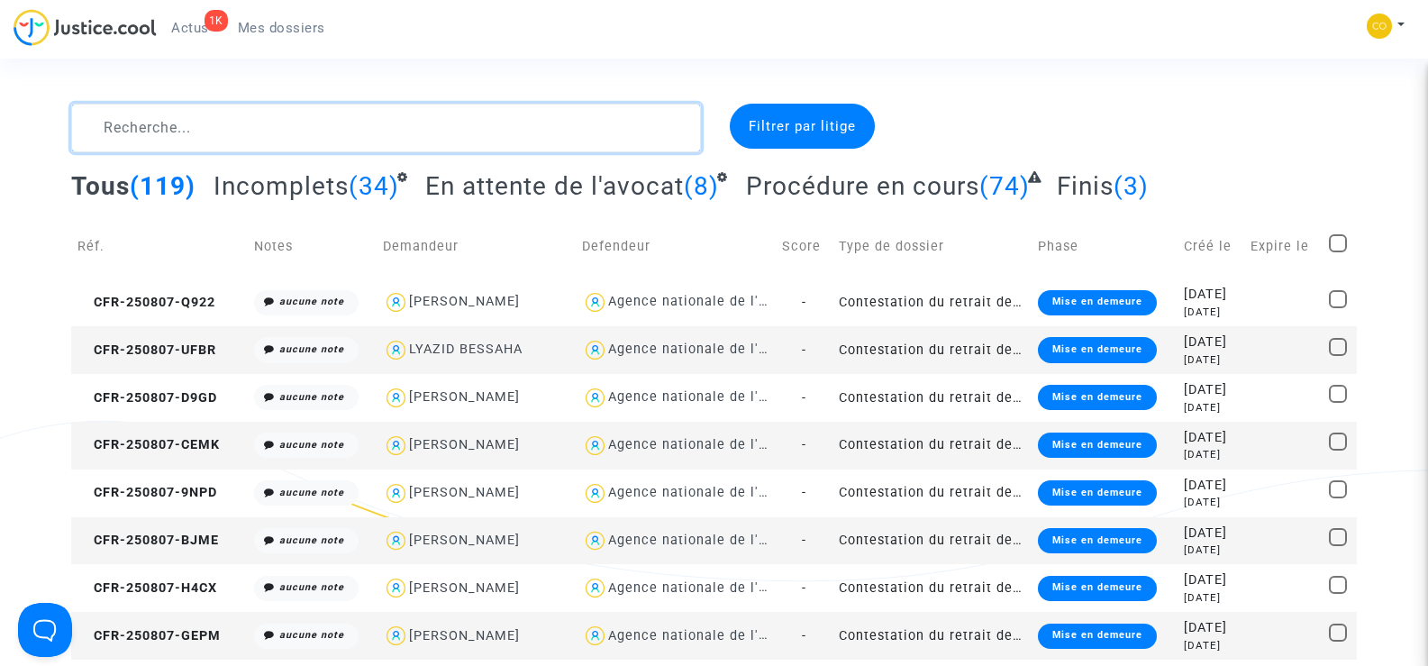
click at [158, 133] on textarea at bounding box center [385, 128] width 629 height 49
paste textarea "MPR-2023-1197823"
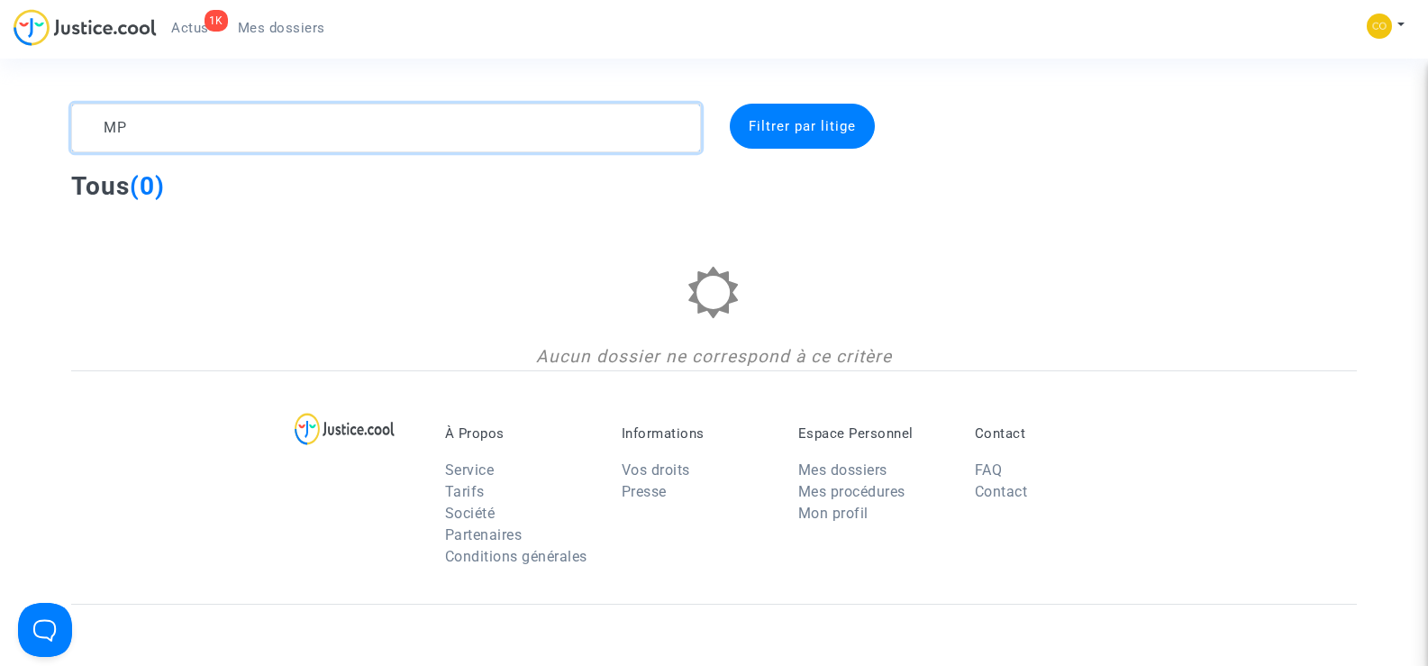
type textarea "M"
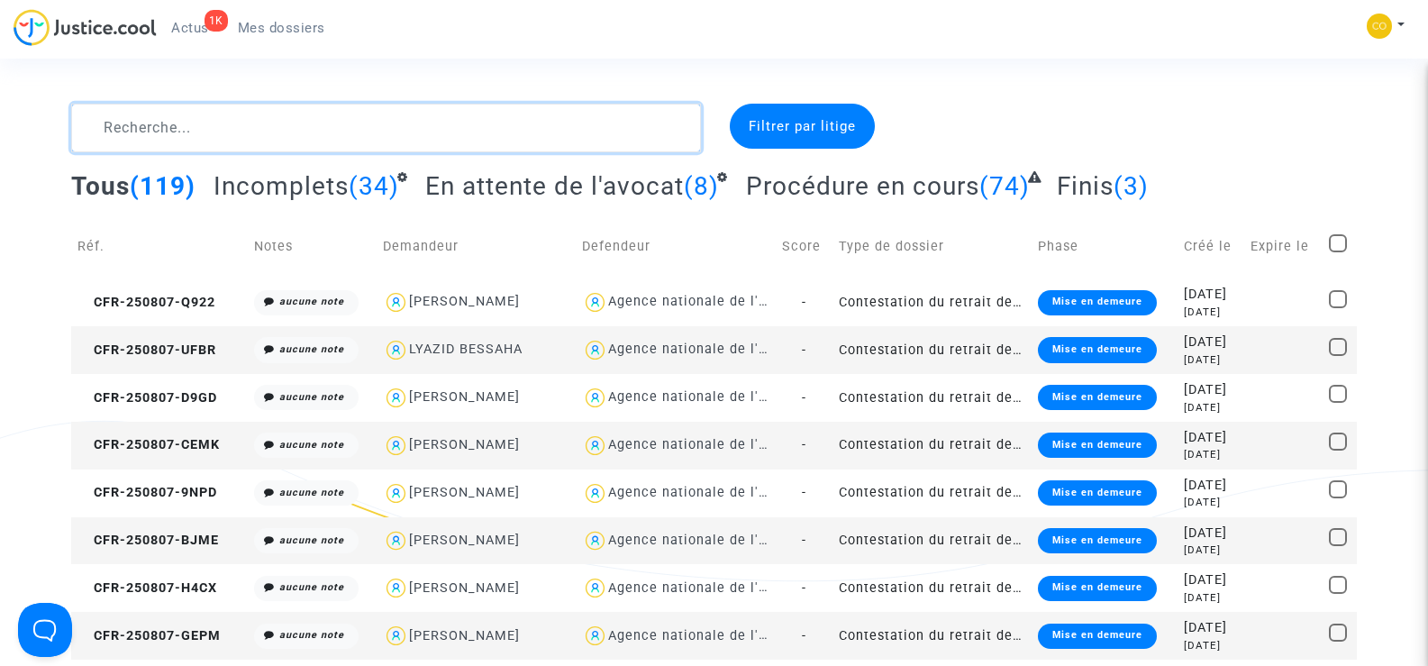
click at [165, 131] on textarea at bounding box center [385, 128] width 629 height 49
paste textarea "HAYRETTIN"
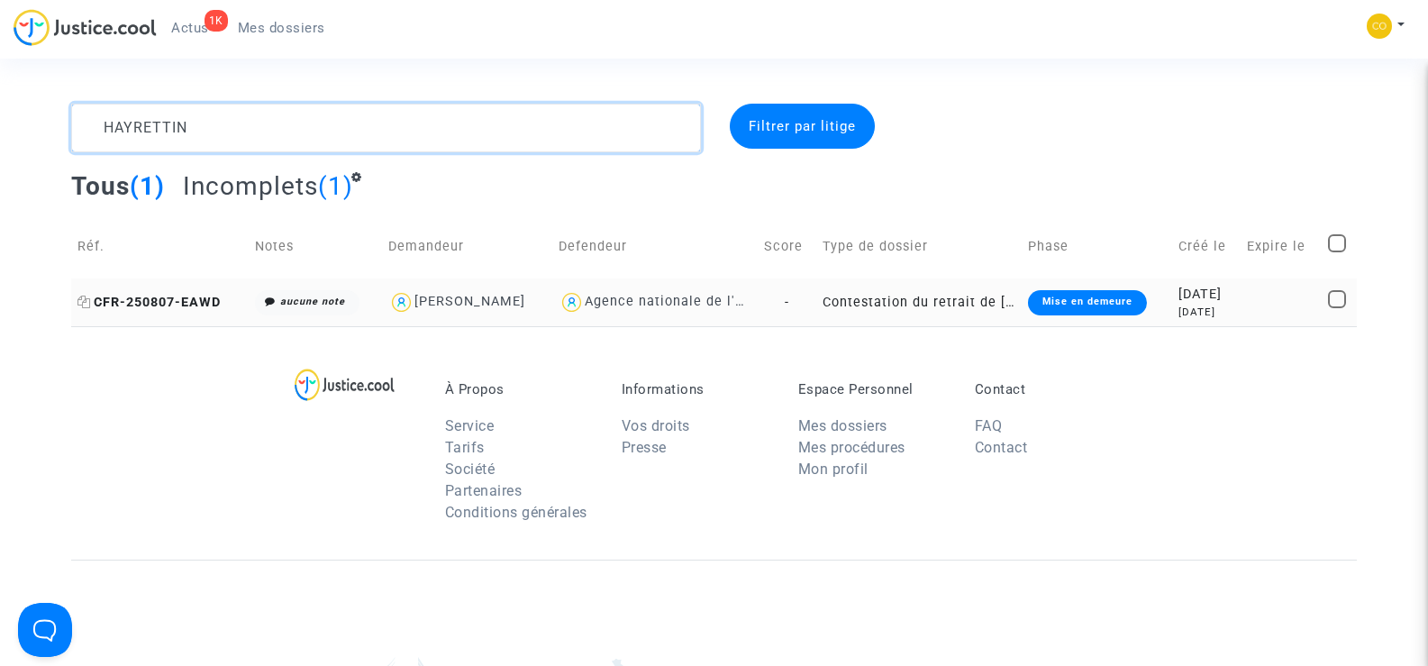
type textarea "HAYRETTIN"
click at [160, 296] on span "CFR-250807-EAWD" at bounding box center [148, 302] width 143 height 15
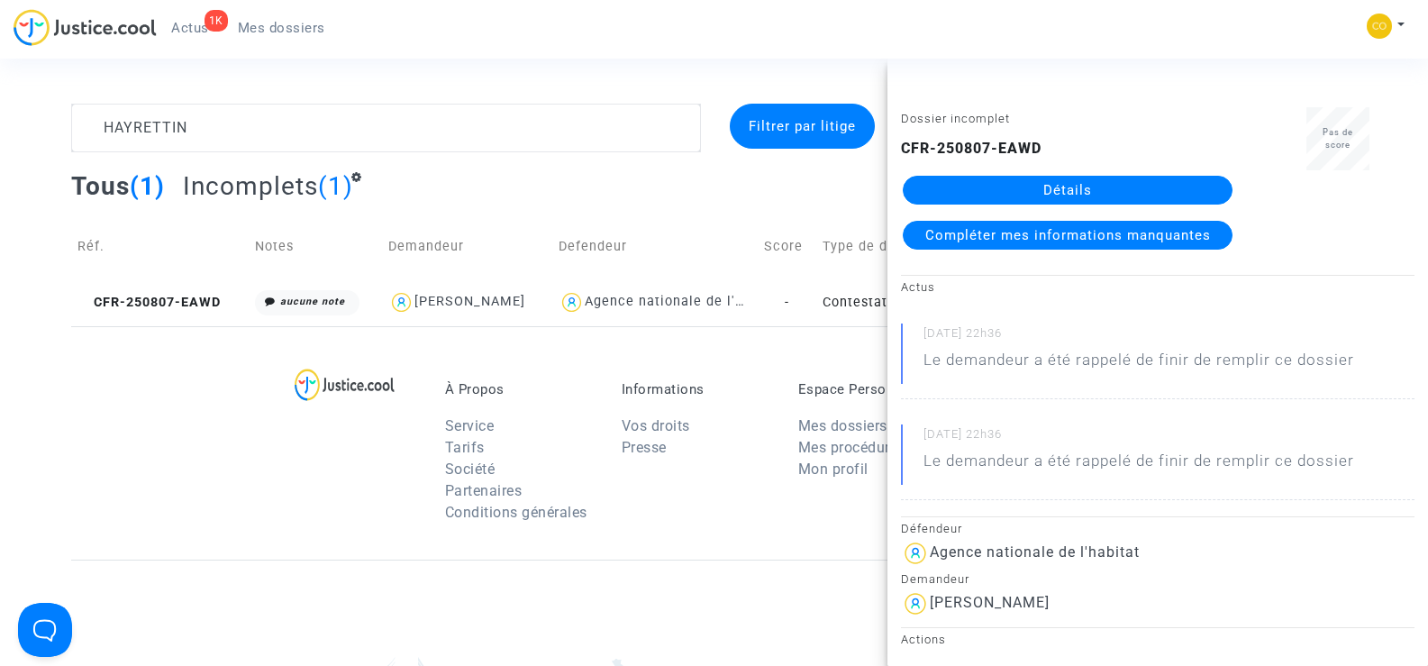
click at [1093, 187] on link "Détails" at bounding box center [1068, 190] width 330 height 29
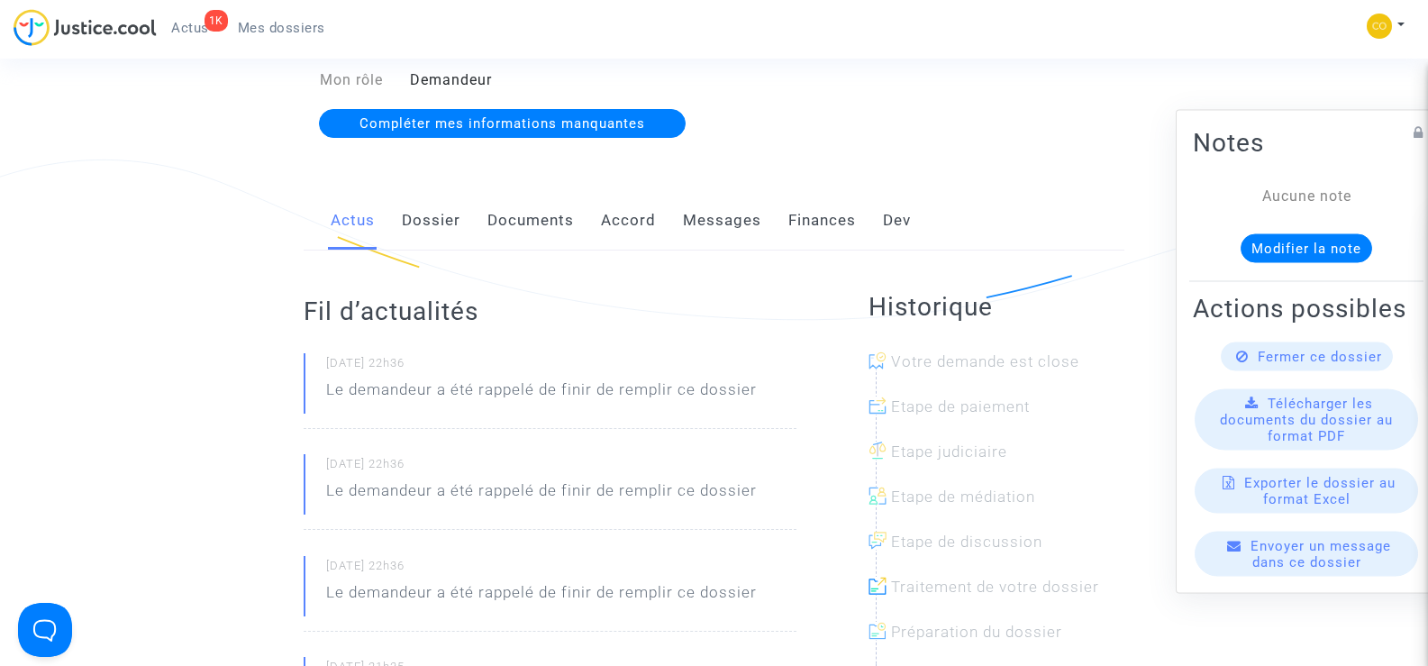
scroll to position [360, 0]
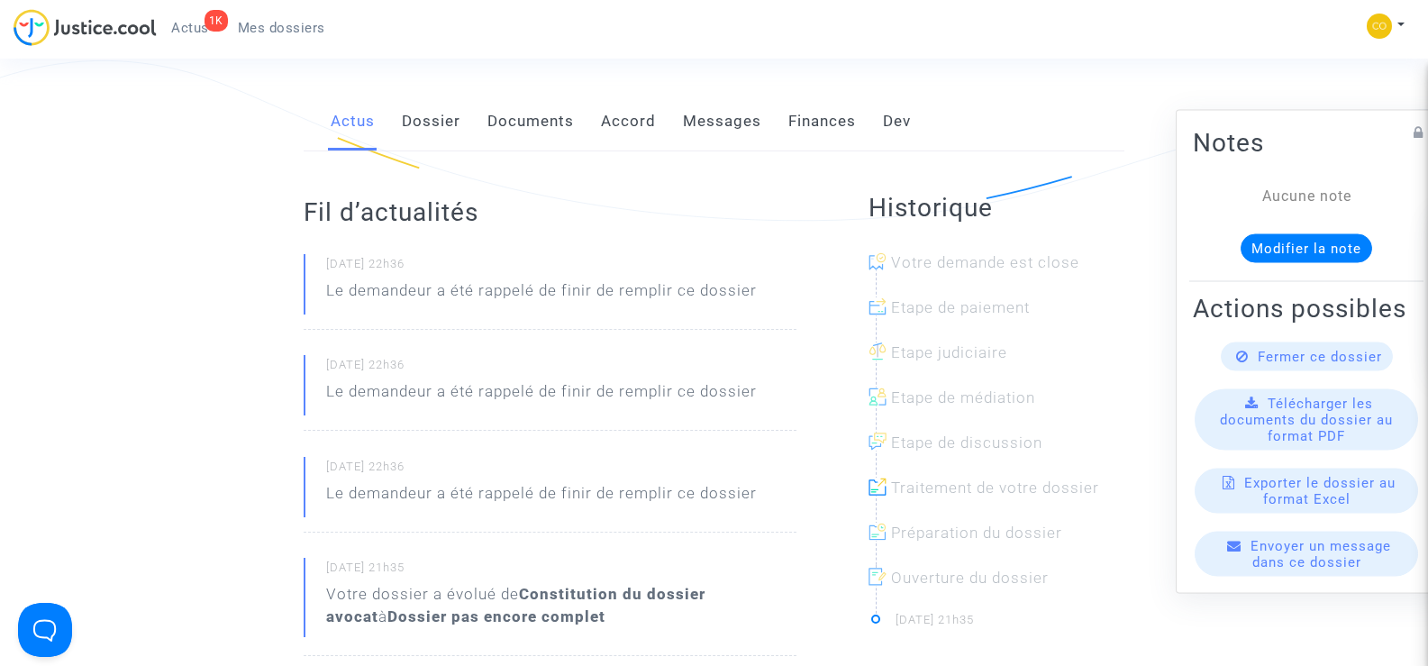
click at [522, 104] on link "Documents" at bounding box center [531, 121] width 87 height 59
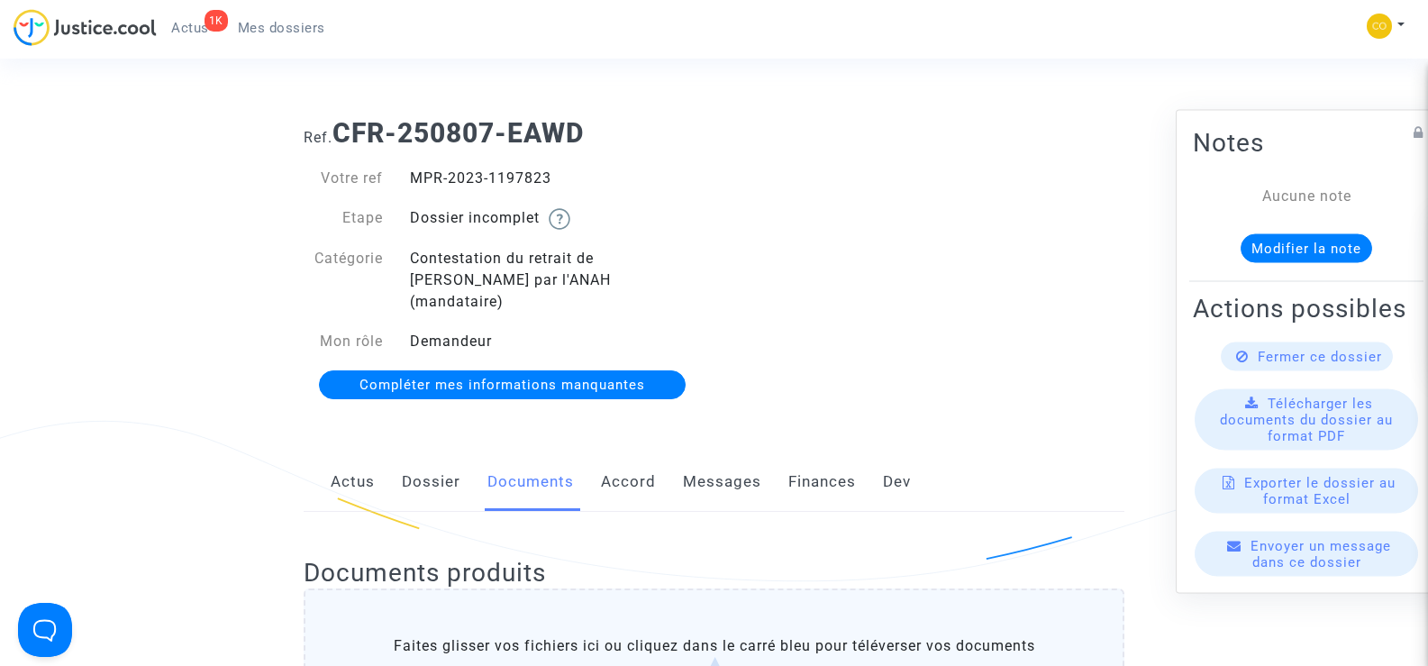
drag, startPoint x: 568, startPoint y: 172, endPoint x: 409, endPoint y: 176, distance: 158.6
click at [409, 176] on div "MPR-2023-1197823" at bounding box center [555, 179] width 318 height 22
copy div "MPR-2023-1197823"
click at [1074, 342] on div "Ref. CFR-250807-EAWD Votre ref MPR-2023-1197823 Etape Dossier incomplet Catégor…" at bounding box center [714, 260] width 848 height 312
click at [264, 21] on span "Mes dossiers" at bounding box center [281, 28] width 87 height 16
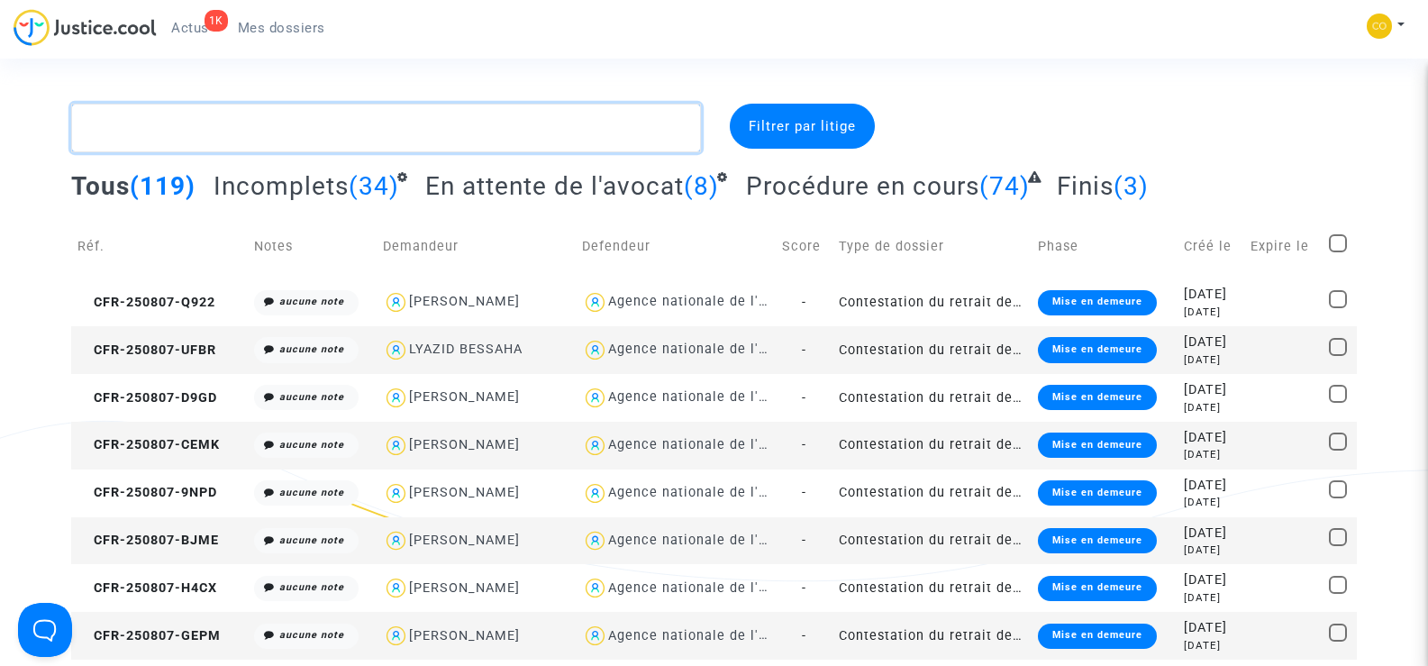
click at [242, 134] on textarea at bounding box center [385, 128] width 629 height 49
paste textarea "MOAWAD"
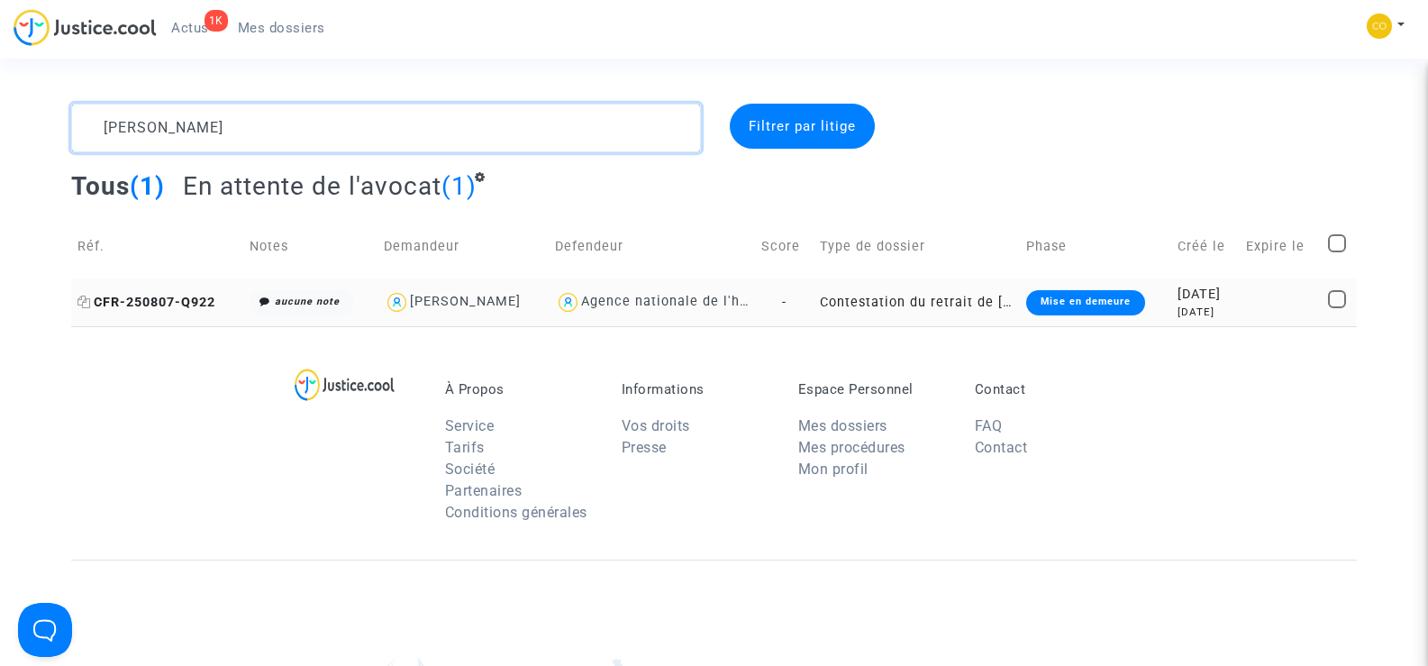
type textarea "MOAWAD"
click at [115, 304] on span "CFR-250807-Q922" at bounding box center [146, 302] width 138 height 15
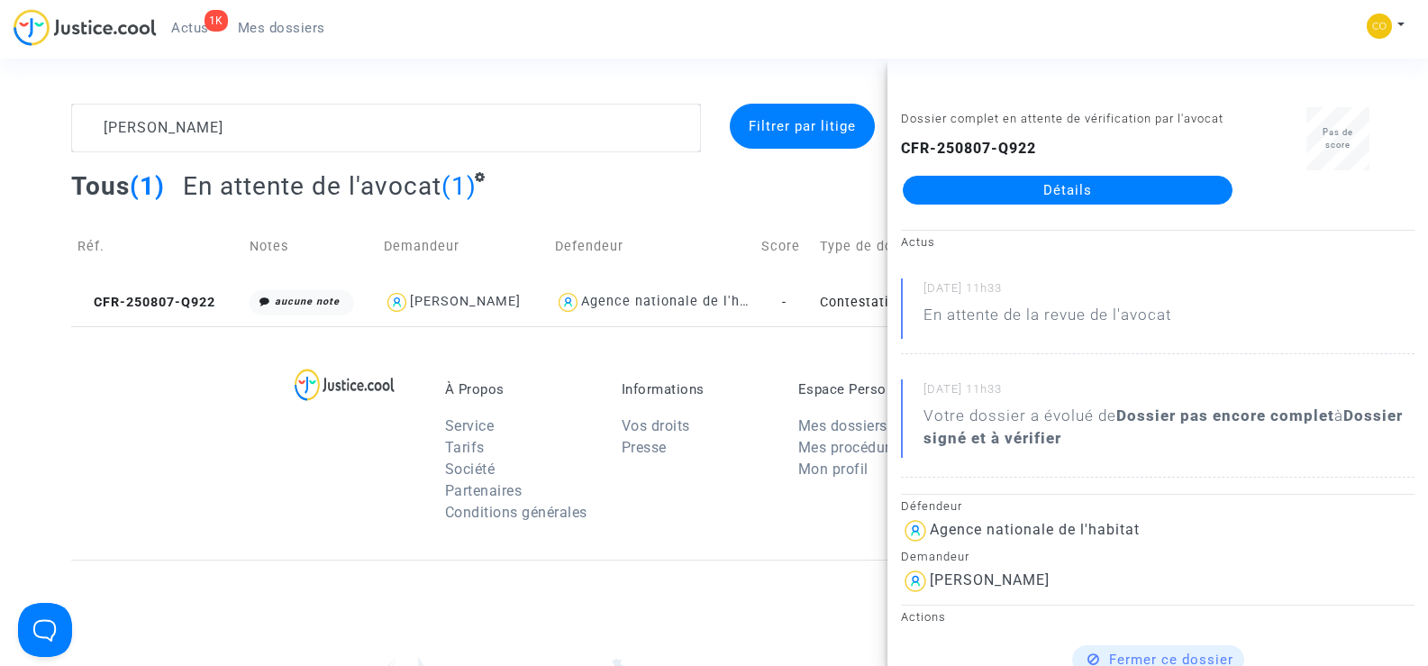
click at [1082, 182] on link "Détails" at bounding box center [1068, 190] width 330 height 29
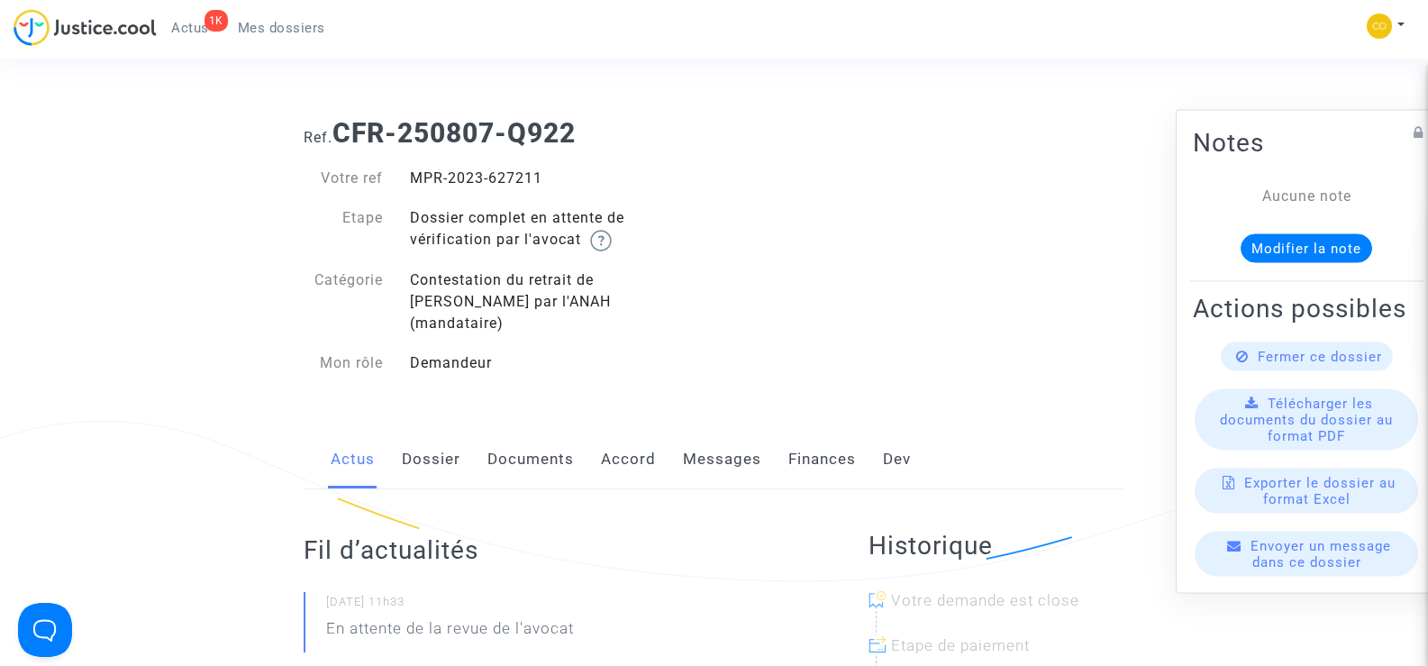
click at [536, 430] on link "Documents" at bounding box center [531, 459] width 87 height 59
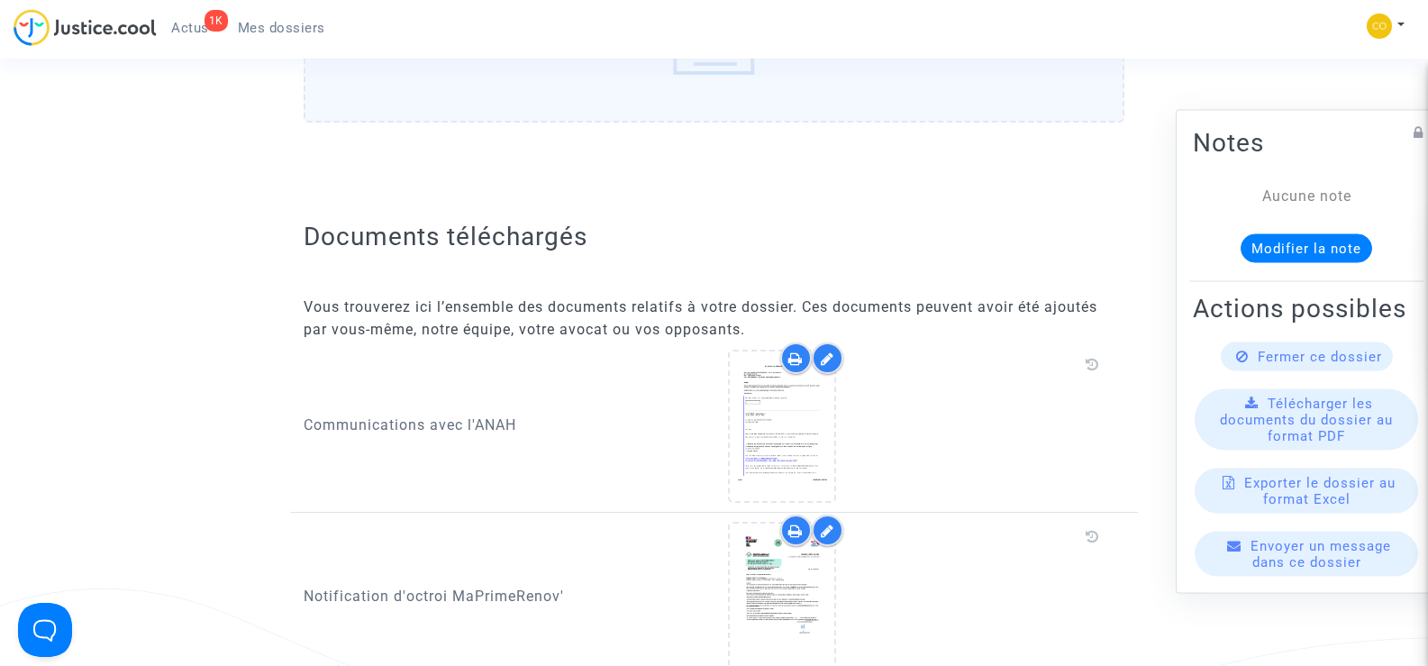
scroll to position [721, 0]
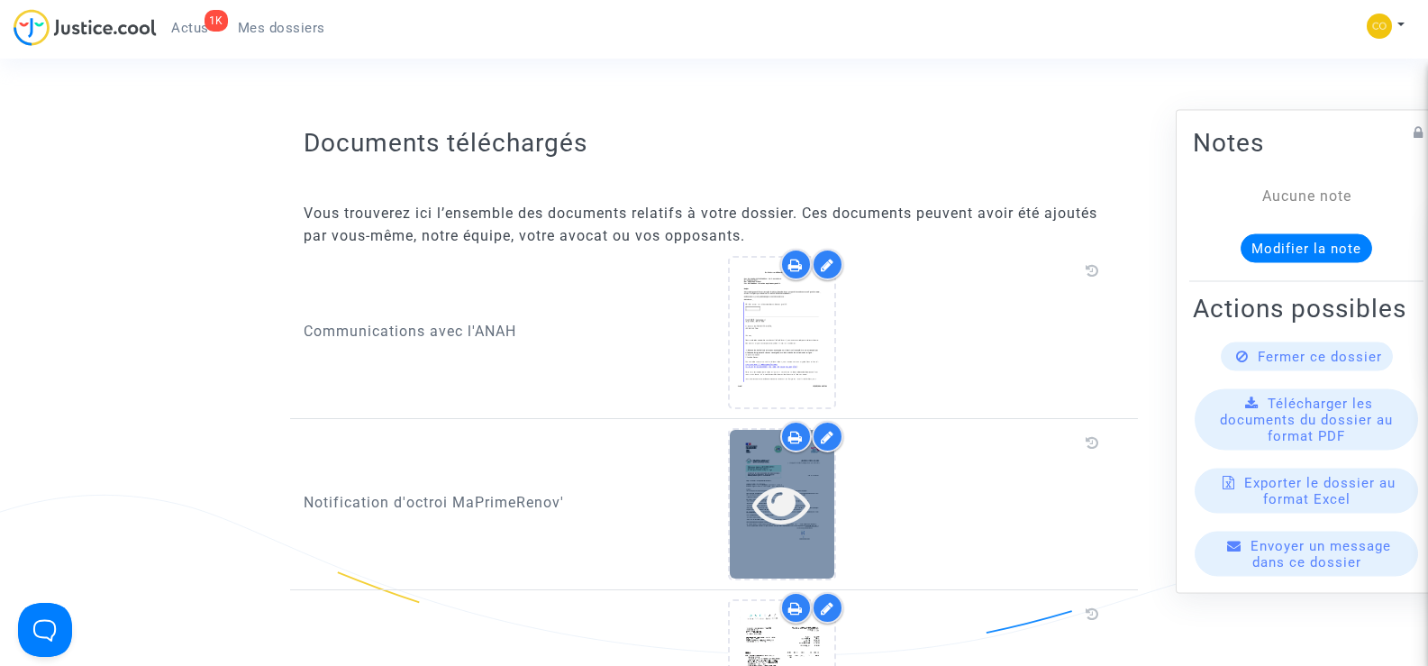
click at [787, 482] on icon at bounding box center [781, 504] width 59 height 58
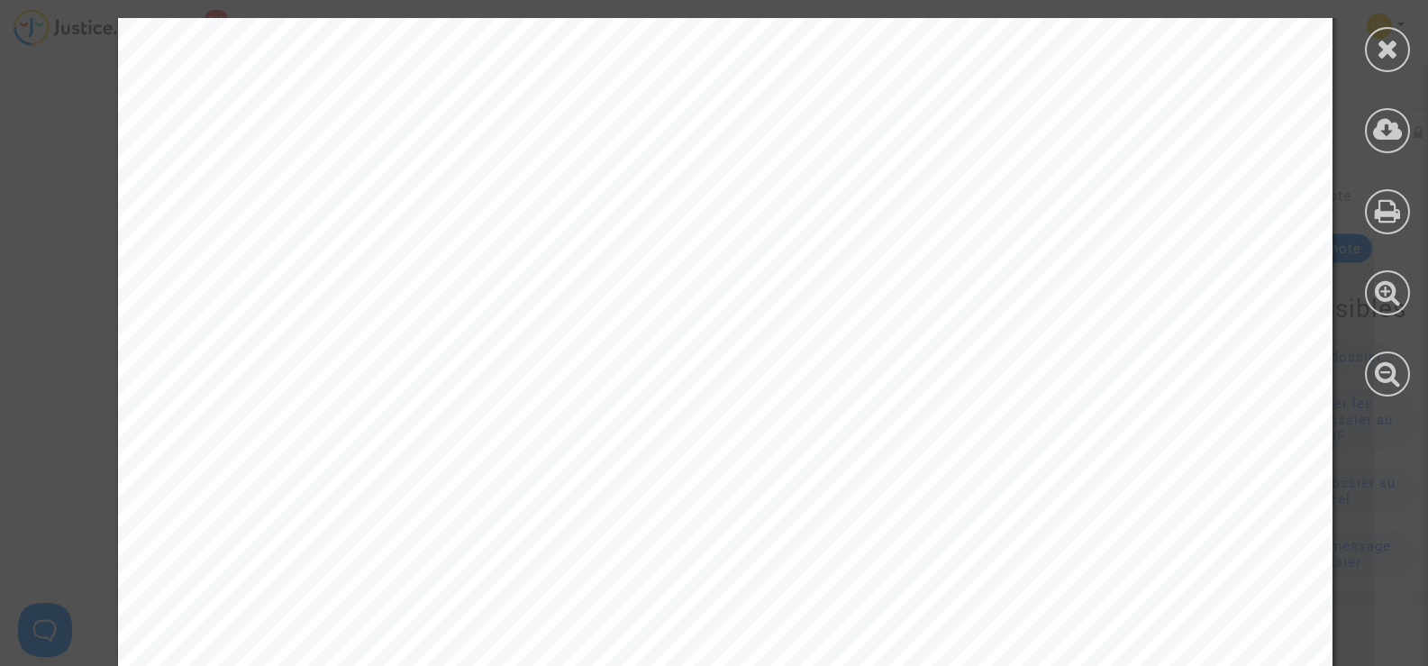
scroll to position [270, 0]
click at [1379, 56] on icon at bounding box center [1388, 48] width 23 height 27
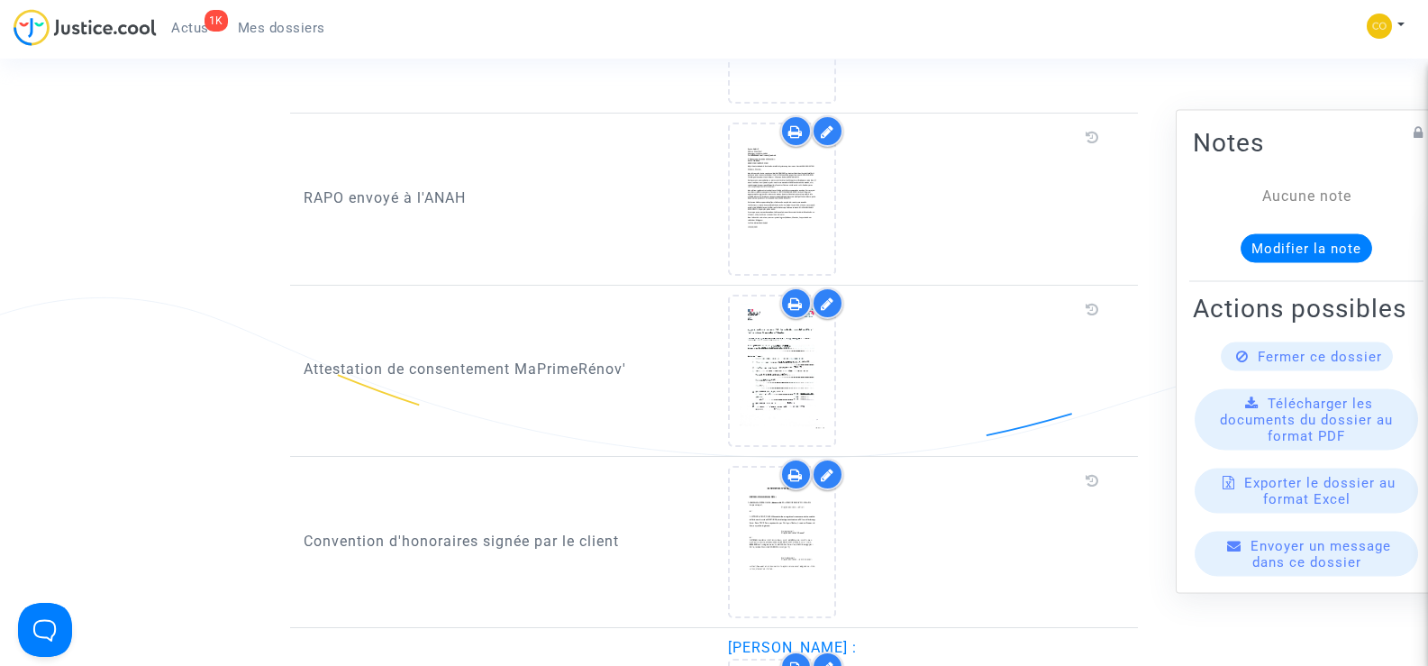
scroll to position [2163, 0]
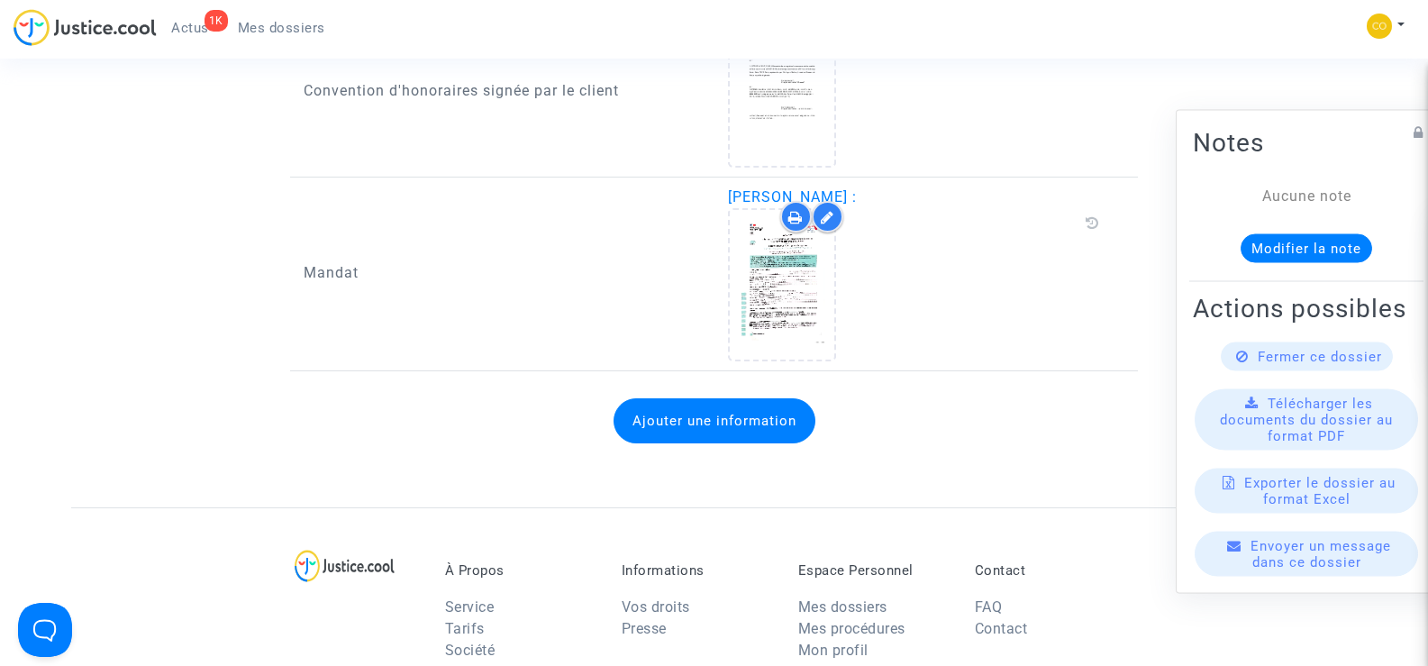
click at [287, 35] on span "Mes dossiers" at bounding box center [281, 28] width 87 height 16
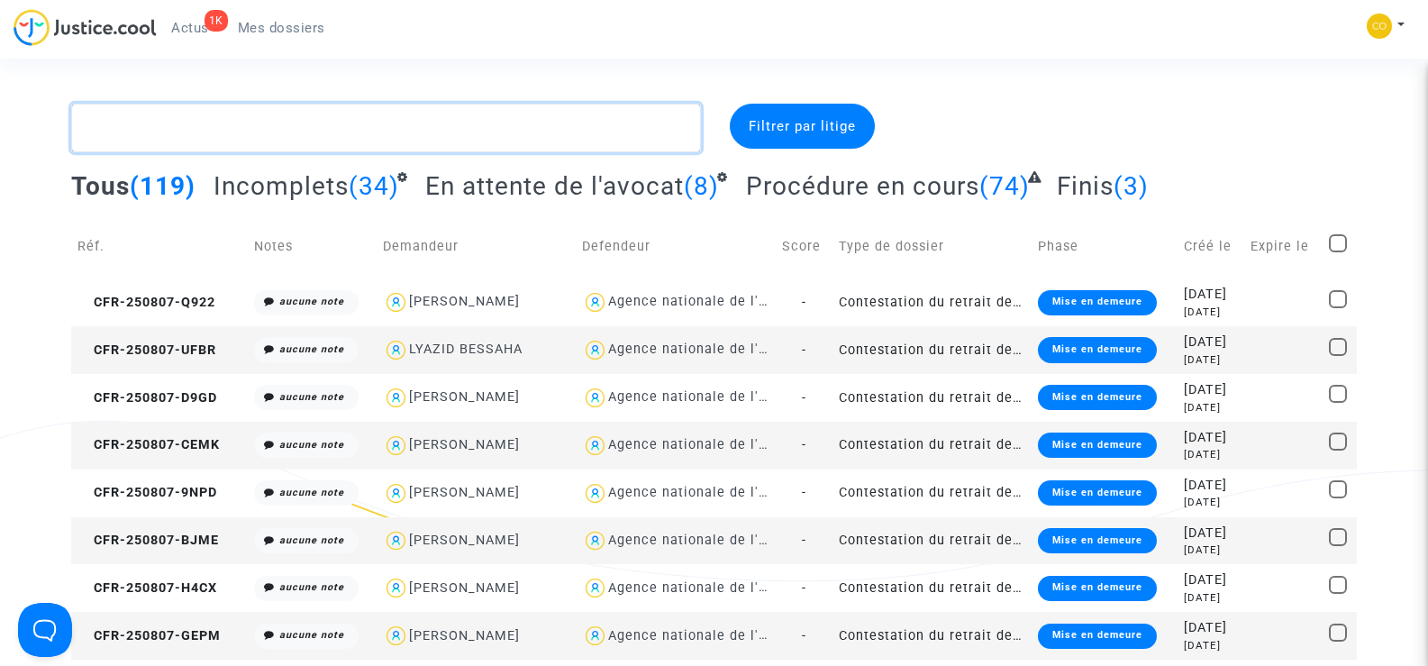
click at [177, 132] on textarea at bounding box center [385, 128] width 629 height 49
paste textarea "FERREIRA PINTO"
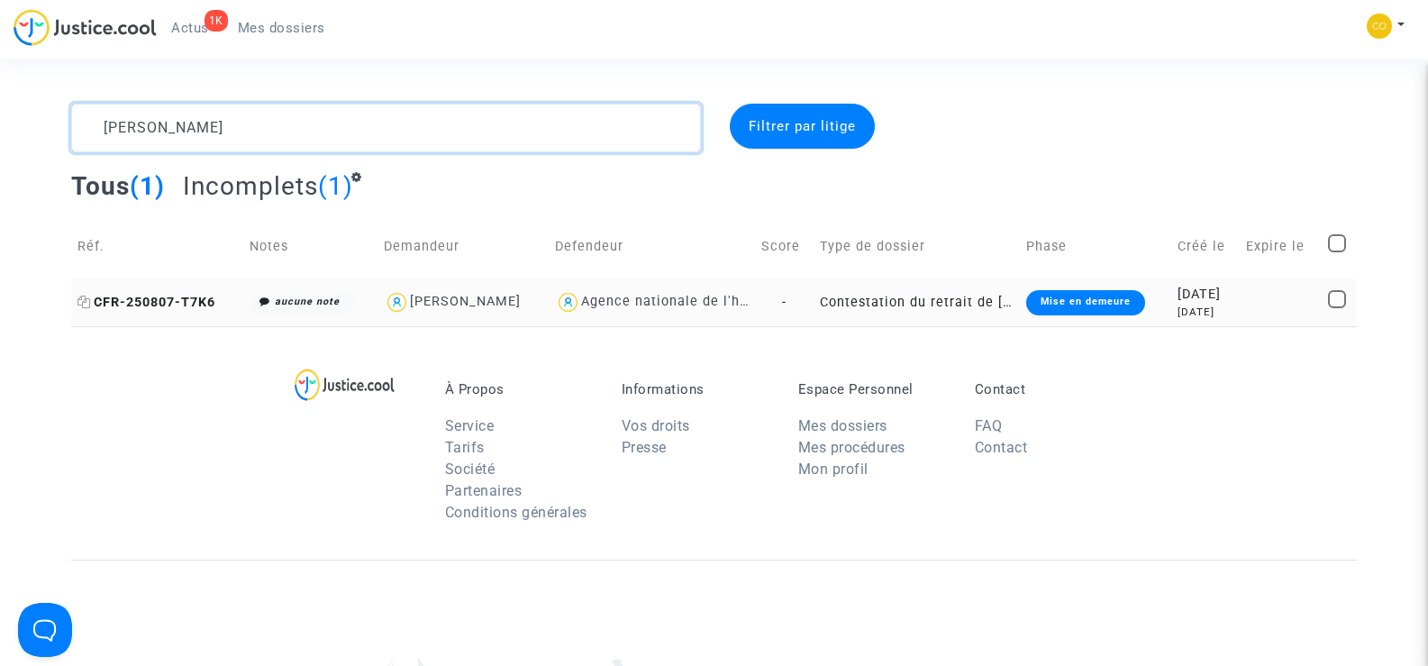
type textarea "FERREIRA PINTO"
click at [182, 300] on span "CFR-250807-T7K6" at bounding box center [146, 302] width 138 height 15
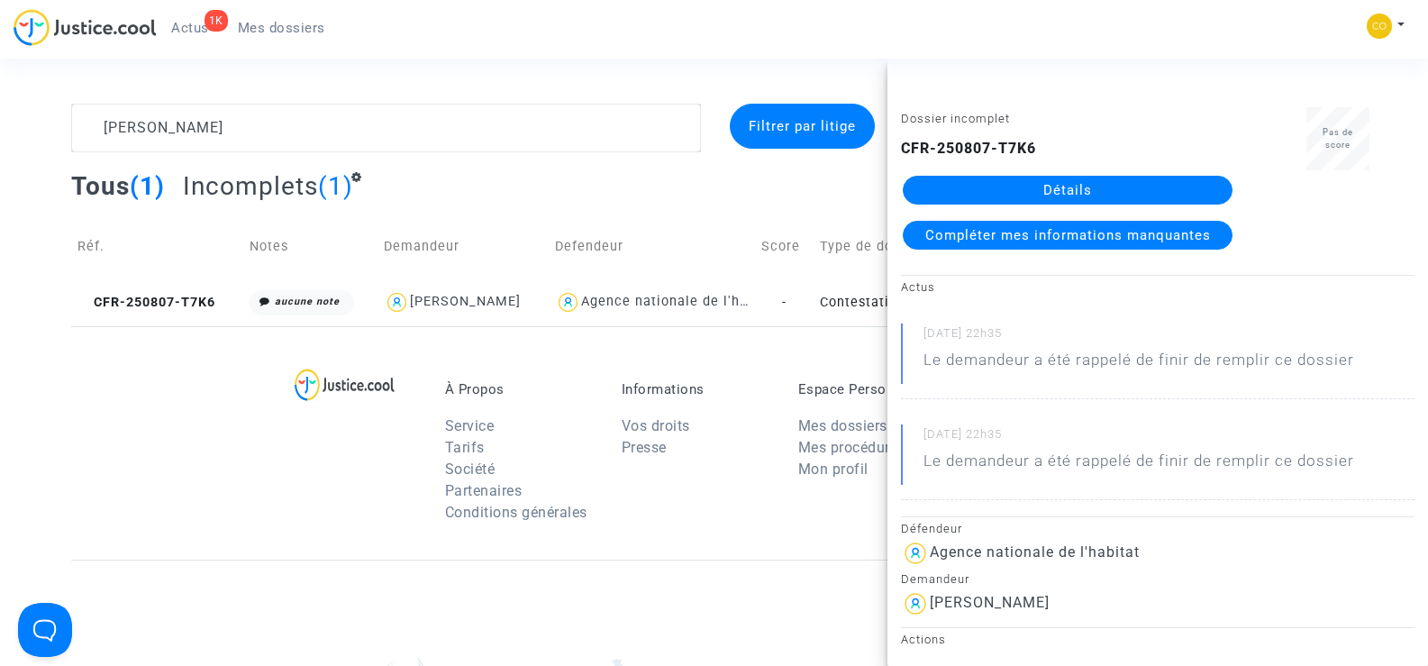
click at [1071, 186] on link "Détails" at bounding box center [1068, 190] width 330 height 29
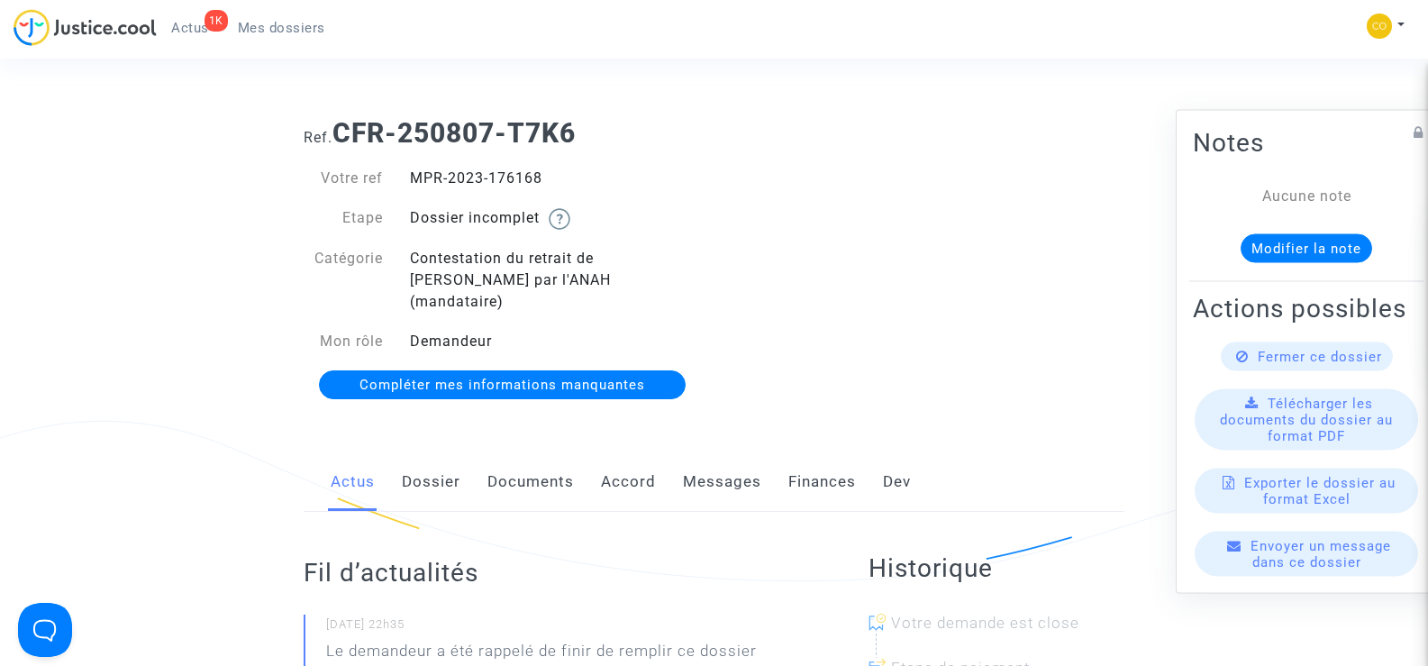
click at [514, 454] on link "Documents" at bounding box center [531, 481] width 87 height 59
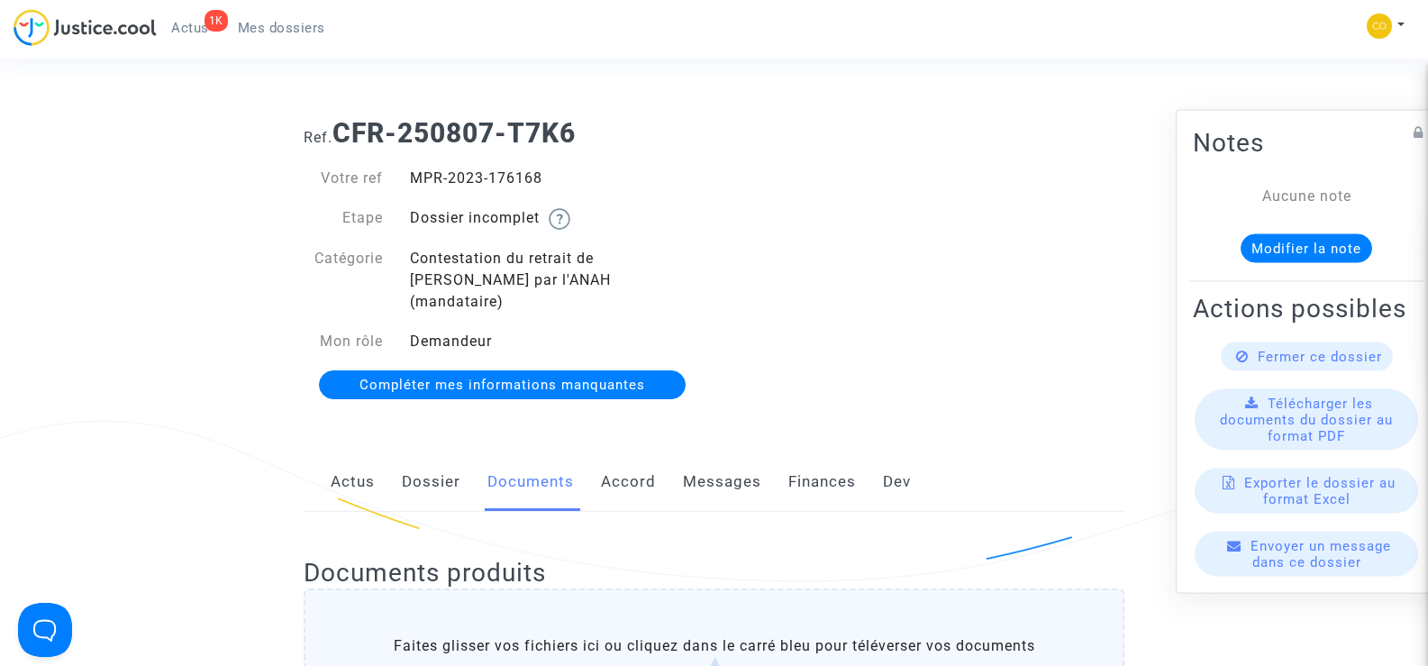
drag, startPoint x: 427, startPoint y: 468, endPoint x: 489, endPoint y: 442, distance: 67.4
click at [427, 468] on link "Dossier" at bounding box center [431, 481] width 59 height 59
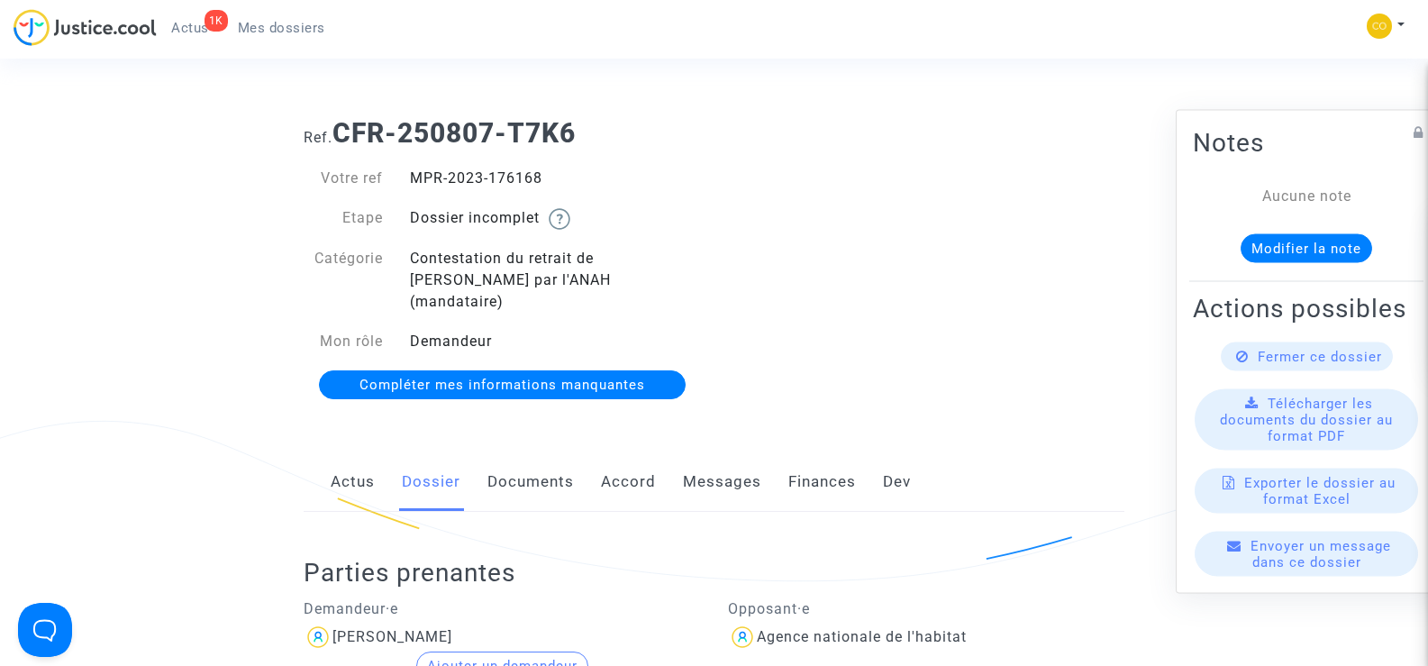
scroll to position [451, 0]
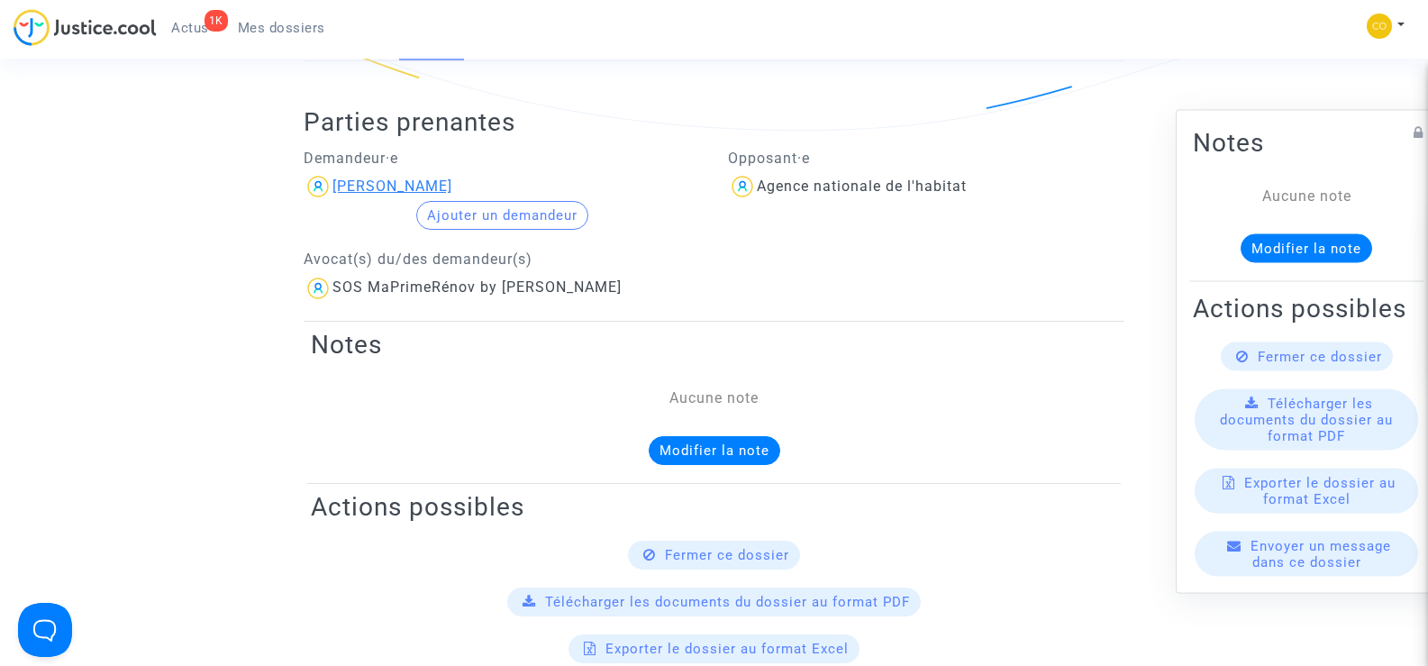
drag, startPoint x: 544, startPoint y: 166, endPoint x: 335, endPoint y: 166, distance: 209.1
click at [335, 172] on div "[PERSON_NAME]" at bounding box center [502, 186] width 397 height 29
copy div "[PERSON_NAME]"
click at [1066, 405] on div "Aucune note Modifier la note" at bounding box center [714, 425] width 807 height 77
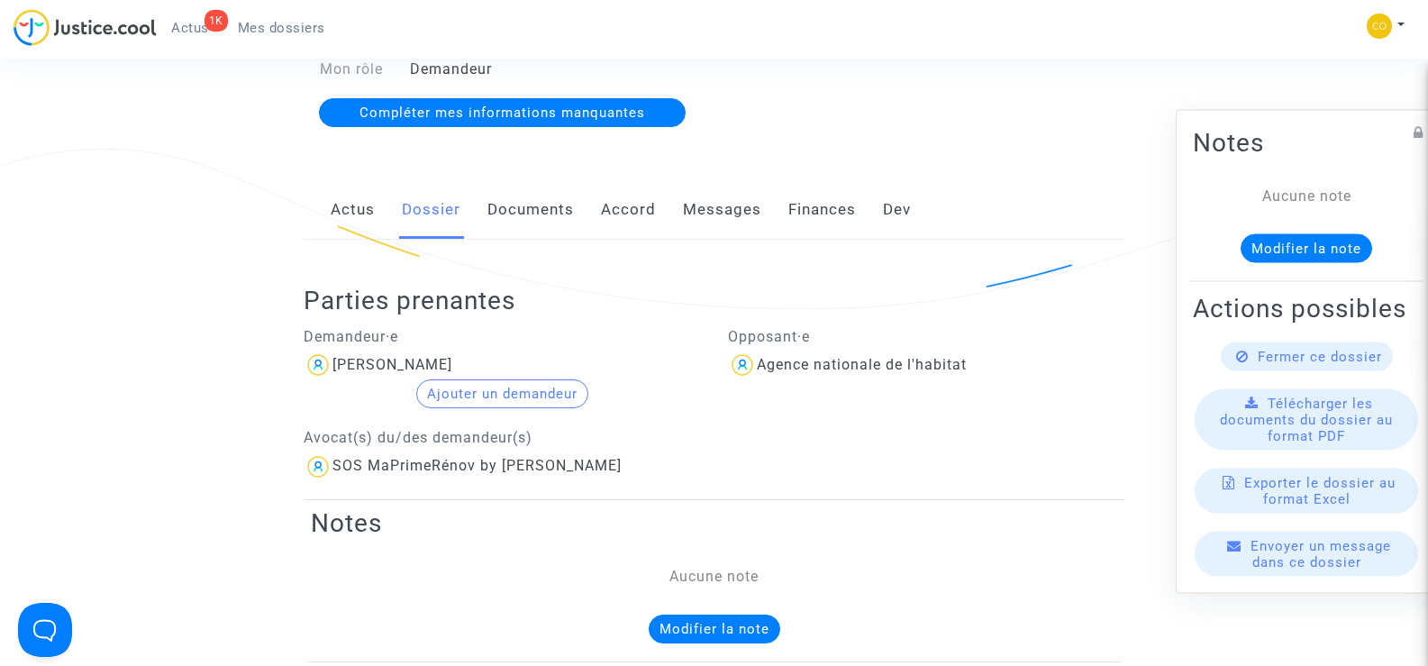
scroll to position [270, 0]
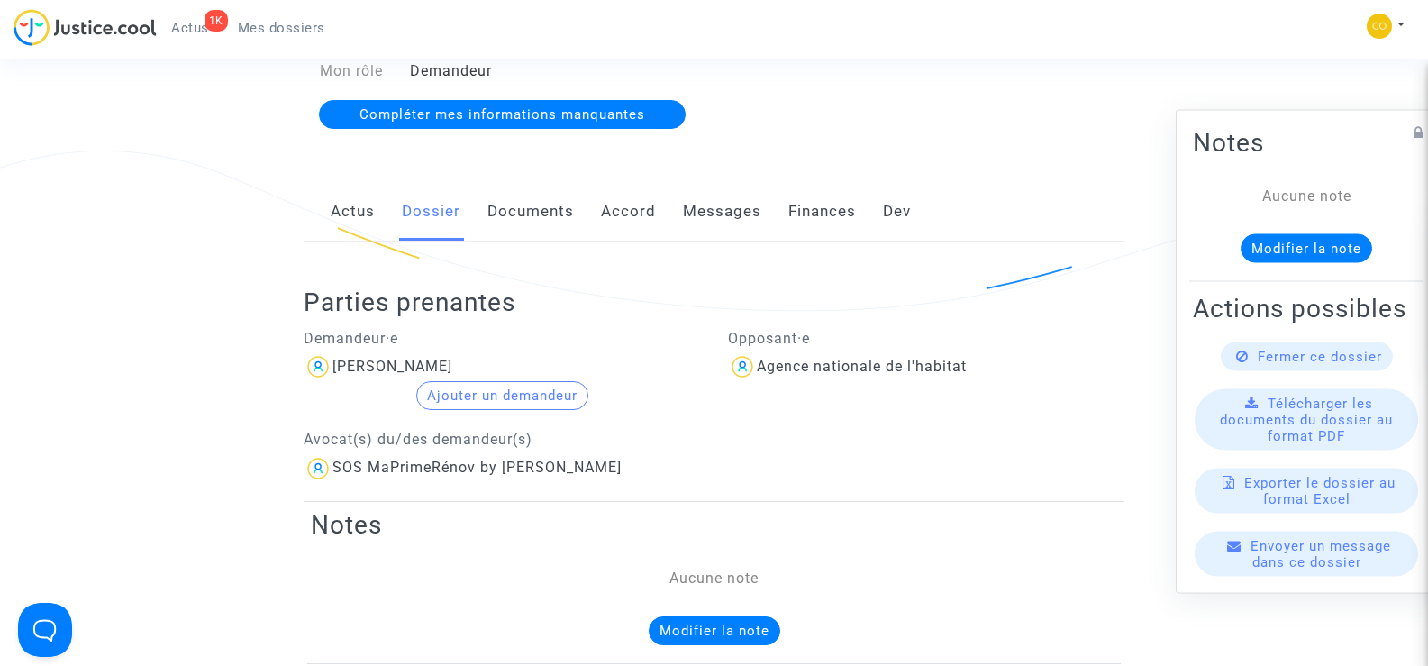
click at [539, 188] on link "Documents" at bounding box center [531, 211] width 87 height 59
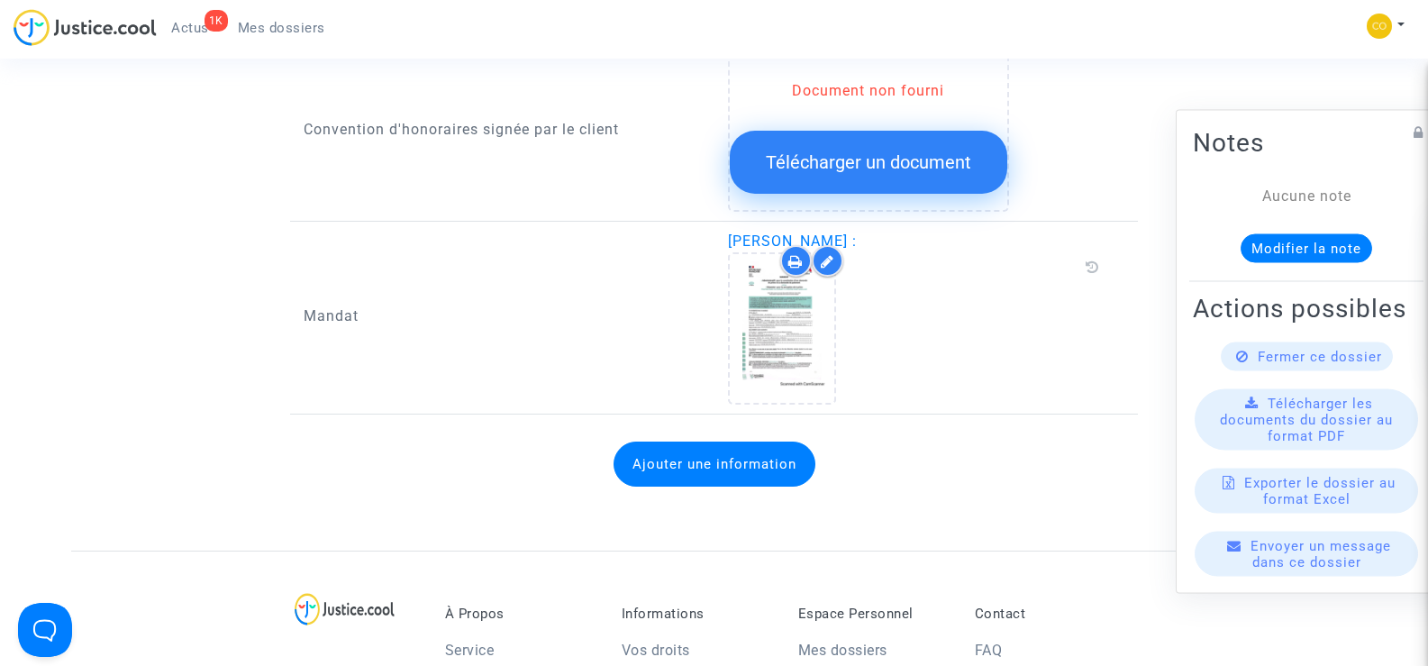
scroll to position [2163, 0]
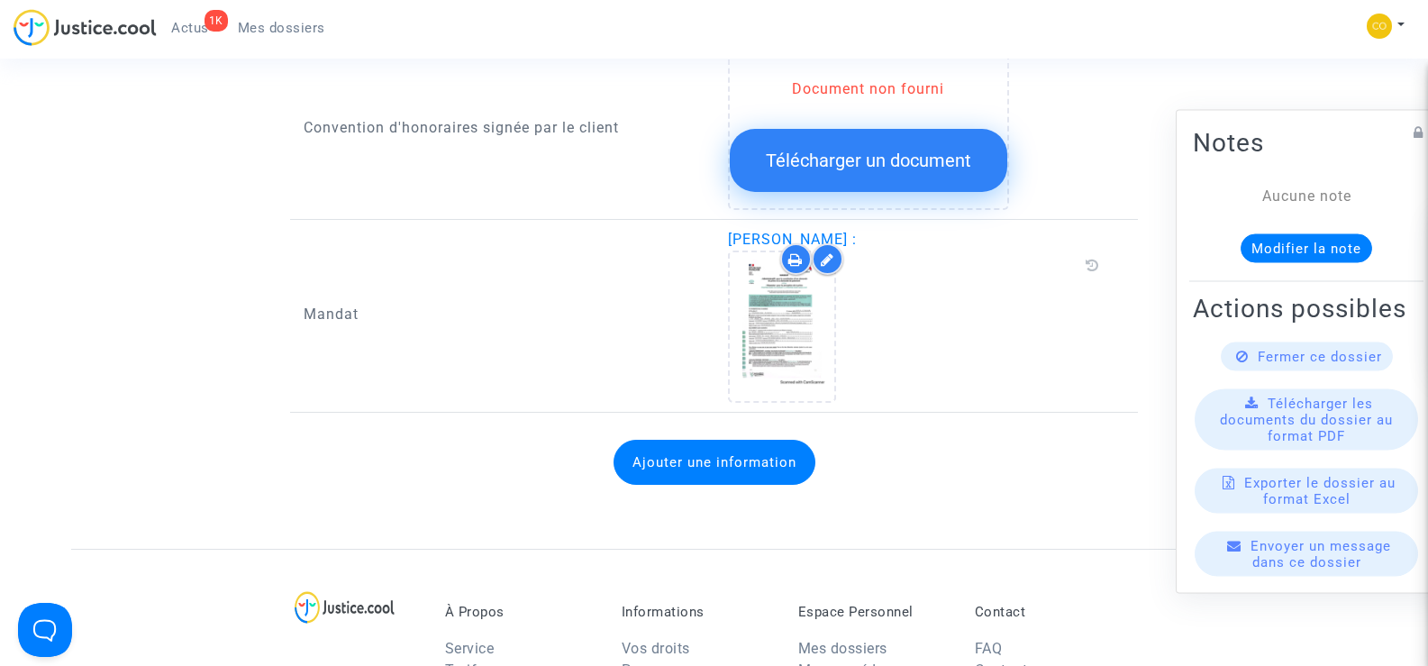
click at [256, 25] on span "Mes dossiers" at bounding box center [281, 28] width 87 height 16
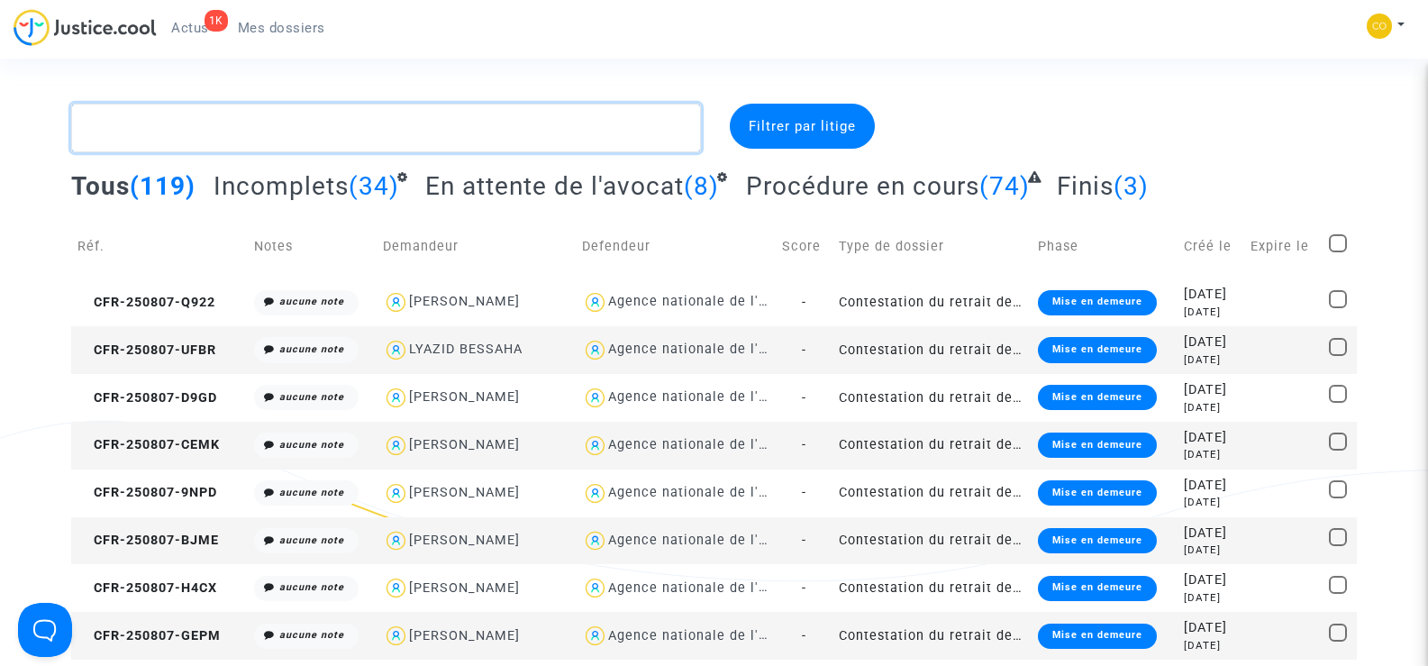
click at [123, 133] on textarea at bounding box center [385, 128] width 629 height 49
paste textarea "AYADE"
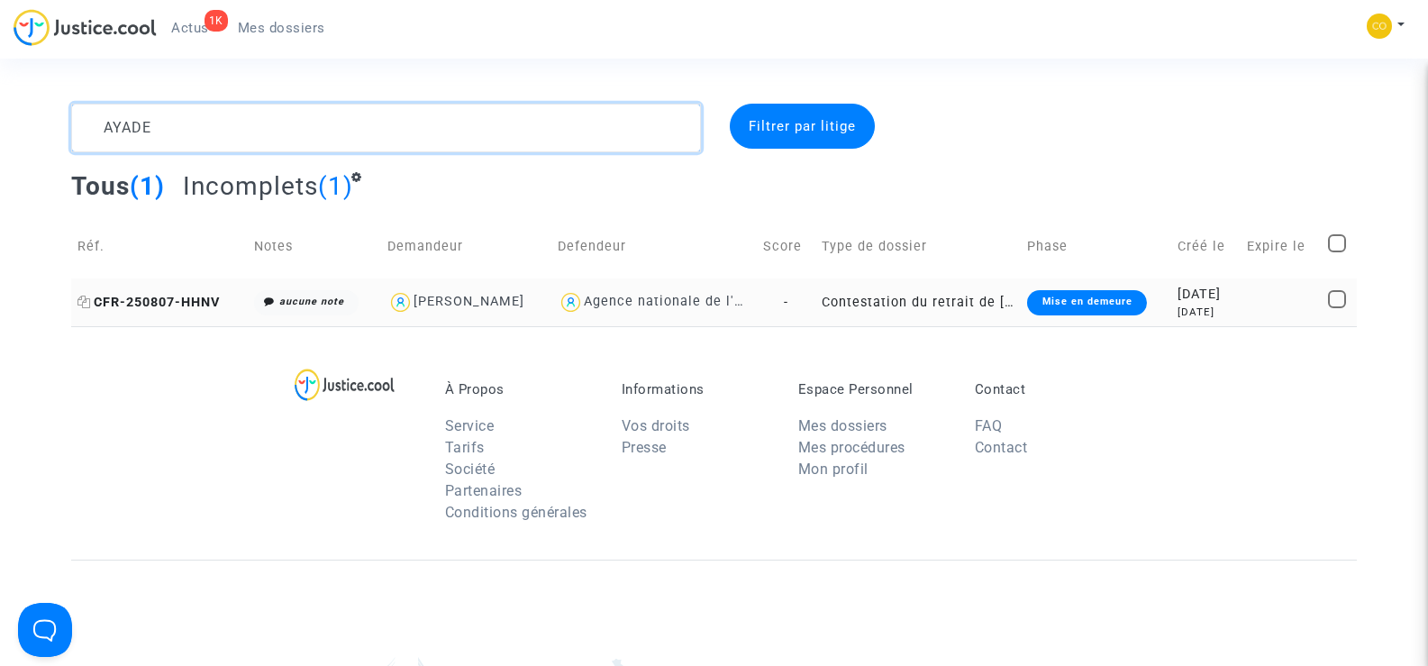
type textarea "AYADE"
click at [144, 296] on span "CFR-250807-HHNV" at bounding box center [148, 302] width 142 height 15
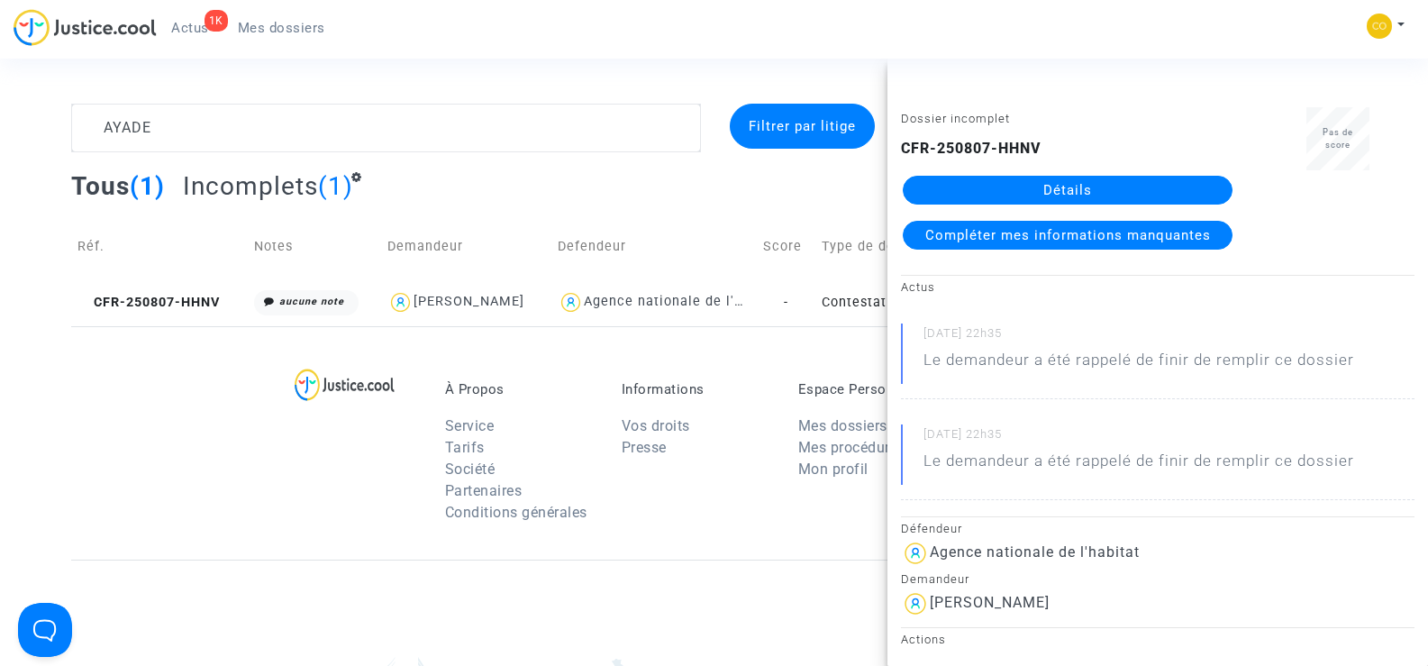
click at [1040, 178] on link "Détails" at bounding box center [1068, 190] width 330 height 29
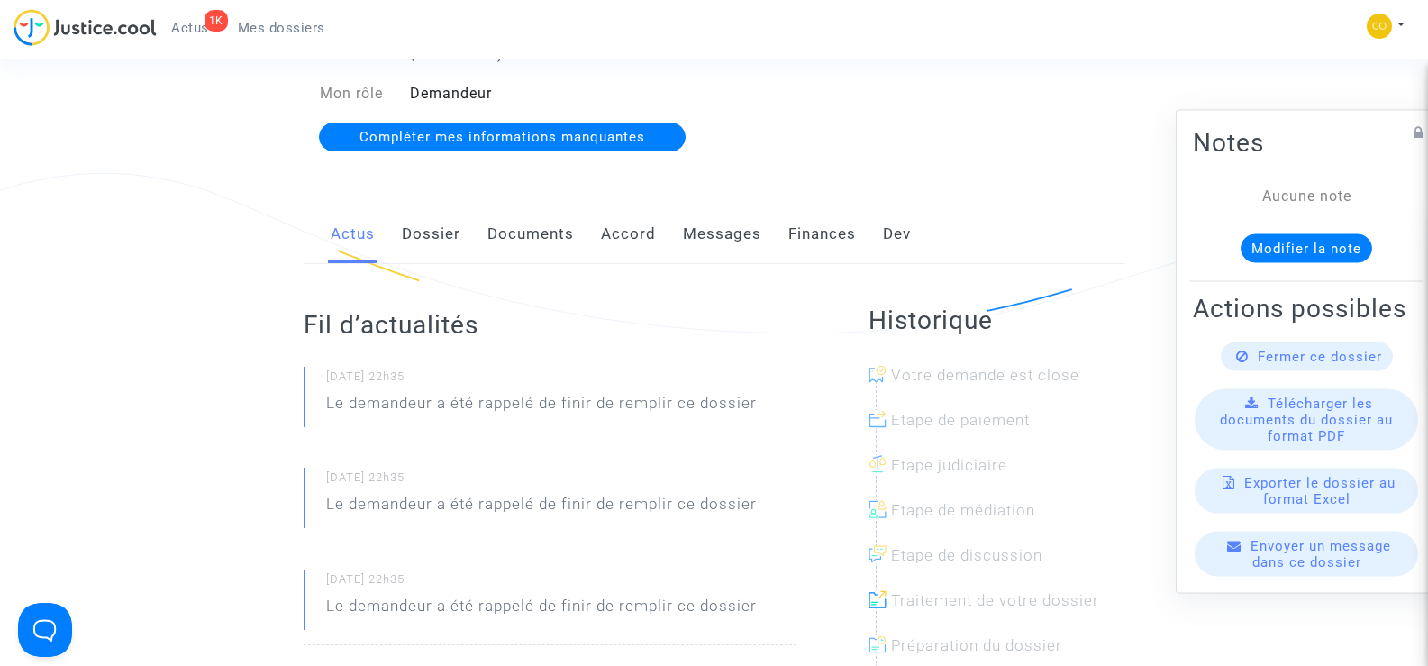
scroll to position [270, 0]
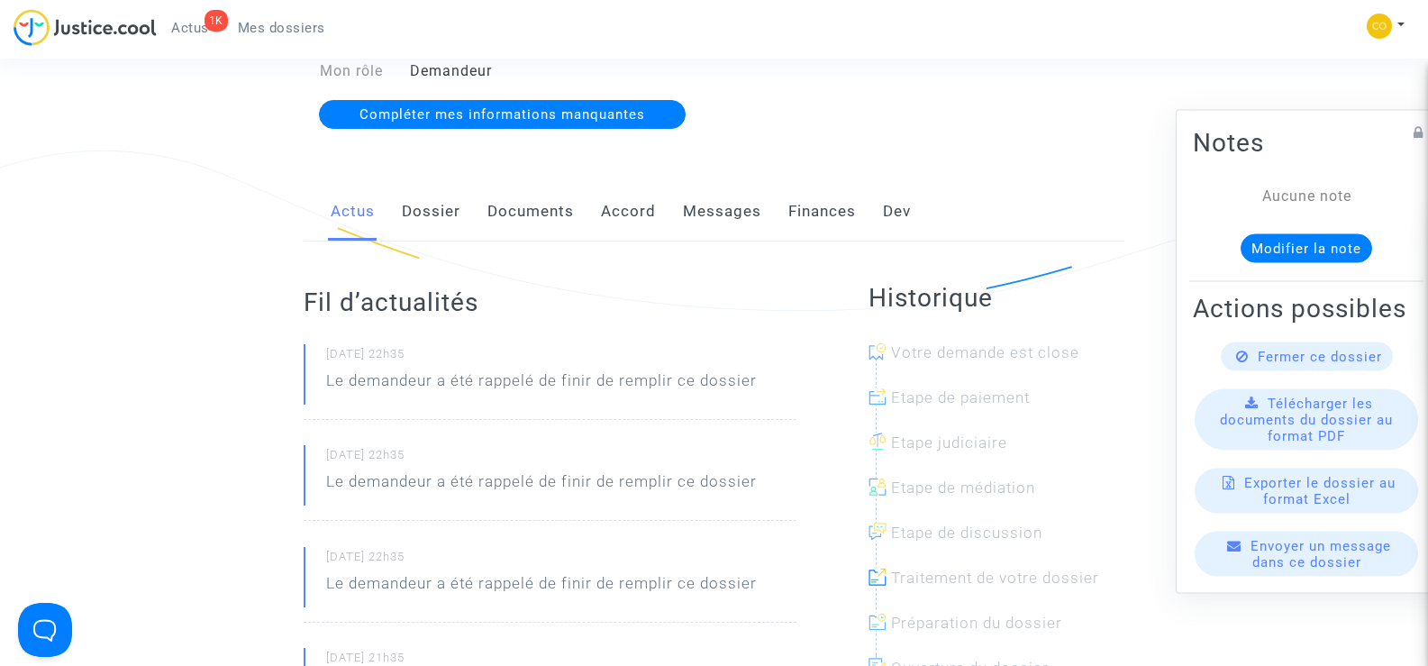
click at [523, 191] on link "Documents" at bounding box center [531, 211] width 87 height 59
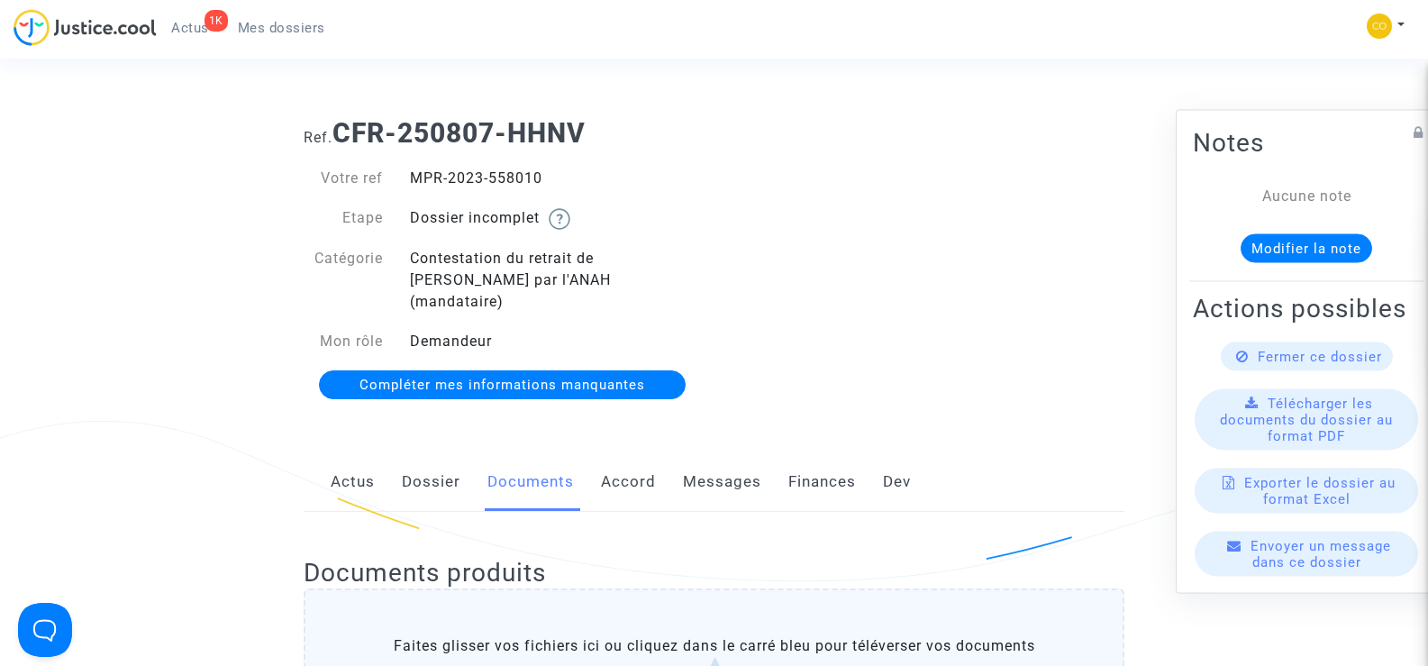
drag, startPoint x: 482, startPoint y: 178, endPoint x: 412, endPoint y: 178, distance: 70.3
click at [412, 178] on div "MPR-2023-558010" at bounding box center [555, 179] width 318 height 22
click at [881, 313] on div "Ref. CFR-250807-HHNV Votre ref MPR-2023-558010 Etape Dossier incomplet Catégori…" at bounding box center [714, 260] width 848 height 312
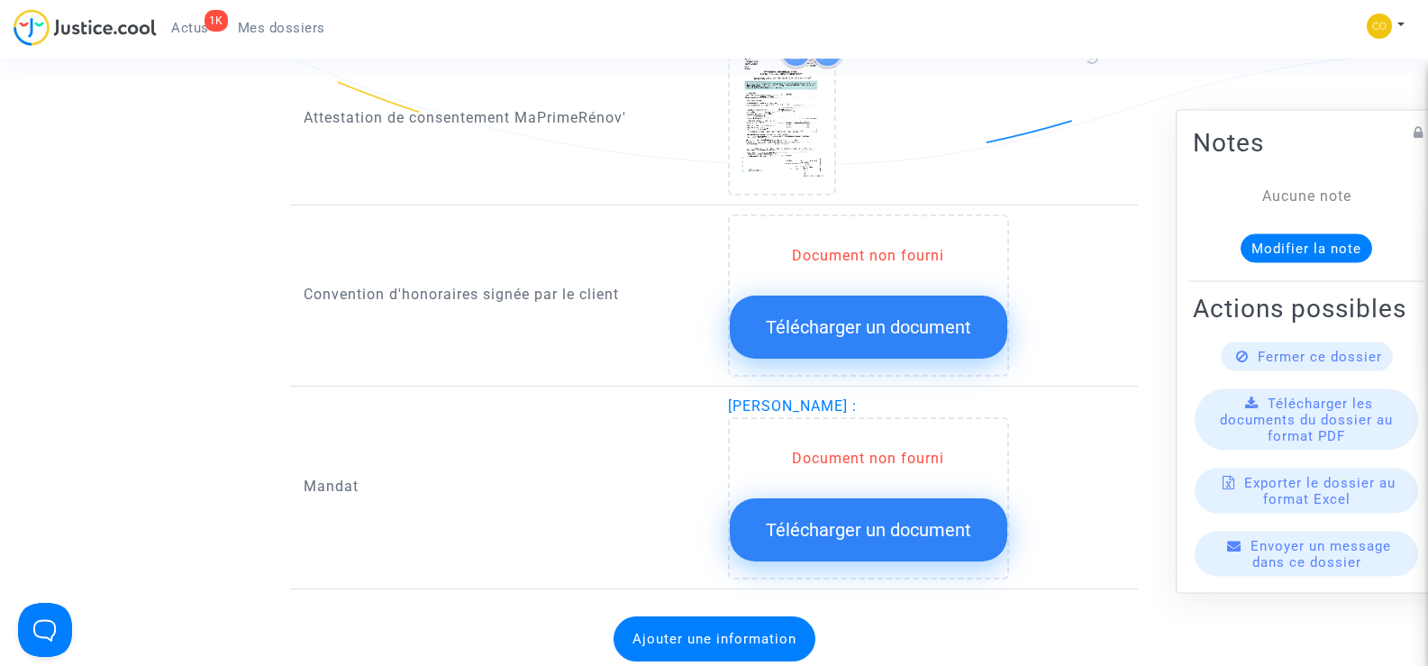
scroll to position [1982, 0]
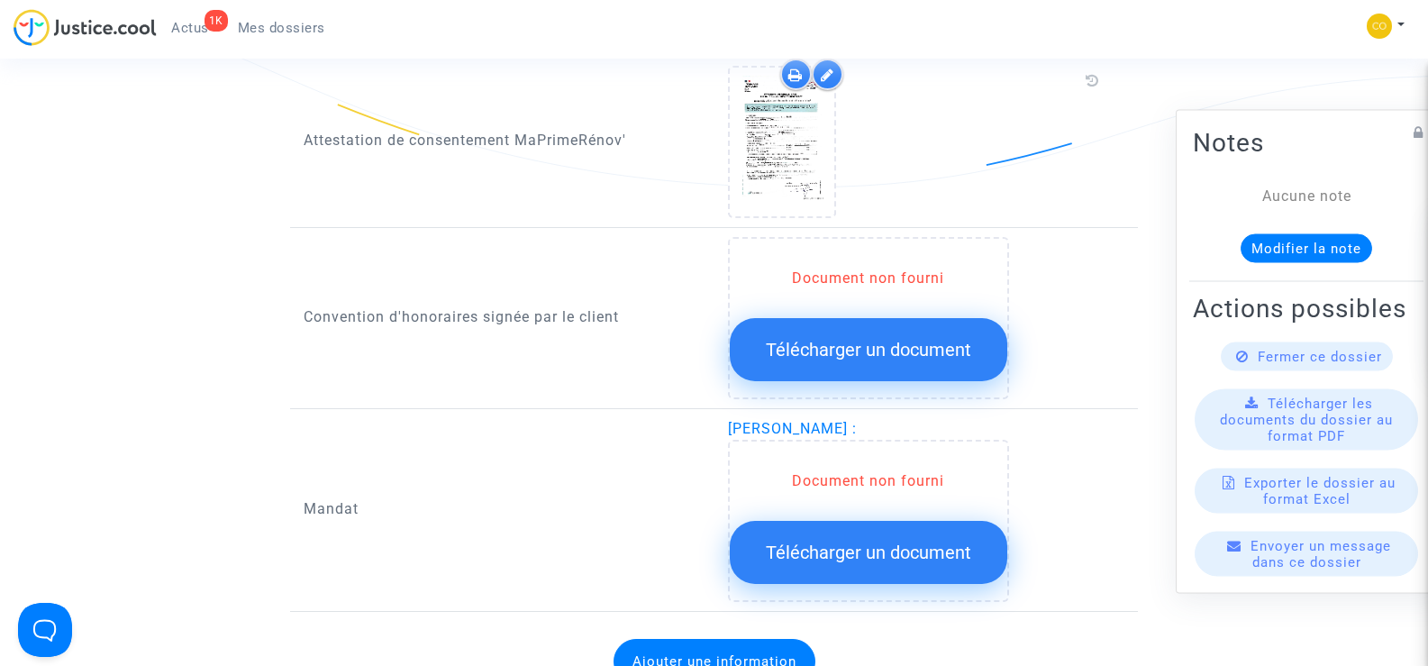
click at [840, 542] on span "Télécharger un document" at bounding box center [868, 553] width 205 height 22
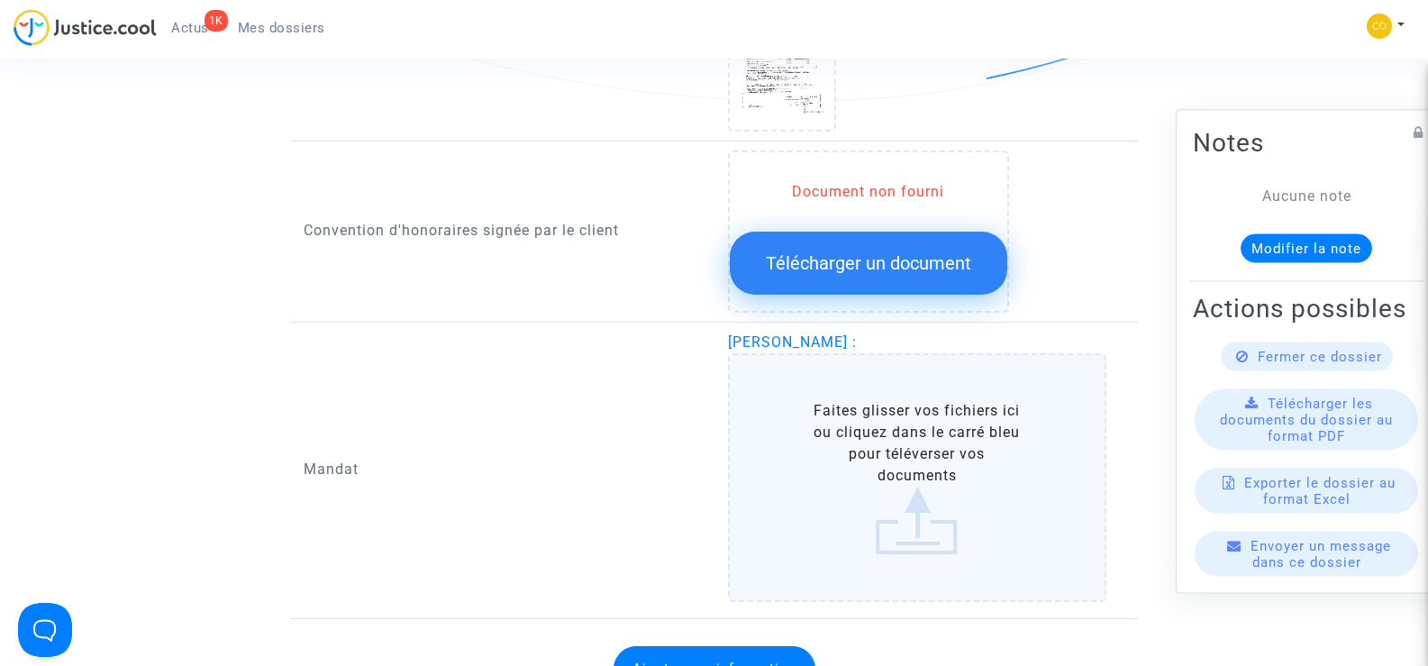
scroll to position [2253, 0]
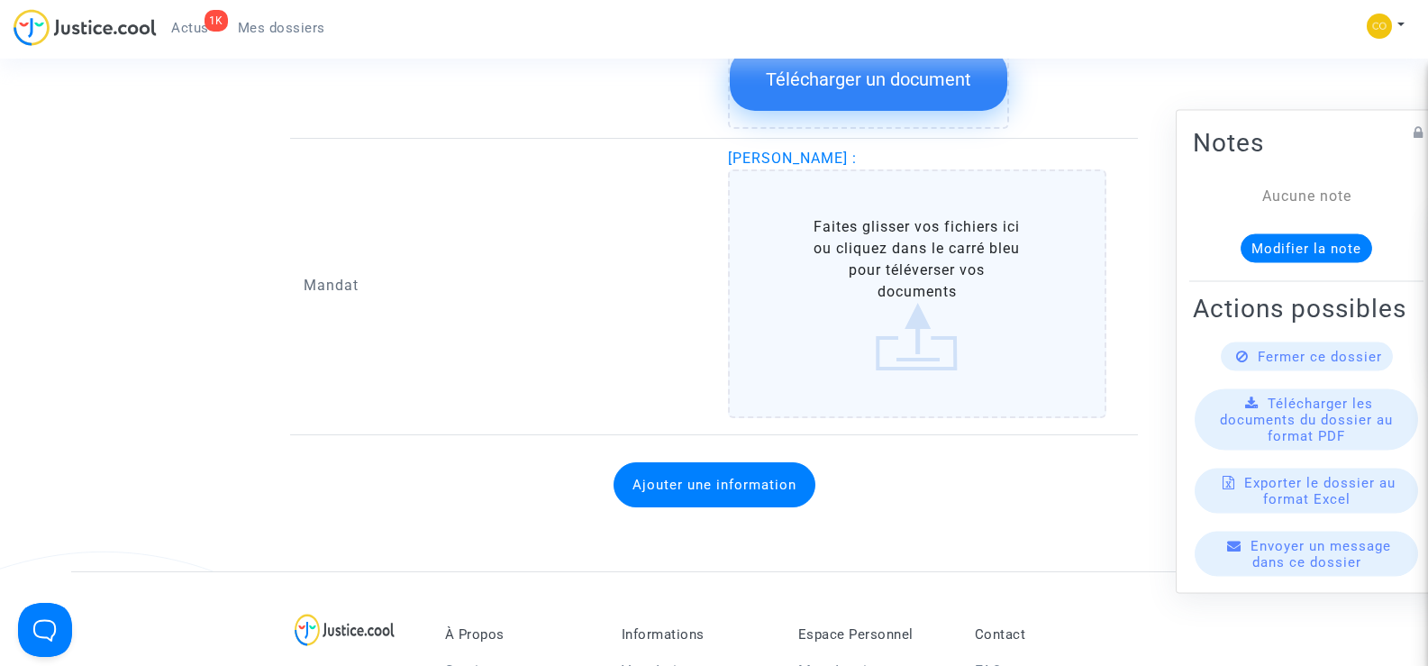
click at [920, 264] on label "Faites glisser vos fichiers ici ou cliquez dans le carré bleu pour téléverser v…" at bounding box center [917, 293] width 379 height 249
click at [0, 0] on input "Faites glisser vos fichiers ici ou cliquez dans le carré bleu pour téléverser v…" at bounding box center [0, 0] width 0 height 0
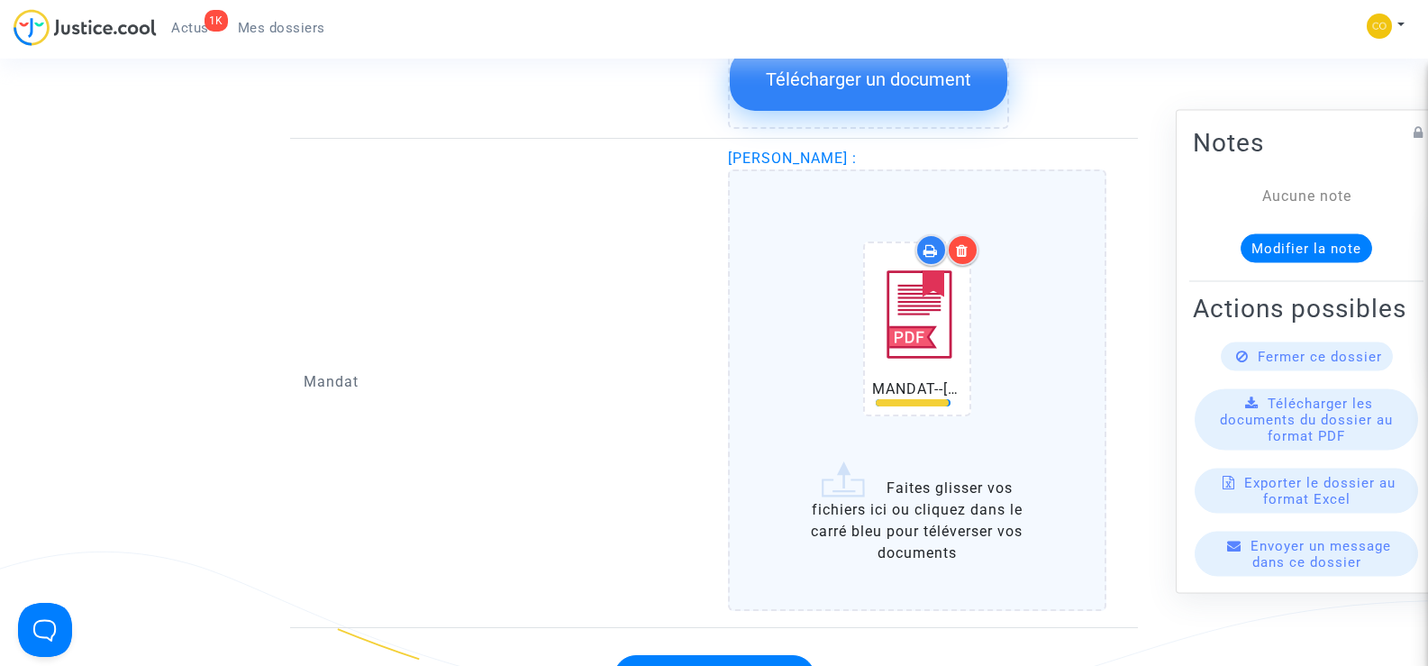
click at [965, 240] on div at bounding box center [963, 250] width 32 height 32
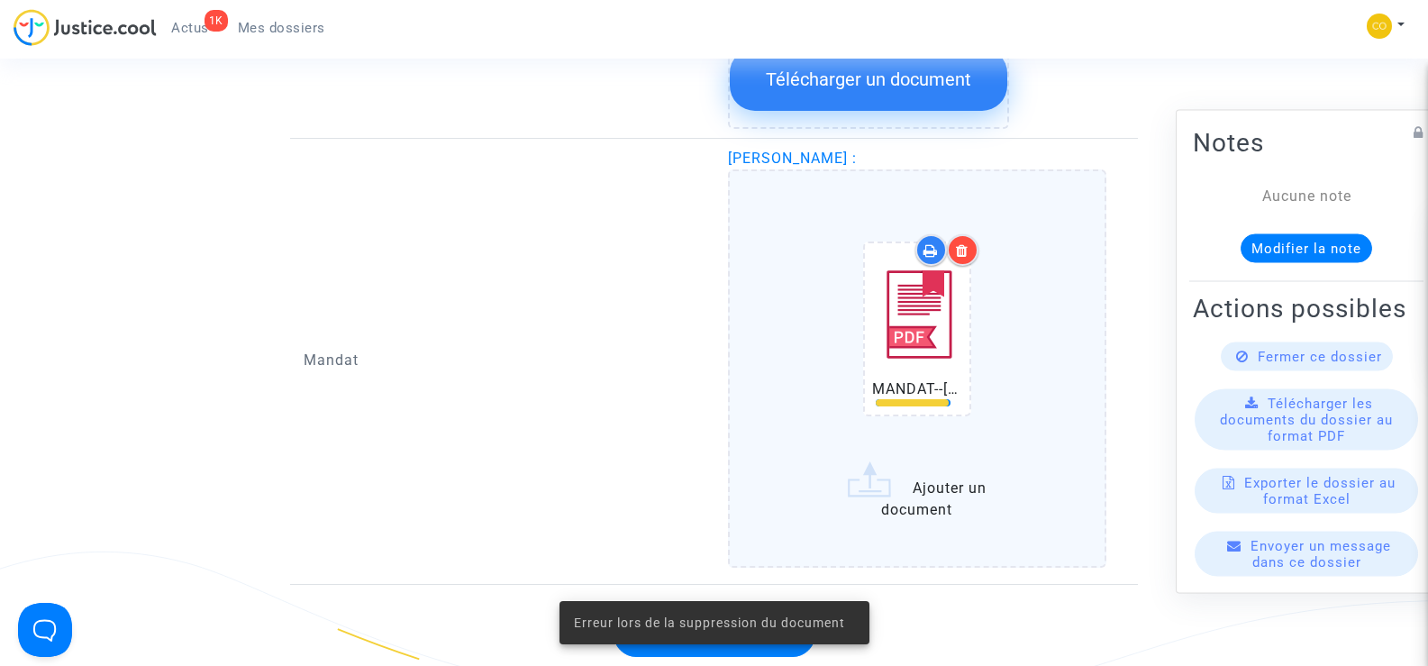
click at [962, 243] on icon at bounding box center [962, 250] width 13 height 14
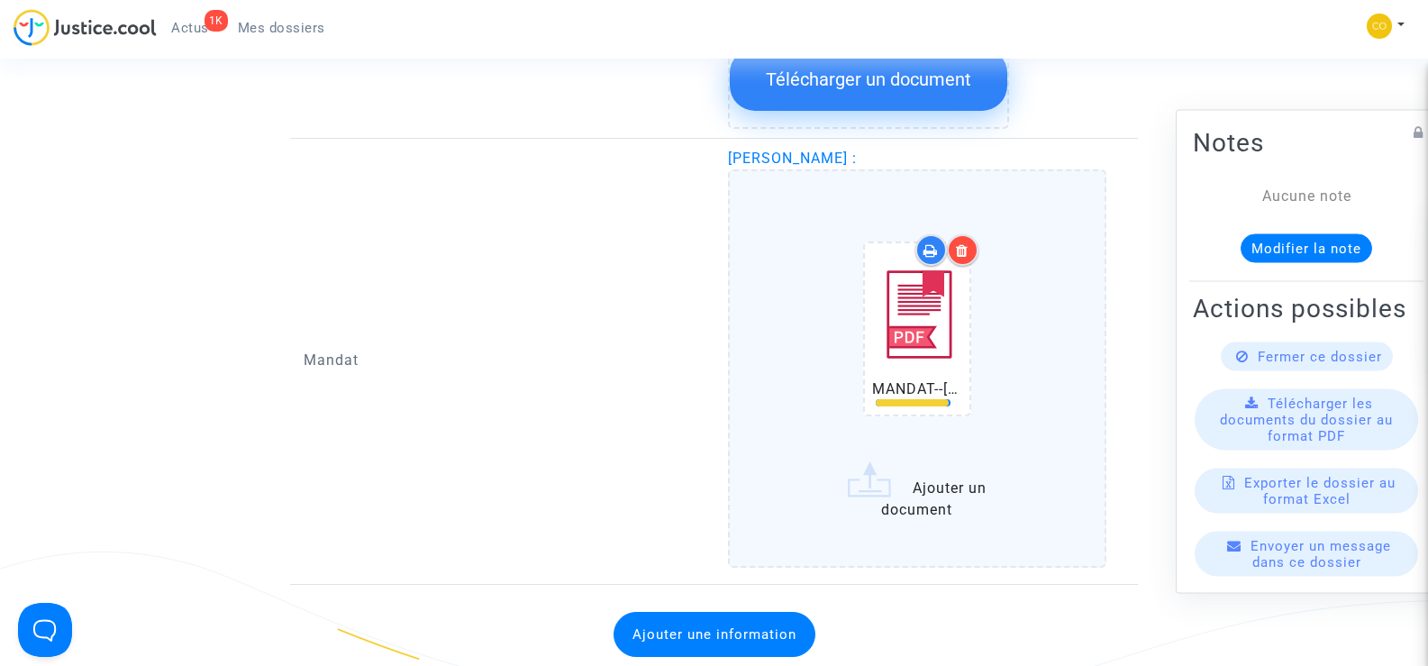
click at [967, 243] on icon at bounding box center [962, 250] width 13 height 14
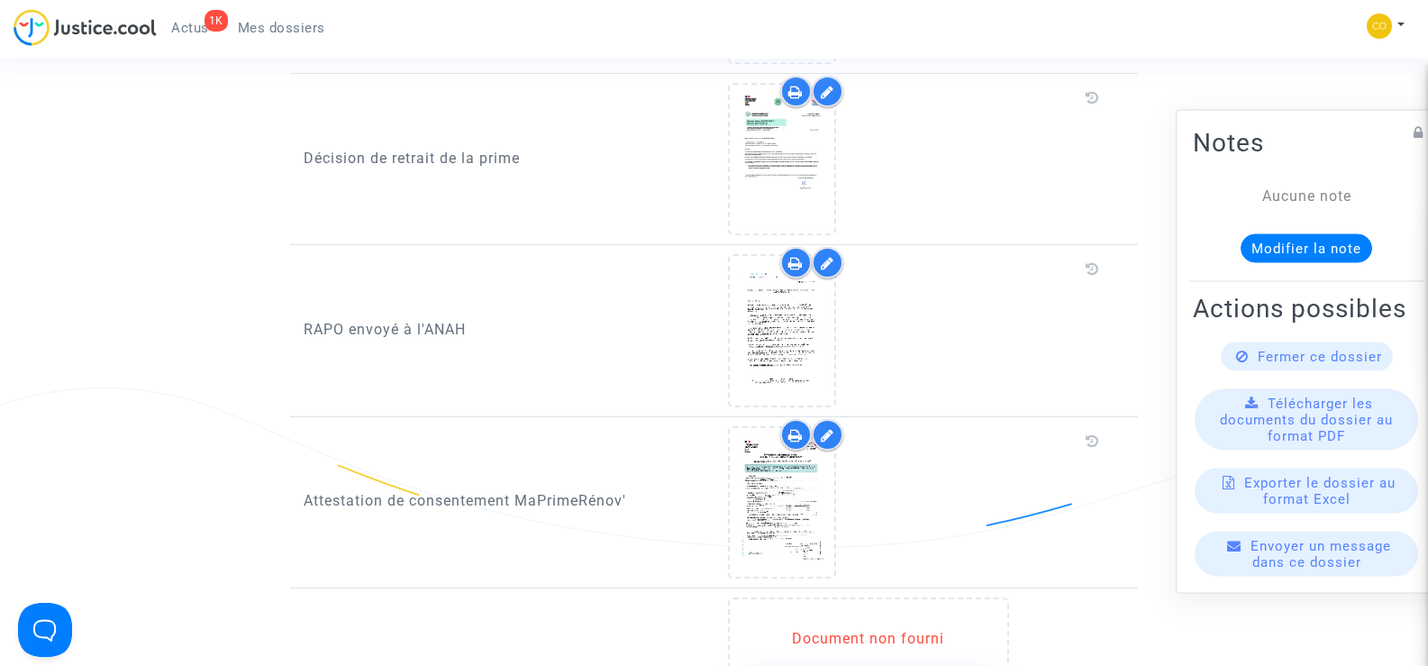
scroll to position [2073, 0]
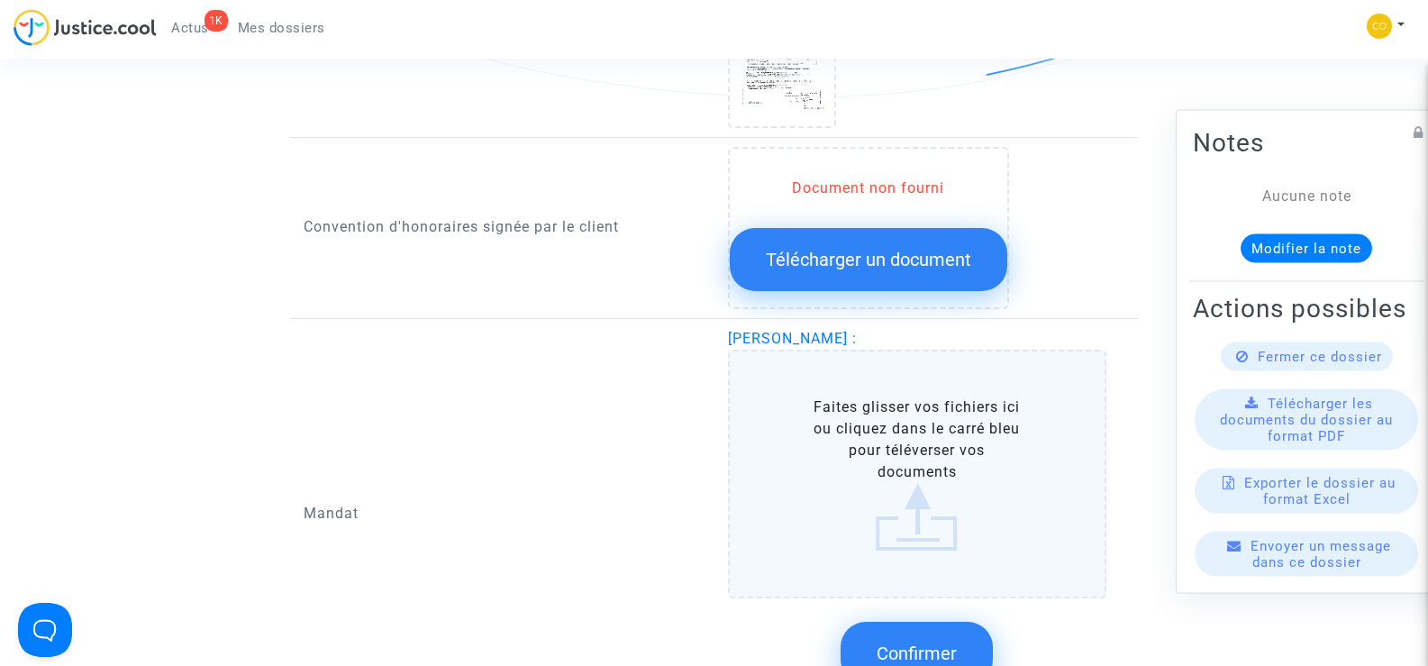
drag, startPoint x: 832, startPoint y: 317, endPoint x: 718, endPoint y: 316, distance: 113.5
click at [718, 328] on div "KAMEL AYADE : Faites glisser vos fichiers ici ou cliquez dans le carré bleu pou…" at bounding box center [927, 514] width 424 height 373
copy span "[PERSON_NAME]"
click at [274, 29] on span "Mes dossiers" at bounding box center [281, 28] width 87 height 16
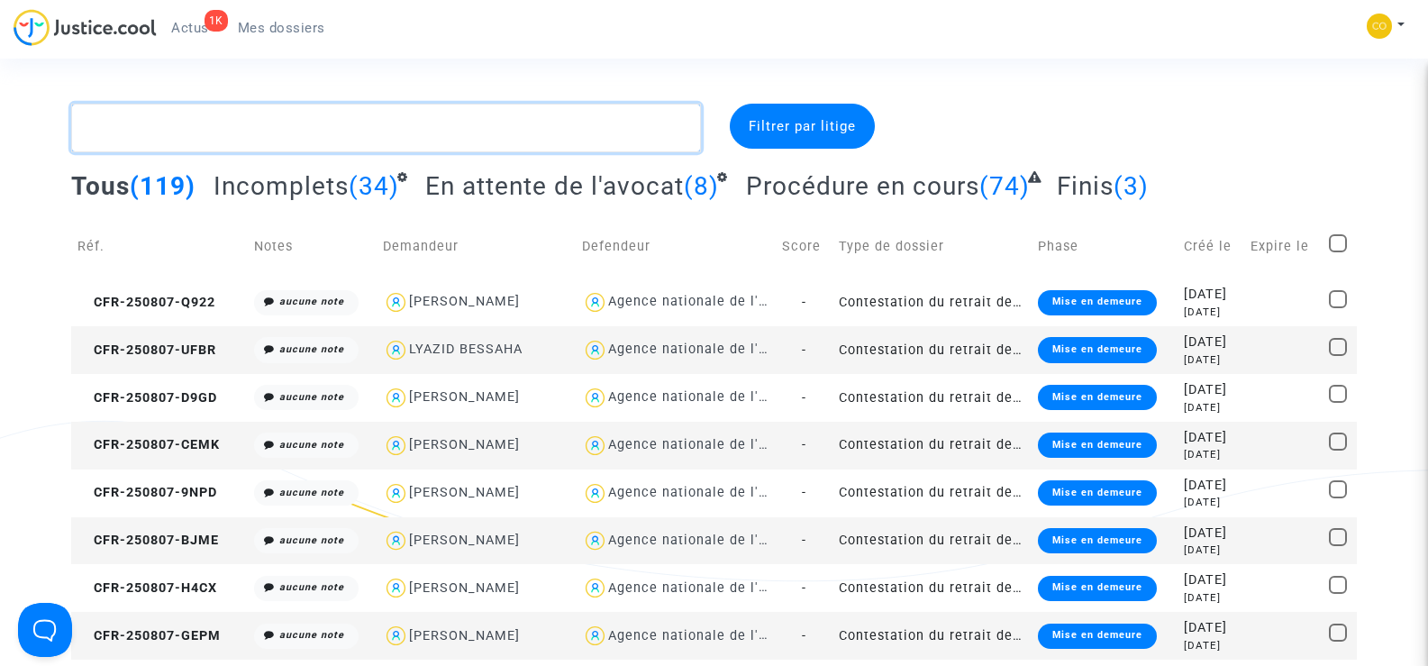
click at [151, 128] on textarea at bounding box center [385, 128] width 629 height 49
paste textarea "[PERSON_NAME]"
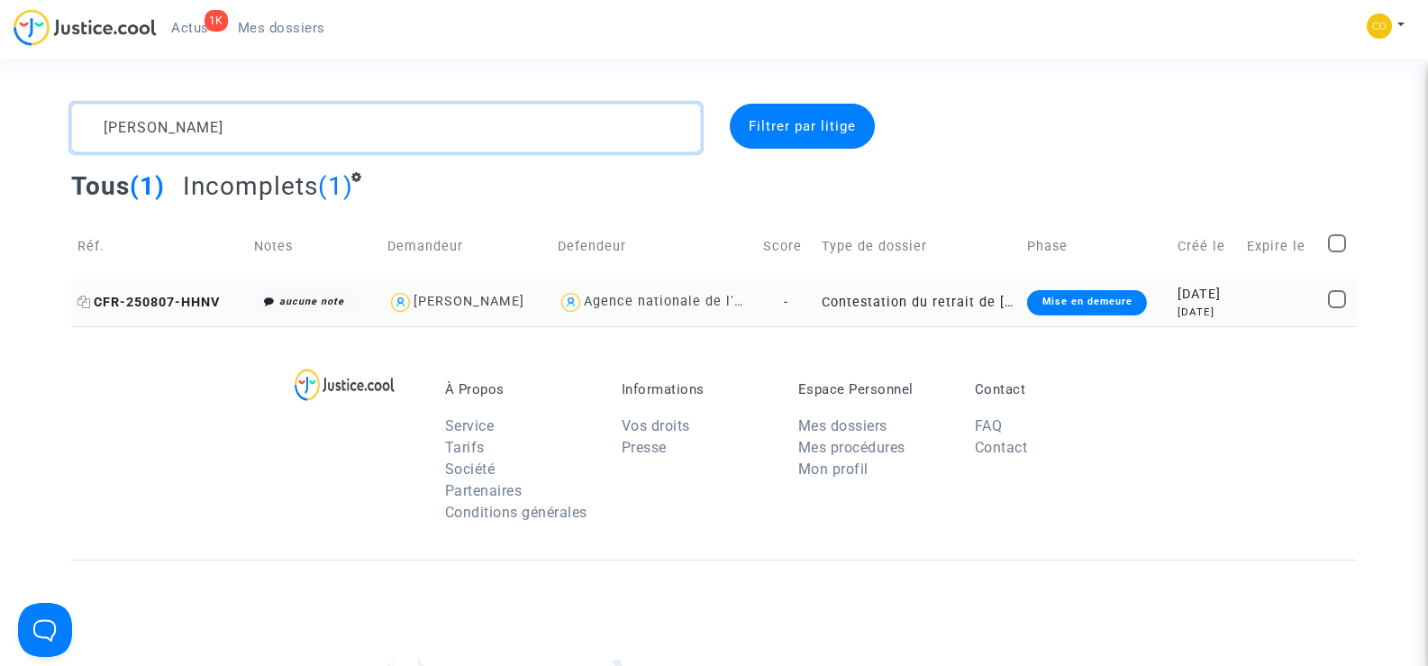
type textarea "[PERSON_NAME]"
click at [164, 297] on span "CFR-250807-HHNV" at bounding box center [148, 302] width 142 height 15
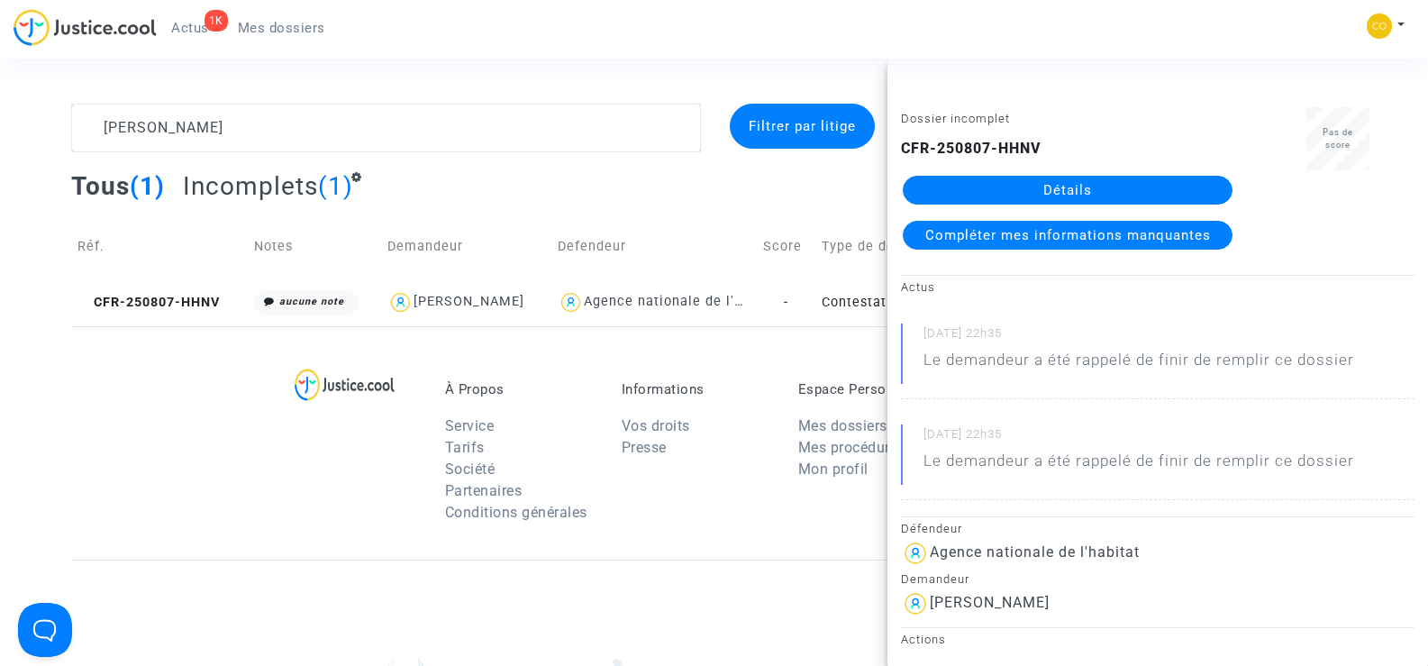
click at [1091, 191] on link "Détails" at bounding box center [1068, 190] width 330 height 29
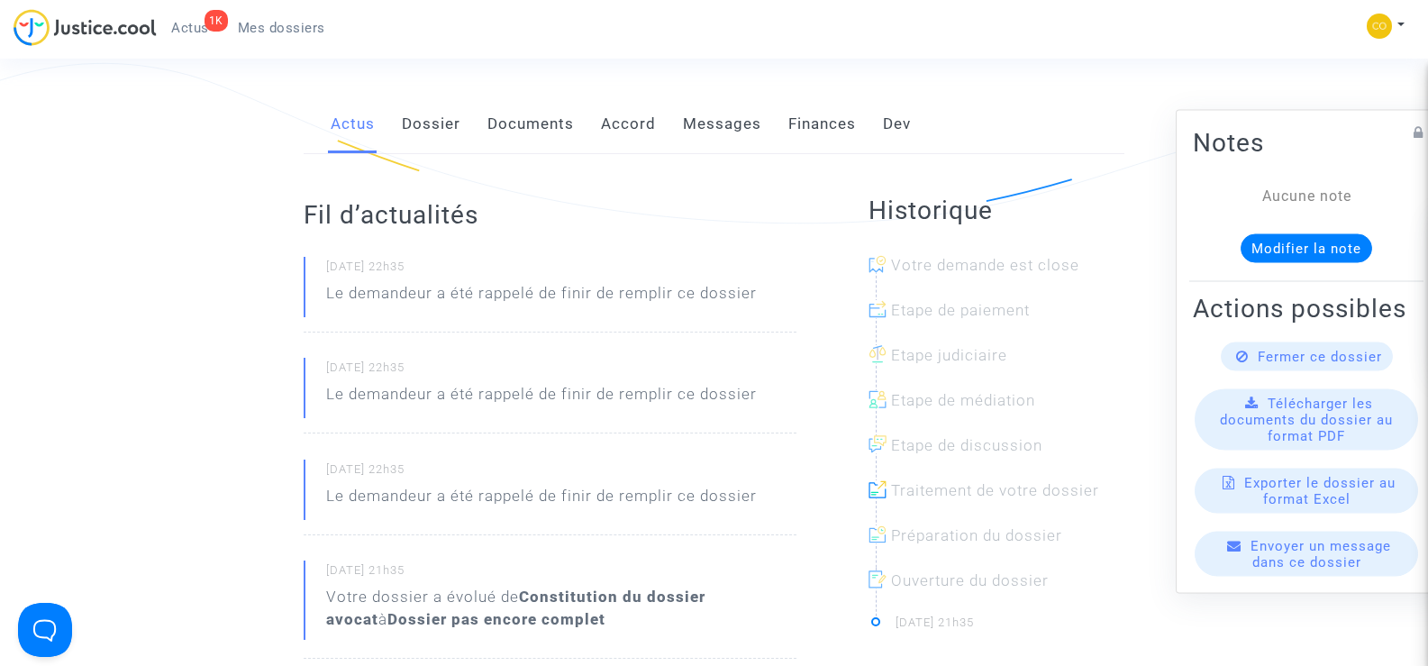
scroll to position [360, 0]
click at [557, 105] on link "Documents" at bounding box center [531, 121] width 87 height 59
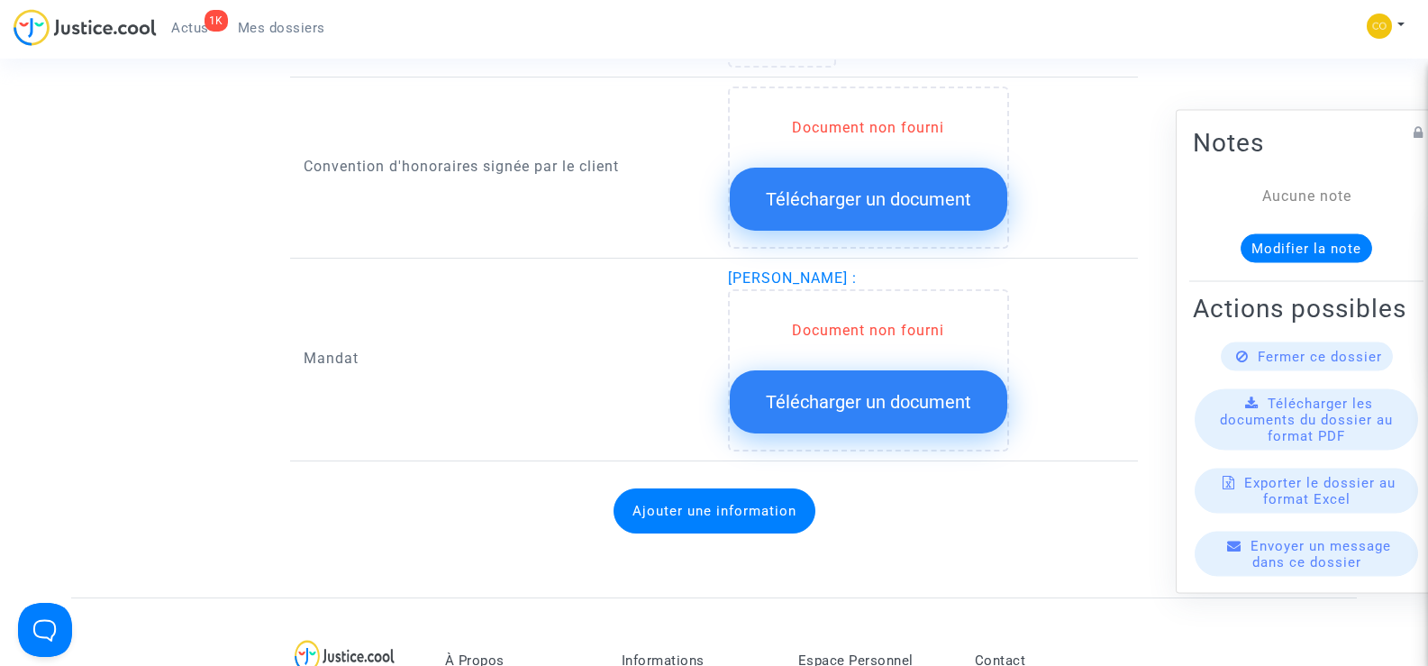
scroll to position [2253, 0]
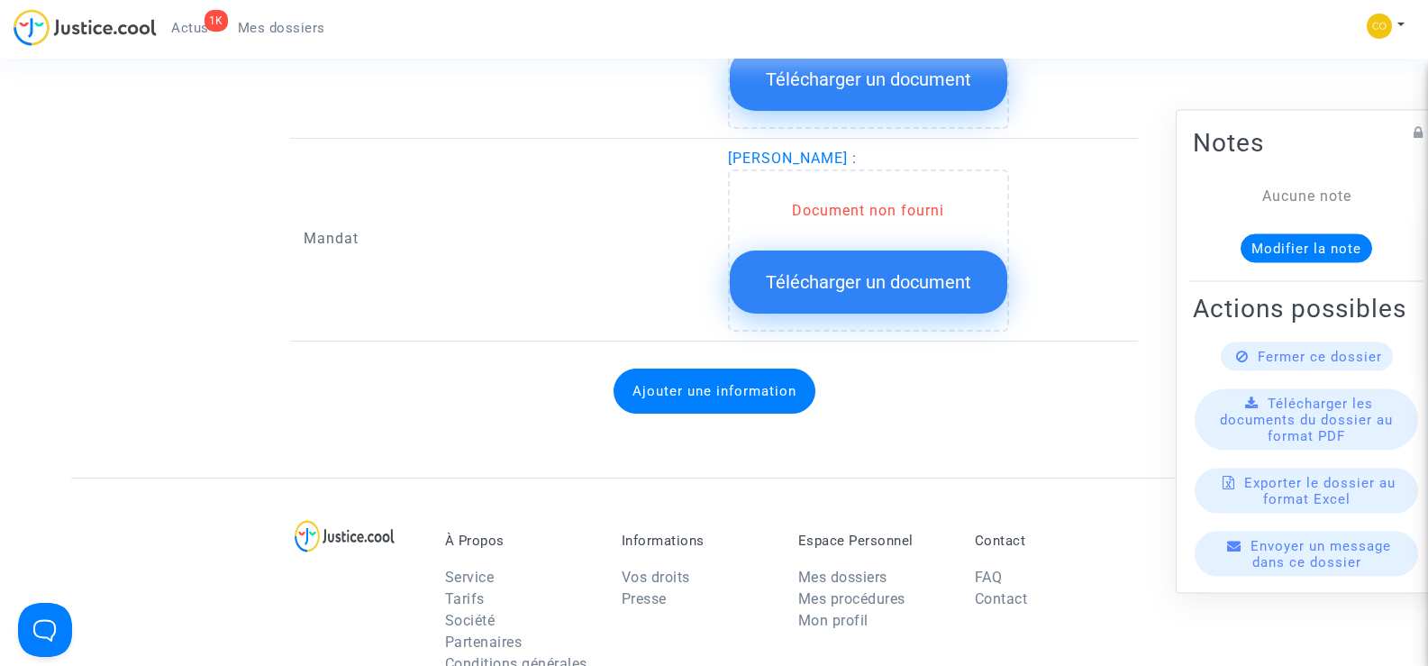
click at [903, 271] on span "Télécharger un document" at bounding box center [868, 282] width 205 height 22
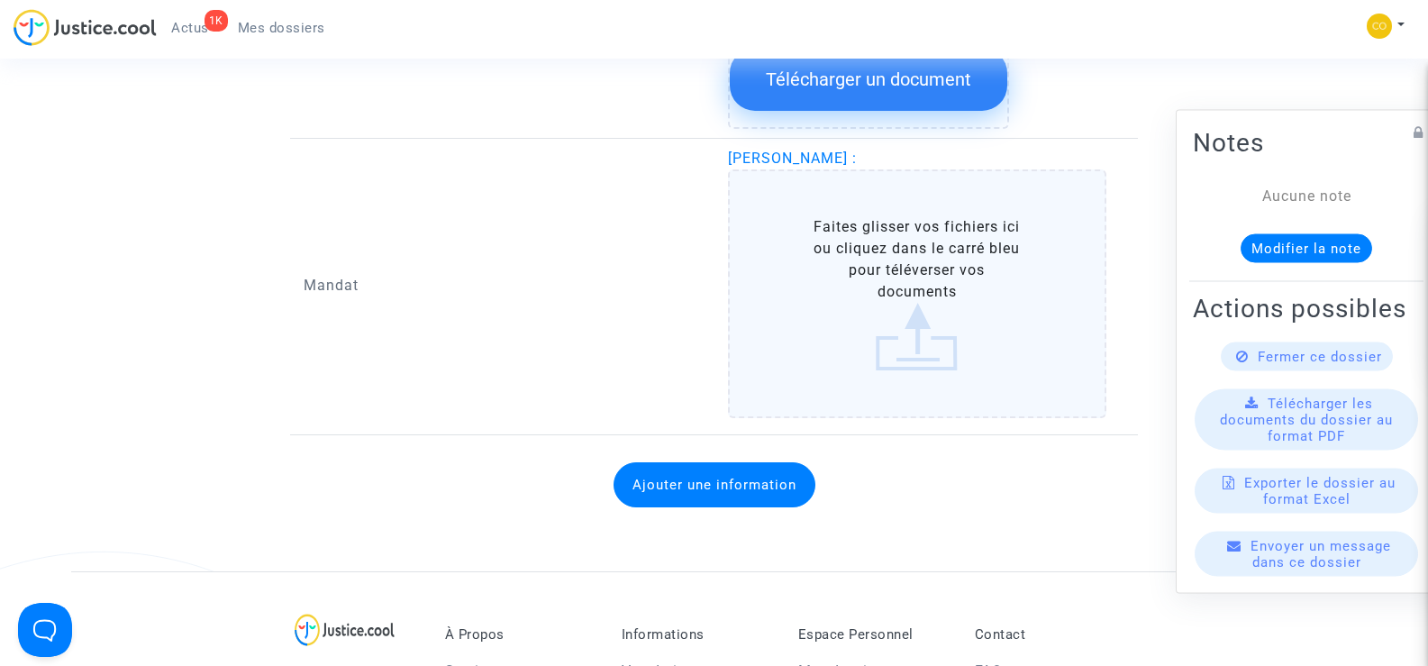
click at [926, 268] on label "Faites glisser vos fichiers ici ou cliquez dans le carré bleu pour téléverser v…" at bounding box center [917, 293] width 379 height 249
click at [0, 0] on input "Faites glisser vos fichiers ici ou cliquez dans le carré bleu pour téléverser v…" at bounding box center [0, 0] width 0 height 0
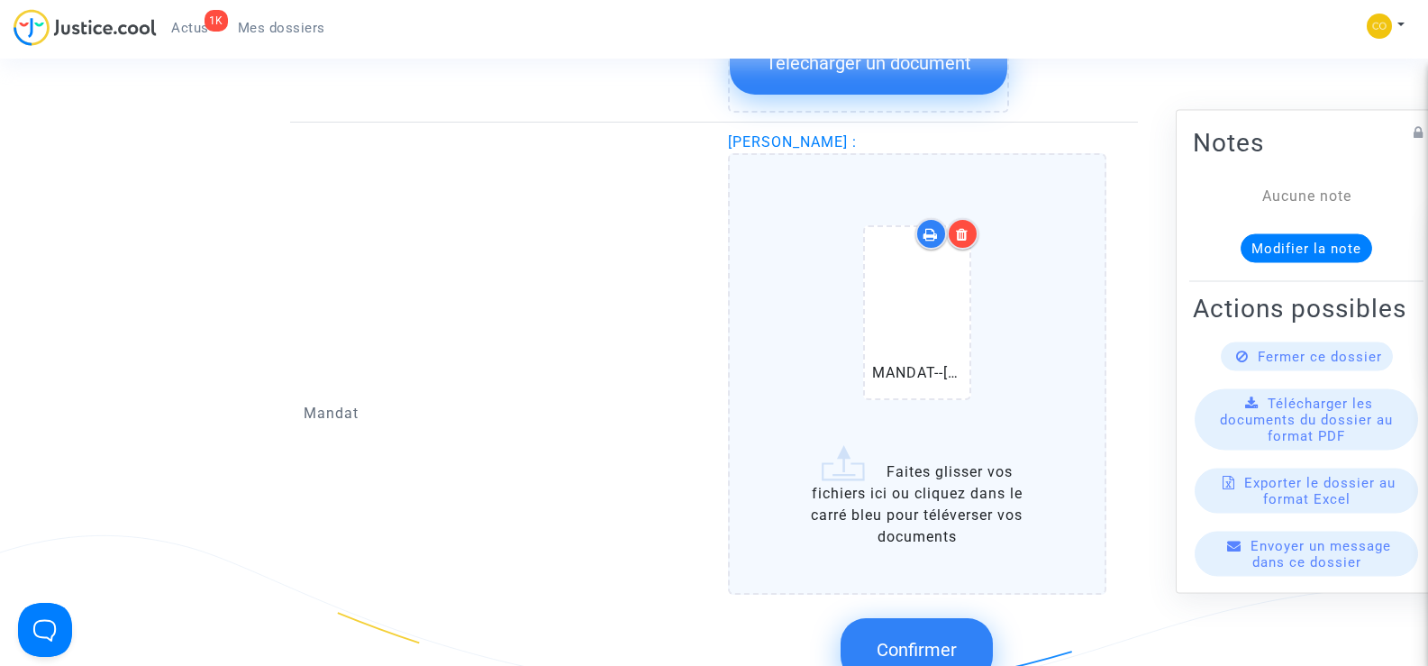
scroll to position [2433, 0]
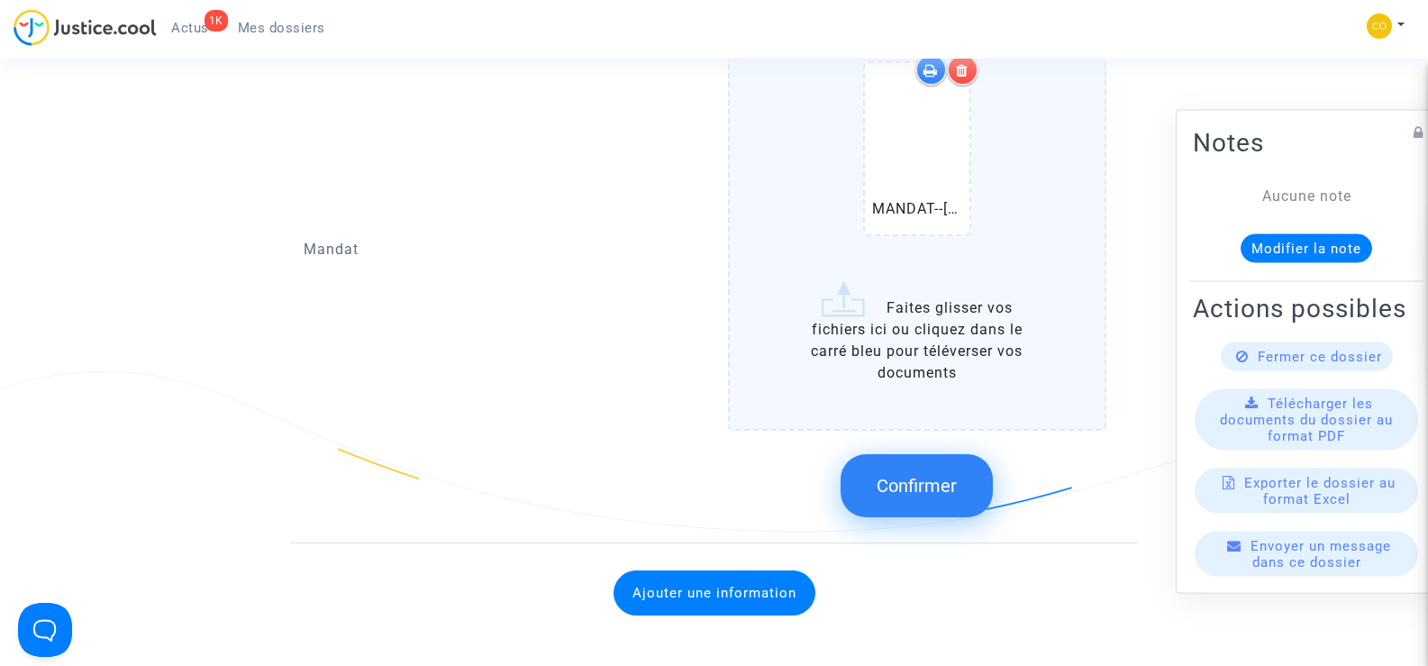
click at [909, 475] on span "Confirmer" at bounding box center [917, 486] width 80 height 22
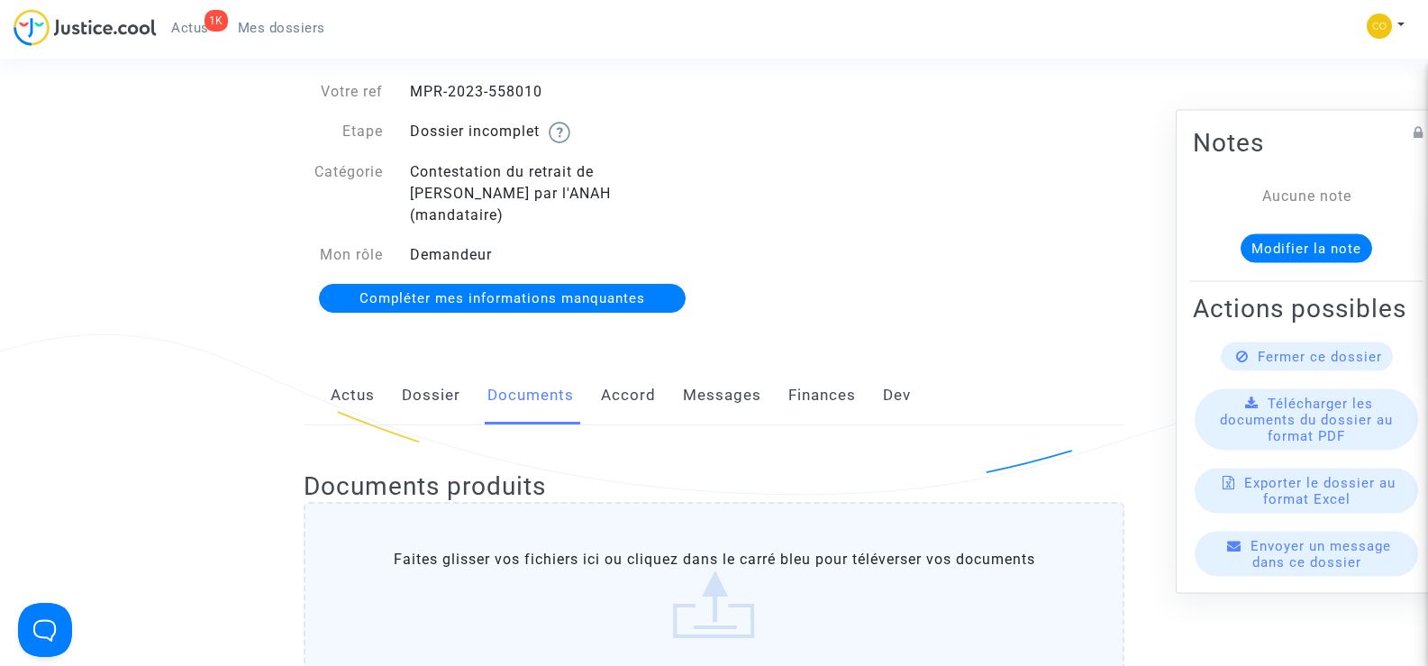
scroll to position [0, 0]
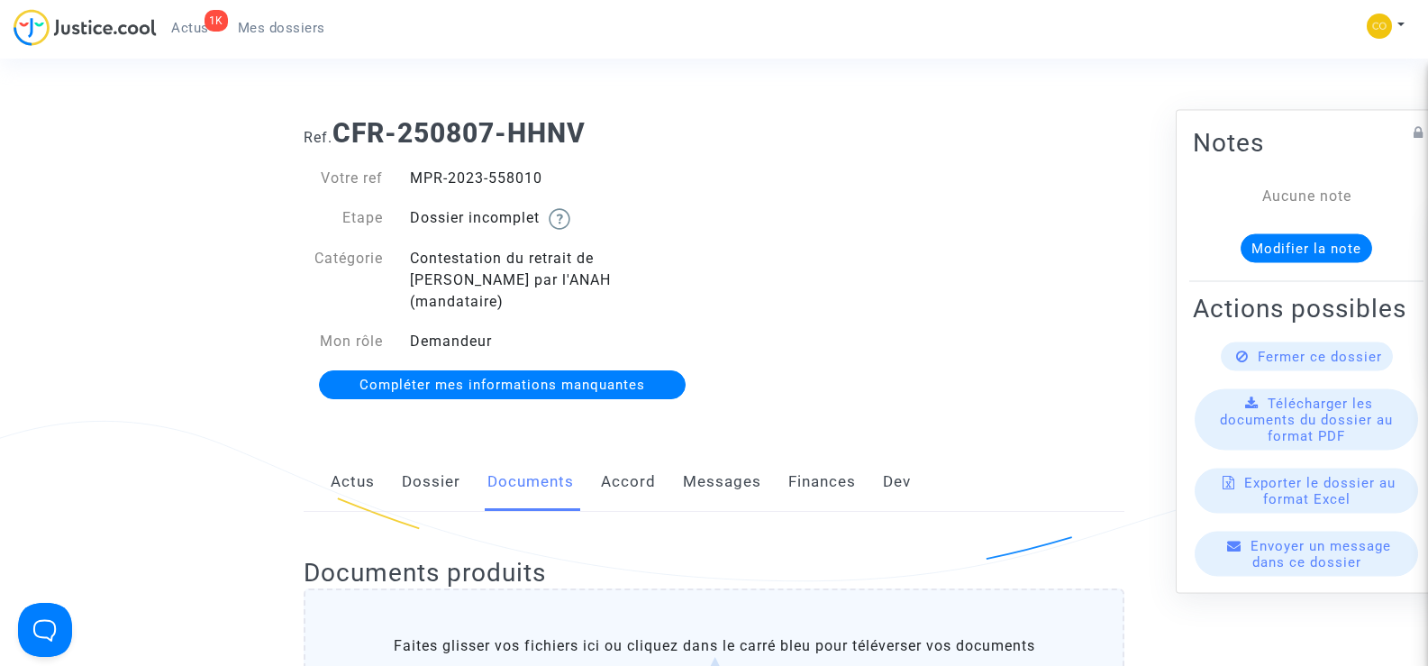
click at [303, 21] on span "Mes dossiers" at bounding box center [281, 28] width 87 height 16
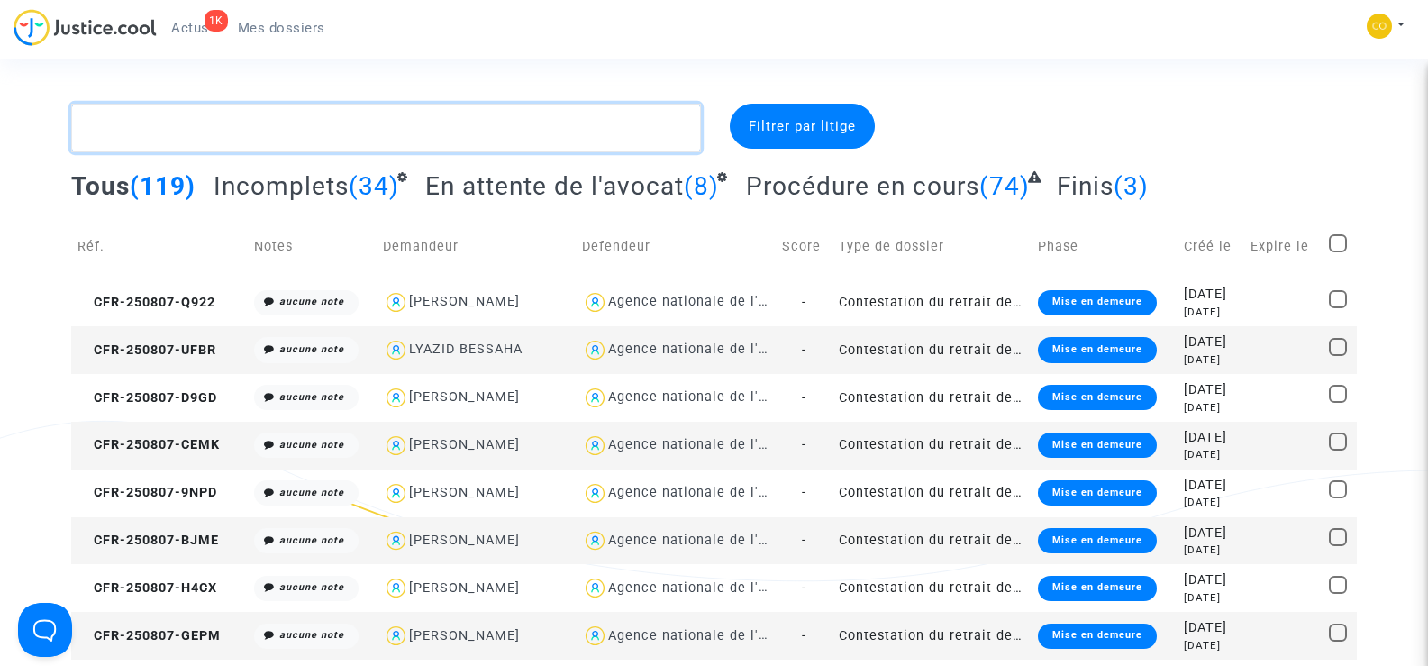
click at [160, 127] on textarea at bounding box center [385, 128] width 629 height 49
paste textarea "BOCKSTAEL"
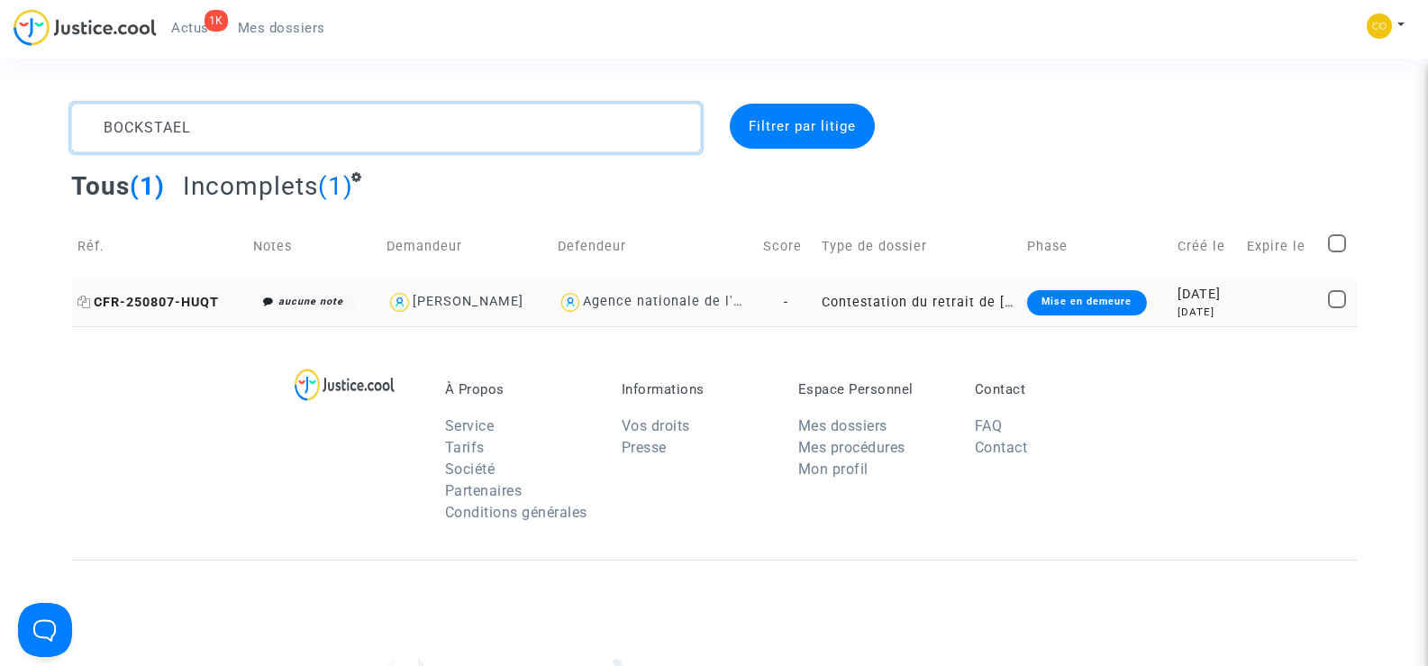
type textarea "BOCKSTAEL"
click at [153, 300] on span "CFR-250807-HUQT" at bounding box center [147, 302] width 141 height 15
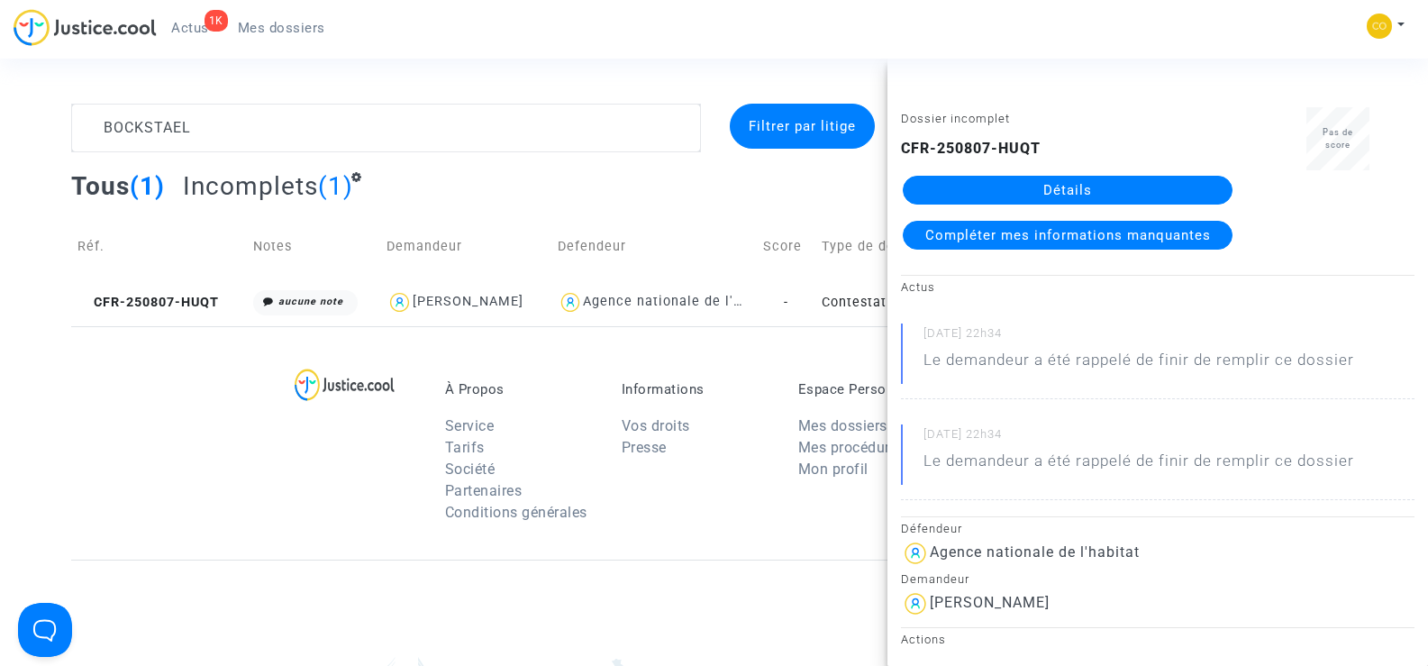
click at [1081, 198] on link "Détails" at bounding box center [1068, 190] width 330 height 29
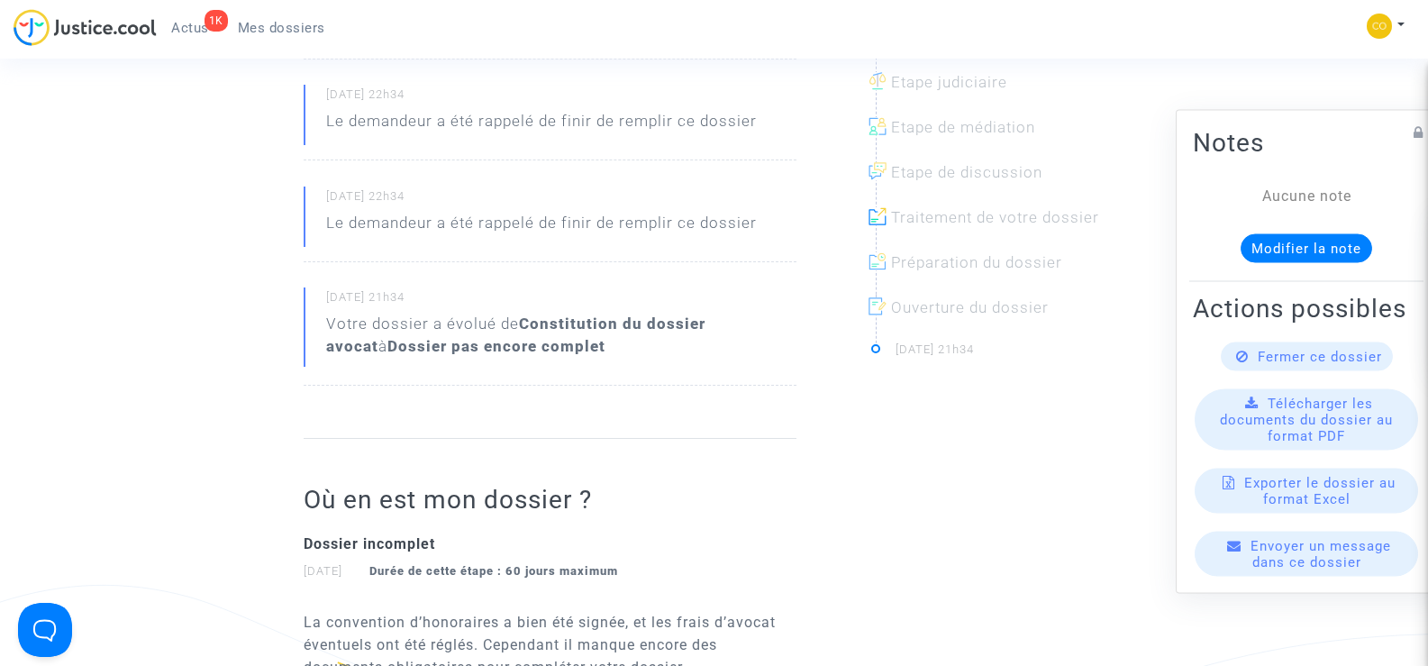
scroll to position [90, 0]
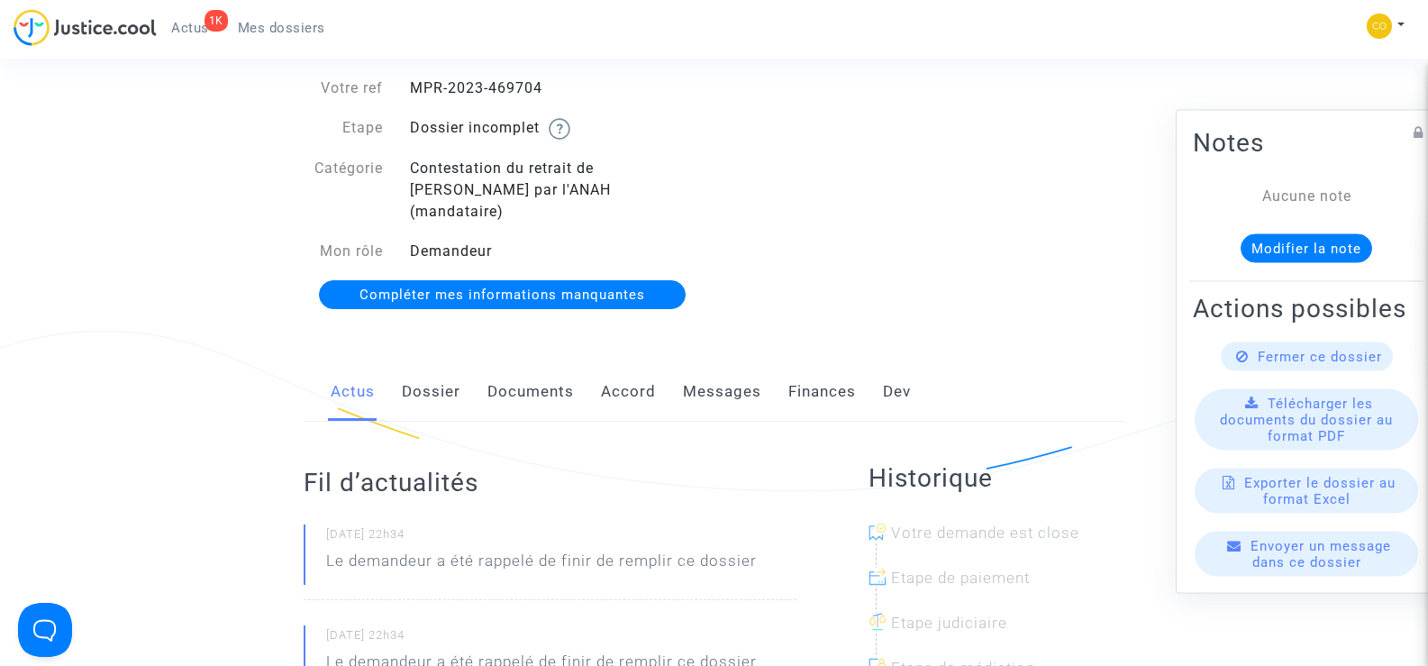
click at [532, 379] on link "Documents" at bounding box center [531, 391] width 87 height 59
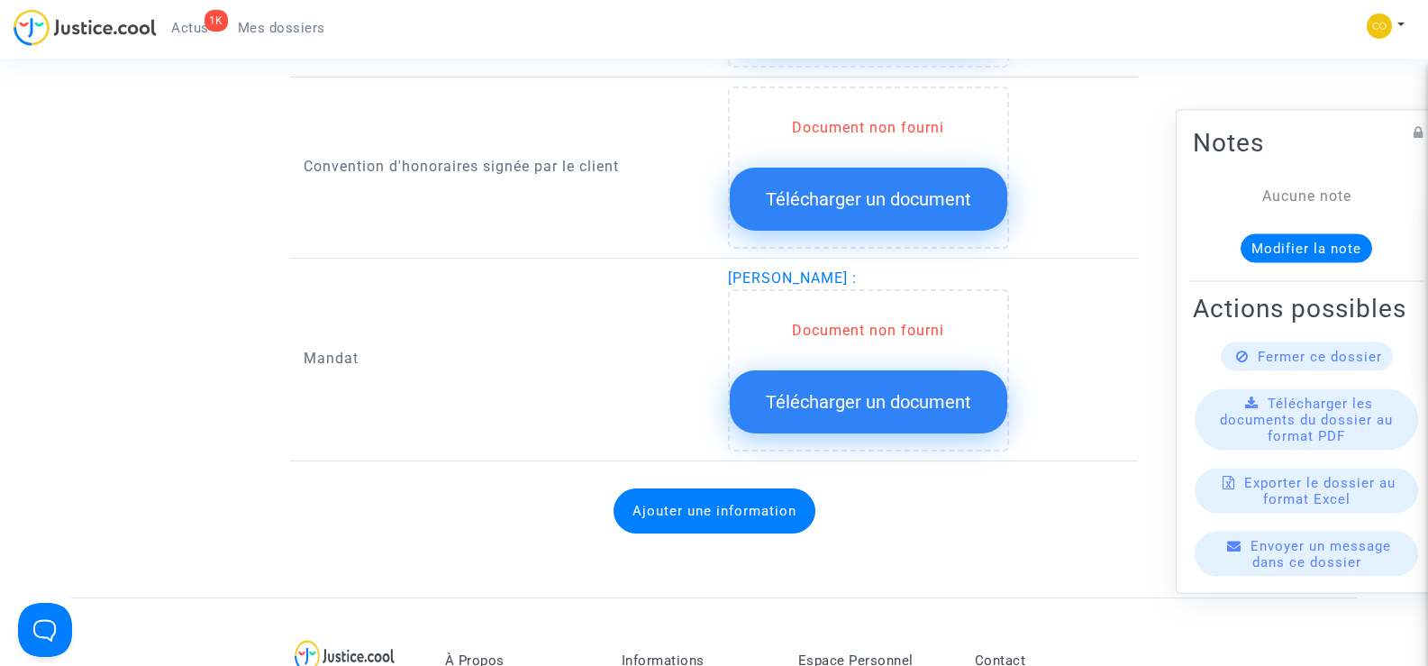
scroll to position [2163, 0]
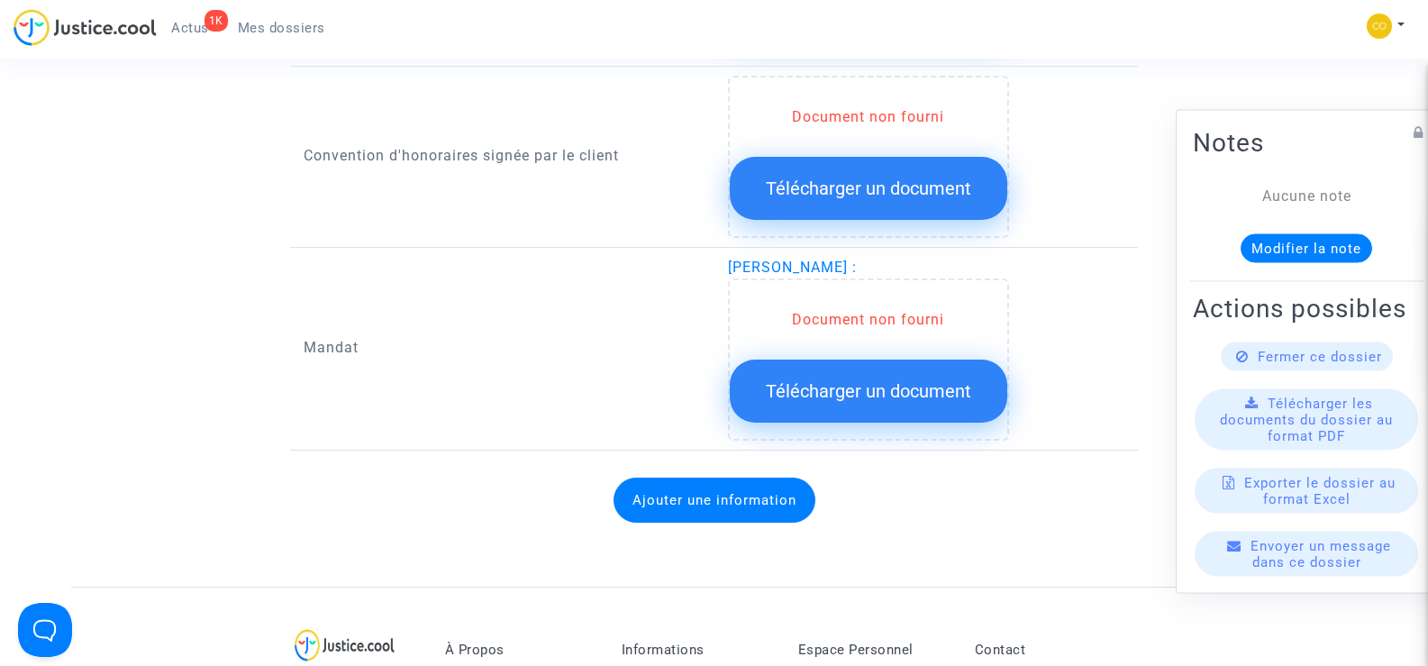
click at [916, 380] on span "Télécharger un document" at bounding box center [868, 391] width 205 height 22
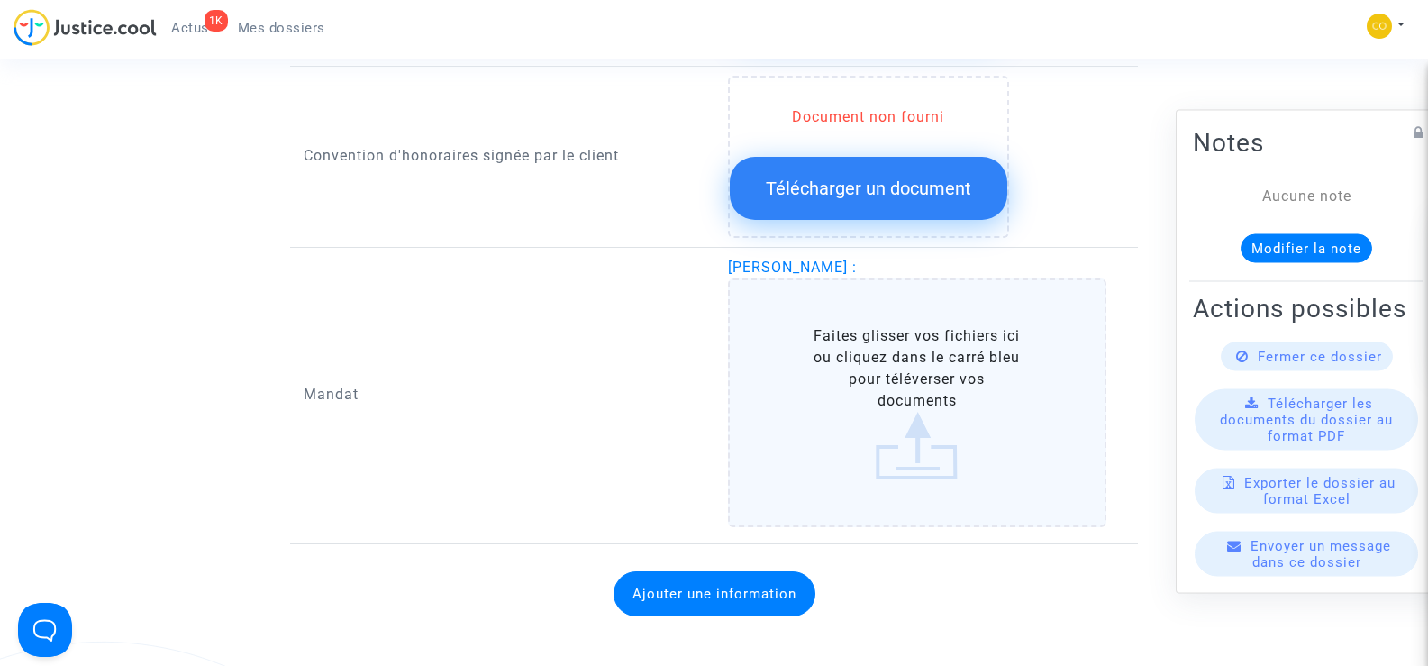
click at [922, 373] on label "Faites glisser vos fichiers ici ou cliquez dans le carré bleu pour téléverser v…" at bounding box center [917, 402] width 379 height 249
click at [0, 0] on input "Faites glisser vos fichiers ici ou cliquez dans le carré bleu pour téléverser v…" at bounding box center [0, 0] width 0 height 0
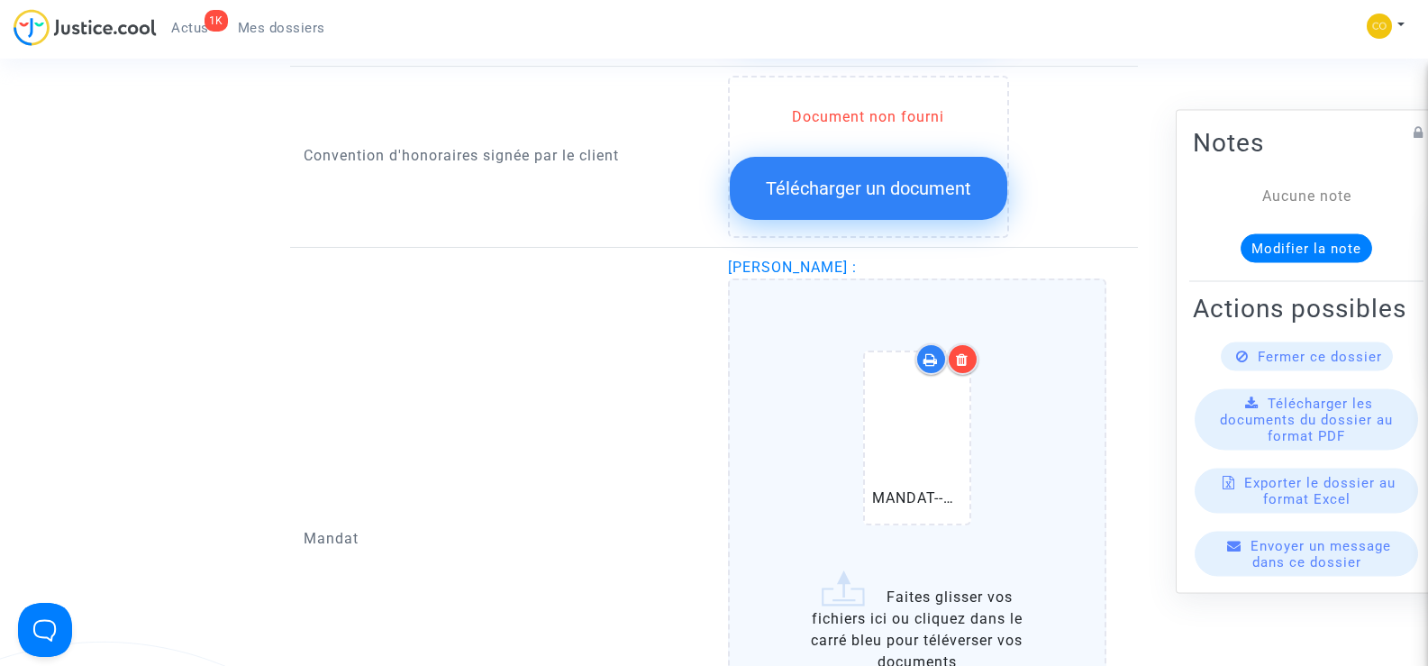
click at [963, 349] on div at bounding box center [963, 359] width 32 height 32
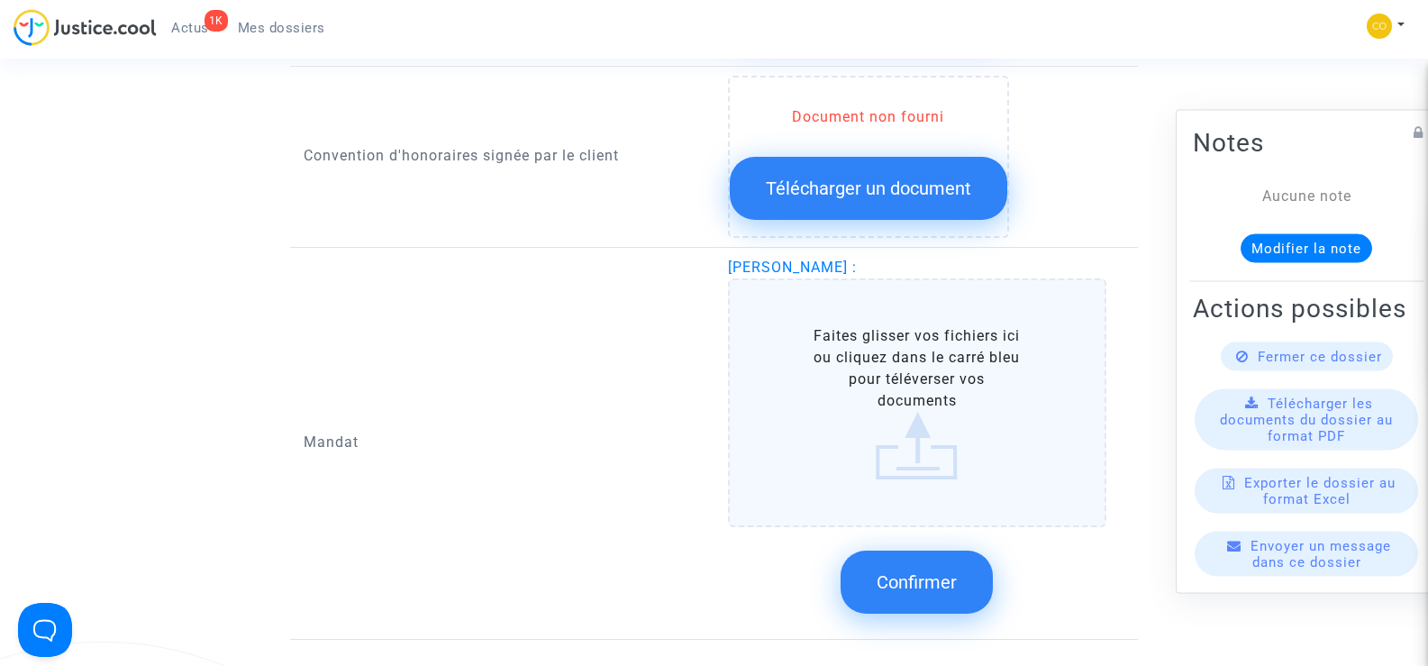
click at [925, 361] on label "Faites glisser vos fichiers ici ou cliquez dans le carré bleu pour téléverser v…" at bounding box center [917, 402] width 379 height 249
click at [0, 0] on input "Faites glisser vos fichiers ici ou cliquez dans le carré bleu pour téléverser v…" at bounding box center [0, 0] width 0 height 0
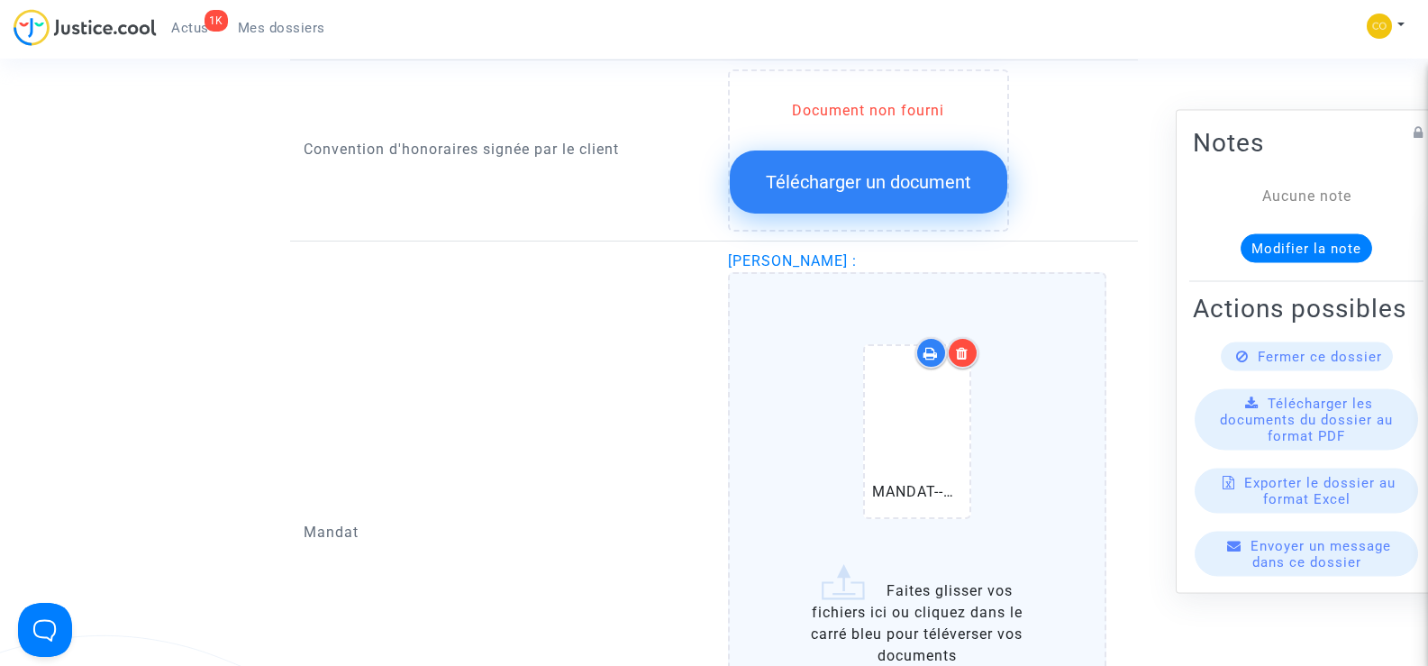
scroll to position [2343, 0]
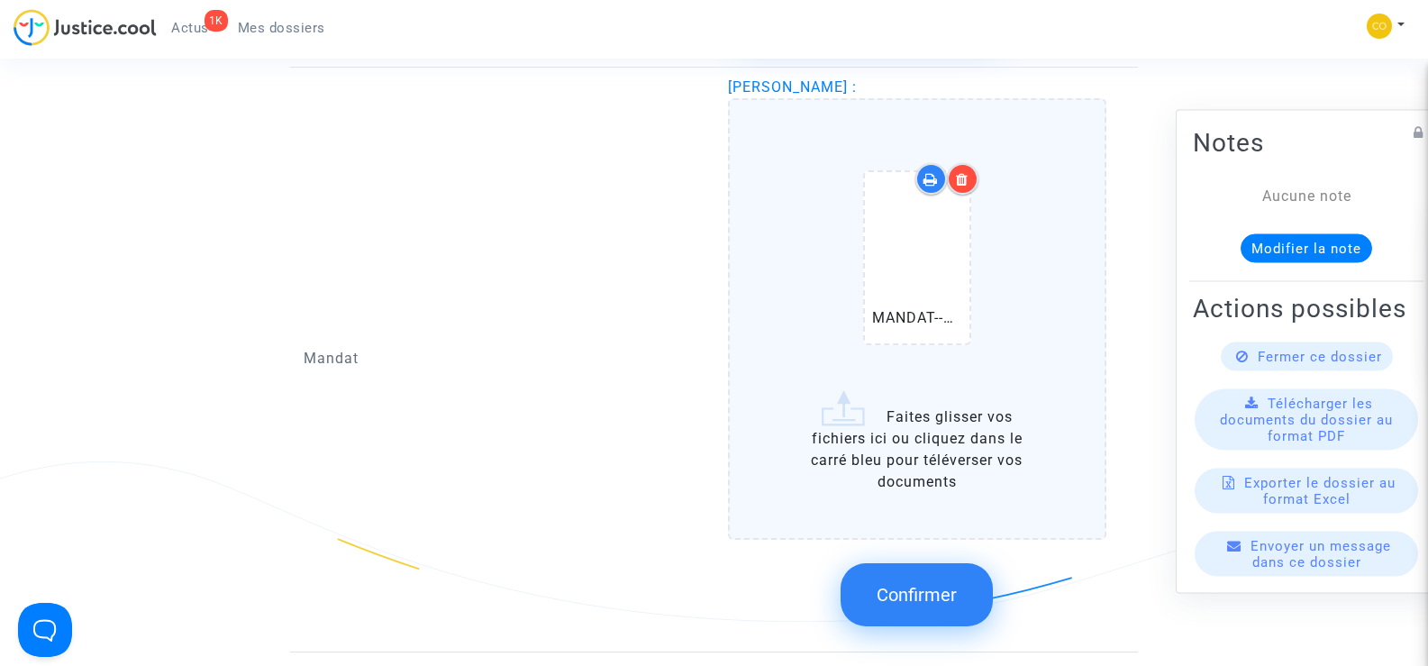
click at [864, 573] on button "Confirmer" at bounding box center [917, 594] width 152 height 63
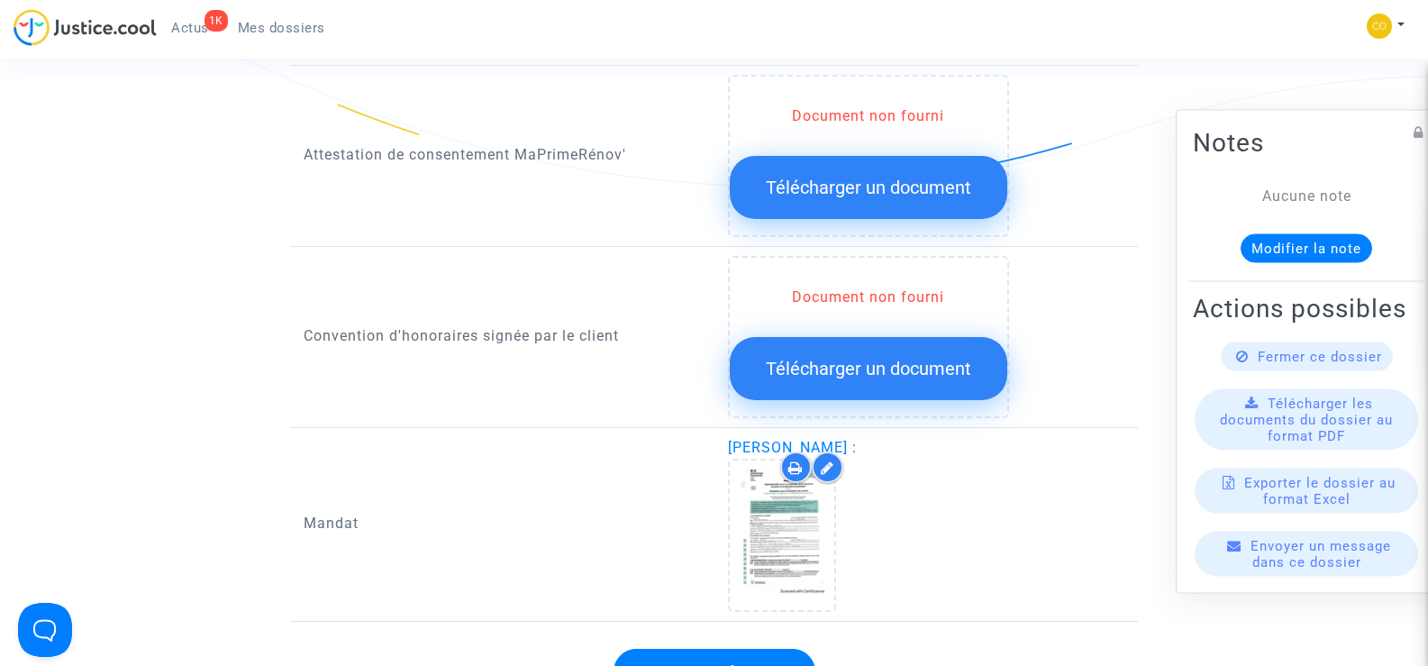
scroll to position [2073, 0]
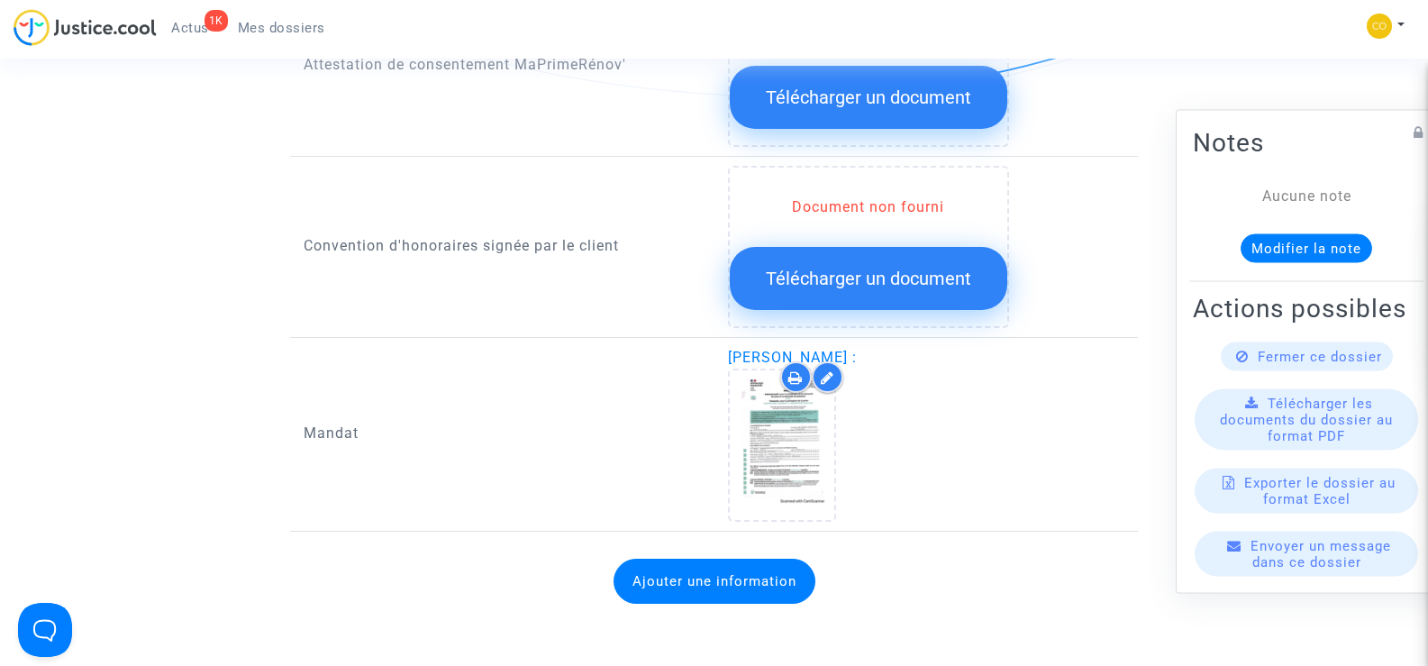
click at [898, 268] on span "Télécharger un document" at bounding box center [868, 279] width 205 height 22
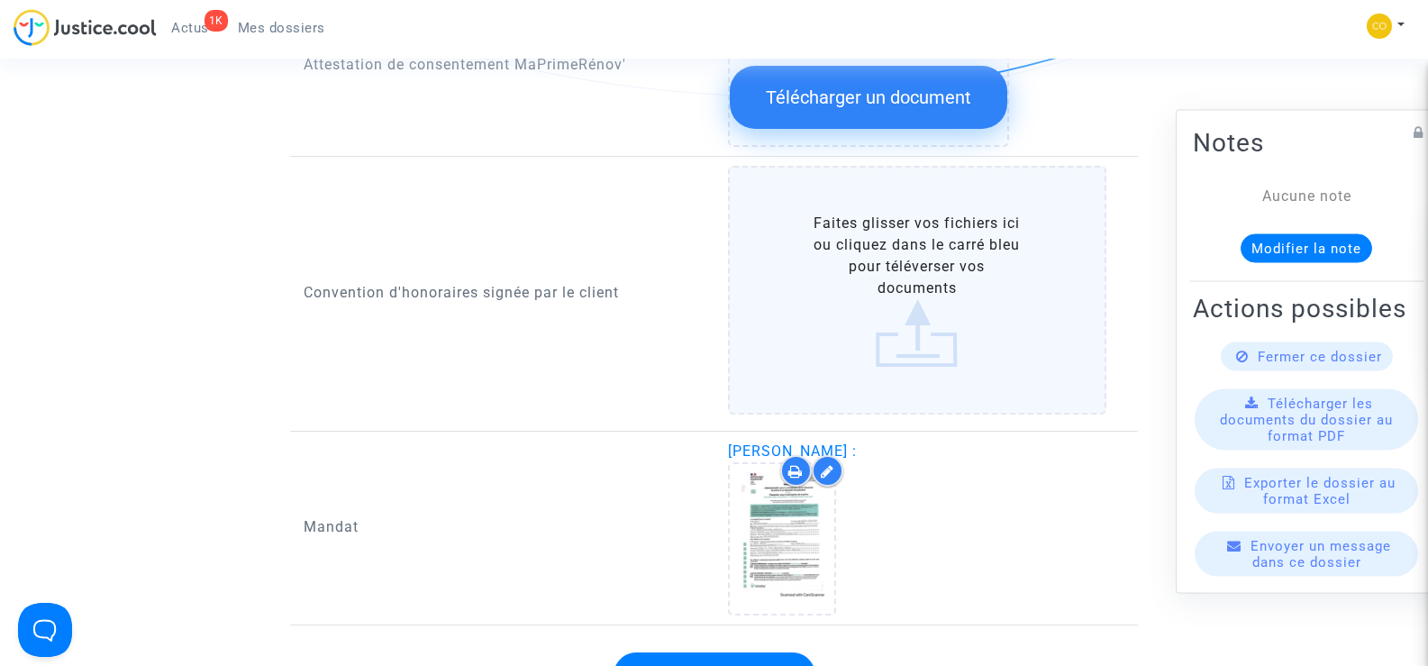
click at [898, 264] on label "Faites glisser vos fichiers ici ou cliquez dans le carré bleu pour téléverser v…" at bounding box center [917, 290] width 379 height 249
click at [0, 0] on input "Faites glisser vos fichiers ici ou cliquez dans le carré bleu pour téléverser v…" at bounding box center [0, 0] width 0 height 0
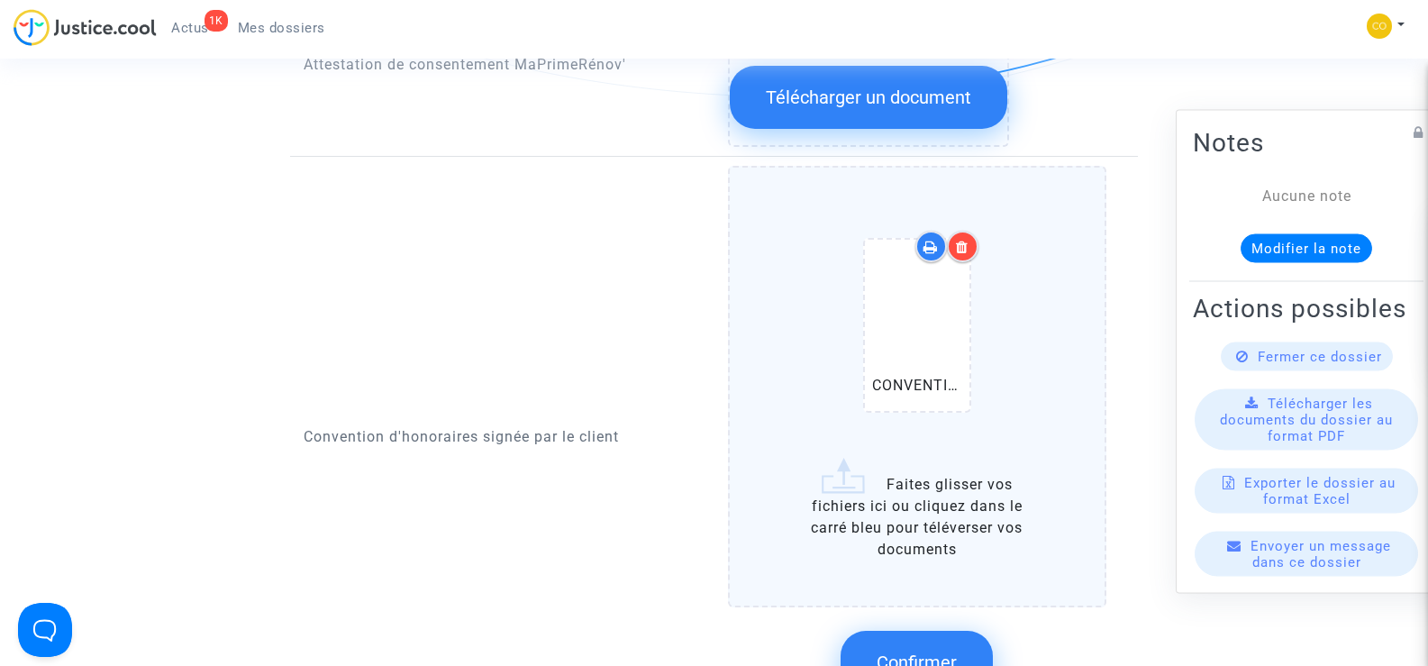
scroll to position [2163, 0]
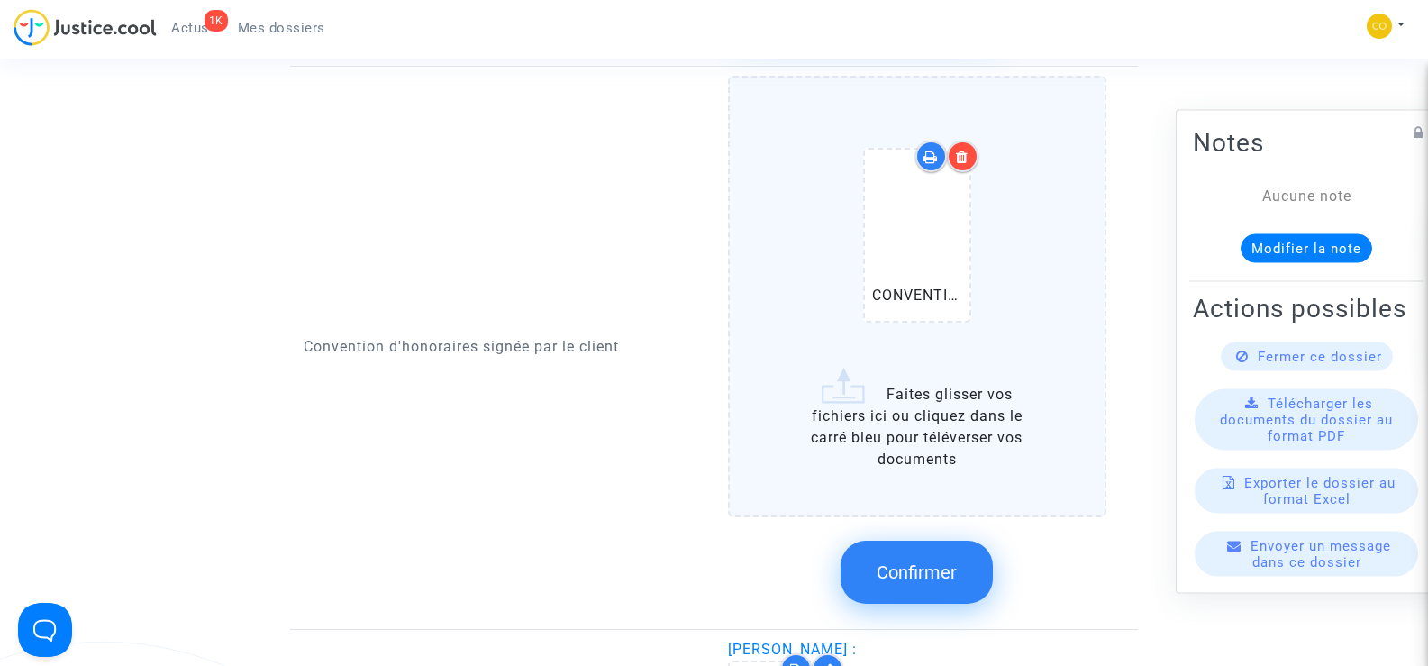
click at [906, 561] on span "Confirmer" at bounding box center [917, 572] width 80 height 22
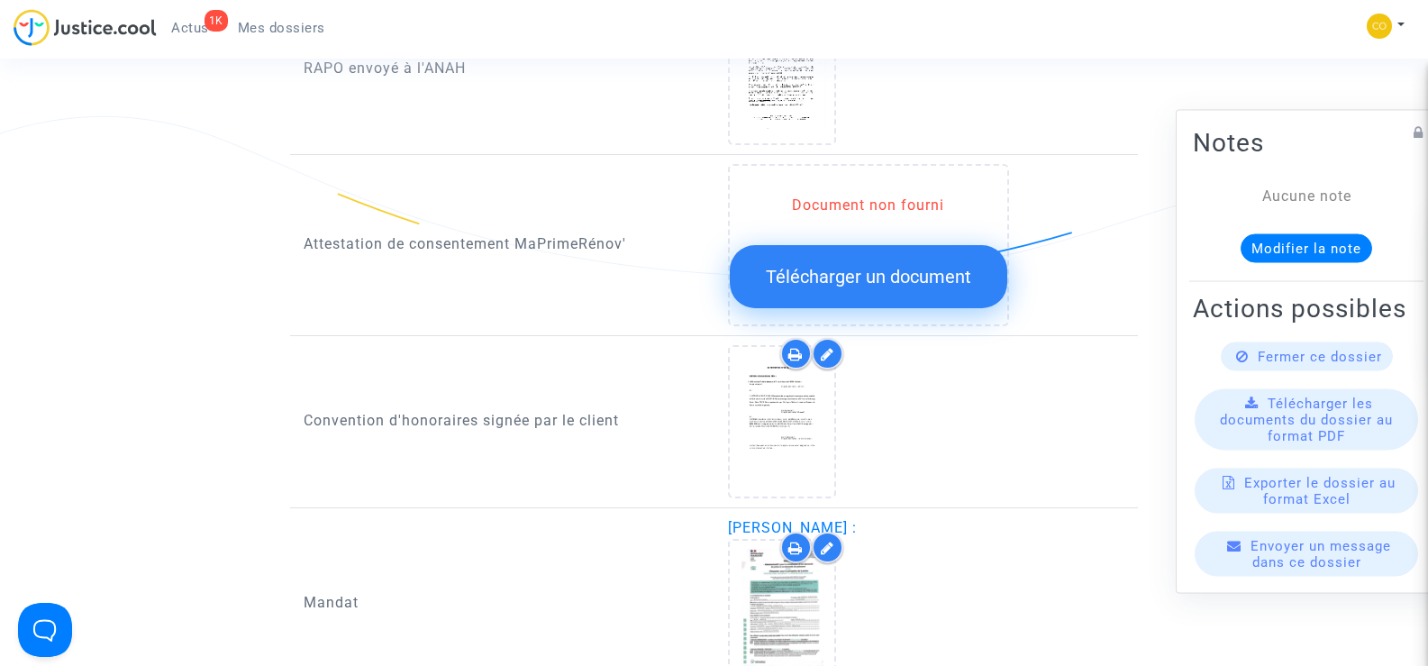
scroll to position [1892, 0]
